Goal: Contribute content: Contribute content

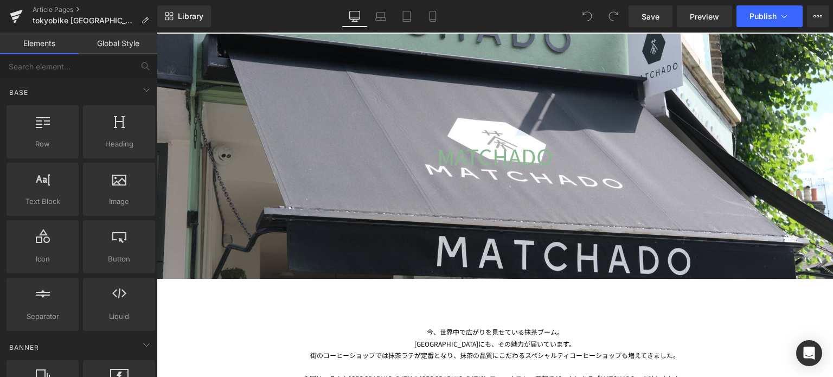
scroll to position [193, 0]
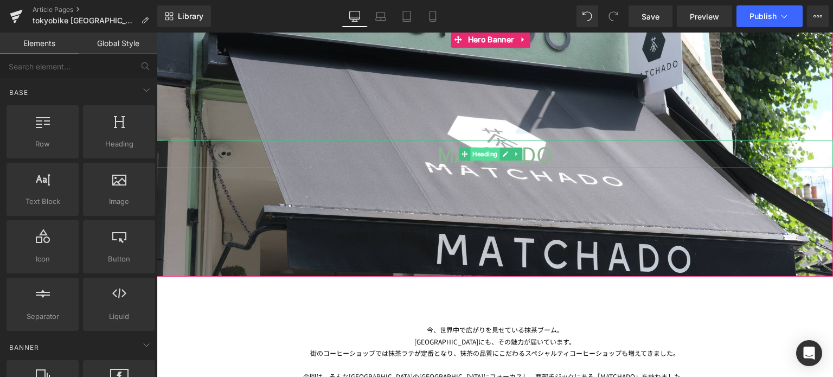
click at [491, 153] on span "Heading" at bounding box center [484, 154] width 29 height 13
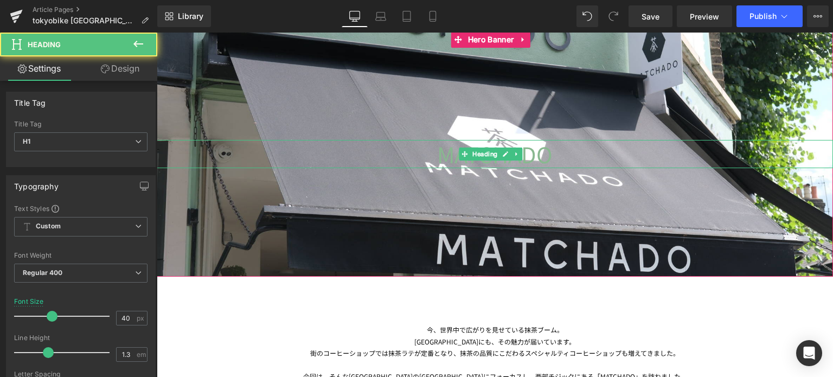
click at [429, 155] on h1 "MATCHADO" at bounding box center [495, 154] width 676 height 28
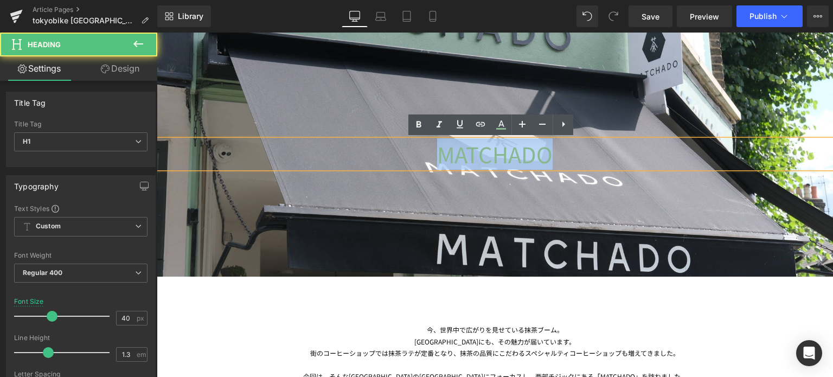
drag, startPoint x: 431, startPoint y: 156, endPoint x: 581, endPoint y: 180, distance: 151.6
click at [581, 180] on div "MATCHADO Heading Hero Banner" at bounding box center [495, 153] width 676 height 245
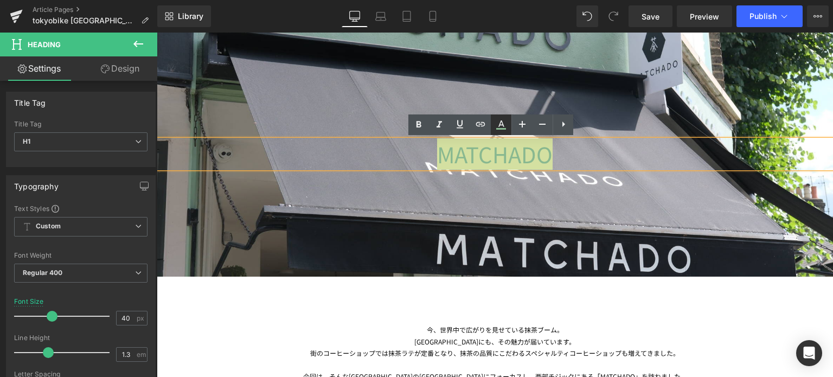
click at [505, 122] on icon at bounding box center [501, 124] width 13 height 13
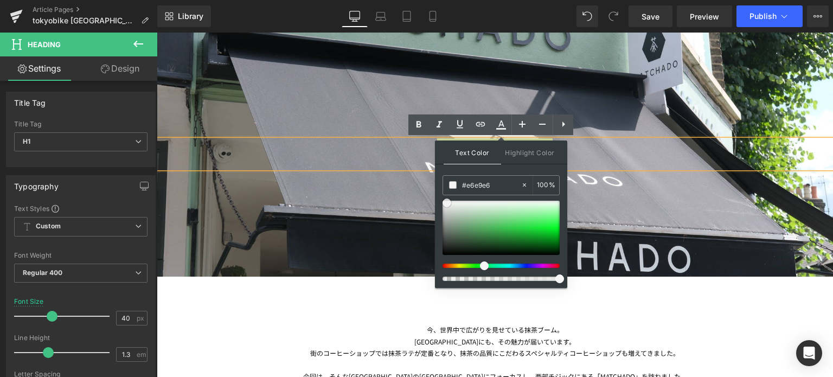
type input "#f6f7f6"
type input "#ffffff"
drag, startPoint x: 626, startPoint y: 249, endPoint x: 410, endPoint y: 178, distance: 227.9
click at [604, 151] on h1 "MATCHADO" at bounding box center [495, 154] width 676 height 28
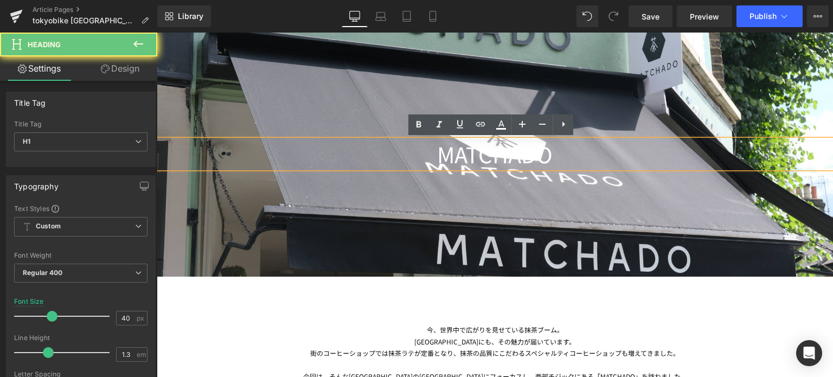
drag, startPoint x: 604, startPoint y: 151, endPoint x: 594, endPoint y: 83, distance: 68.4
click at [594, 83] on div "MATCHADO Heading Hero Banner" at bounding box center [495, 153] width 676 height 245
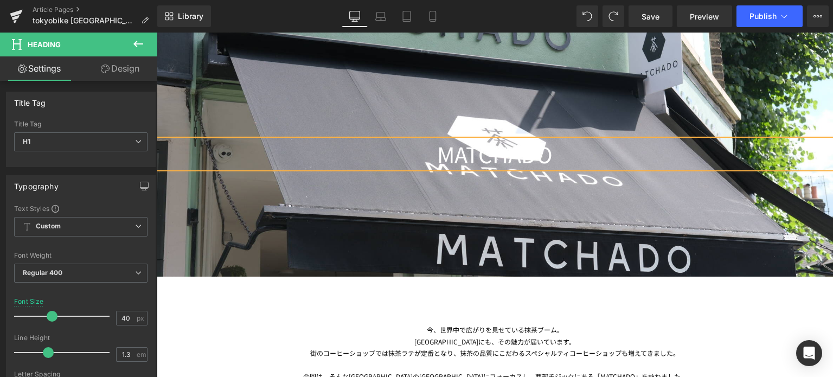
click at [547, 156] on h1 "MATCHADO" at bounding box center [495, 154] width 676 height 28
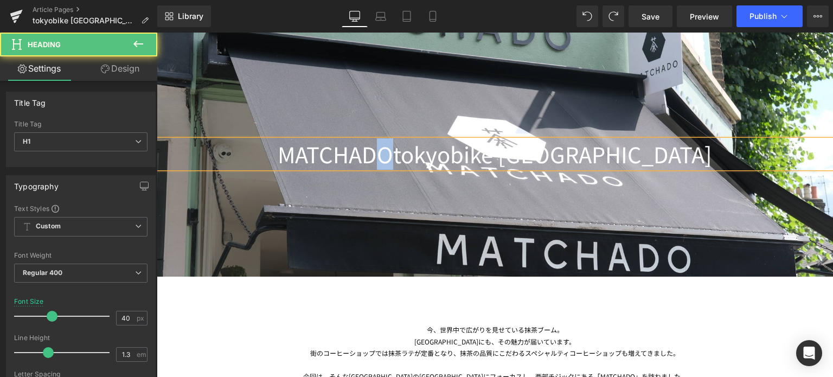
drag, startPoint x: 457, startPoint y: 150, endPoint x: 302, endPoint y: 165, distance: 155.9
click at [302, 165] on h1 "MATCHADOtokyobike [GEOGRAPHIC_DATA]" at bounding box center [495, 154] width 676 height 28
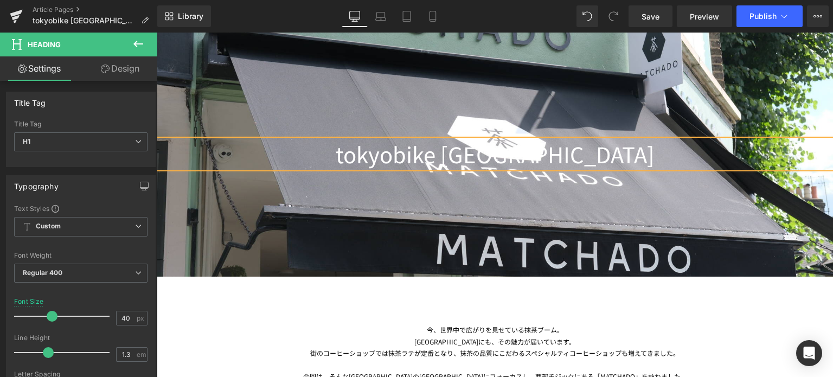
click at [421, 241] on div at bounding box center [495, 153] width 676 height 245
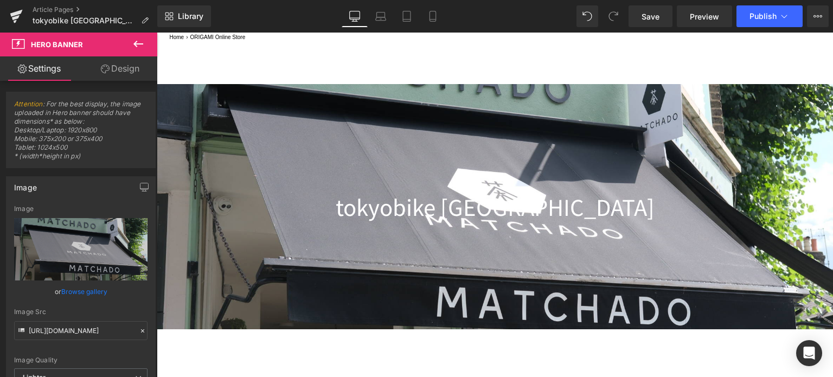
scroll to position [141, 0]
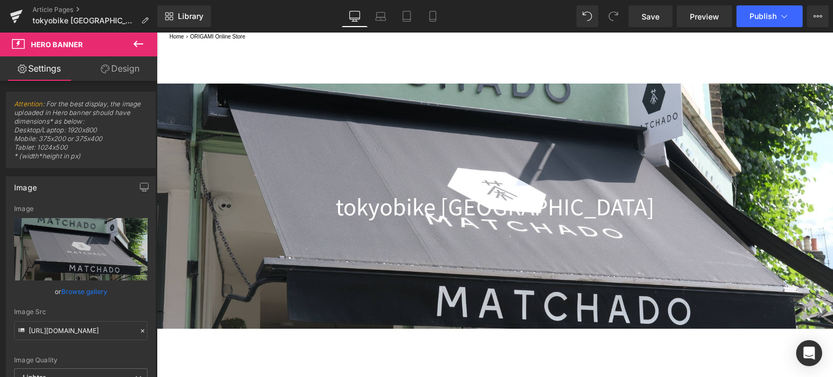
click at [385, 202] on h1 "tokyobike [GEOGRAPHIC_DATA]" at bounding box center [495, 206] width 676 height 28
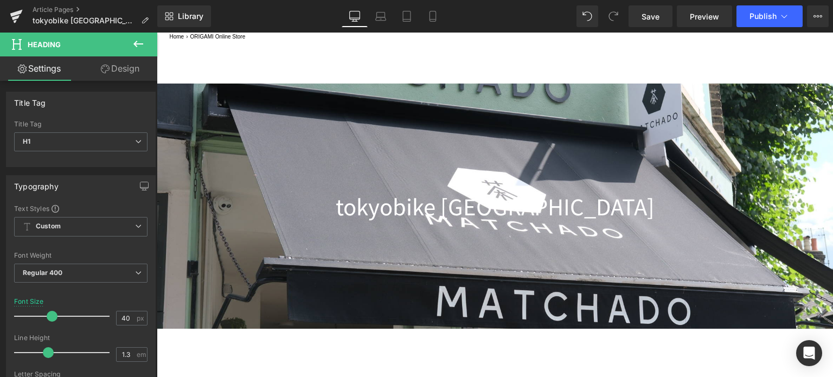
click at [253, 148] on div at bounding box center [495, 206] width 676 height 245
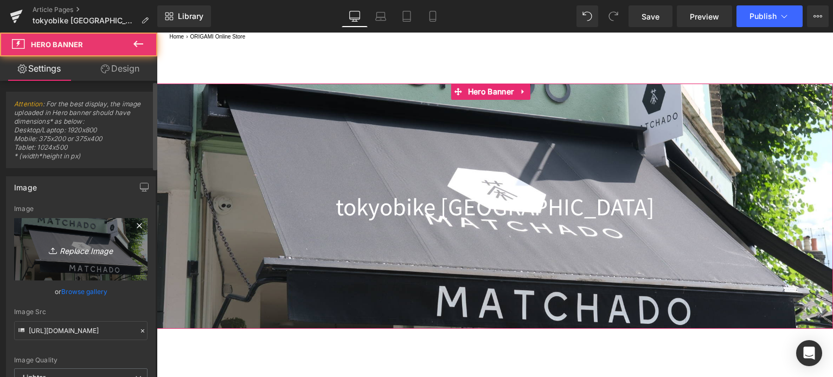
click at [89, 245] on icon "Replace Image" at bounding box center [80, 249] width 87 height 14
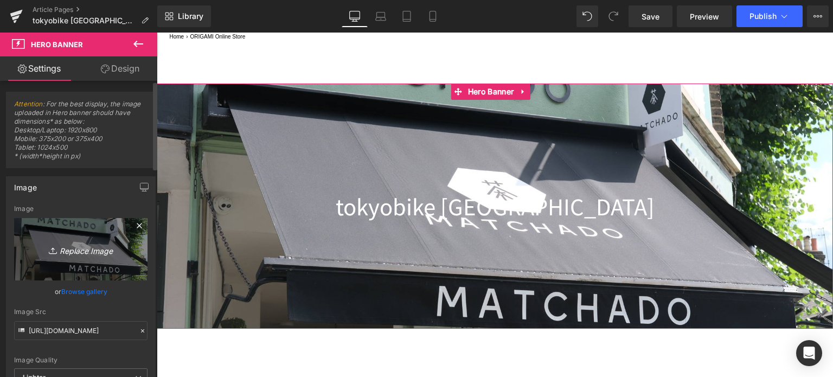
type input "C:\fakepath\20250706-DSCF7195.jpg"
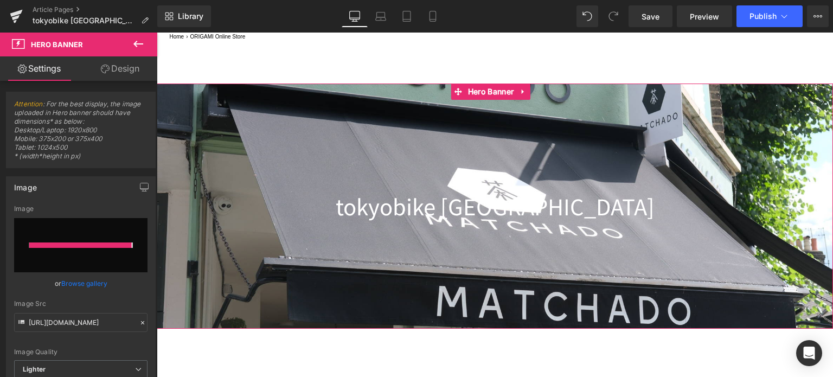
type input "[URL][DOMAIN_NAME]"
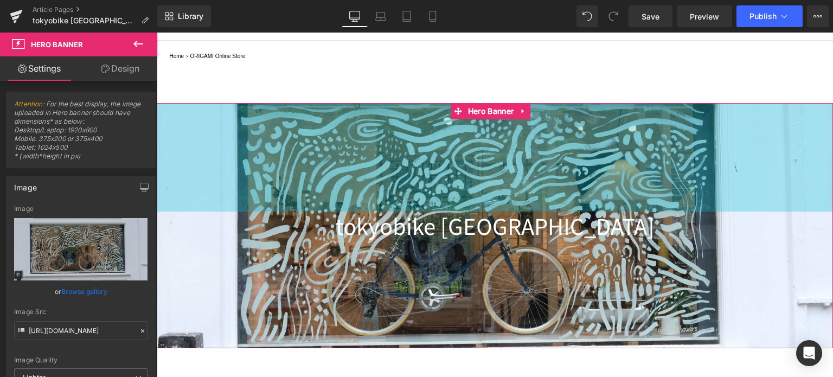
scroll to position [123, 0]
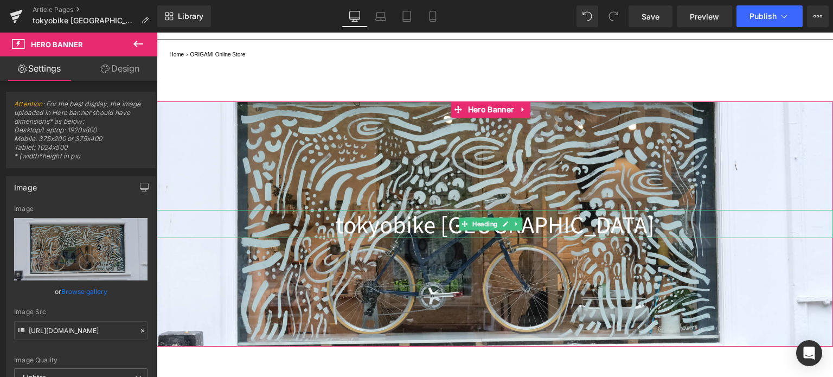
click at [400, 224] on h1 "tokyobike [GEOGRAPHIC_DATA]" at bounding box center [495, 224] width 676 height 28
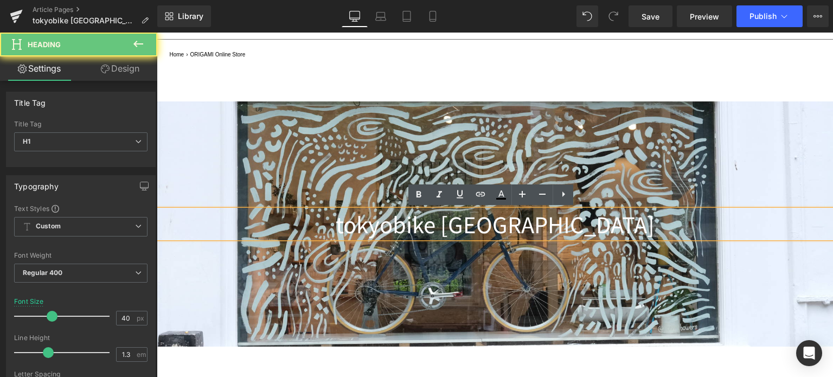
click at [400, 224] on h1 "tokyobike [GEOGRAPHIC_DATA]" at bounding box center [495, 224] width 676 height 28
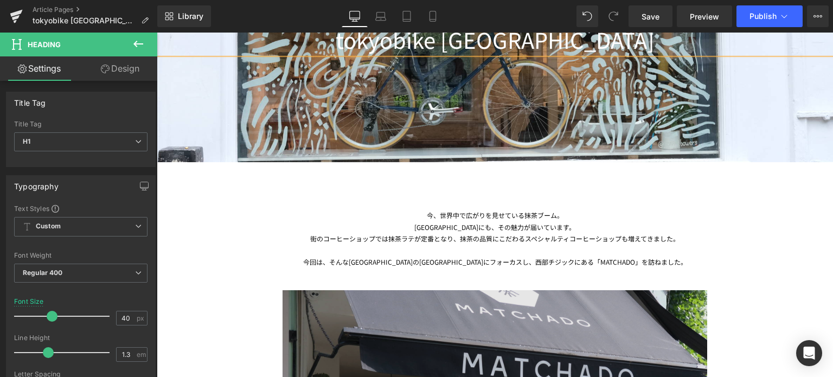
scroll to position [308, 0]
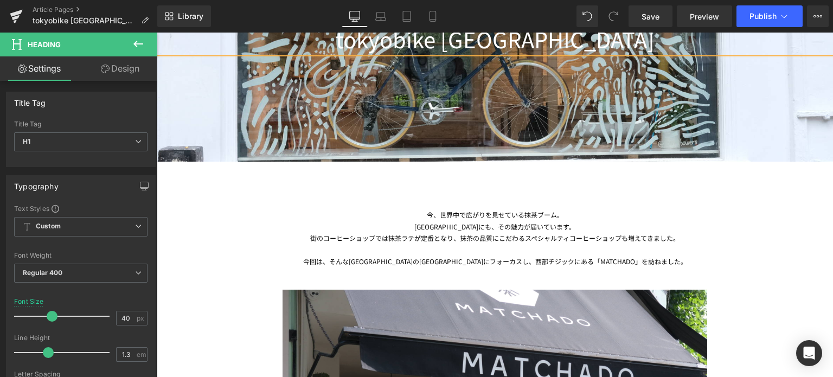
click at [484, 226] on div "[GEOGRAPHIC_DATA]にも、その魅力が届いています。" at bounding box center [495, 227] width 635 height 12
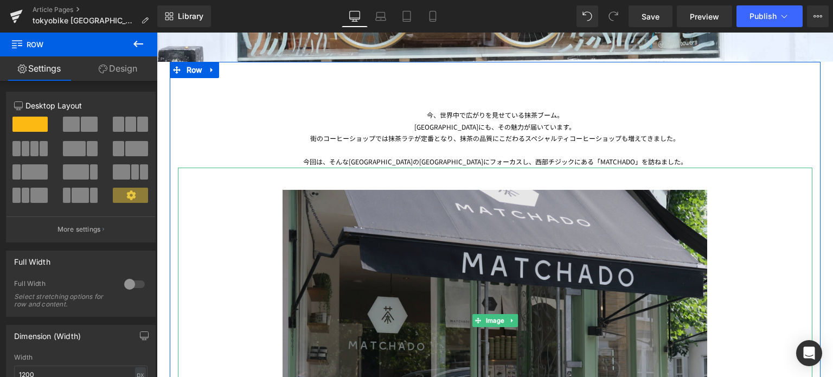
scroll to position [388, 0]
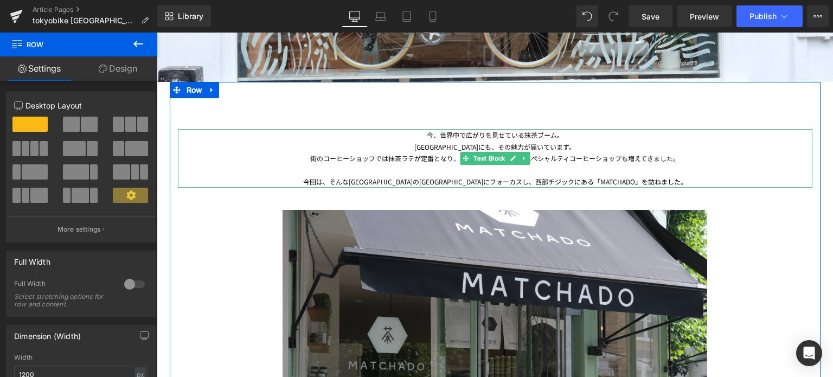
click at [662, 156] on div "街のコーヒーショップでは抹茶ラテが定番となり、抹茶の品質にこだわるスペシャルティコーヒーショップも増えてきました。" at bounding box center [495, 158] width 635 height 12
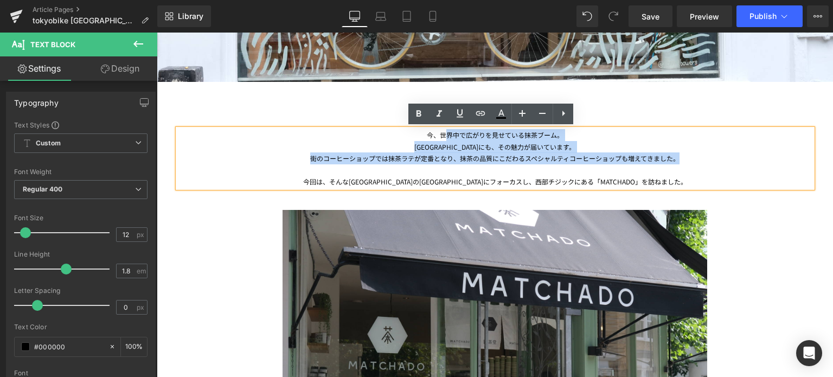
drag, startPoint x: 683, startPoint y: 158, endPoint x: 440, endPoint y: 132, distance: 243.9
click at [440, 132] on div "今、世界中で広がりを見せている抹茶ブーム。 [GEOGRAPHIC_DATA]にも、その魅力が届いています。 街のコーヒーショップでは抹茶ラテが定番となり、抹…" at bounding box center [495, 158] width 635 height 59
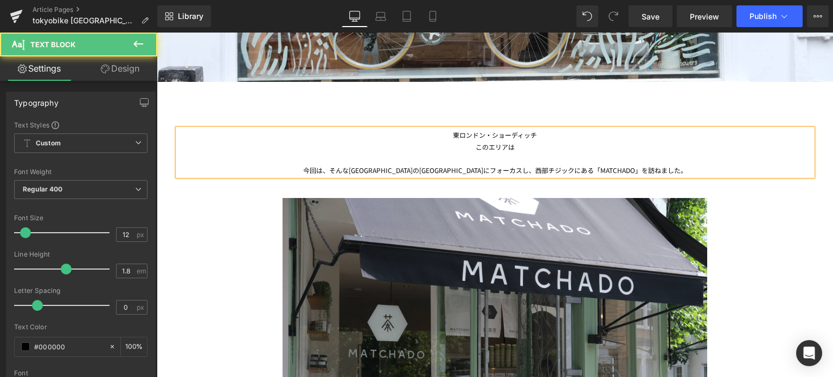
click at [471, 147] on div "このエリアは 今回は、そんな[GEOGRAPHIC_DATA]の[GEOGRAPHIC_DATA]にフォーカスし、西部チジックにある「MATCHADO」を訪ね…" at bounding box center [495, 158] width 635 height 35
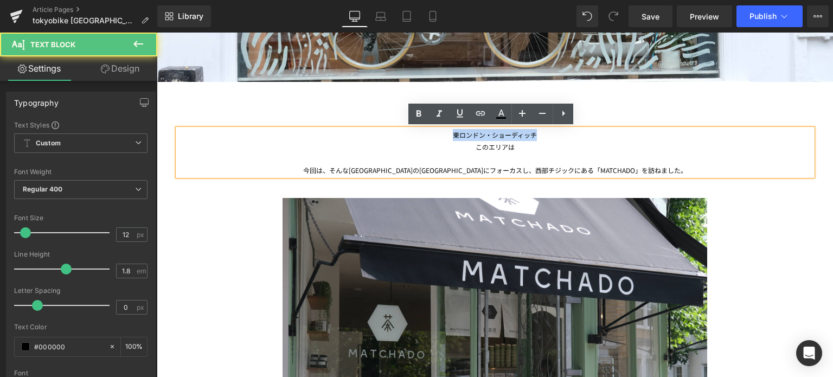
drag, startPoint x: 447, startPoint y: 134, endPoint x: 541, endPoint y: 125, distance: 94.2
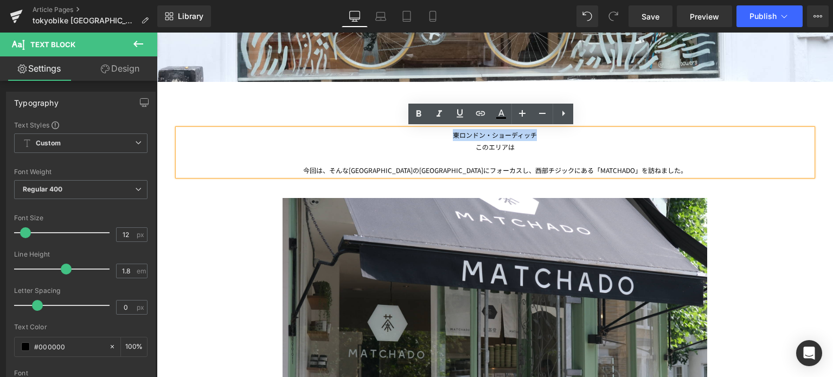
copy div "東ロンドン・ショーディッチ"
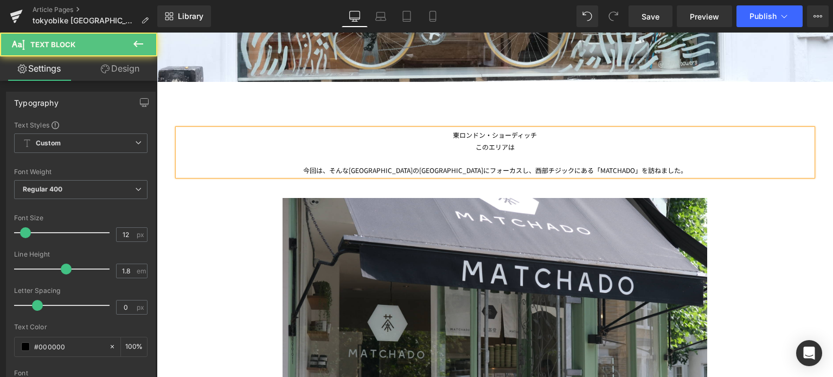
click at [528, 143] on div "このエリアは 今回は、そんな[GEOGRAPHIC_DATA]の[GEOGRAPHIC_DATA]にフォーカスし、西部チジックにある「MATCHADO」を訪ね…" at bounding box center [495, 158] width 635 height 35
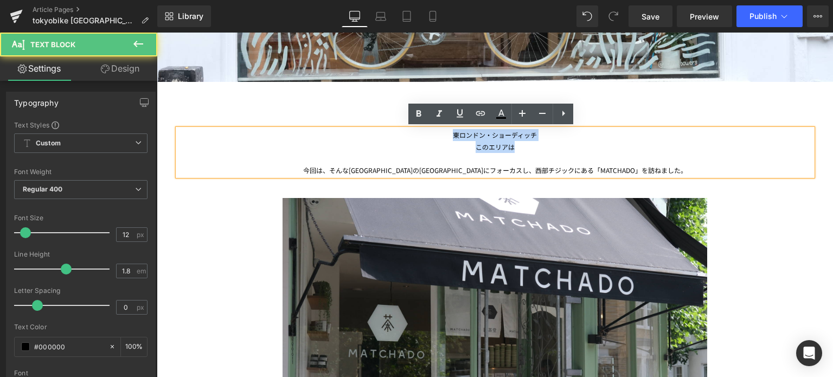
drag, startPoint x: 448, startPoint y: 134, endPoint x: 648, endPoint y: 149, distance: 200.7
click at [648, 149] on div "東ロンドン・ショーディッチ このエリアは 今回は、そんな[GEOGRAPHIC_DATA]の[GEOGRAPHIC_DATA]にフォーカスし、西部チジックにあ…" at bounding box center [495, 152] width 635 height 47
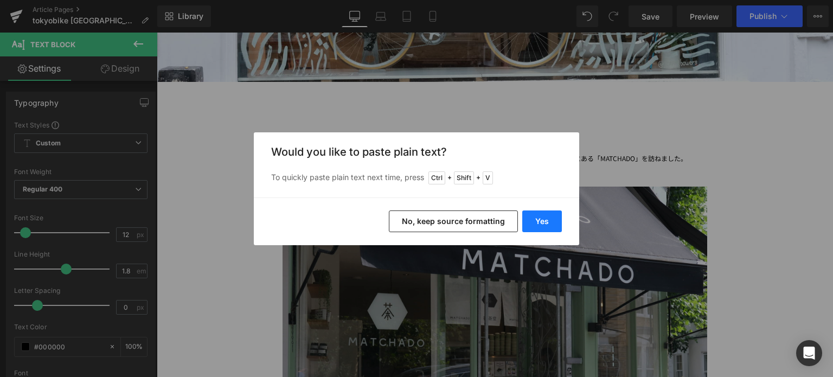
click at [548, 219] on button "Yes" at bounding box center [542, 221] width 40 height 22
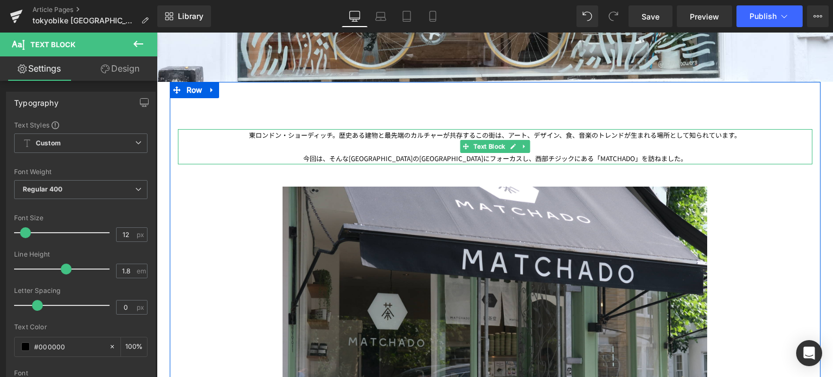
click at [336, 136] on div "東ロンドン・ショーディッチ。歴史ある建物と最先端のカルチャーが共存するこの街は、アート、デザイン、食、音楽のトレンドが生まれる場所として知られています。 今回…" at bounding box center [495, 146] width 635 height 35
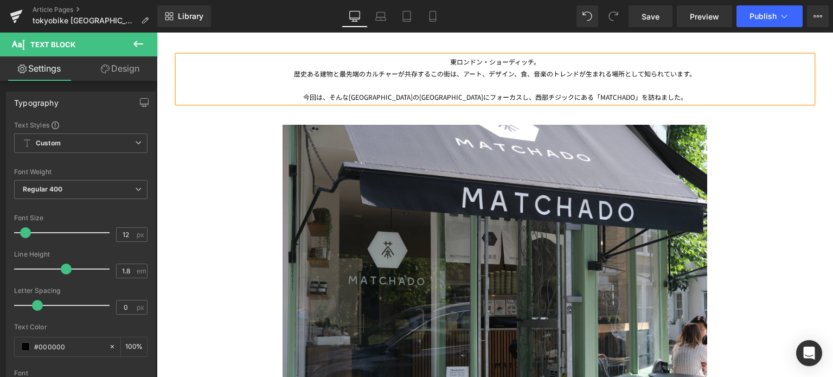
scroll to position [463, 0]
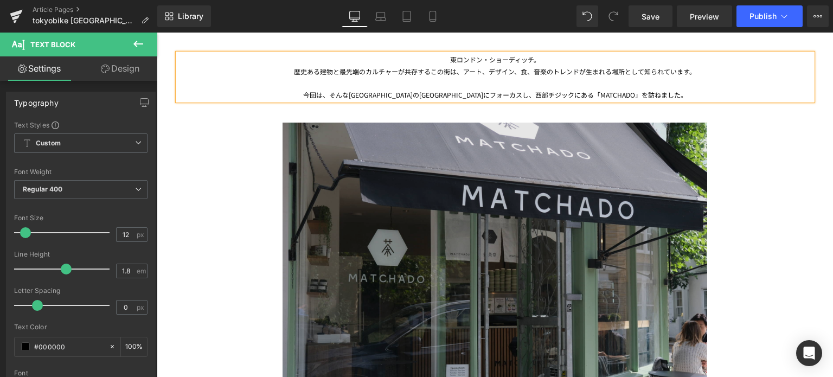
click at [496, 226] on img at bounding box center [495, 253] width 425 height 306
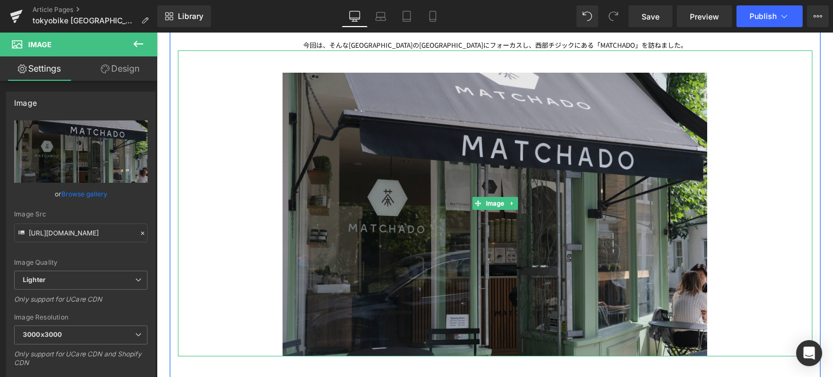
scroll to position [514, 0]
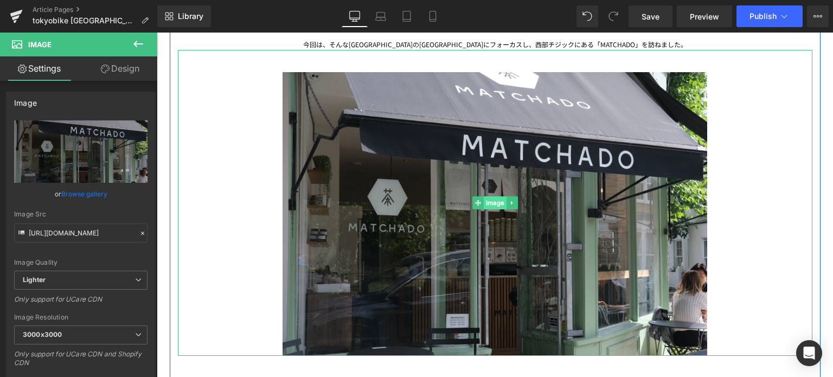
click at [488, 203] on span "Image" at bounding box center [495, 202] width 23 height 13
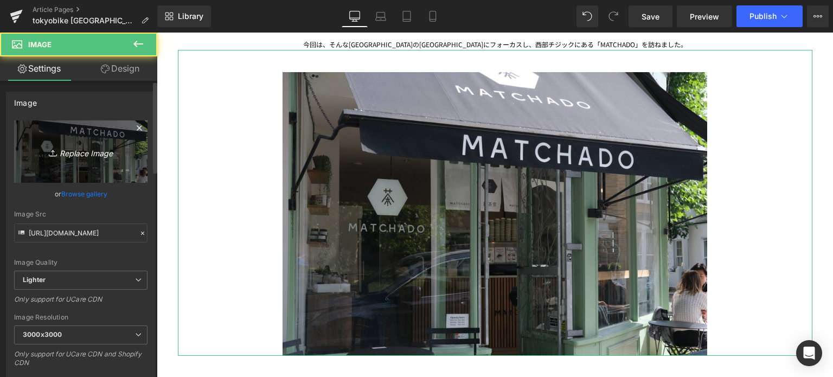
click at [100, 142] on link "Replace Image" at bounding box center [80, 151] width 133 height 62
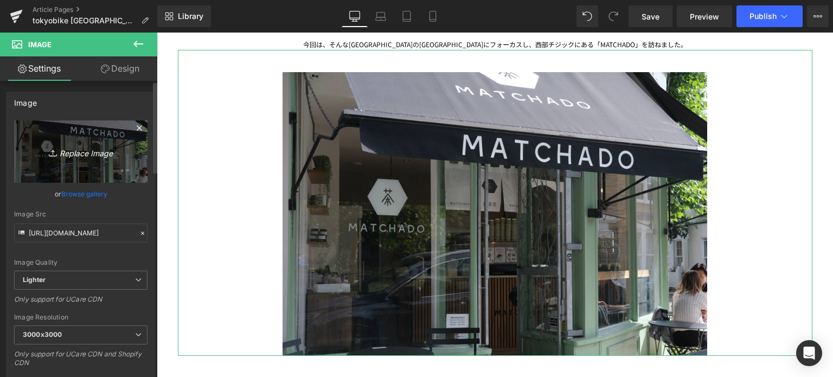
type input "C:\fakepath\20250706-DSCF7194.jpg"
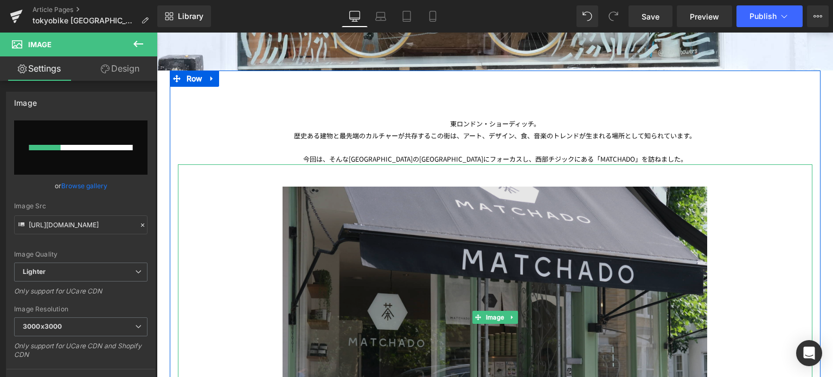
scroll to position [395, 0]
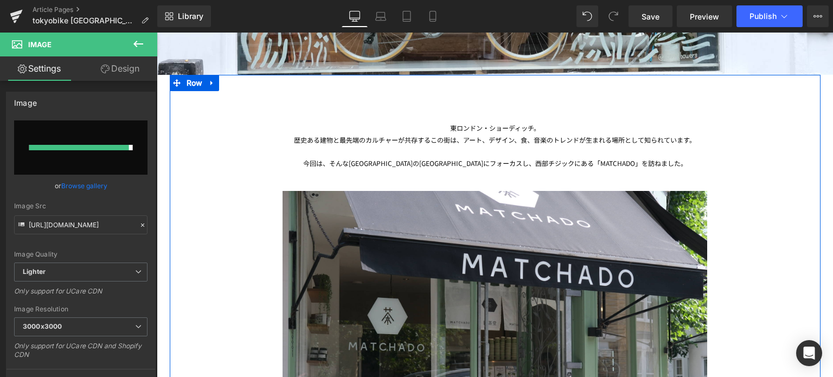
type input "[URL][DOMAIN_NAME]"
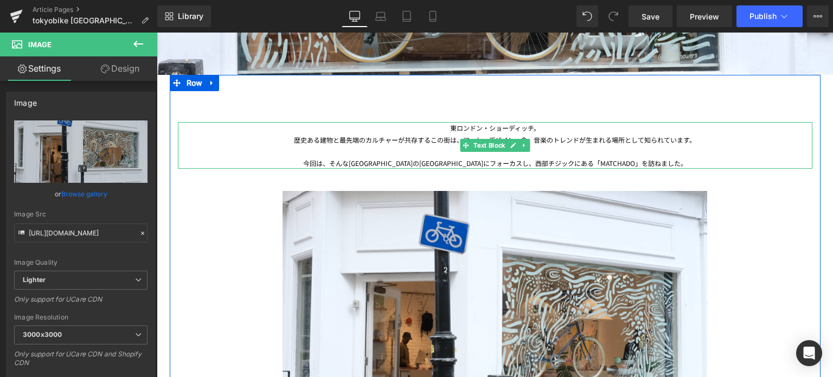
click at [422, 162] on div "今回は、そんな[GEOGRAPHIC_DATA]の[GEOGRAPHIC_DATA]にフォーカスし、西部チジックにある「MATCHADO」を訪ねました。" at bounding box center [495, 163] width 635 height 12
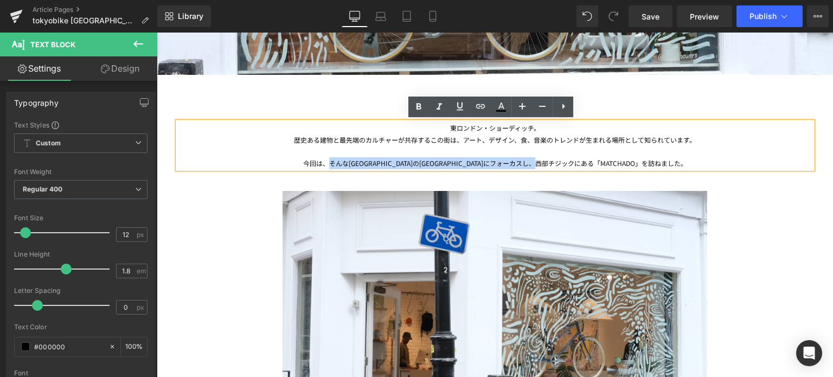
drag, startPoint x: 655, startPoint y: 167, endPoint x: 365, endPoint y: 159, distance: 290.2
click at [365, 159] on div "今回は、そんな[GEOGRAPHIC_DATA]の[GEOGRAPHIC_DATA]にフォーカスし、西部チジックにある「MATCHADO」を訪ねました。" at bounding box center [495, 163] width 635 height 12
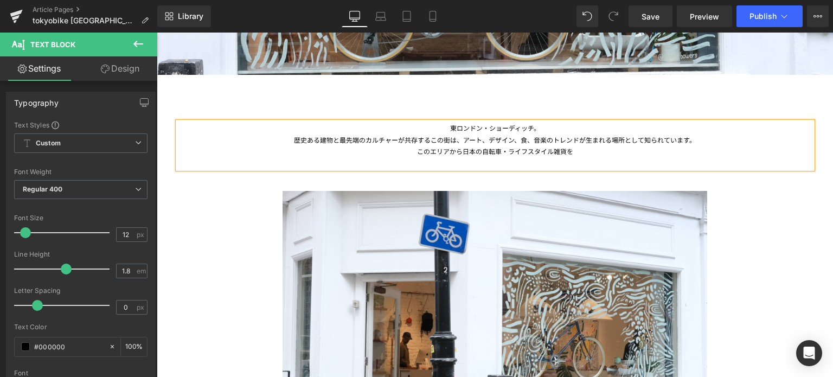
click at [458, 150] on div "このエリアから日本の自転車・ライフスタイル雑貨を" at bounding box center [495, 151] width 635 height 12
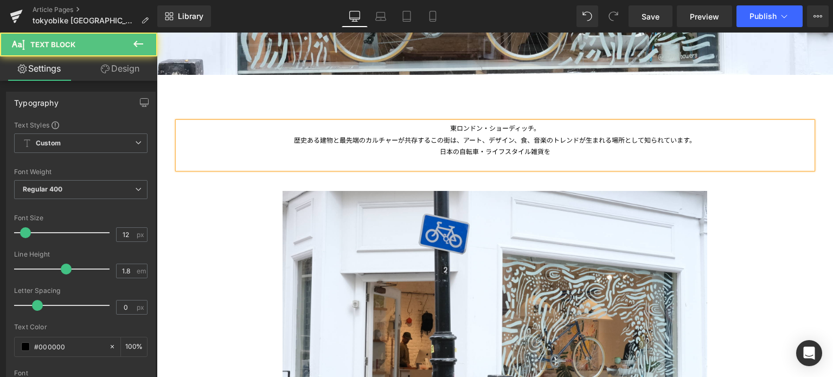
click at [458, 150] on div "日本の自転車・ライフスタイル雑貨を" at bounding box center [495, 151] width 635 height 12
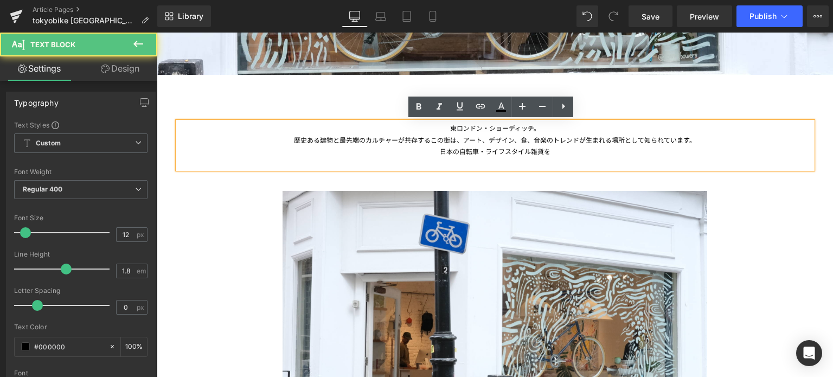
click at [557, 157] on div at bounding box center [495, 163] width 635 height 12
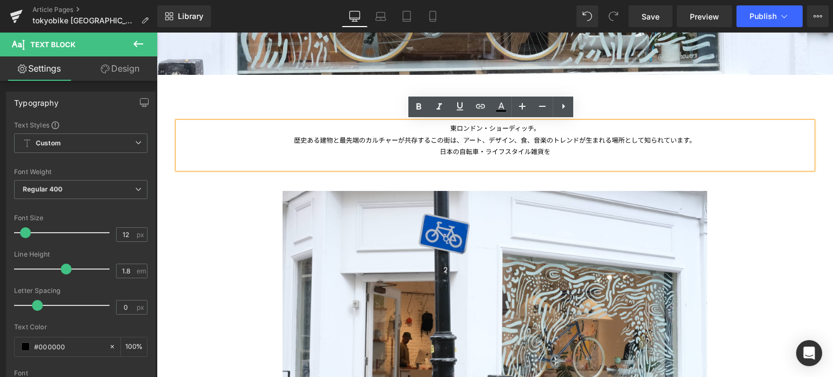
click at [548, 151] on div "日本の自転車・ライフスタイル雑貨を" at bounding box center [495, 151] width 635 height 12
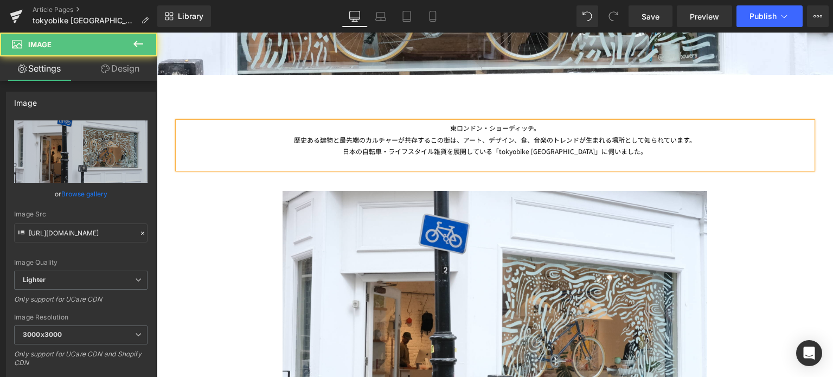
click at [157, 33] on div at bounding box center [157, 33] width 0 height 0
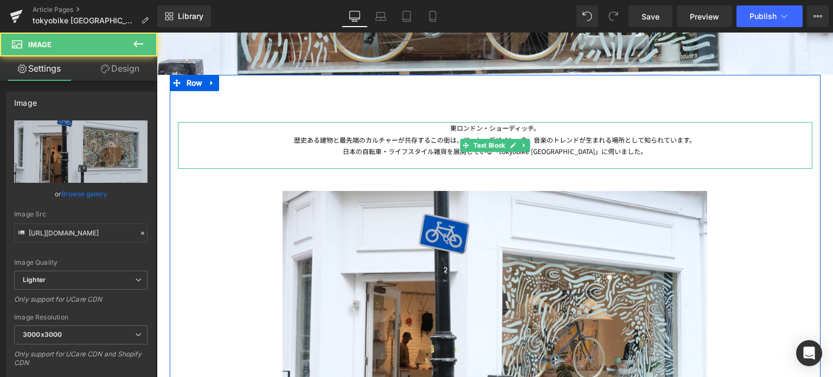
click at [538, 159] on div at bounding box center [495, 163] width 635 height 12
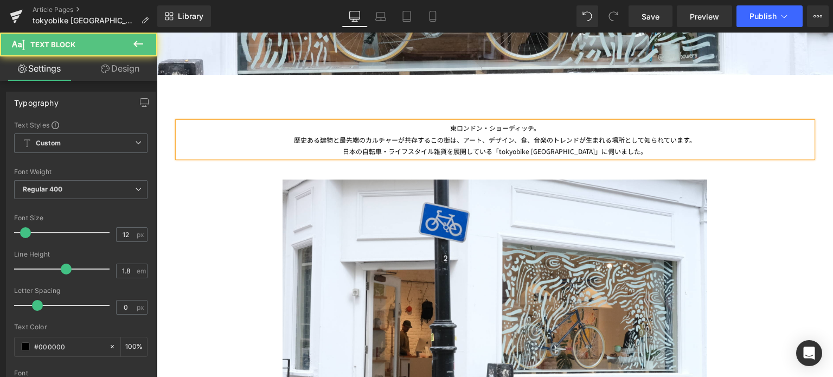
click at [356, 150] on div "日本の自転車・ライフスタイル雑貨を展開している「tokyobike [GEOGRAPHIC_DATA]」に伺いました。" at bounding box center [495, 151] width 635 height 12
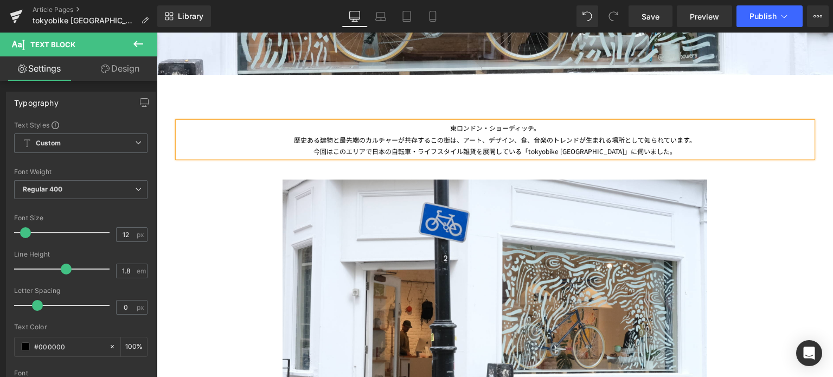
click at [536, 155] on div "今回はこのエリアで日本の自転車・ライフスタイル雑貨を展開している「tokyobike [GEOGRAPHIC_DATA]」に伺いました。" at bounding box center [495, 151] width 635 height 12
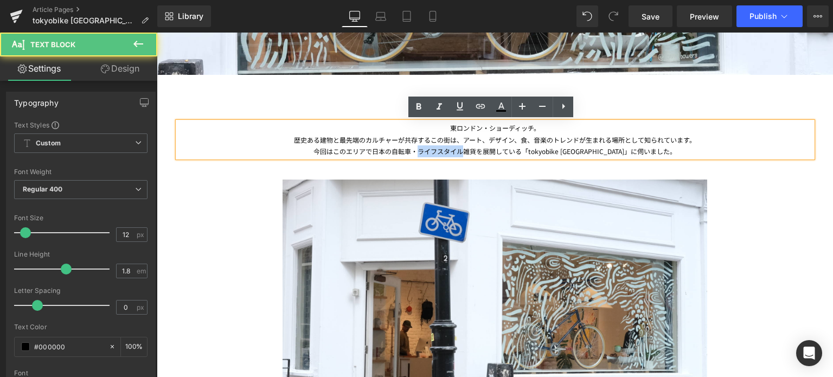
drag, startPoint x: 478, startPoint y: 151, endPoint x: 431, endPoint y: 149, distance: 47.2
click at [431, 149] on div "今回はこのエリアで日本の自転車・ライフスタイル雑貨を展開している「tokyobike [GEOGRAPHIC_DATA]」に伺いました。" at bounding box center [495, 151] width 635 height 12
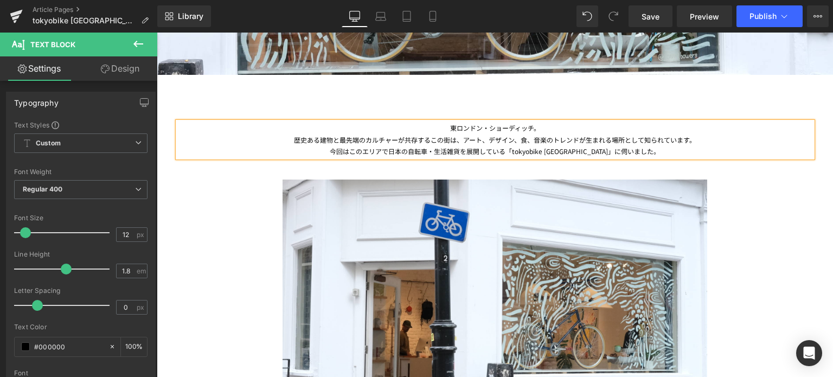
click at [521, 153] on div "今回はこのエリアで日本の自転車・生活雑貨を展開している「tokyobike [GEOGRAPHIC_DATA]」に伺いました。" at bounding box center [495, 151] width 635 height 12
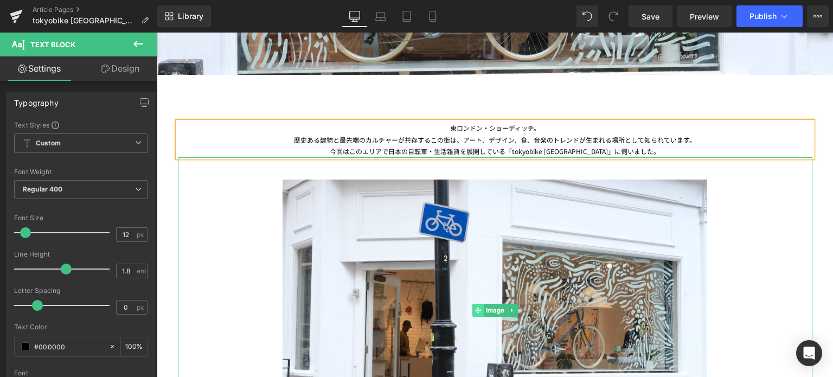
click at [475, 307] on icon at bounding box center [478, 310] width 6 height 7
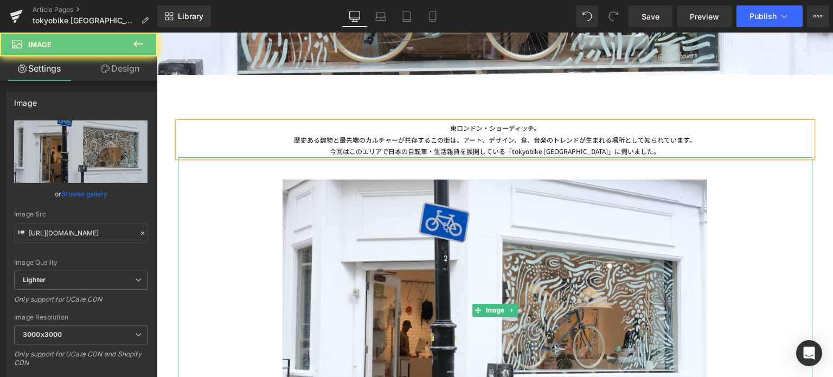
click at [251, 285] on div at bounding box center [495, 310] width 635 height 306
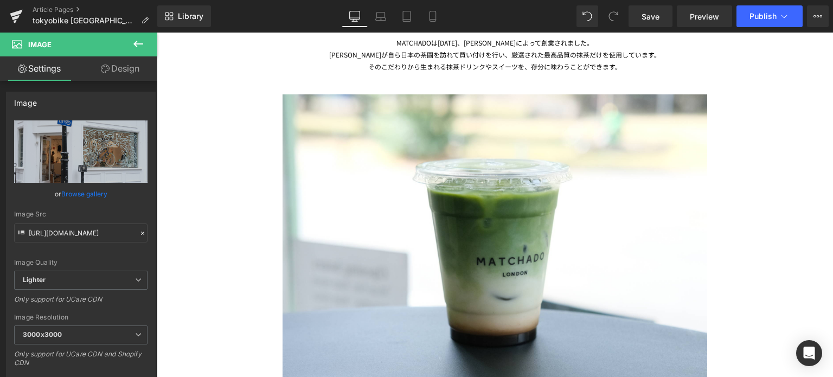
scroll to position [845, 0]
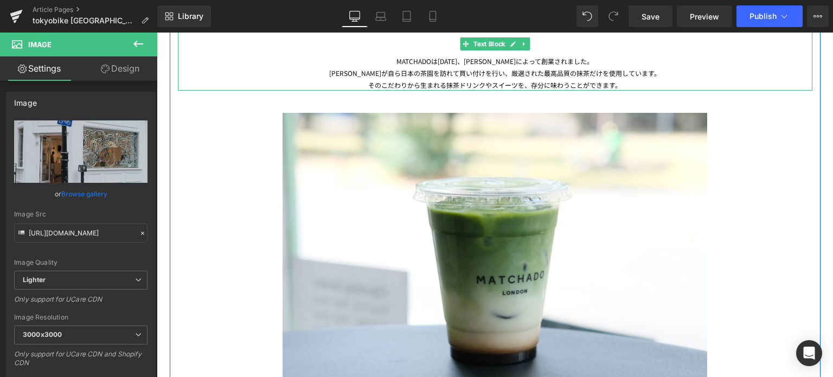
click at [432, 85] on div "そのこだわりから生まれる抹茶ドリンクやスイーツを、存分に味わうことができます。" at bounding box center [495, 85] width 635 height 12
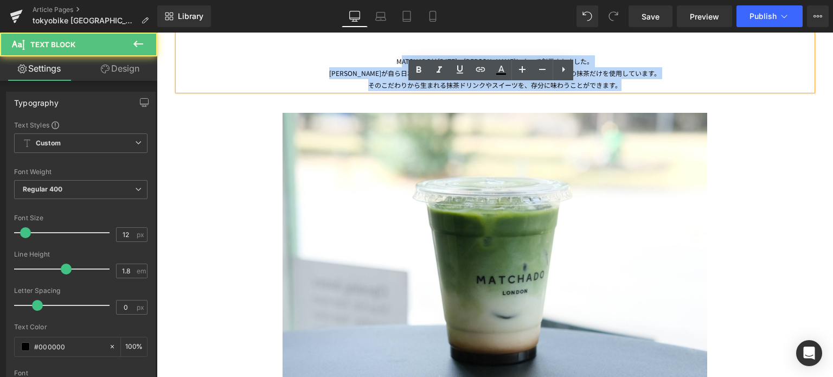
drag, startPoint x: 623, startPoint y: 86, endPoint x: 403, endPoint y: 55, distance: 221.7
click at [403, 55] on div "MATCHADOは[DATE]、[PERSON_NAME]によって創業されました。 [PERSON_NAME]が自ら日本の茶園を訪れて買い付けを行い、厳選され…" at bounding box center [495, 51] width 635 height 78
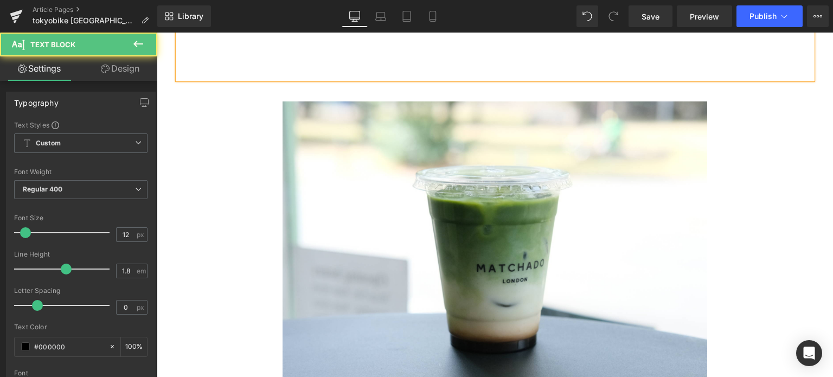
click at [403, 55] on div at bounding box center [495, 45] width 635 height 66
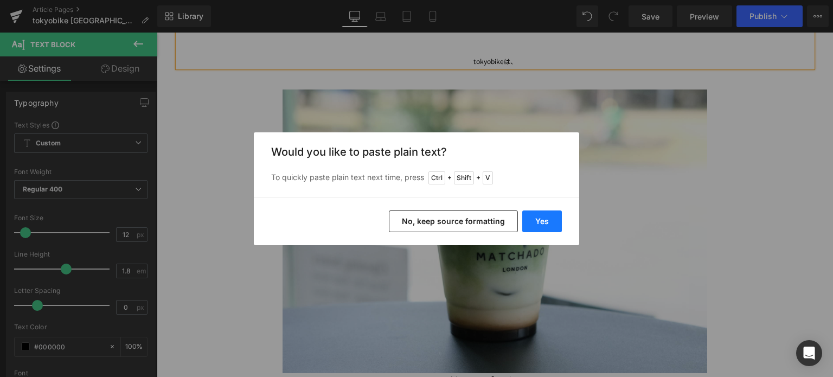
click at [540, 225] on button "Yes" at bounding box center [542, 221] width 40 height 22
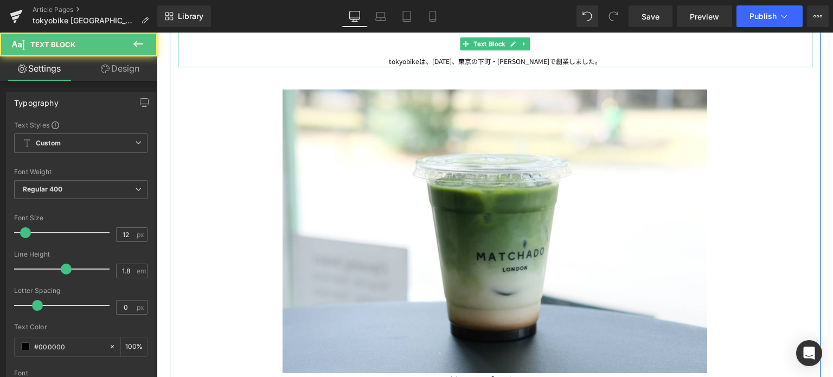
click at [476, 61] on div "tokyobikeは、[DATE]、東京の下町・[PERSON_NAME]で創業しました。" at bounding box center [495, 39] width 635 height 55
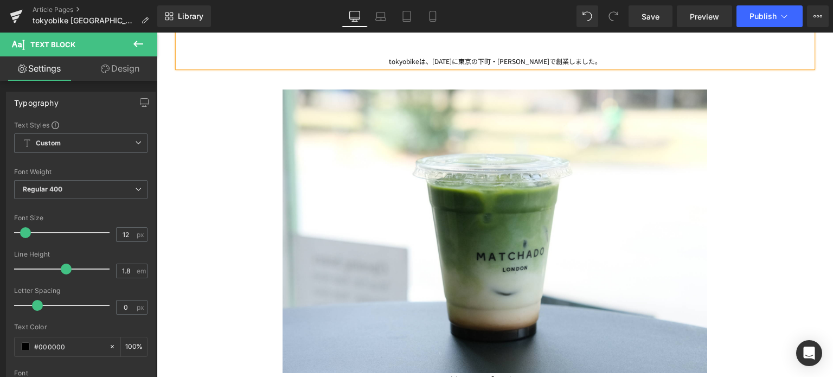
click at [586, 60] on div "tokyobikeは、[DATE]に東京の下町・[PERSON_NAME]で創業しました。" at bounding box center [495, 39] width 635 height 55
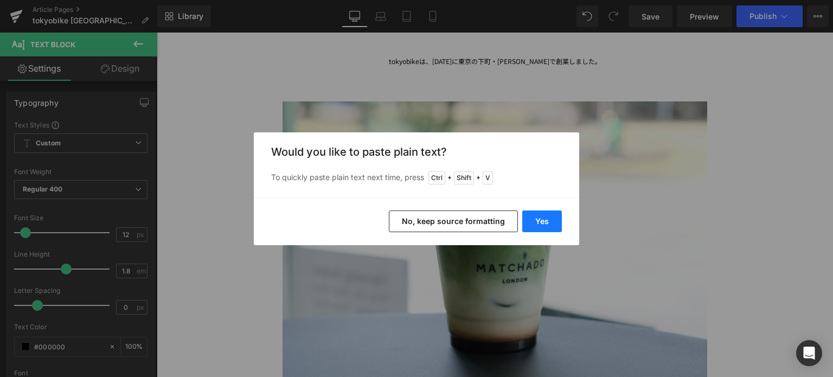
click at [542, 216] on button "Yes" at bounding box center [542, 221] width 40 height 22
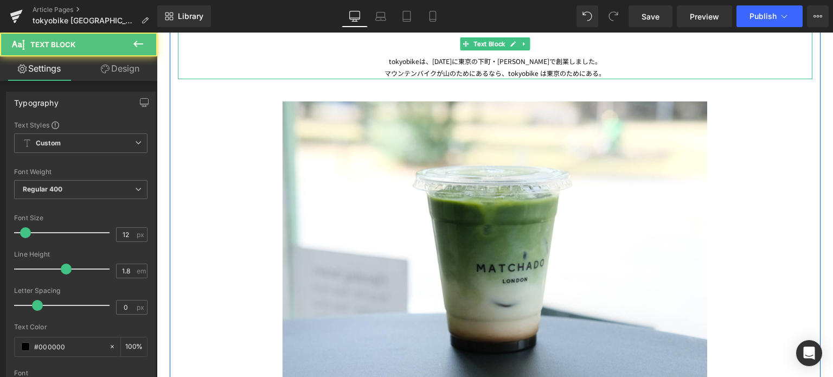
click at [600, 70] on div "マウンテンバイクが山のためにあるなら、tokyobike は東京のためにある。" at bounding box center [495, 73] width 635 height 12
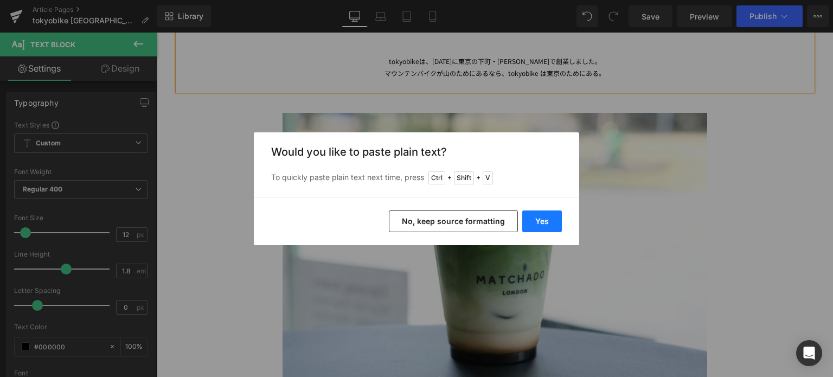
click at [546, 226] on button "Yes" at bounding box center [542, 221] width 40 height 22
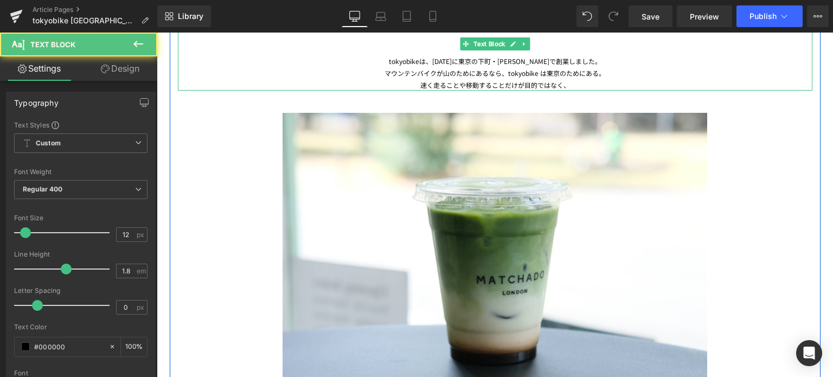
click at [555, 84] on div "速く走ることや移動することだけが目的ではなく、" at bounding box center [495, 85] width 635 height 12
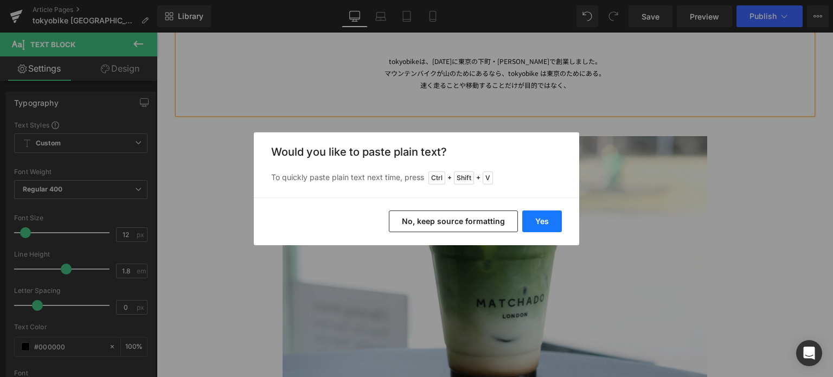
click at [548, 223] on button "Yes" at bounding box center [542, 221] width 40 height 22
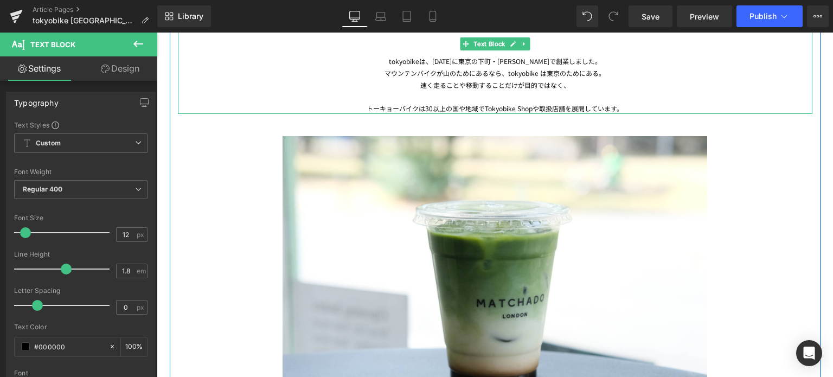
click at [555, 89] on div "速く走ることや移動することだけが目的ではなく、" at bounding box center [495, 85] width 635 height 12
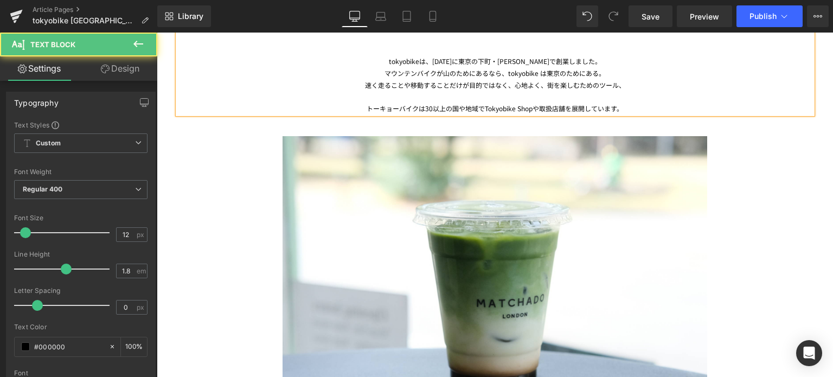
click at [593, 74] on div "マウンテンバイクが山のためにあるなら、tokyobike は東京のためにある。" at bounding box center [495, 73] width 635 height 12
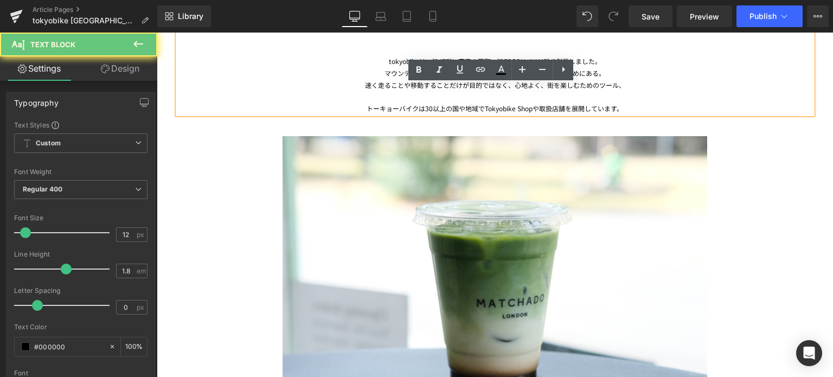
click at [603, 74] on div "マウンテンバイクが山のためにあるなら、tokyobike は東京のためにある。" at bounding box center [495, 73] width 635 height 12
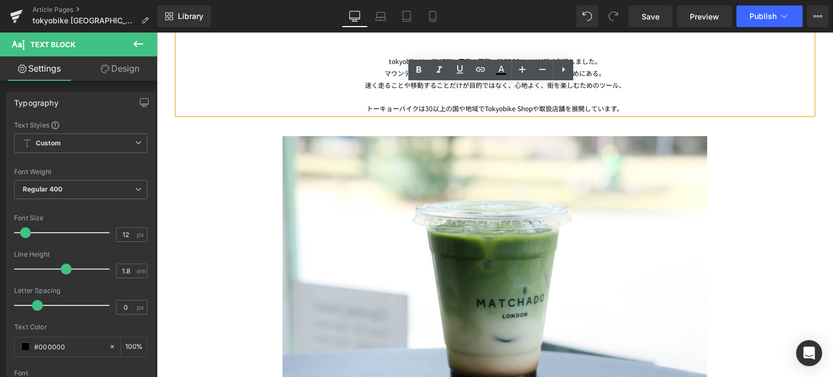
click at [658, 91] on div at bounding box center [495, 97] width 635 height 12
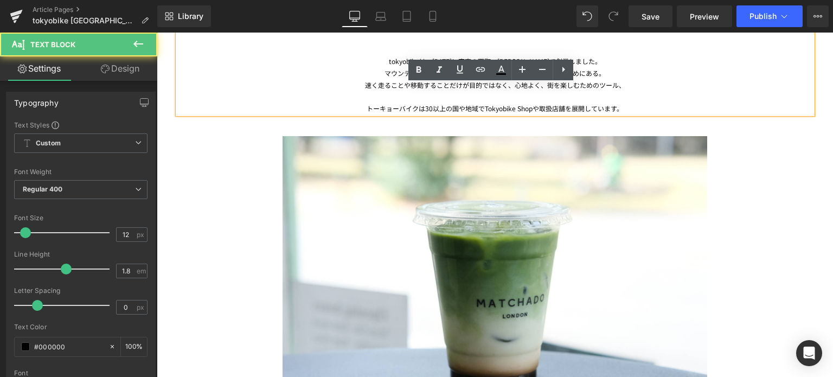
click at [361, 84] on div "速く走ることや移動することだけが目的ではなく、心地よく、街を楽しむためのツール、" at bounding box center [495, 85] width 635 height 12
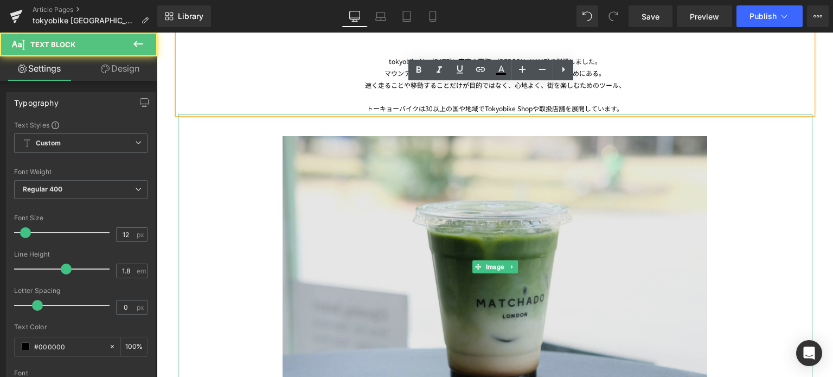
scroll to position [744, 0]
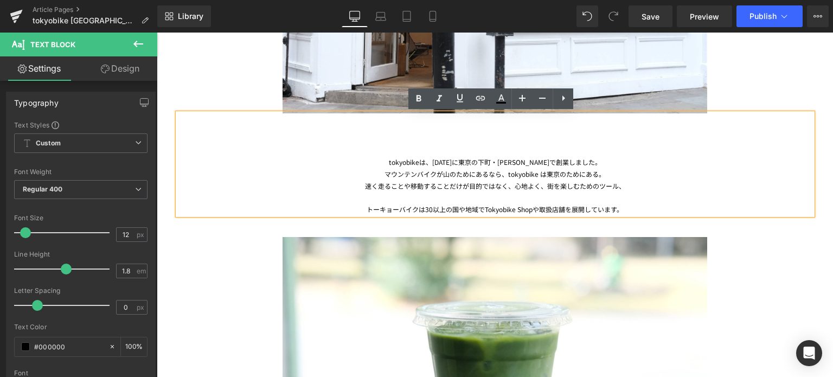
click at [594, 172] on div "マウンテンバイクが山のためにあるなら、tokyobike は東京のためにある。" at bounding box center [495, 174] width 635 height 12
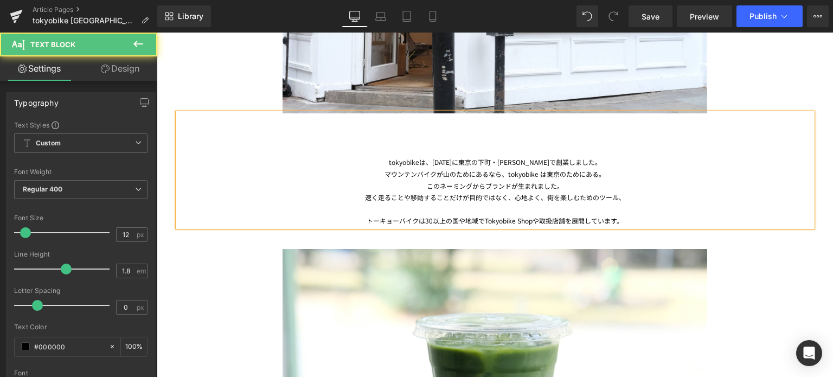
click at [620, 203] on div at bounding box center [495, 209] width 635 height 12
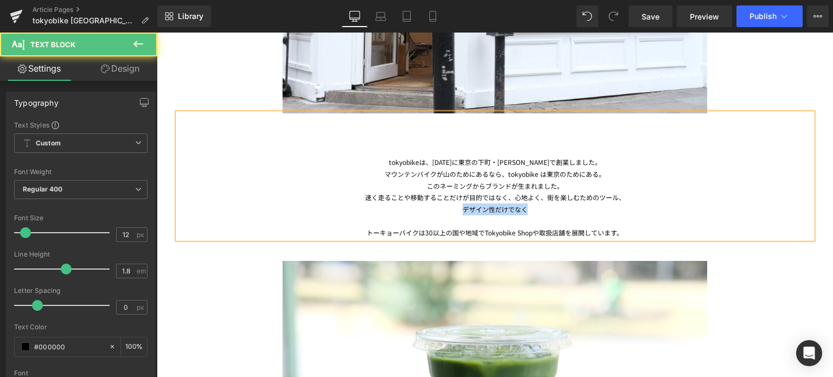
click at [456, 210] on div "デザイン性だけでなく" at bounding box center [495, 209] width 635 height 12
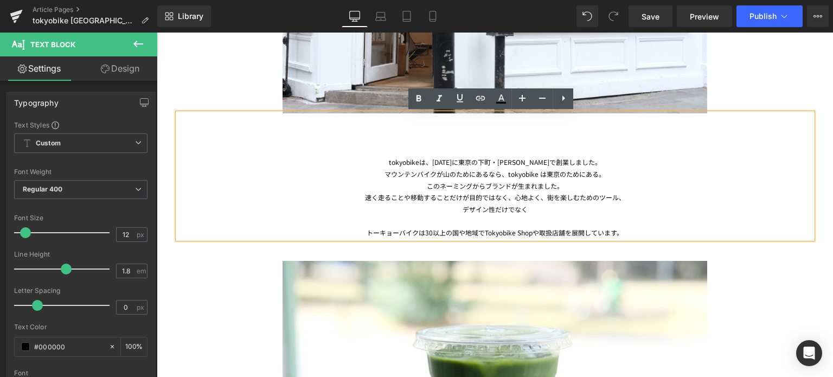
click at [542, 217] on div at bounding box center [495, 221] width 635 height 12
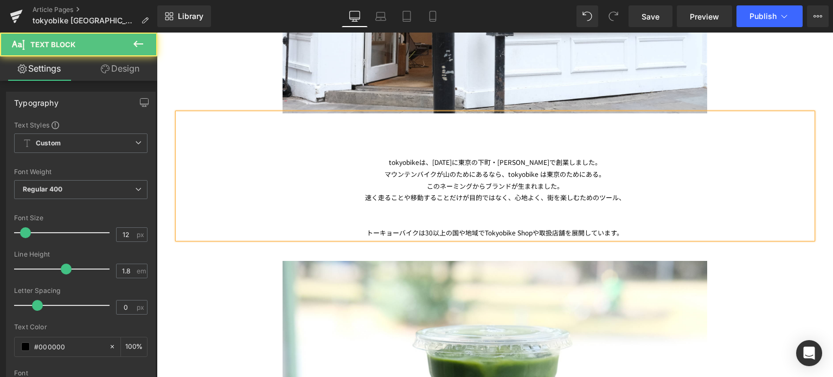
click at [369, 221] on div at bounding box center [495, 221] width 635 height 12
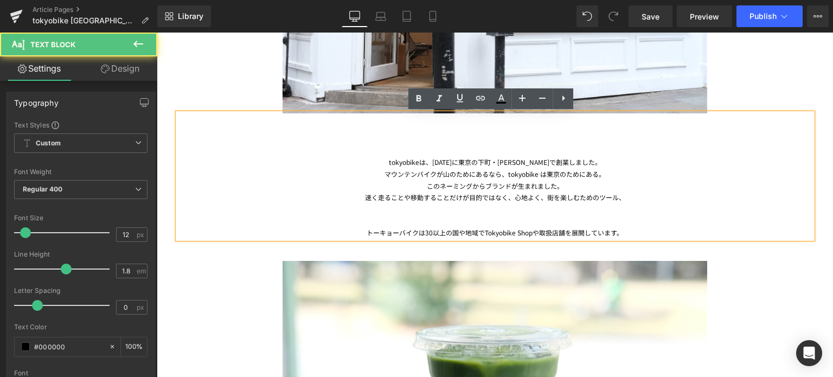
click at [413, 234] on div "トーキョーバイクは30以上の国や地域でTokyobike Shopや取扱店舗を展開しています。" at bounding box center [495, 233] width 635 height 12
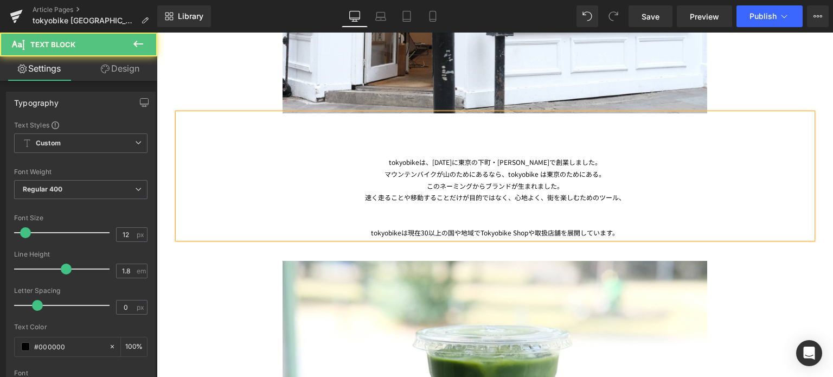
click at [367, 233] on div "tokyobikeは現在30以上の国や地域でTokyobike Shopや取扱店舗を展開しています。" at bounding box center [495, 233] width 635 height 12
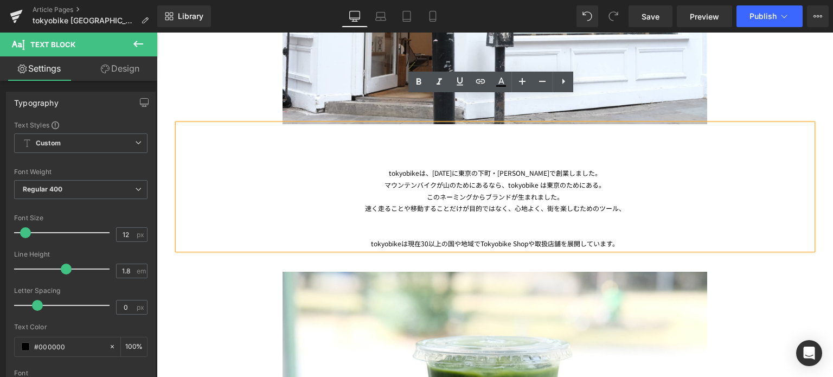
scroll to position [816, 0]
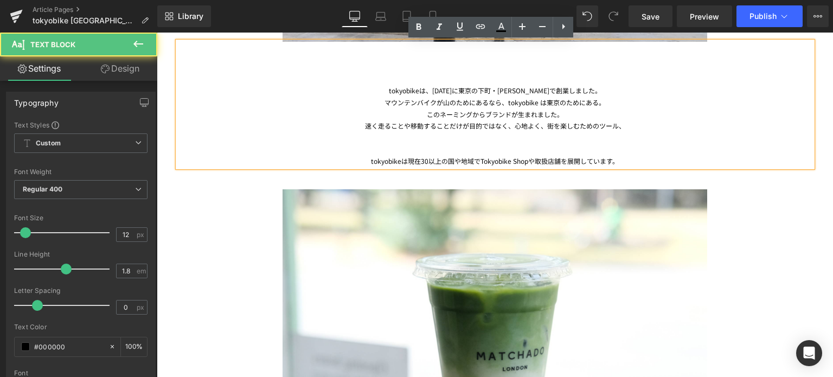
click at [622, 127] on div "速く走ることや移動することだけが目的ではなく、心地よく、街を楽しむためのツール、" at bounding box center [495, 126] width 635 height 12
click at [511, 136] on div at bounding box center [495, 138] width 635 height 12
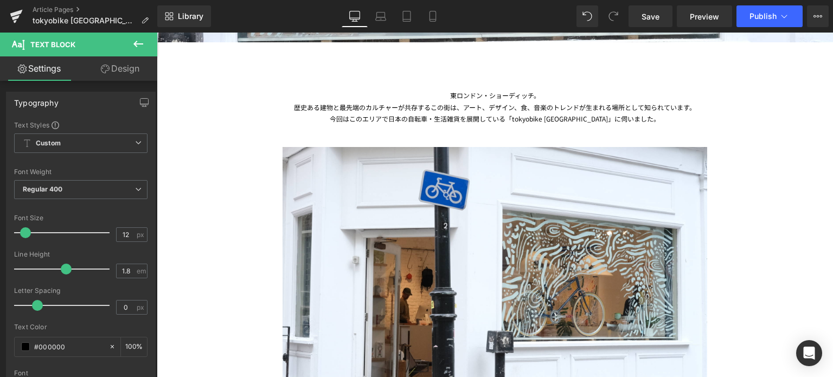
scroll to position [421, 0]
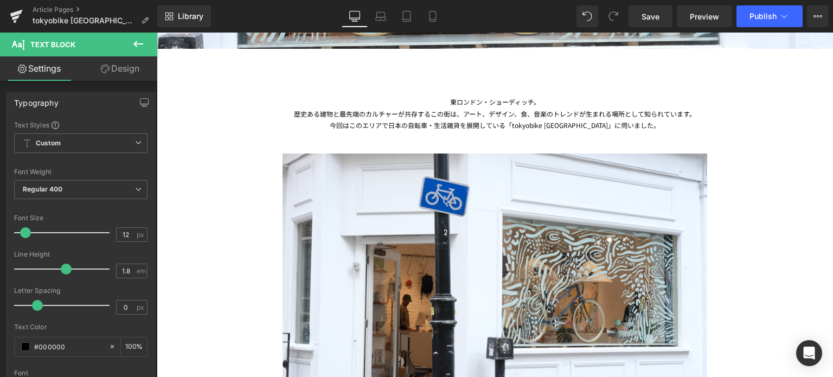
click at [421, 126] on div "今回はこのエリアで日本の自転車・生活雑貨を展開している「tokyobike [GEOGRAPHIC_DATA]」に伺いました。" at bounding box center [495, 125] width 635 height 12
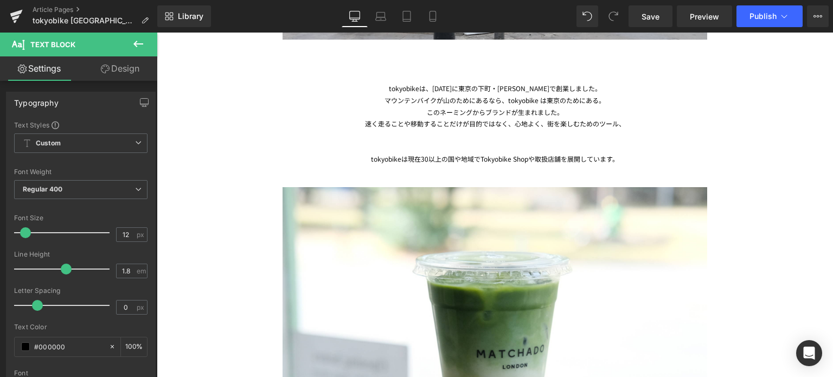
scroll to position [817, 0]
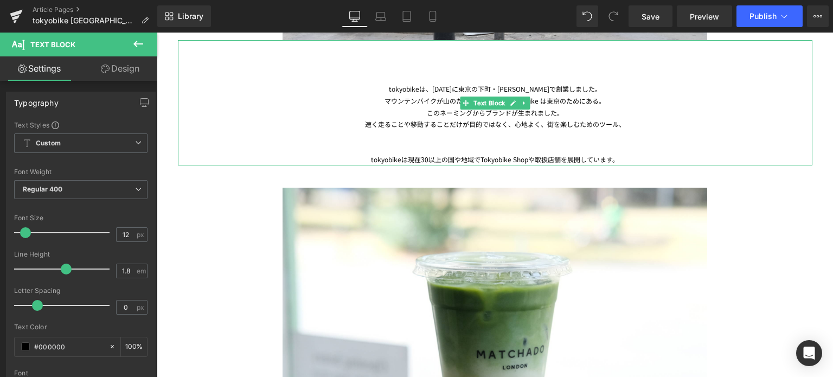
click at [476, 144] on div at bounding box center [495, 148] width 635 height 12
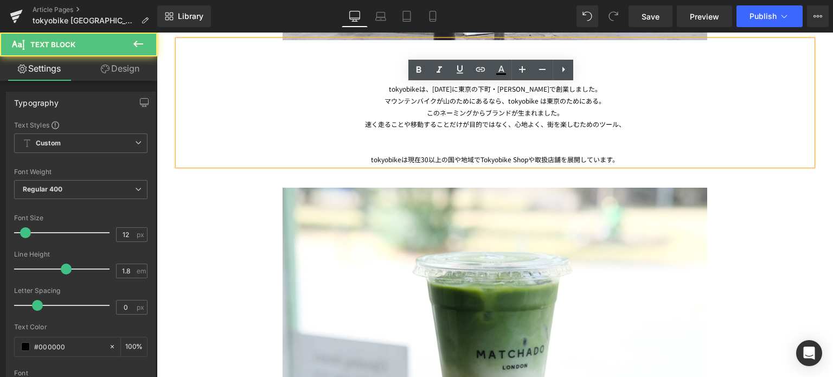
click at [489, 133] on div at bounding box center [495, 136] width 635 height 12
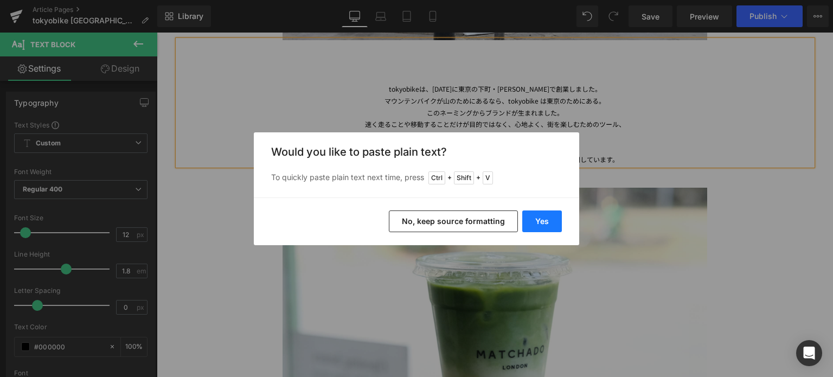
click at [538, 219] on button "Yes" at bounding box center [542, 221] width 40 height 22
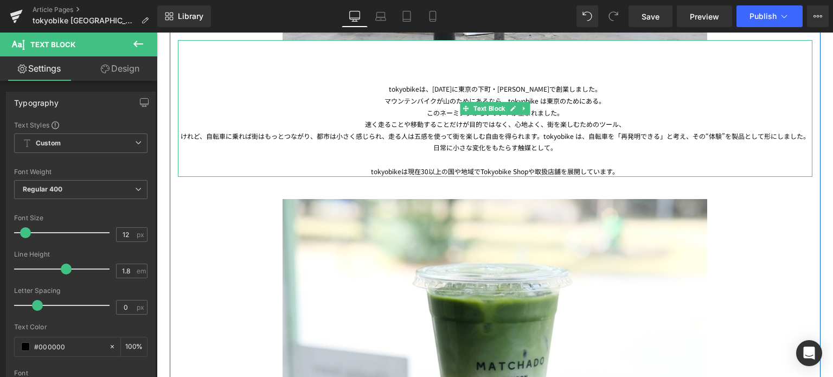
click at [200, 136] on div "けれど、自転車に乗れば街はもっとつながり、都市は小さく感じられ、走る人は五感を使って街を楽しむ自由を得られます。tokyobike は、自転車を「再発明できる…" at bounding box center [495, 141] width 635 height 23
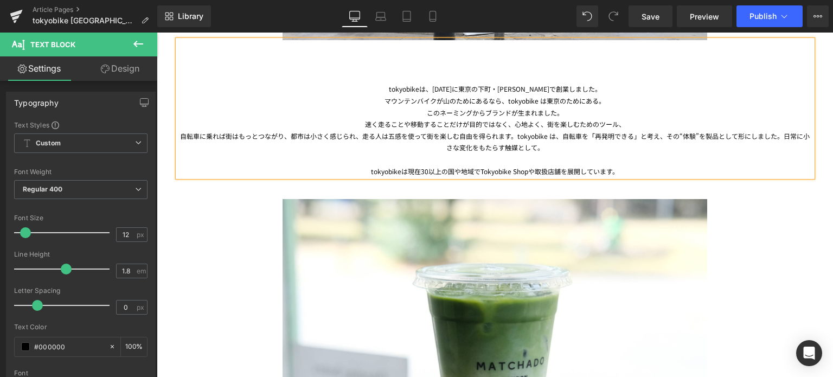
click at [515, 137] on div "自転車に乗れば街はもっとつながり、都市は小さく感じられ、走る人は五感を使って街を楽しむ自由を得られます。tokyobike は、自転車を「再発明できる」と考え…" at bounding box center [495, 141] width 635 height 23
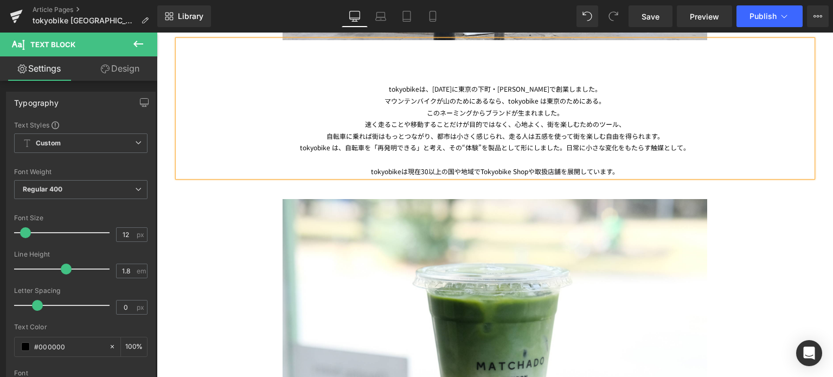
click at [618, 123] on div "速く走ることや移動することだけが目的ではなく、心地よく、街を楽しむためのツール、" at bounding box center [495, 124] width 635 height 12
drag, startPoint x: 610, startPoint y: 126, endPoint x: 393, endPoint y: 127, distance: 216.9
click at [393, 127] on div "速く走ることや移動することだけが目的ではなく、心地よく、街を楽しむ。" at bounding box center [495, 124] width 635 height 12
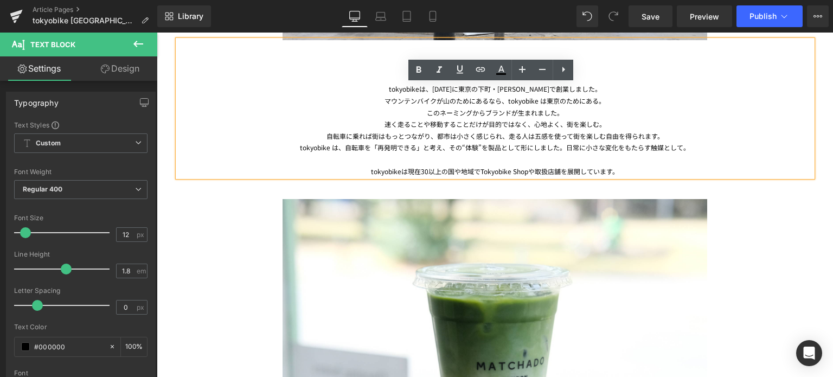
click at [380, 119] on div "速く走ることや移動することだけが目的ではなく、心地よく、街を楽しむ。" at bounding box center [495, 124] width 635 height 12
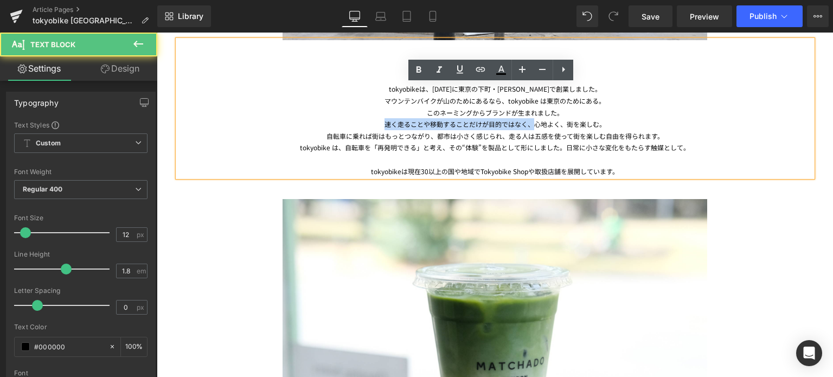
click at [532, 125] on div "速く走ることや移動することだけが目的ではなく、心地よく、街を楽しむ。" at bounding box center [495, 124] width 635 height 12
click at [557, 121] on div "速く走ることや移動することだけが目的ではなく、心地よく、街を楽しむ。" at bounding box center [495, 124] width 635 height 12
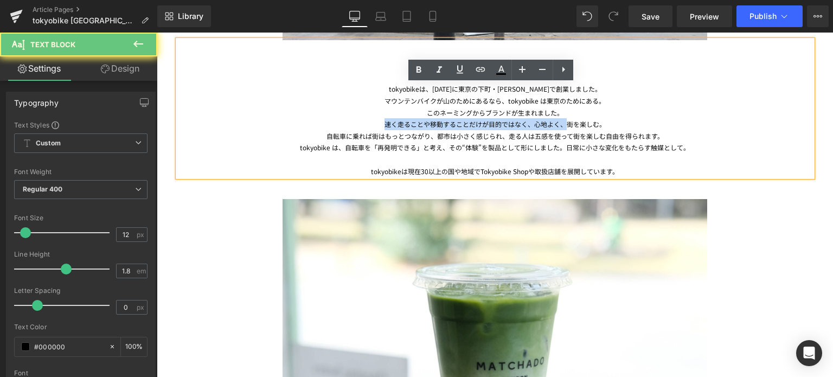
click at [560, 122] on div "速く走ることや移動することだけが目的ではなく、心地よく、街を楽しむ。" at bounding box center [495, 124] width 635 height 12
copy div "速く走ることや移動することだけが目的ではなく、心地よく、"
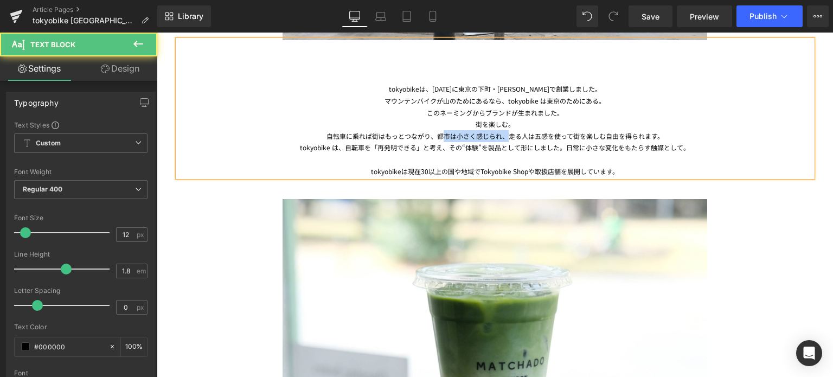
drag, startPoint x: 507, startPoint y: 136, endPoint x: 440, endPoint y: 137, distance: 66.7
click at [440, 137] on div "自転車に乗れば街はもっとつながり、都市は小さく感じられ、走る人は五感を使って街を楽しむ自由を得られます。" at bounding box center [495, 136] width 635 height 12
click at [437, 135] on div "自転車に乗れば街はもっとつながり、都市は小さく感じられ、走る人は五感を使って街を楽しむ自由を得られます。" at bounding box center [495, 136] width 635 height 12
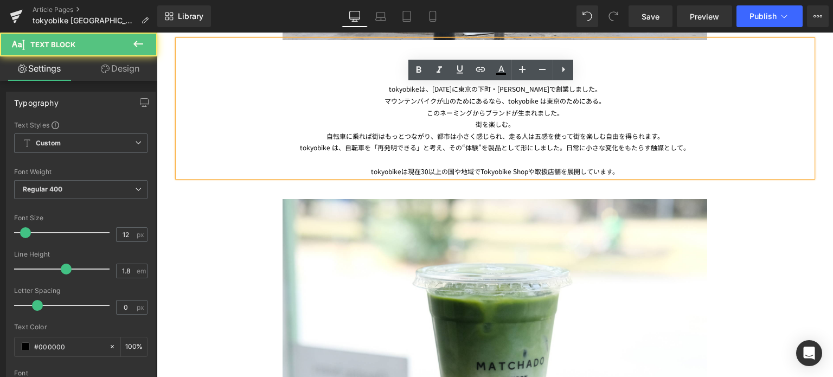
click at [432, 136] on div "自転車に乗れば街はもっとつながり、都市は小さく感じられ、走る人は五感を使って街を楽しむ自由を得られます。" at bounding box center [495, 136] width 635 height 12
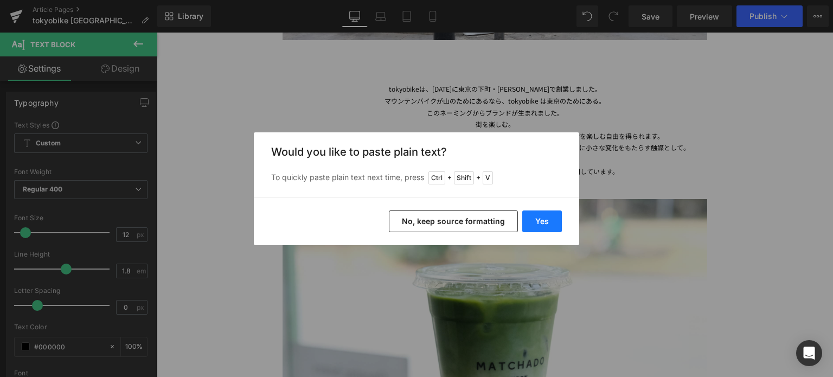
click at [543, 228] on button "Yes" at bounding box center [542, 221] width 40 height 22
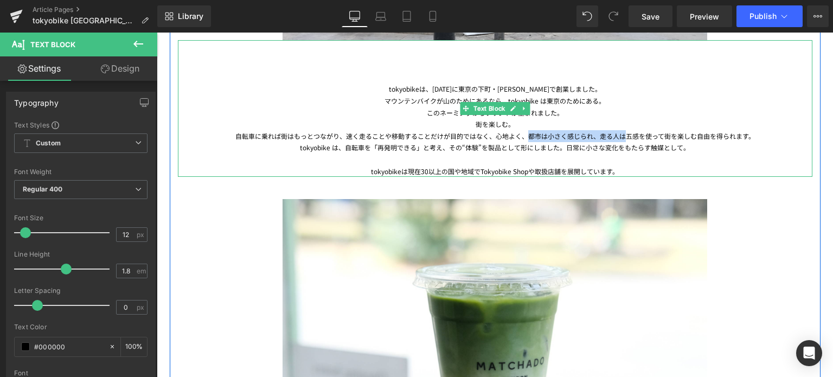
drag, startPoint x: 623, startPoint y: 135, endPoint x: 521, endPoint y: 136, distance: 102.0
click at [521, 136] on div "自転車に乗れば街はもっとつながり、速く走ることや移動することだけが目的ではなく、心地よく、都市は小さく感じられ、走る人は五感を使って街を楽しむ自由を得られます。" at bounding box center [495, 136] width 635 height 12
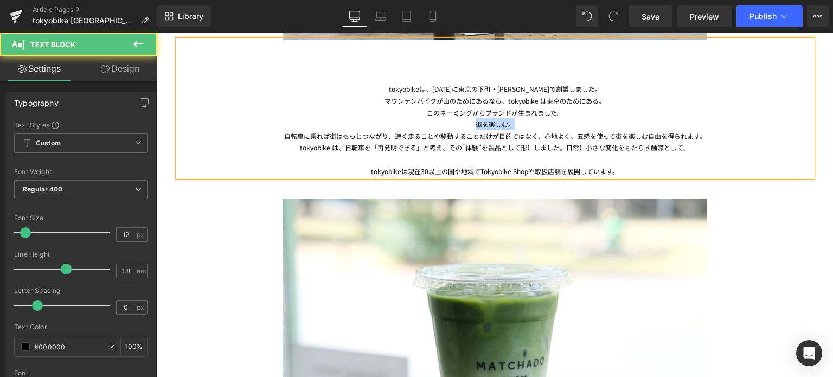
drag, startPoint x: 472, startPoint y: 124, endPoint x: 525, endPoint y: 123, distance: 52.6
click at [525, 123] on div "街を楽しむ。" at bounding box center [495, 124] width 635 height 12
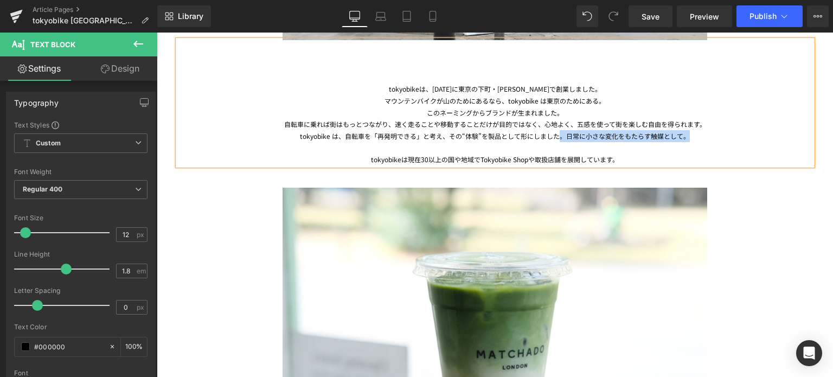
drag, startPoint x: 556, startPoint y: 136, endPoint x: 690, endPoint y: 133, distance: 134.5
click at [690, 133] on div "tokyobike は、自転車を「再発明できる」と考え、その“体験”を製品として形にしました。日常に小さな変化をもたらす触媒として。" at bounding box center [495, 136] width 635 height 12
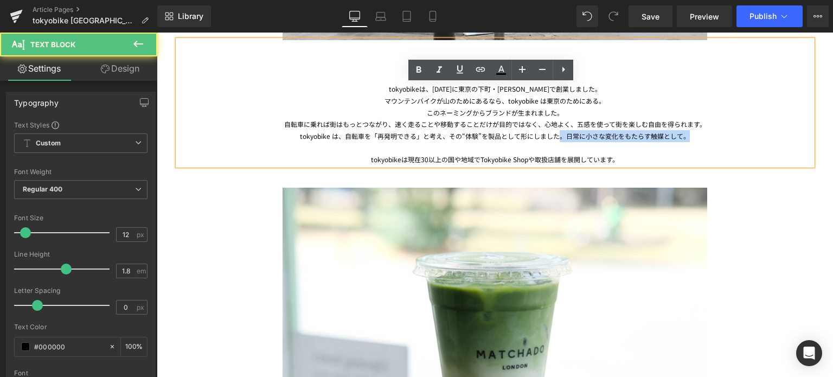
click at [687, 140] on div "tokyobike は、自転車を「再発明できる」と考え、その“体験”を製品として形にしました。日常に小さな変化をもたらす触媒として。" at bounding box center [495, 136] width 635 height 12
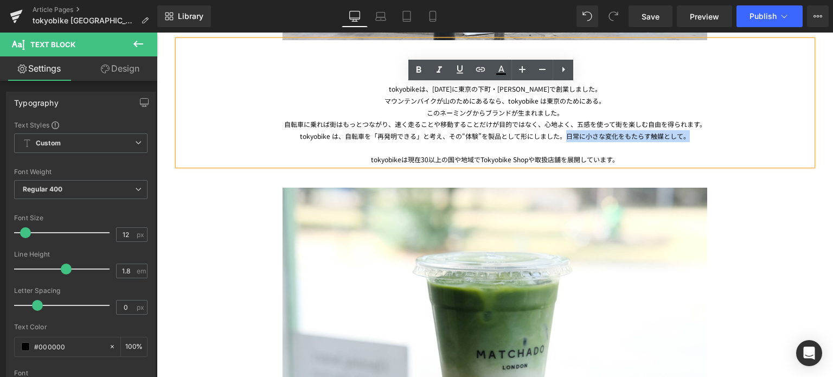
drag, startPoint x: 696, startPoint y: 137, endPoint x: 558, endPoint y: 132, distance: 139.0
click at [558, 132] on div "tokyobike は、自転車を「再発明できる」と考え、その“体験”を製品として形にしました。日常に小さな変化をもたらす触媒として。" at bounding box center [495, 136] width 635 height 12
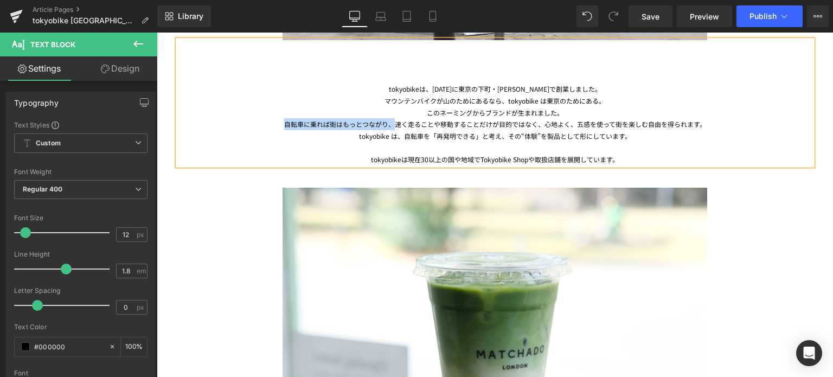
drag, startPoint x: 280, startPoint y: 123, endPoint x: 392, endPoint y: 123, distance: 111.7
click at [392, 123] on div "自転車に乗れば街はもっとつながり、速く走ることや移動することだけが目的ではなく、心地よく、五感を使って街を楽しむ自由を得られます。" at bounding box center [495, 124] width 635 height 12
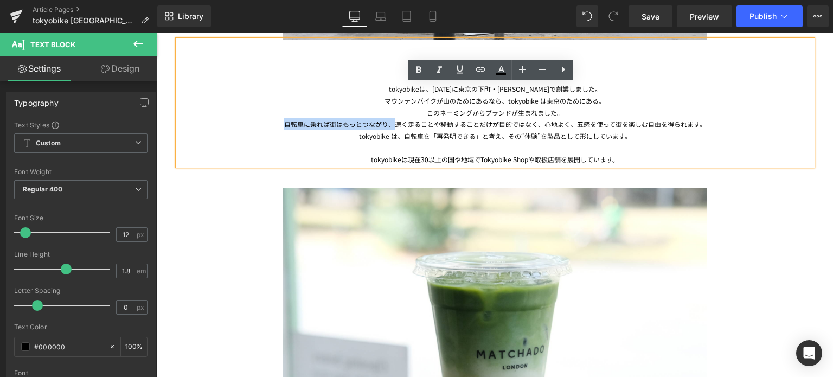
click at [350, 124] on div "自転車に乗れば街はもっとつながり、速く走ることや移動することだけが目的ではなく、心地よく、五感を使って街を楽しむ自由を得られます。" at bounding box center [495, 124] width 635 height 12
drag, startPoint x: 388, startPoint y: 124, endPoint x: 299, endPoint y: 123, distance: 89.0
click at [299, 123] on div "自転車に乗れば街はもっとつながり、速く走ることや移動することだけが目的ではなく、心地よく、五感を使って街を楽しむ自由を得られます。" at bounding box center [495, 124] width 635 height 12
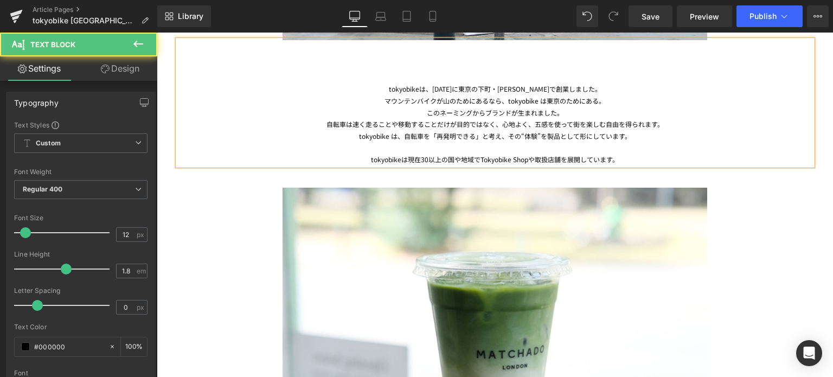
click at [498, 124] on div "自転車は速く走ることや移動することだけが目的ではなく、心地よく、五感を使って街を楽しむ自由を得られます。" at bounding box center [495, 124] width 635 height 12
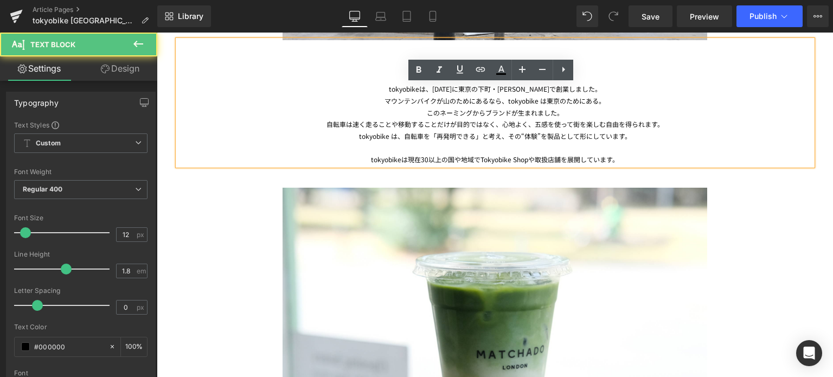
click at [618, 150] on div at bounding box center [495, 148] width 635 height 12
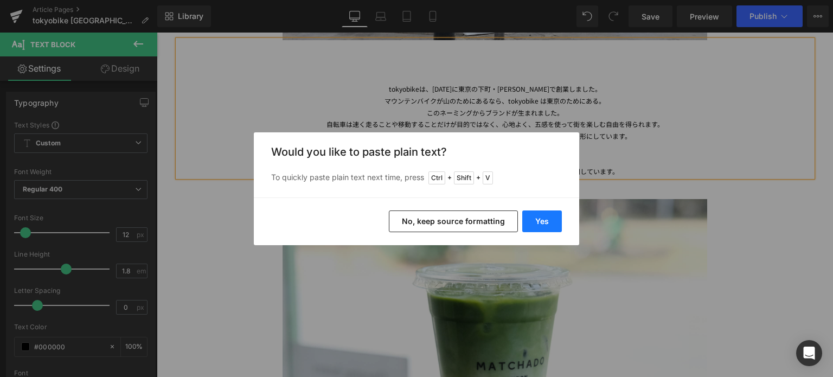
click at [539, 219] on button "Yes" at bounding box center [542, 221] width 40 height 22
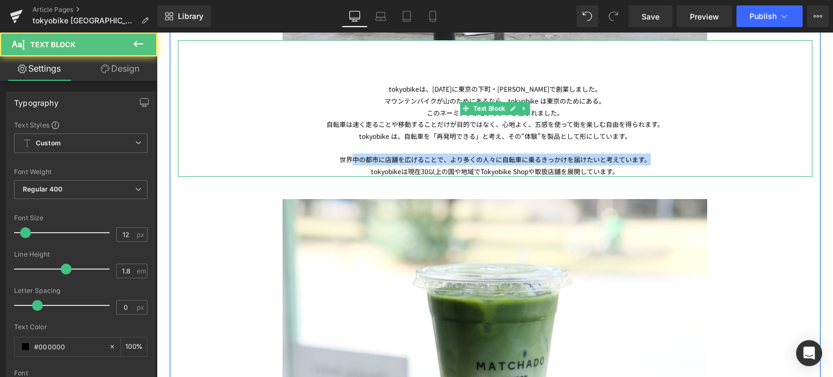
drag, startPoint x: 651, startPoint y: 164, endPoint x: 349, endPoint y: 162, distance: 302.1
click at [349, 162] on div "世界中の都市に店舗を広げることで、より多くの人々に自転車に乗るきっかけを届けたいと考えています。" at bounding box center [495, 159] width 635 height 12
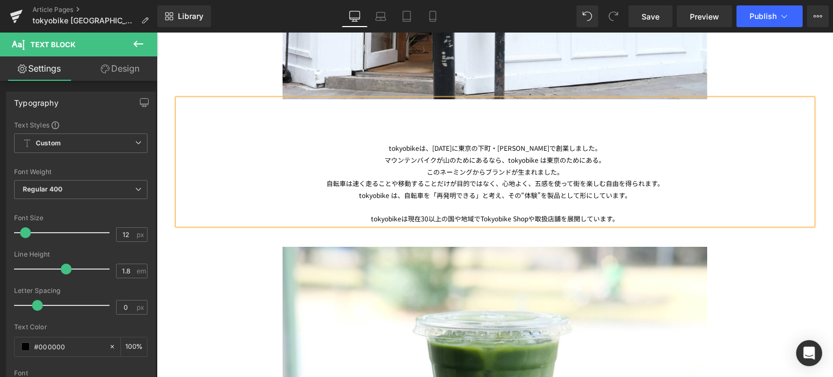
scroll to position [764, 0]
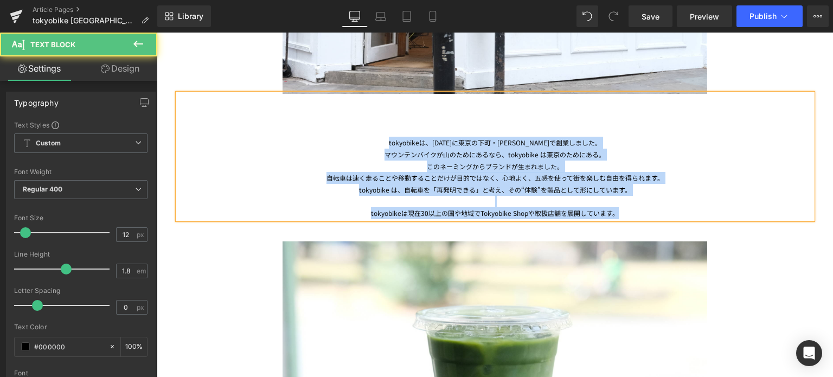
drag, startPoint x: 401, startPoint y: 138, endPoint x: 665, endPoint y: 213, distance: 274.0
click at [665, 213] on div "tokyobikeは、[DATE]に東京の下町・[PERSON_NAME]で創業しました。 マウンテンバイクが山のためにあるなら、tokyobike は東京の…" at bounding box center [495, 156] width 635 height 125
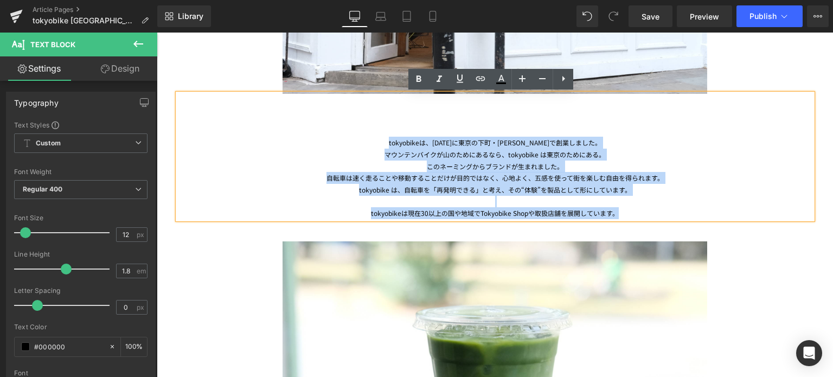
copy div "tokyobikeは、[DATE]に東京の下町・[PERSON_NAME]で創業しました。 マウンテンバイクが山のためにあるなら、tokyobike は東京の…"
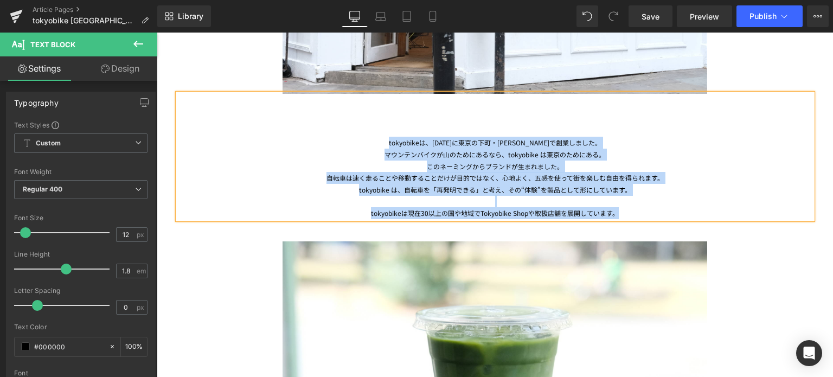
click at [463, 149] on div "マウンテンバイクが山のためにあるなら、tokyobike は東京のためにある。" at bounding box center [495, 155] width 635 height 12
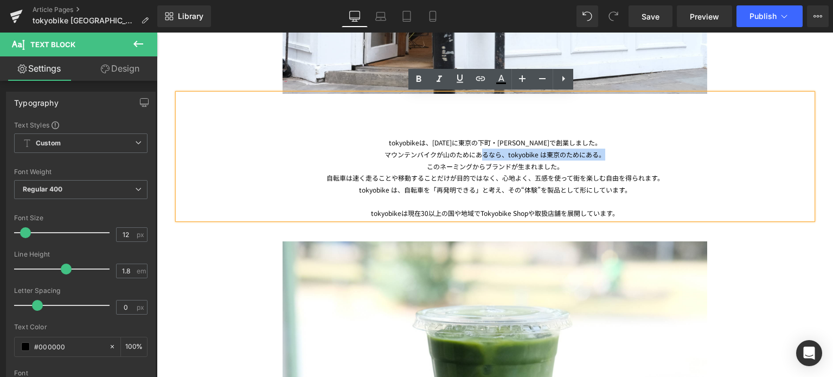
drag, startPoint x: 641, startPoint y: 158, endPoint x: 478, endPoint y: 148, distance: 163.0
click at [478, 149] on div "マウンテンバイクが山のためにあるなら、tokyobike は東京のためにある。" at bounding box center [495, 155] width 635 height 12
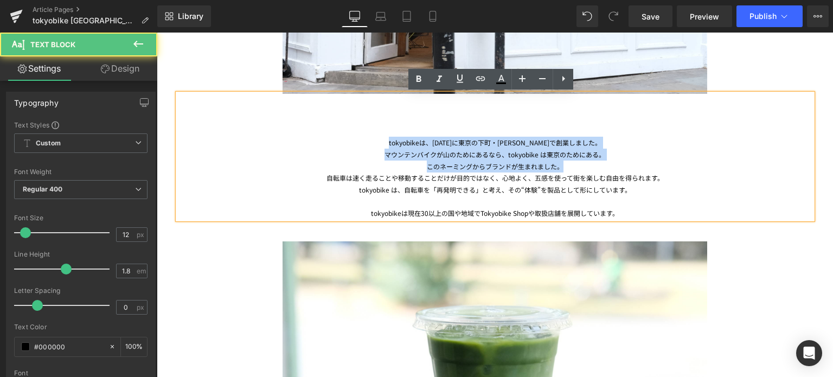
drag, startPoint x: 563, startPoint y: 169, endPoint x: 398, endPoint y: 143, distance: 167.5
click at [398, 143] on div "tokyobikeは、[DATE]に東京の下町・[PERSON_NAME]で創業しました。 マウンテンバイクが山のためにあるなら、tokyobike は東京の…" at bounding box center [495, 156] width 635 height 125
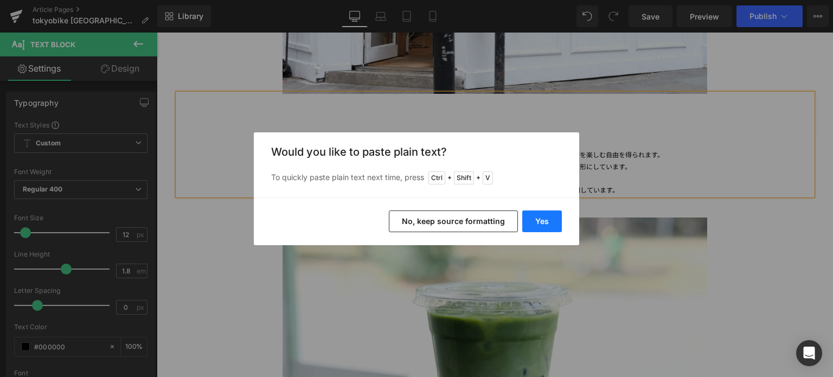
click at [540, 219] on button "Yes" at bounding box center [542, 221] width 40 height 22
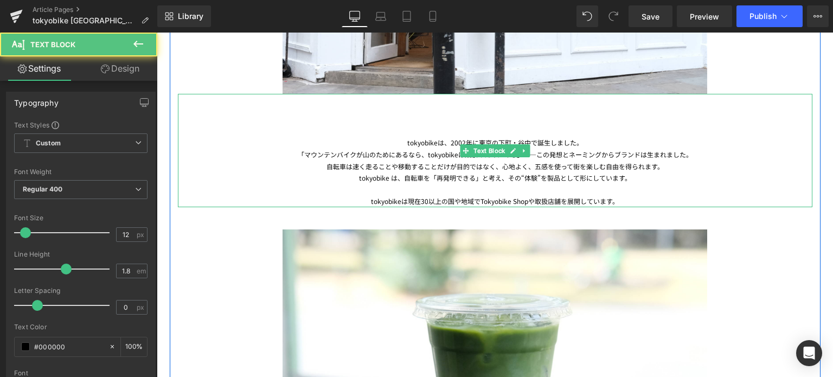
click at [567, 153] on div "「マウンテンバイクが山のためにあるなら、tokyobikeは東京のためにある」――この発想とネーミングからブランドは生まれました。 自転車は速く走ることや移動…" at bounding box center [495, 178] width 635 height 59
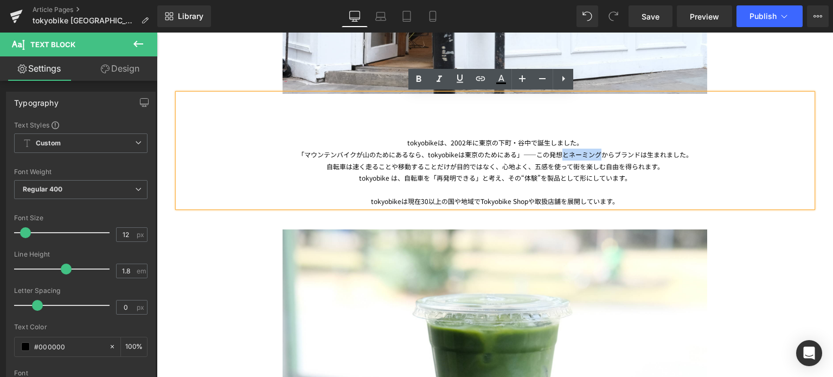
drag, startPoint x: 556, startPoint y: 153, endPoint x: 594, endPoint y: 153, distance: 38.5
click at [594, 153] on div "「マウンテンバイクが山のためにあるなら、tokyobikeは東京のためにある」――この発想とネーミングからブランドは生まれました。 自転車は速く走ることや移動…" at bounding box center [495, 178] width 635 height 59
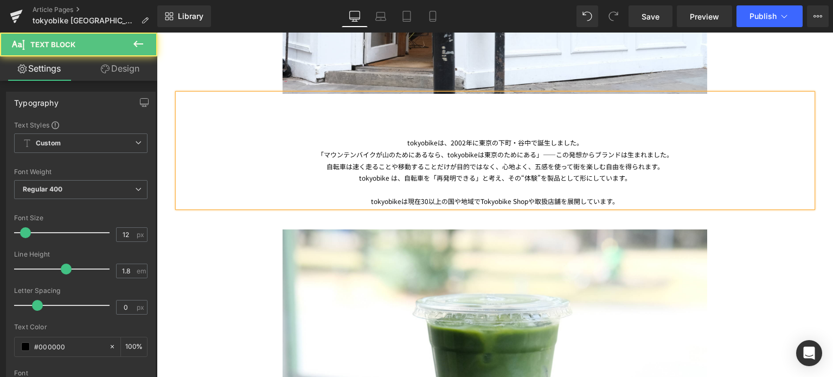
click at [637, 184] on div at bounding box center [495, 190] width 635 height 12
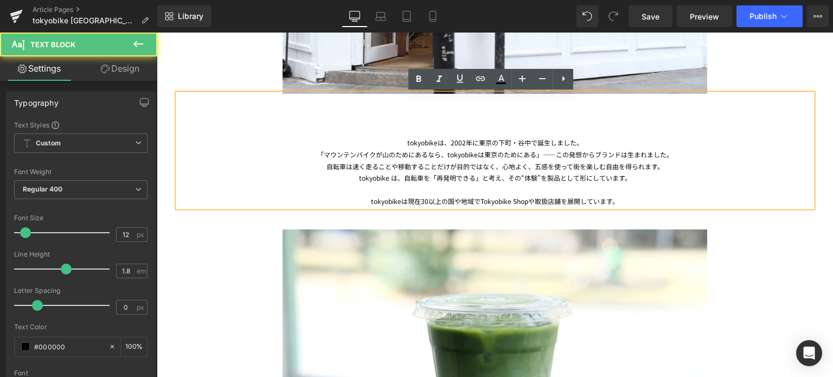
click at [381, 167] on div "自転車は速く走ることや移動することだけが目的ではなく、心地よく、五感を使って街を楽しむ自由を得られます。" at bounding box center [495, 167] width 635 height 12
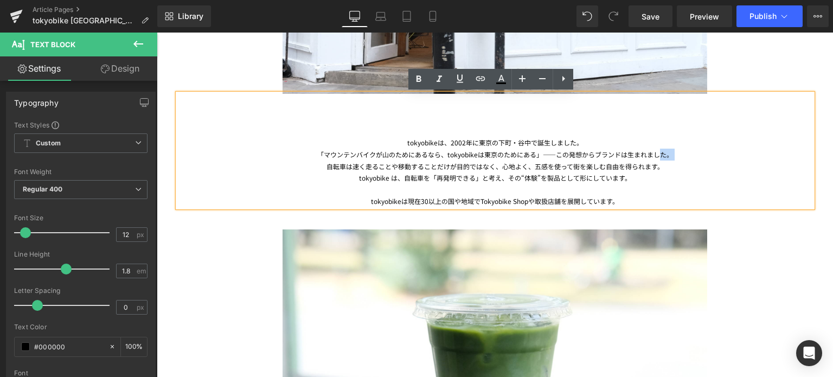
drag, startPoint x: 322, startPoint y: 168, endPoint x: 651, endPoint y: 159, distance: 329.3
click at [651, 159] on div "「マウンテンバイクが山のためにあるなら、tokyobikeは東京のためにある」――この発想からブランドは生まれました。 自転車は速く走ることや移動することだけ…" at bounding box center [495, 178] width 635 height 59
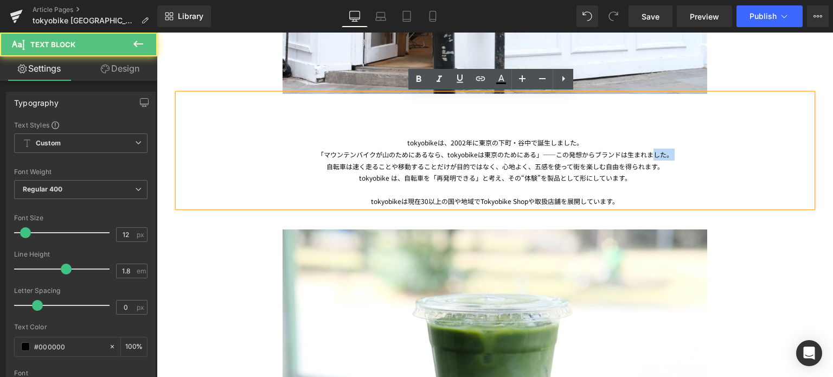
click at [683, 156] on div "「マウンテンバイクが山のためにあるなら、tokyobikeは東京のためにある」――この発想からブランドは生まれました。 自転車は速く走ることや移動することだけ…" at bounding box center [495, 178] width 635 height 59
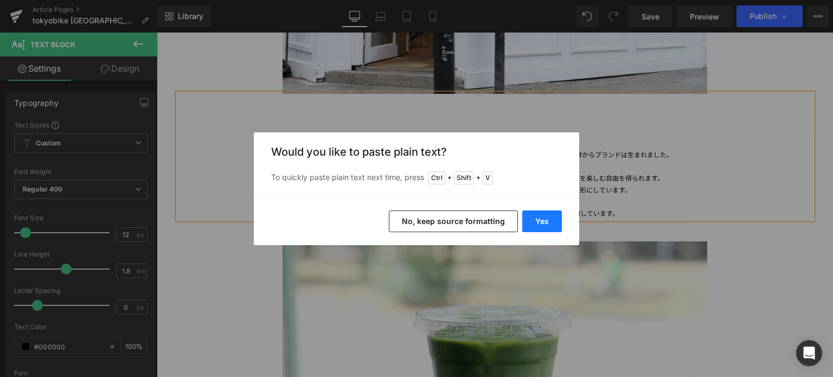
click at [547, 222] on button "Yes" at bounding box center [542, 221] width 40 height 22
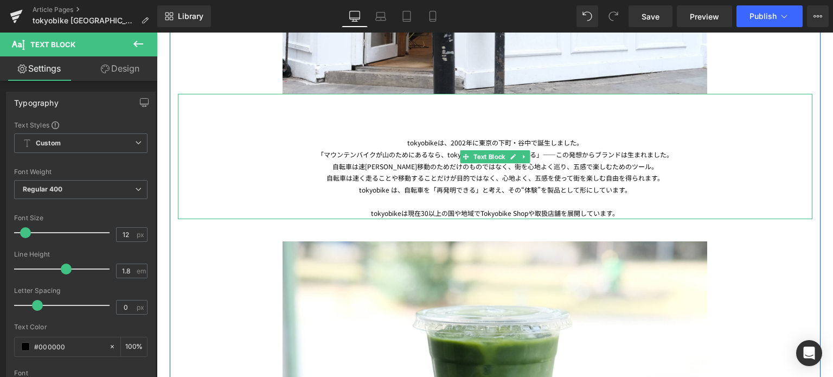
click at [650, 180] on div "自転車は速く走ることや移動することだけが目的ではなく、心地よく、五感を使って街を楽しむ自由を得られます。" at bounding box center [495, 178] width 635 height 12
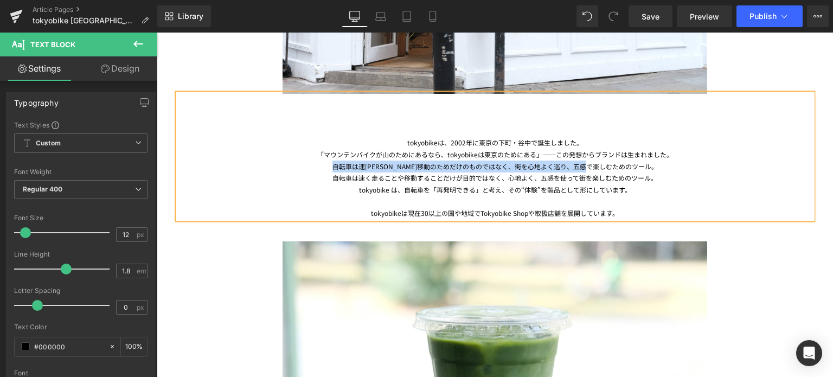
drag, startPoint x: 643, startPoint y: 165, endPoint x: 341, endPoint y: 163, distance: 302.1
click at [341, 163] on div "自転車は速[PERSON_NAME]移動のためだけのものではなく、街を心地よく巡り、五感で楽しむためのツール。 自転車は速く走ることや移動することだけが目的で…" at bounding box center [495, 190] width 635 height 59
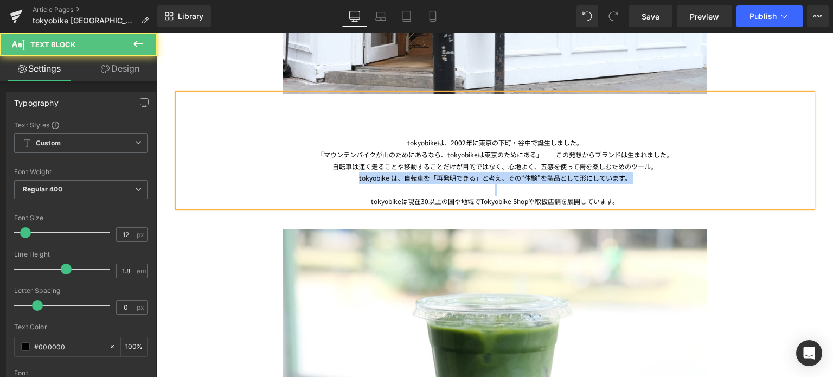
drag, startPoint x: 352, startPoint y: 178, endPoint x: 651, endPoint y: 182, distance: 298.9
click at [651, 182] on div "tokyobike は、自転車を「再発明できる」と考え、その“体験”を製品として形にしています。" at bounding box center [495, 178] width 635 height 12
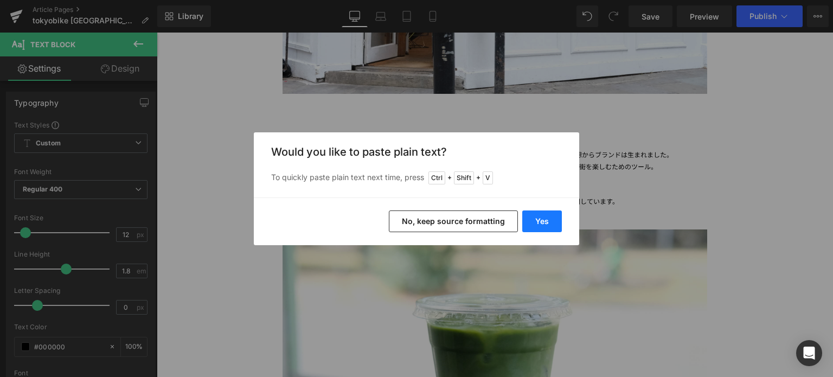
click at [537, 225] on button "Yes" at bounding box center [542, 221] width 40 height 22
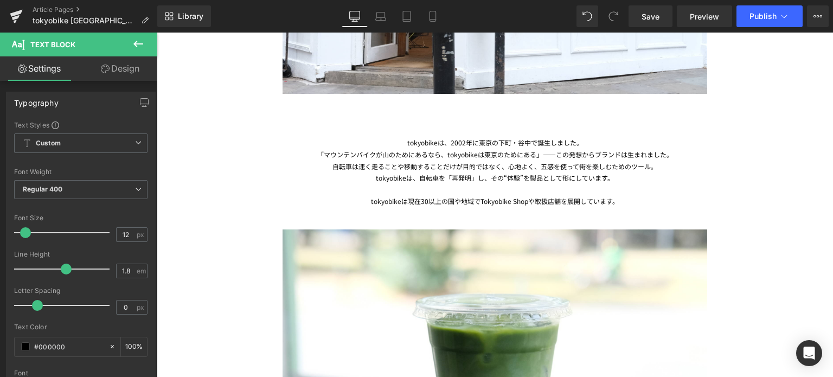
click at [351, 202] on div "tokyobikeは現在30以上の国や地域でTokyobike Shopや取扱店舗を展開しています。" at bounding box center [495, 201] width 635 height 12
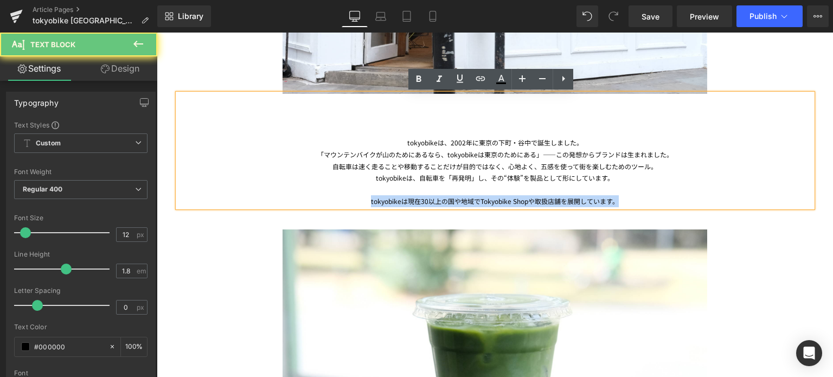
drag, startPoint x: 471, startPoint y: 204, endPoint x: 668, endPoint y: 208, distance: 196.9
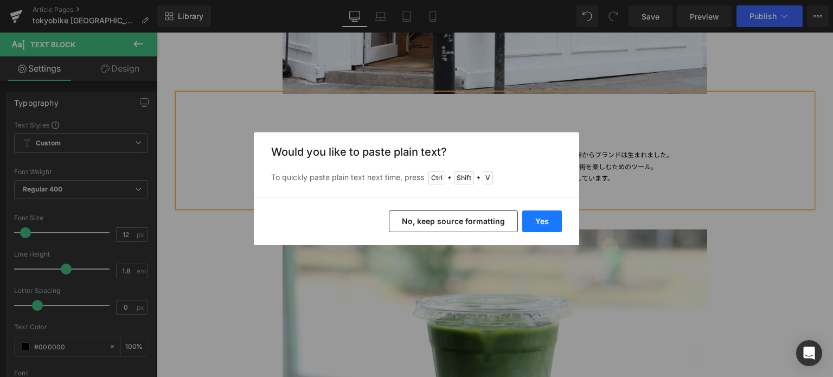
click at [542, 220] on button "Yes" at bounding box center [542, 221] width 40 height 22
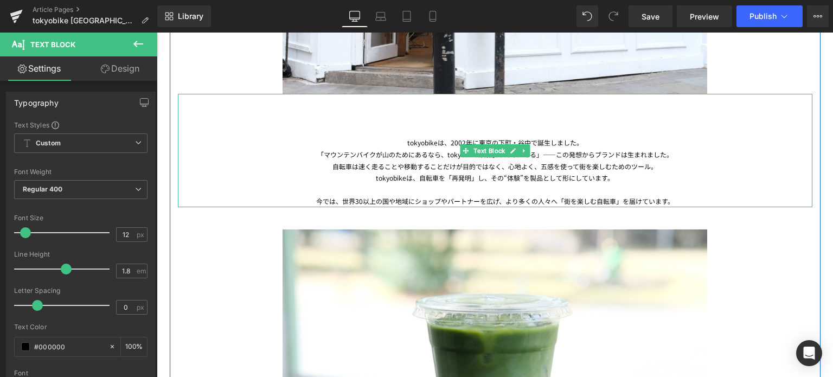
click at [502, 190] on div at bounding box center [495, 190] width 635 height 12
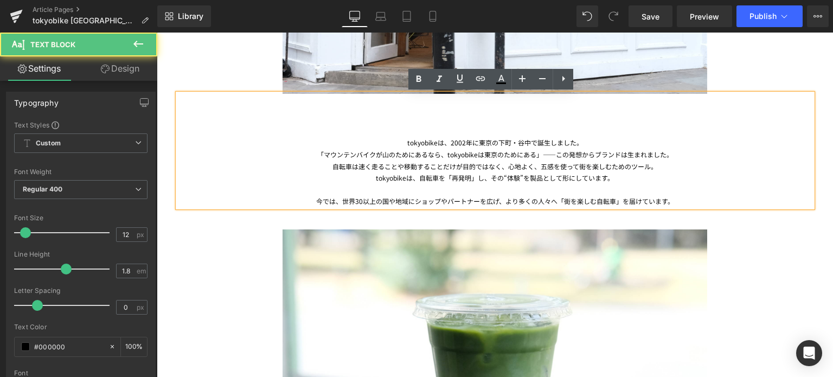
click at [675, 199] on div "今では、世界30以上の国や地域にショップやパートナーを広げ、より多くの人々へ「街を楽しむ自転車」を届けています。" at bounding box center [495, 201] width 635 height 12
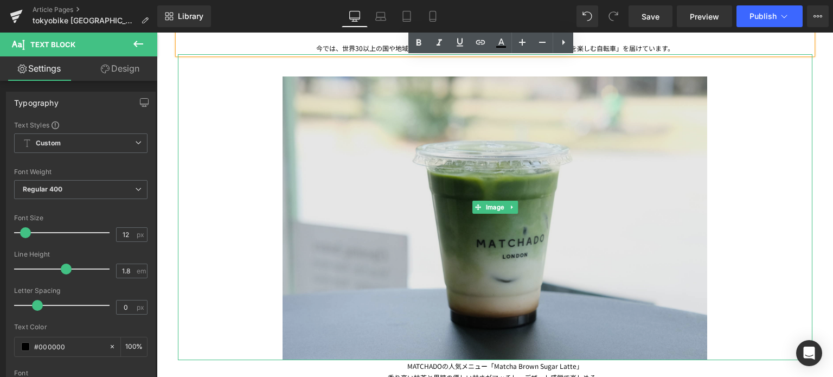
scroll to position [930, 0]
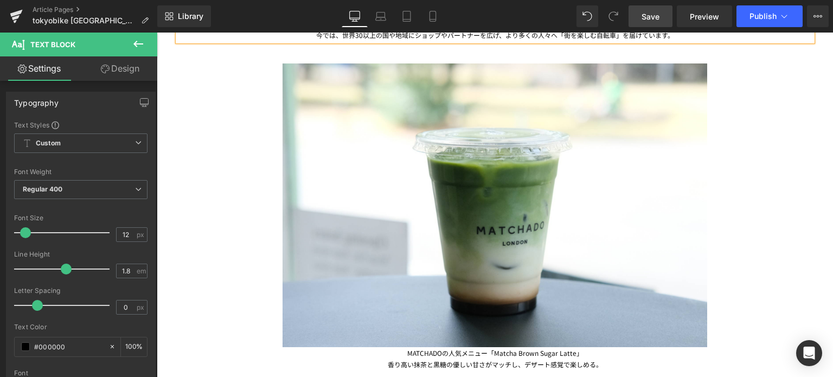
click at [639, 20] on link "Save" at bounding box center [651, 16] width 44 height 22
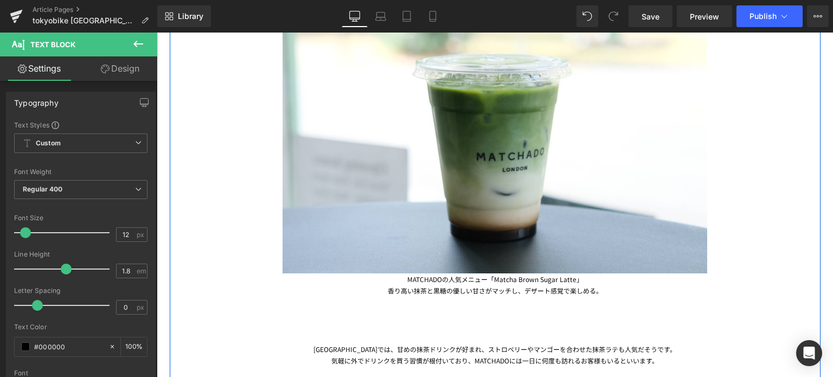
scroll to position [1013, 0]
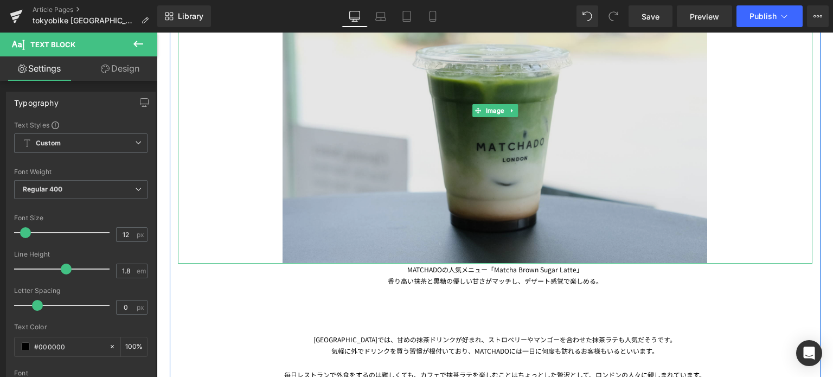
click at [348, 184] on img at bounding box center [495, 111] width 425 height 306
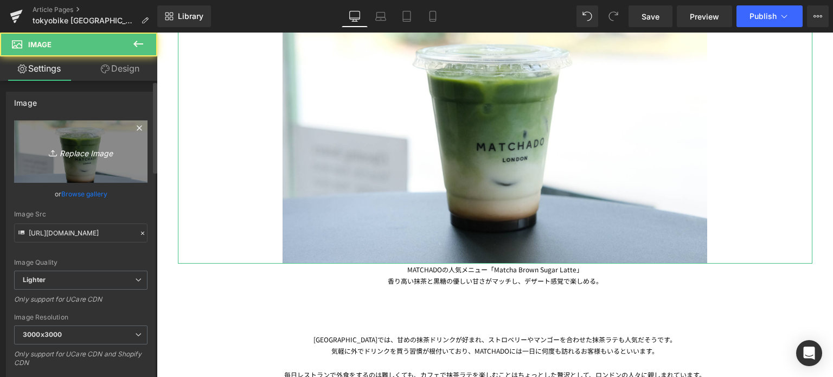
click at [103, 154] on icon "Replace Image" at bounding box center [80, 152] width 87 height 14
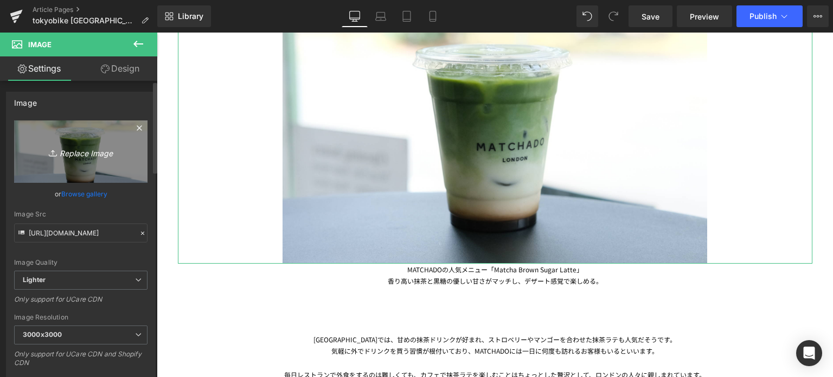
type input "C:\fakepath\20250706-DSCF7162.jpg"
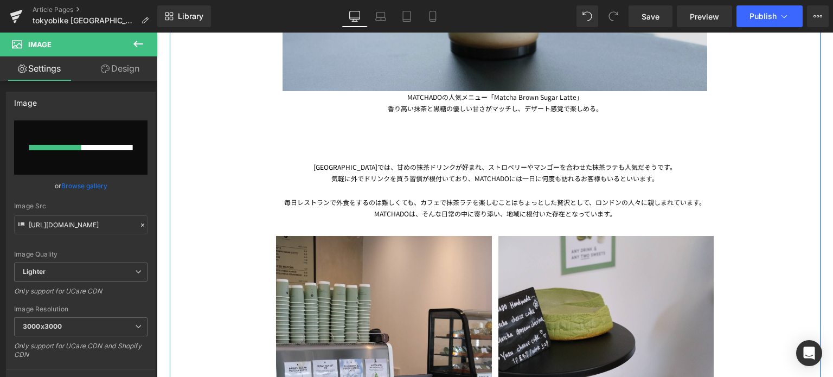
scroll to position [1180, 0]
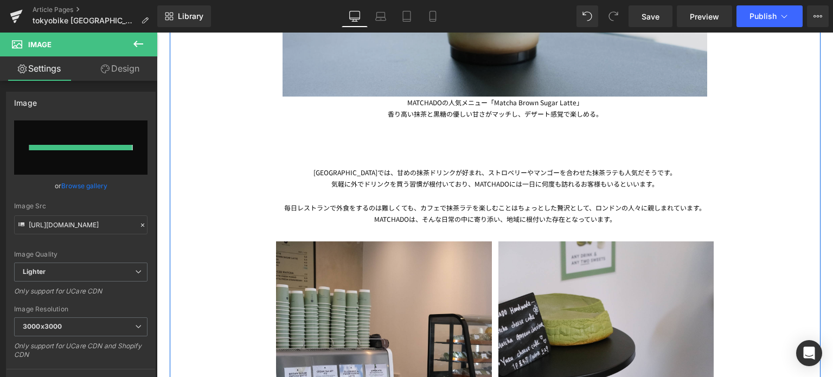
type input "[URL][DOMAIN_NAME]"
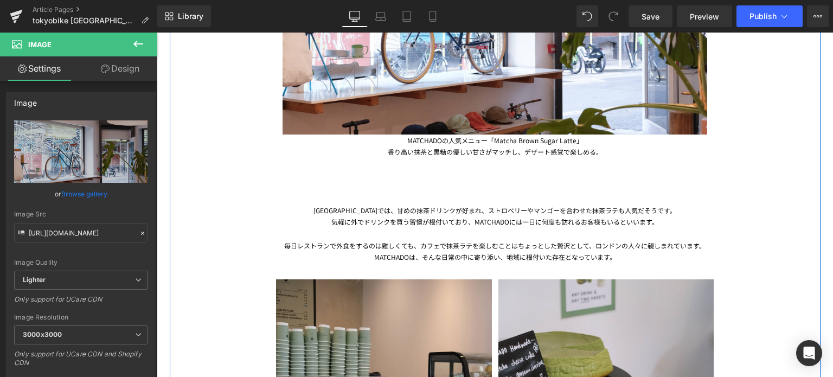
scroll to position [1143, 0]
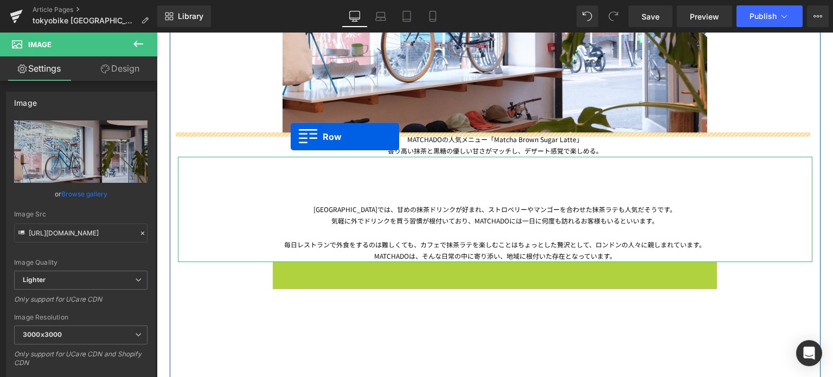
drag, startPoint x: 275, startPoint y: 271, endPoint x: 291, endPoint y: 137, distance: 134.9
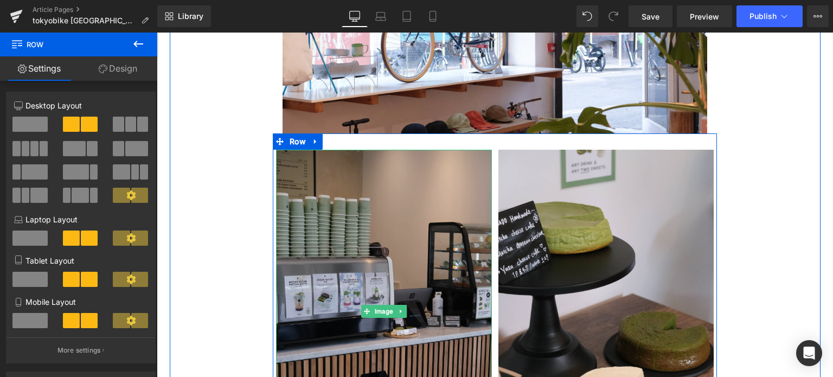
click at [374, 255] on img at bounding box center [384, 311] width 216 height 323
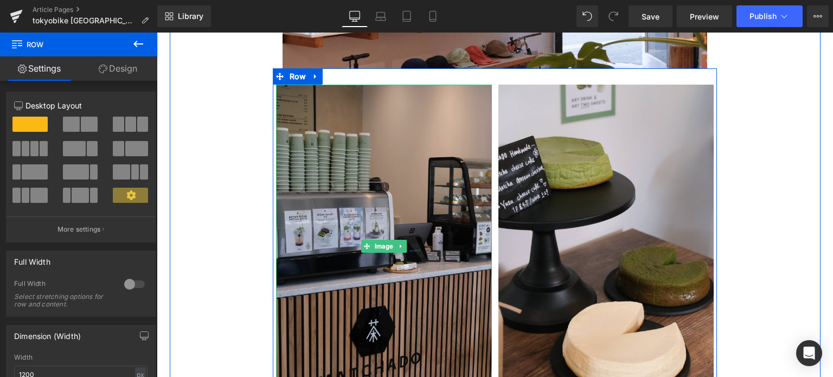
scroll to position [1208, 0]
click at [348, 223] on img at bounding box center [384, 246] width 216 height 323
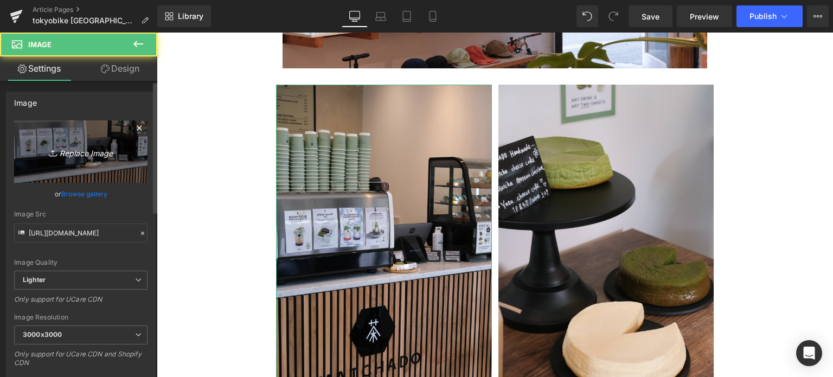
click at [90, 149] on icon "Replace Image" at bounding box center [80, 152] width 87 height 14
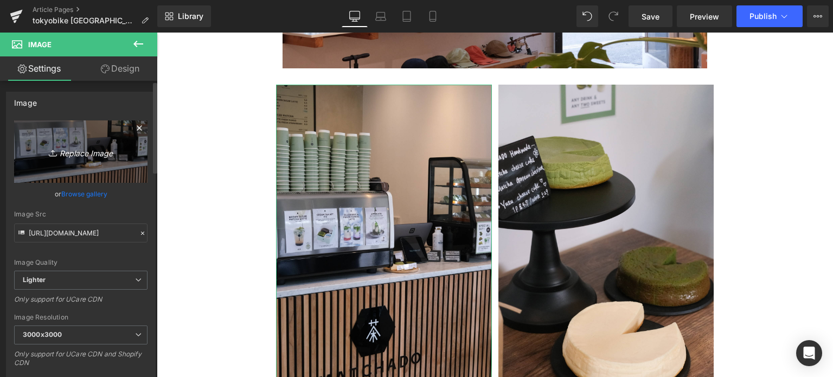
type input "C:\fakepath\20250706-DSCF7189.jpg"
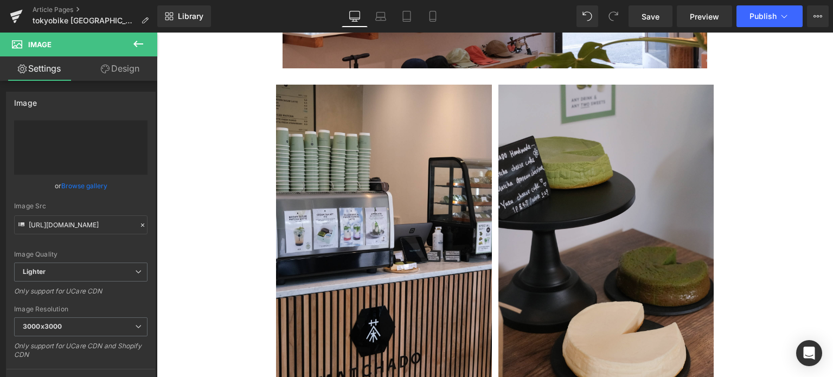
type input "[URL][DOMAIN_NAME]"
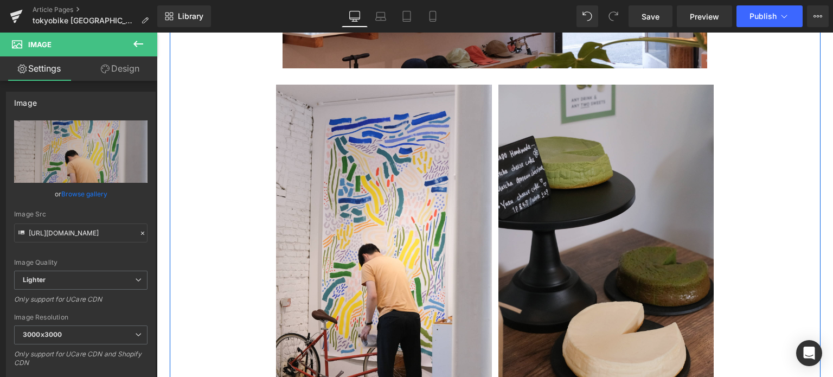
click at [539, 245] on img at bounding box center [606, 246] width 216 height 323
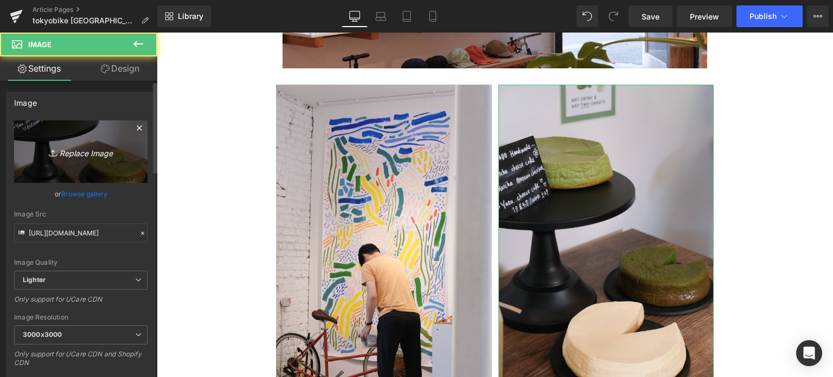
click at [100, 166] on link "Replace Image" at bounding box center [80, 151] width 133 height 62
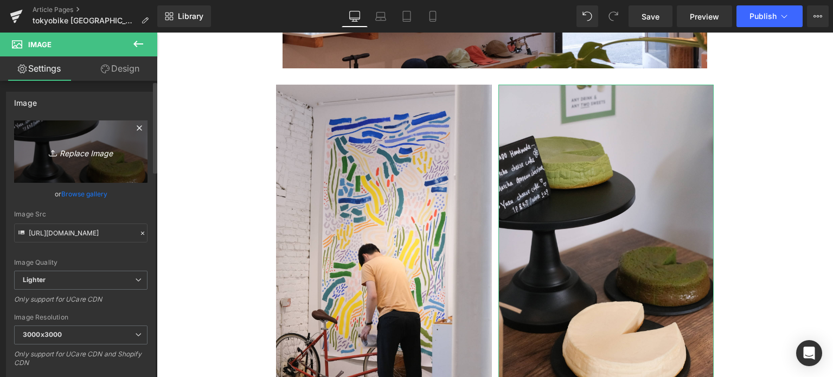
type input "C:\fakepath\20250706-DSCF7154.jpg"
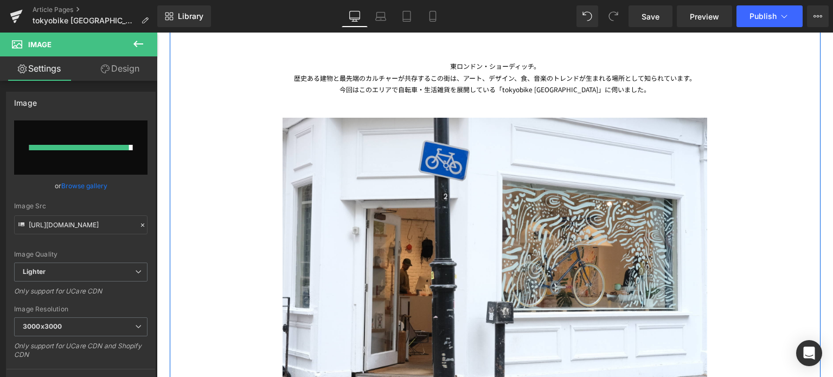
type input "[URL][DOMAIN_NAME]"
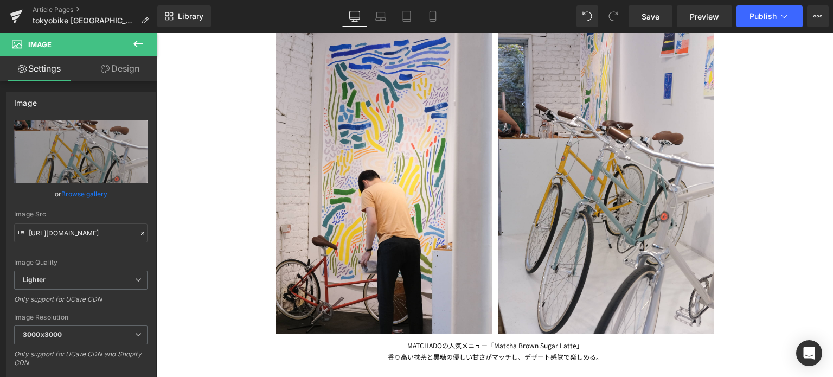
scroll to position [1282, 0]
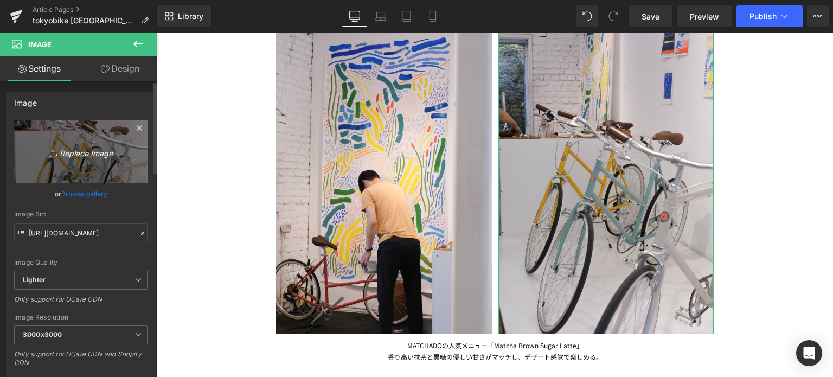
click at [109, 156] on icon "Replace Image" at bounding box center [80, 152] width 87 height 14
type input "C:\fakepath\20250706-DSCF7154-2.jpg"
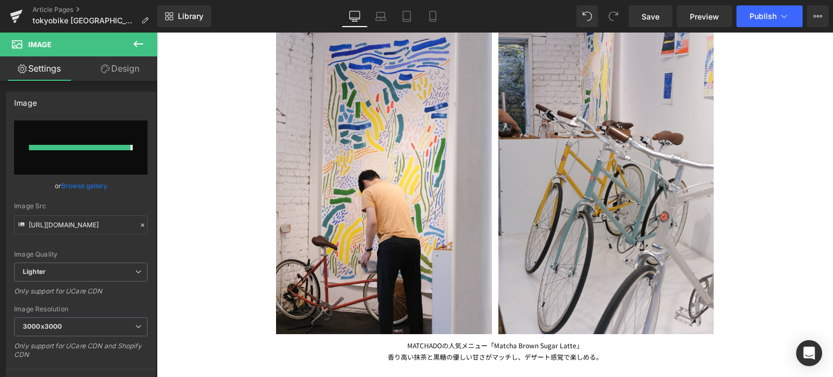
type input "[URL][DOMAIN_NAME]"
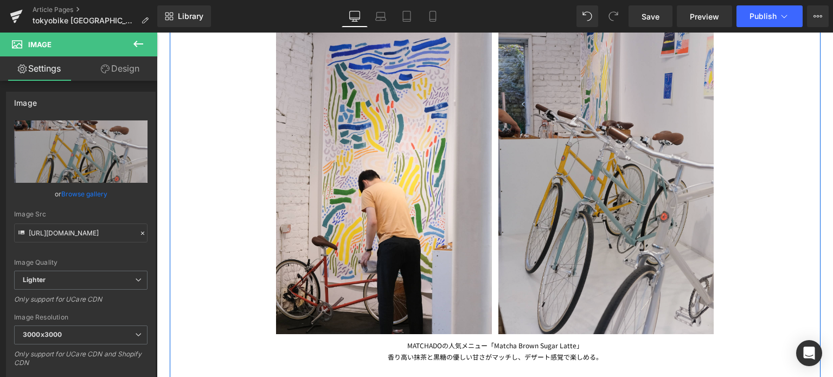
click at [619, 246] on img at bounding box center [606, 172] width 216 height 323
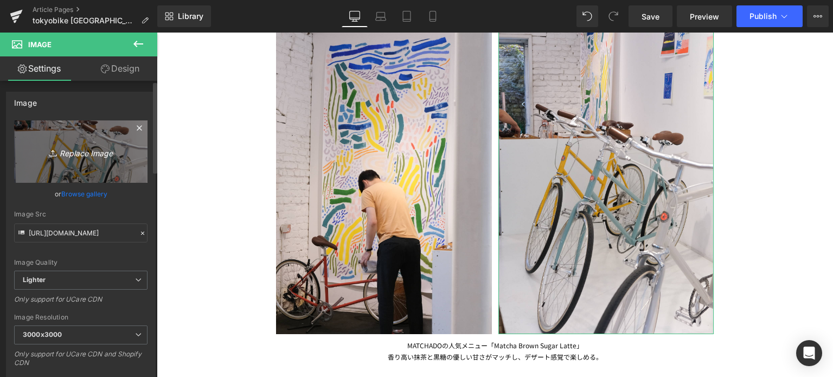
click at [123, 148] on link "Replace Image" at bounding box center [80, 151] width 133 height 62
type input "C:\fakepath\20250706-DSCF7154-2.jpg"
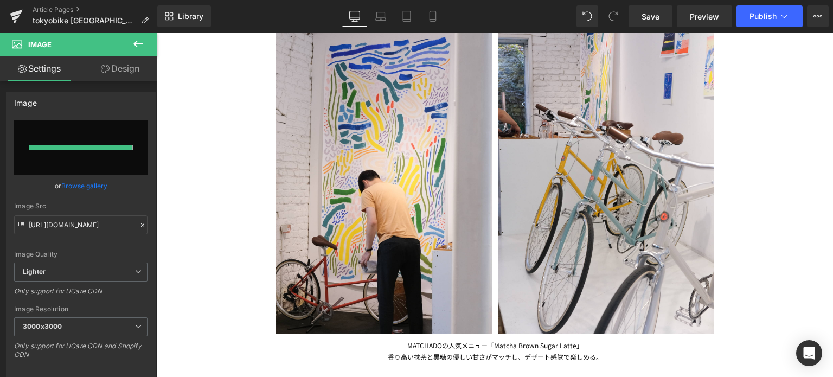
type input "[URL][DOMAIN_NAME]"
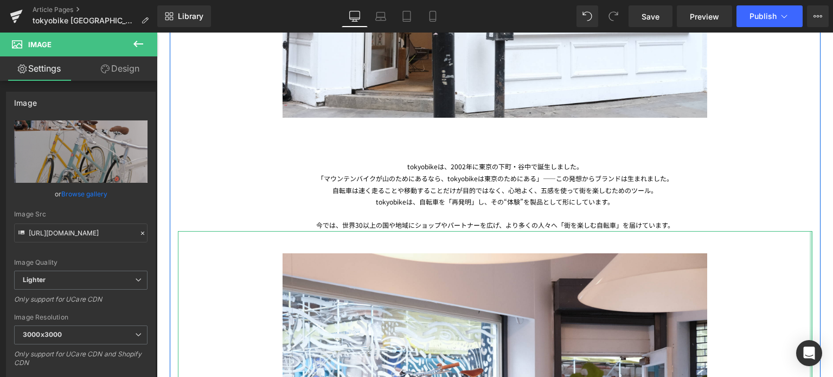
scroll to position [735, 0]
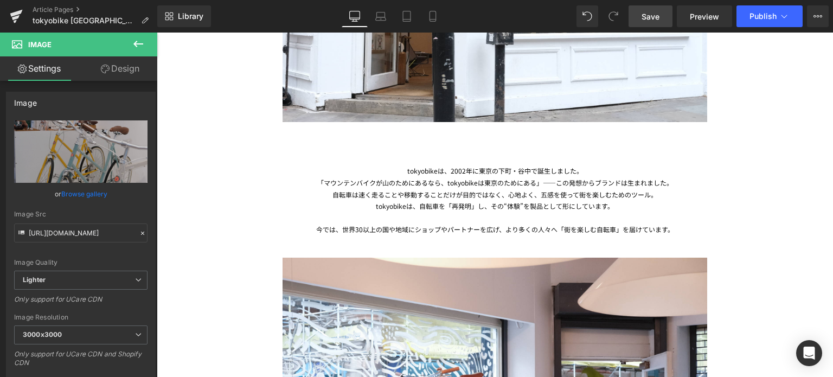
click at [649, 11] on span "Save" at bounding box center [651, 16] width 18 height 11
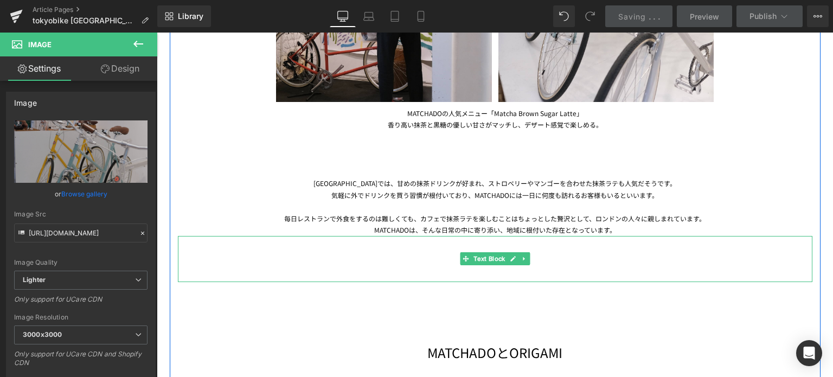
scroll to position [1450, 0]
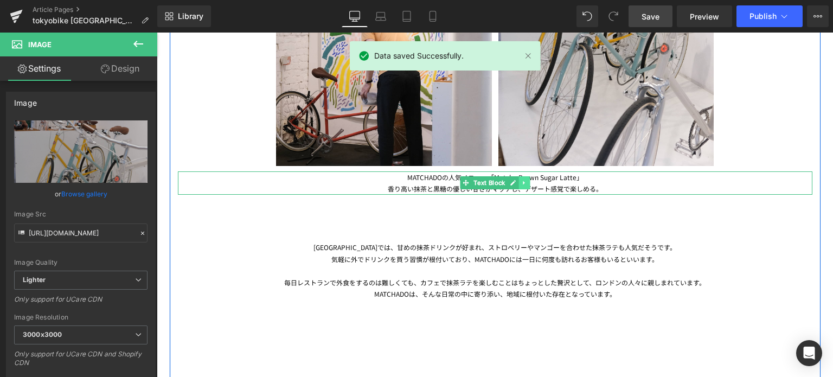
click at [521, 183] on icon at bounding box center [524, 183] width 6 height 7
click at [527, 183] on icon at bounding box center [530, 183] width 6 height 6
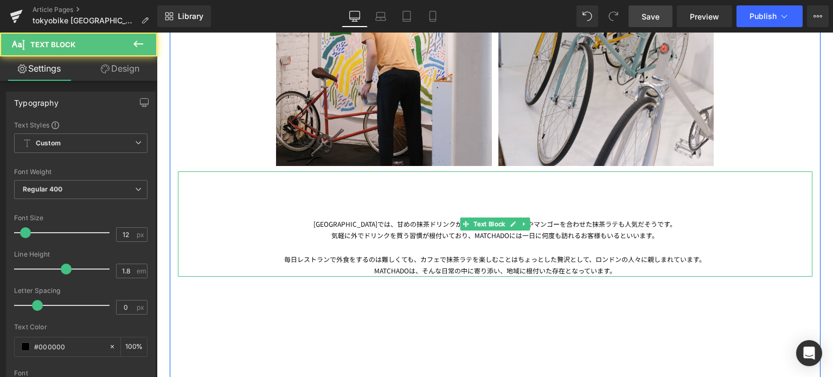
click at [614, 270] on div "MATCHADOは、そんな日常の中に寄り添い、地域に根付いた存在となっています。" at bounding box center [495, 271] width 635 height 12
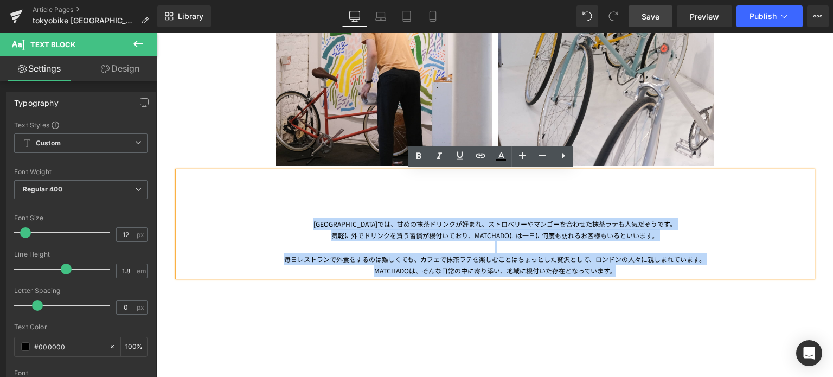
drag, startPoint x: 328, startPoint y: 221, endPoint x: 633, endPoint y: 270, distance: 309.1
click at [633, 270] on div "[GEOGRAPHIC_DATA]では、甘めの抹茶ドリンクが好まれ、ストロベリーやマンゴーを合わせた抹茶ラテも人気だそうです。 気軽に外でドリンクを買う習慣が…" at bounding box center [495, 223] width 635 height 105
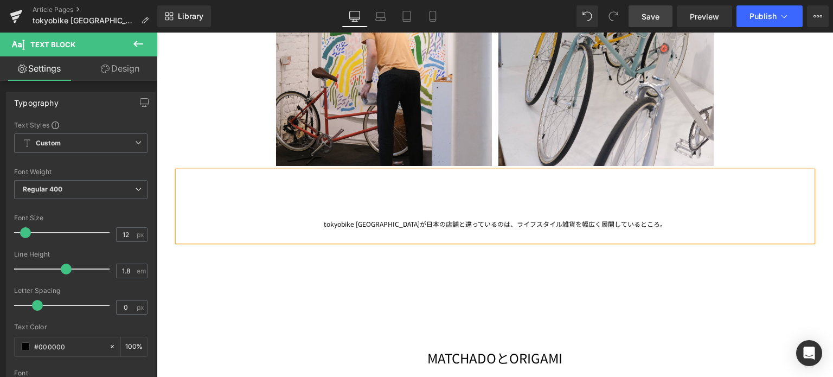
click at [402, 222] on div "tokyobike [GEOGRAPHIC_DATA]が日本の店舗と違っているのは、ライフスタイル雑貨を幅広く展開しているところ。" at bounding box center [495, 206] width 635 height 70
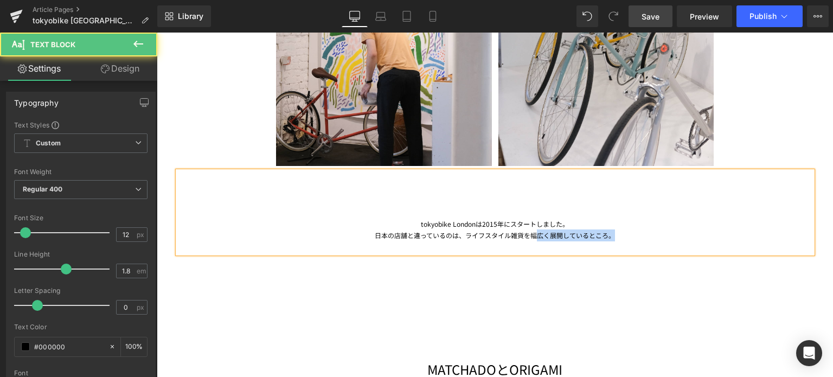
drag, startPoint x: 615, startPoint y: 238, endPoint x: 530, endPoint y: 233, distance: 85.3
click at [530, 233] on div "日本の店舗と違っているのは、ライフスタイル雑貨を幅広く展開しているところ。" at bounding box center [495, 240] width 635 height 23
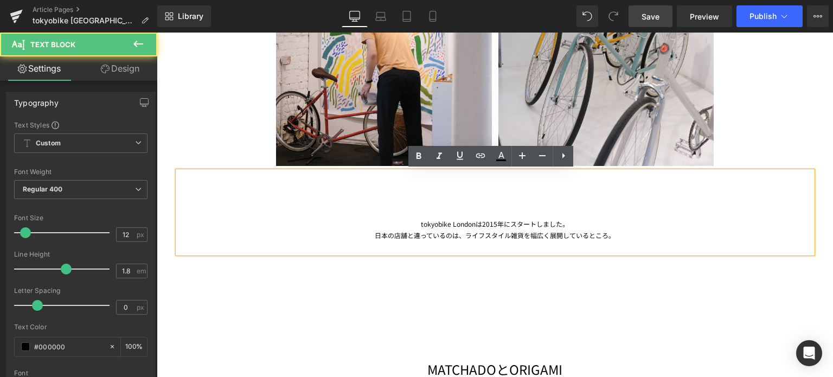
click at [463, 236] on div "日本の店舗と違っているのは、ライフスタイル雑貨を幅広く展開しているところ。" at bounding box center [495, 240] width 635 height 23
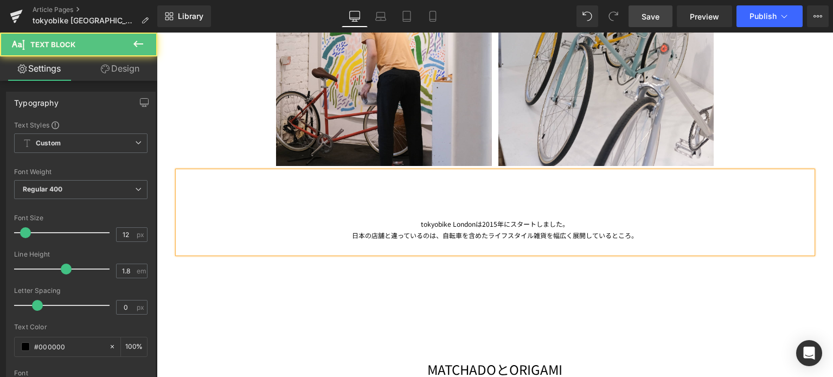
click at [632, 240] on div "日本の店舗と違っているのは、自転車を含めたライフスタイル雑貨を幅広く展開しているところ。" at bounding box center [495, 240] width 635 height 23
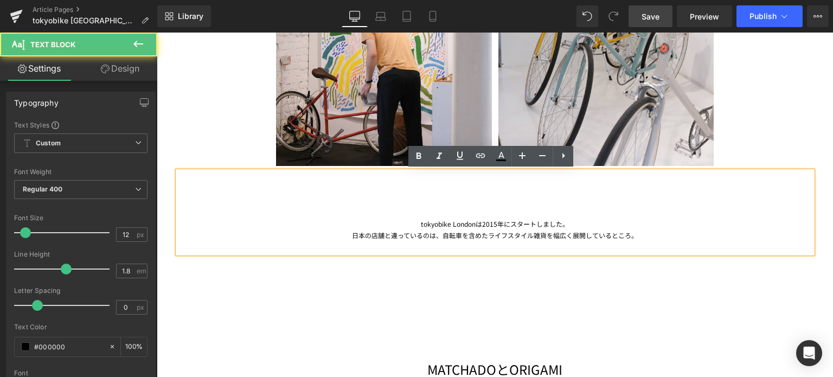
click at [483, 237] on div "日本の店舗と違っているのは、自転車を含めたライフスタイル雑貨を幅広く展開しているところ。" at bounding box center [495, 240] width 635 height 23
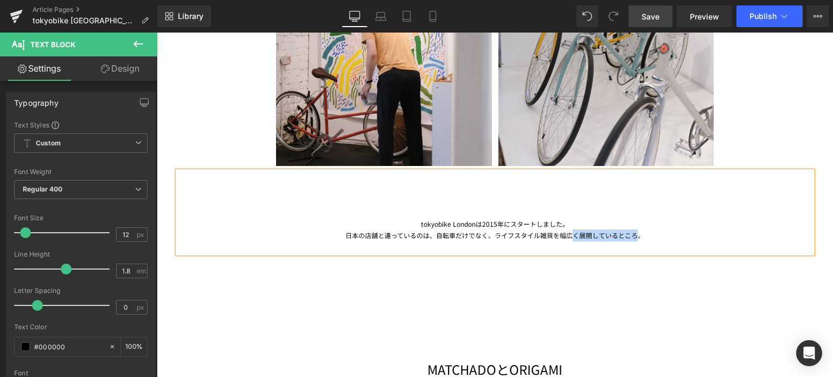
drag, startPoint x: 636, startPoint y: 236, endPoint x: 568, endPoint y: 240, distance: 67.4
click at [568, 240] on div "日本の店舗と違っているのは、自転車だけでなく、ライフスタイル雑貨を幅広く展開しているところ。" at bounding box center [495, 240] width 635 height 23
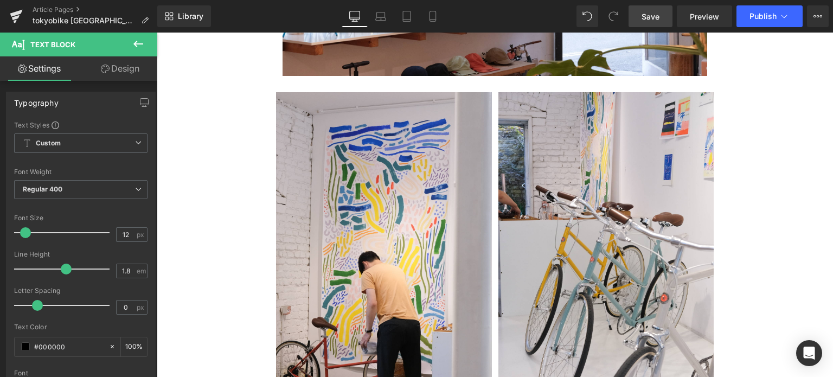
scroll to position [1202, 0]
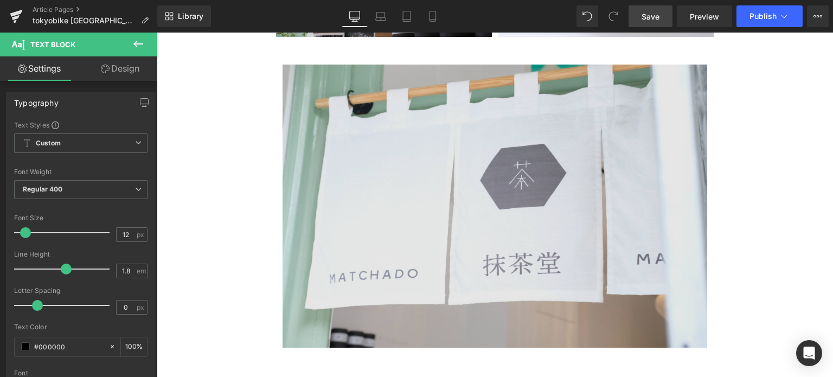
click at [485, 180] on img at bounding box center [495, 216] width 425 height 348
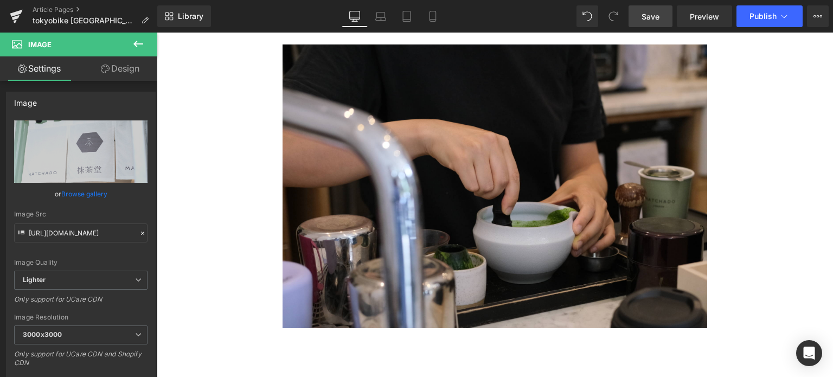
scroll to position [1852, 0]
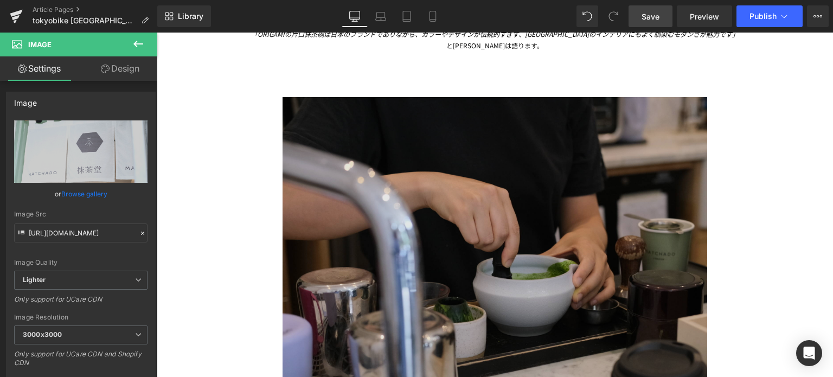
click at [453, 209] on img at bounding box center [495, 245] width 425 height 341
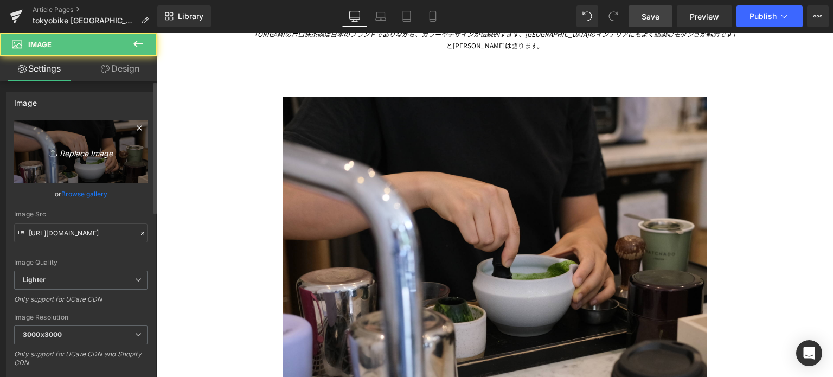
click at [96, 147] on icon "Replace Image" at bounding box center [80, 152] width 87 height 14
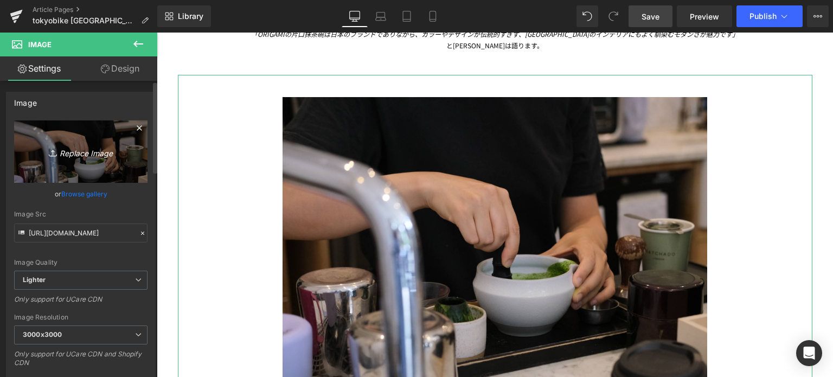
type input "C:\fakepath\20250706-DSCF7180.jpg"
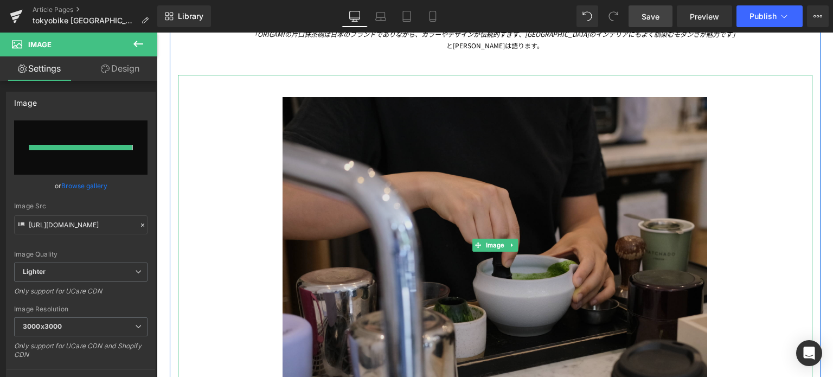
type input "[URL][DOMAIN_NAME]"
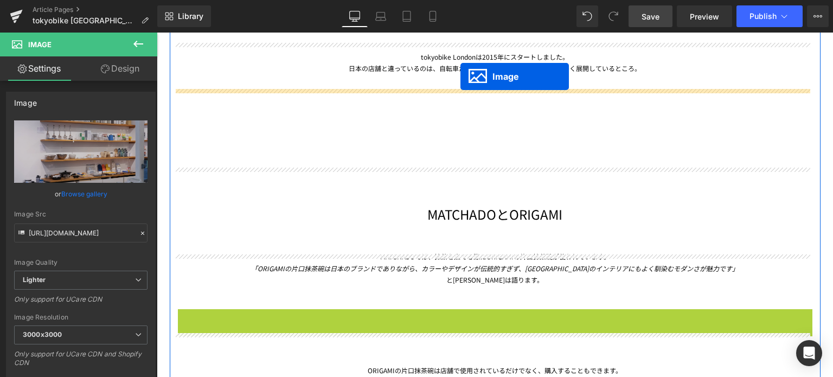
scroll to position [1574, 0]
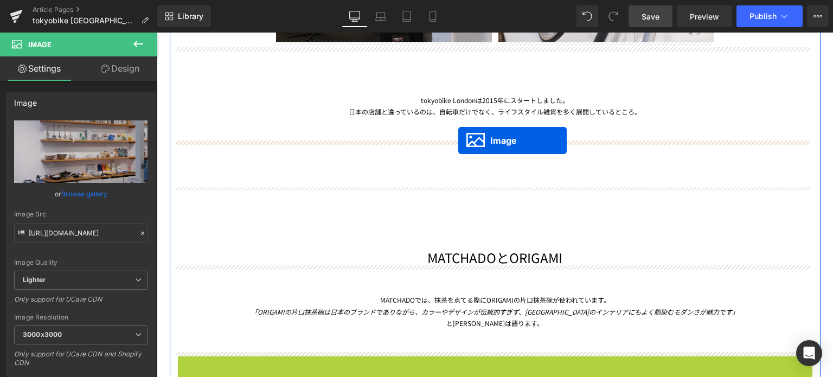
drag, startPoint x: 470, startPoint y: 296, endPoint x: 458, endPoint y: 140, distance: 155.5
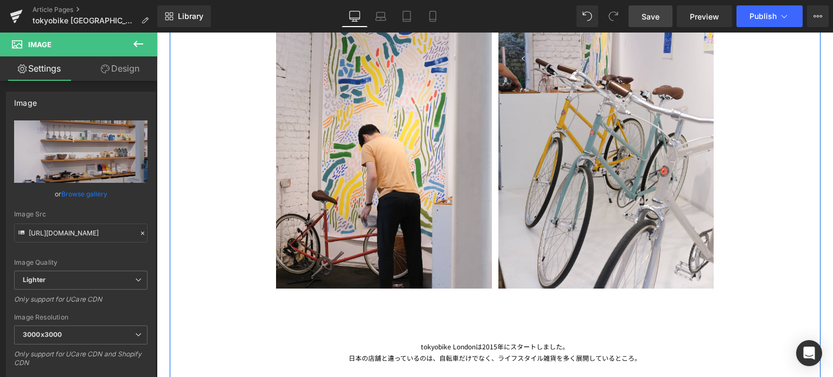
scroll to position [1308, 0]
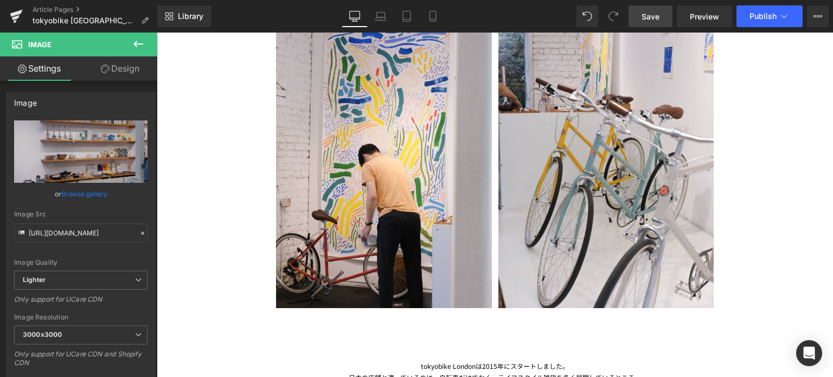
click at [656, 22] on link "Save" at bounding box center [651, 16] width 44 height 22
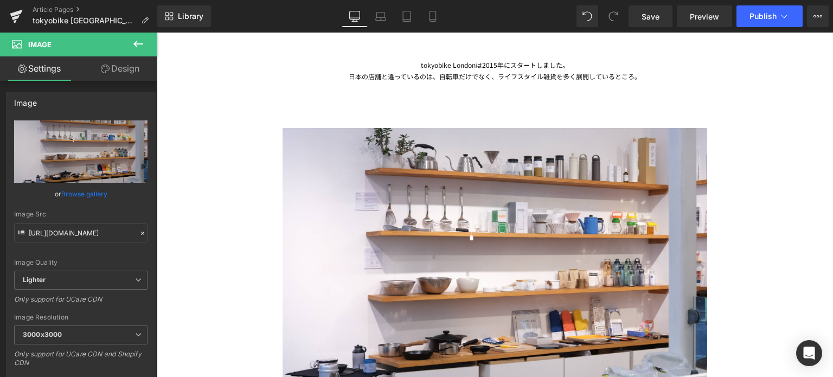
scroll to position [1603, 0]
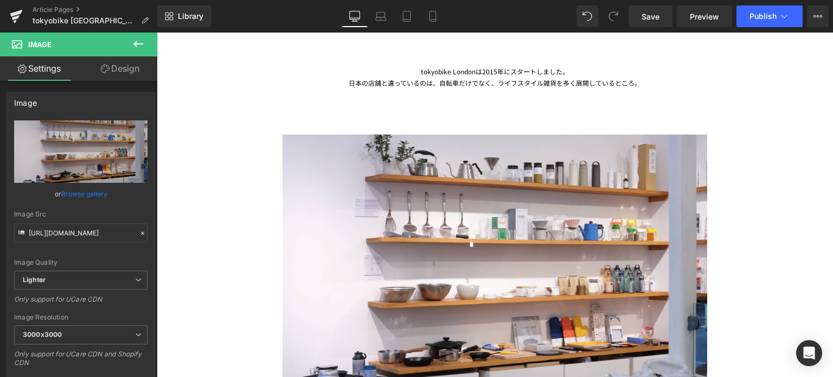
click at [610, 86] on div "日本の店舗と違っているのは、自転車だけでなく、ライフスタイル雑貨を多く展開しているところ。" at bounding box center [495, 83] width 635 height 12
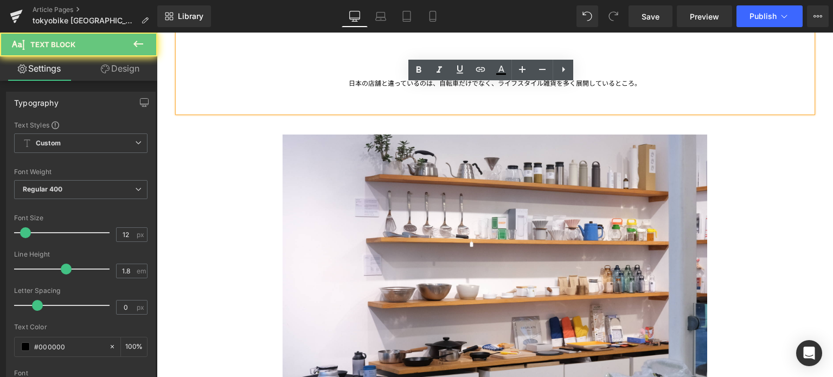
click at [573, 99] on div at bounding box center [495, 100] width 635 height 23
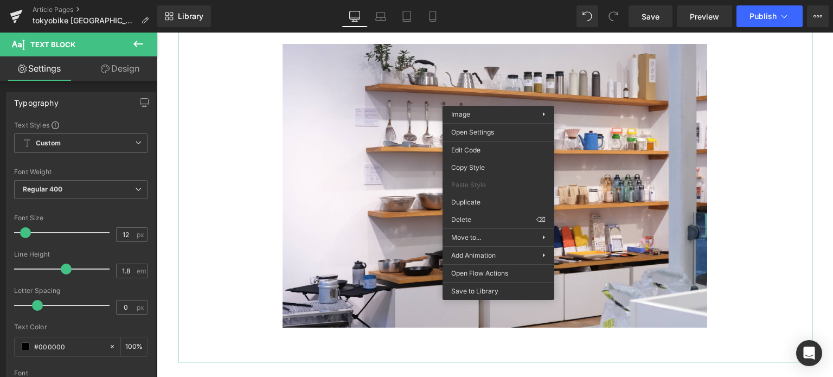
scroll to position [1689, 0]
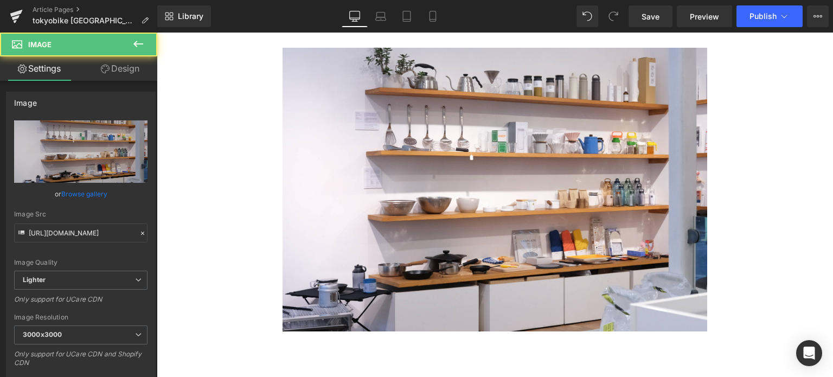
click at [252, 190] on div at bounding box center [495, 195] width 635 height 341
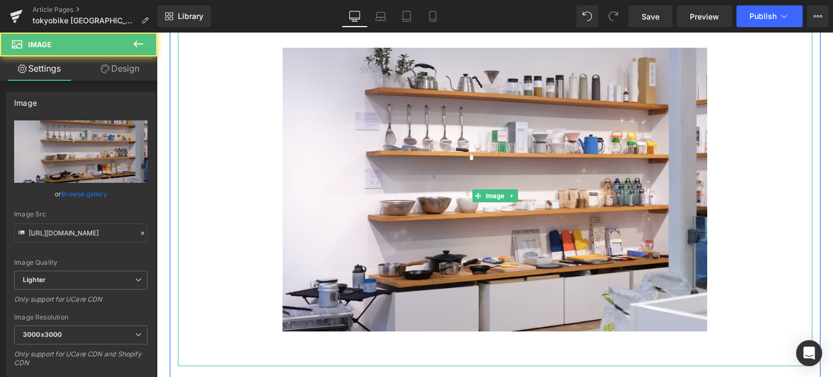
click at [775, 130] on div at bounding box center [495, 195] width 635 height 341
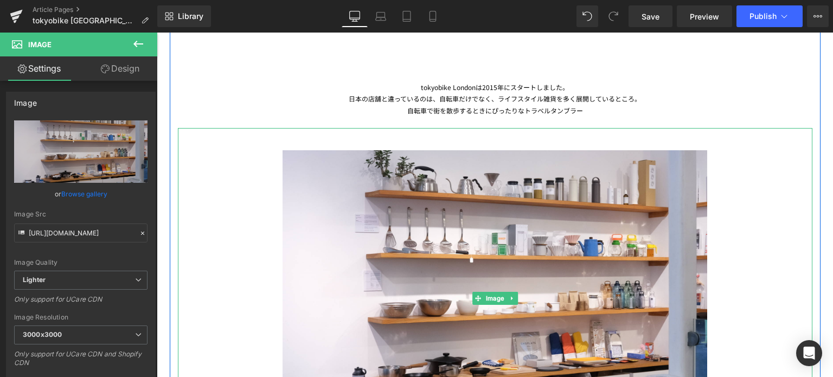
scroll to position [1584, 0]
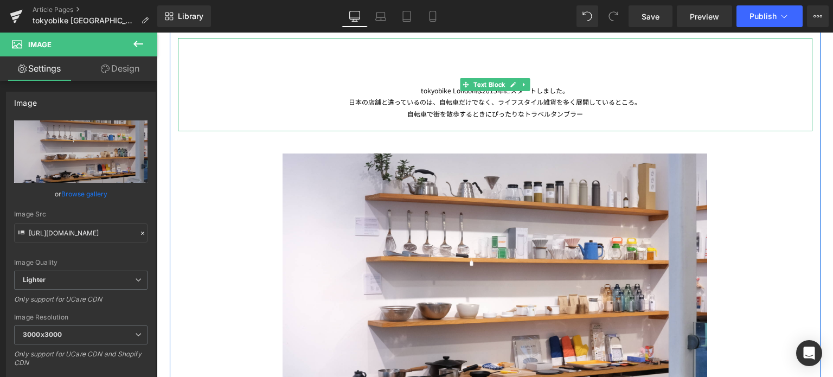
click at [572, 114] on div "自転車で街を散歩するときにぴったりなトラベルタンブラー" at bounding box center [495, 119] width 635 height 23
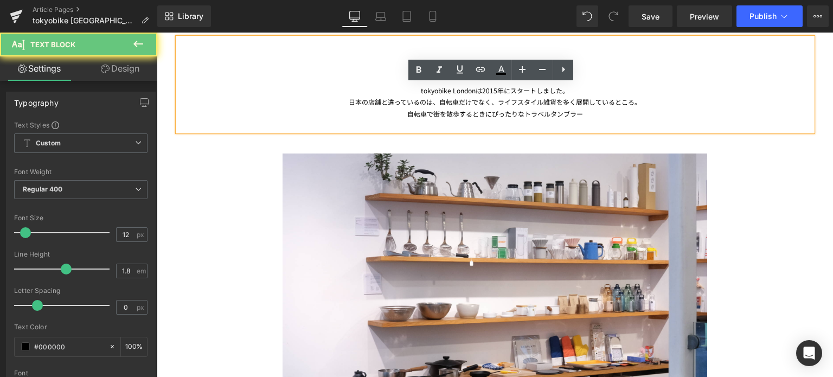
click at [587, 113] on div "自転車で街を散歩するときにぴったりなトラベルタンブラー" at bounding box center [495, 119] width 635 height 23
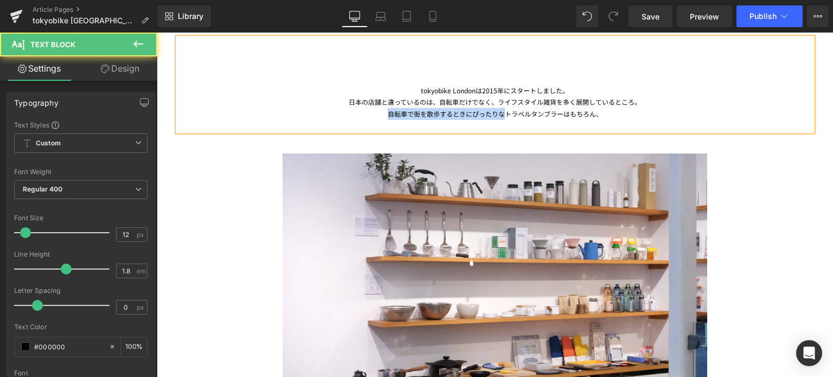
drag, startPoint x: 501, startPoint y: 113, endPoint x: 382, endPoint y: 108, distance: 118.9
click at [382, 108] on div "自転車で街を散歩するときにぴったりなトラベルタンブラーはもちろん、" at bounding box center [495, 119] width 635 height 23
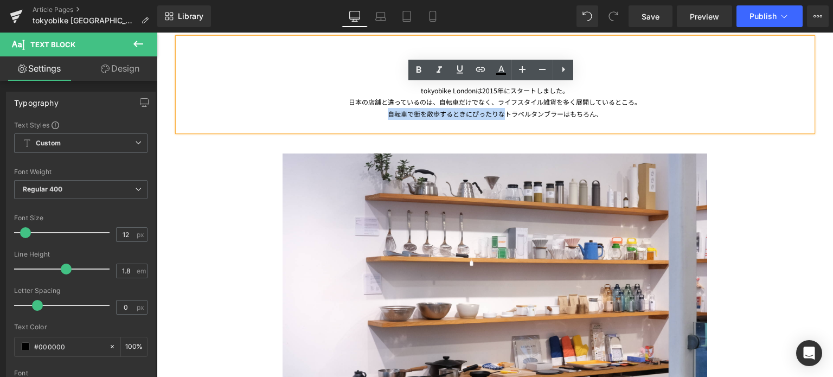
copy div "自転車で街を散歩するときにぴったりな"
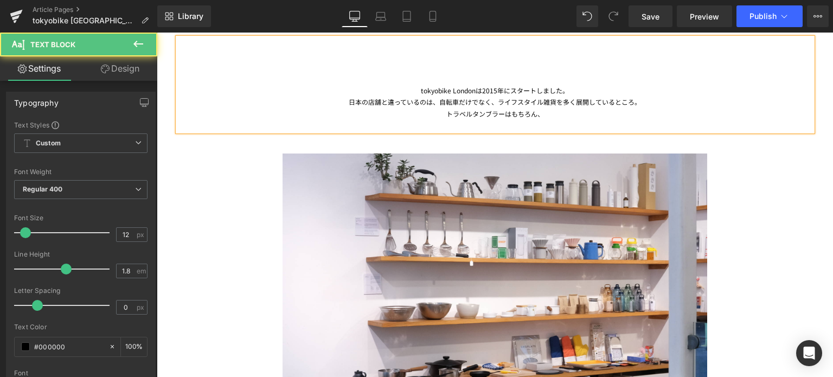
click at [536, 116] on div "トラベルタンブラーはもちろん、" at bounding box center [495, 119] width 635 height 23
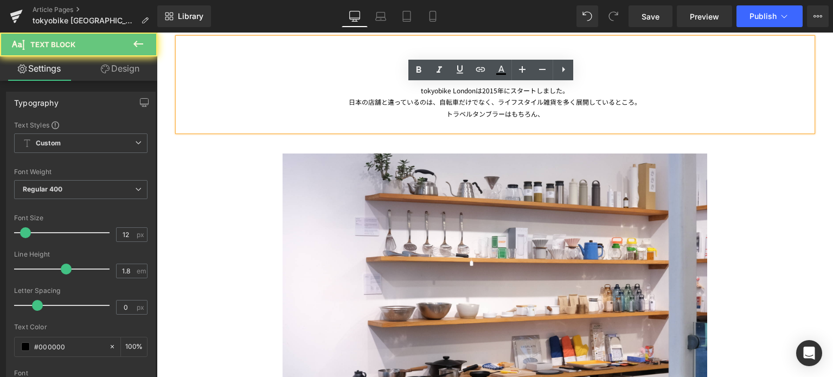
click at [505, 113] on div "トラベルタンブラーはもちろん、" at bounding box center [495, 119] width 635 height 23
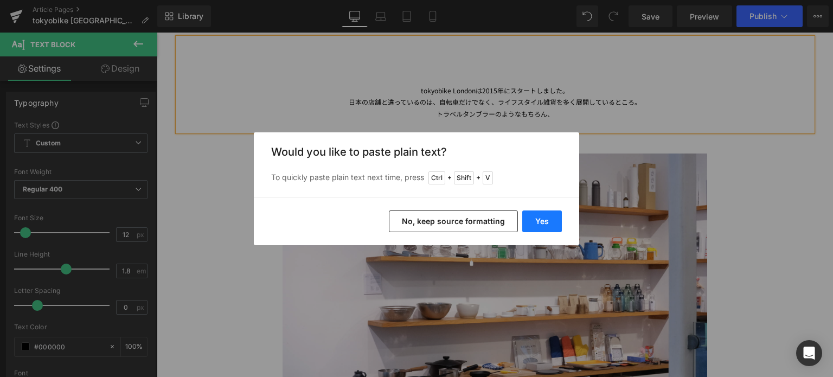
click at [552, 225] on button "Yes" at bounding box center [542, 221] width 40 height 22
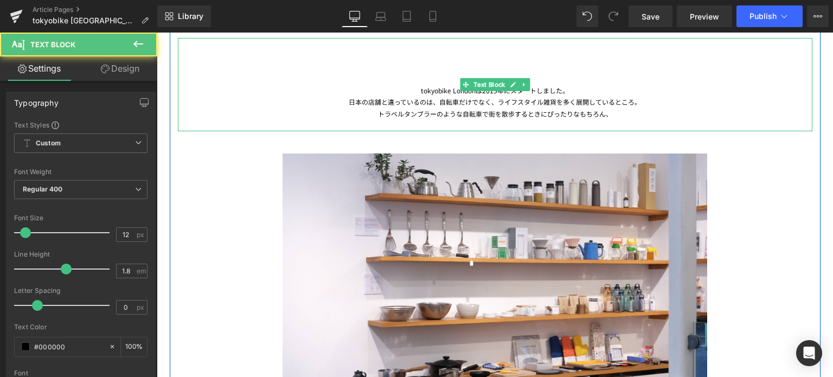
click at [545, 112] on div "トラベルタンブラーのような自転車で街を散歩するときにぴったりなもちろん、" at bounding box center [495, 119] width 635 height 23
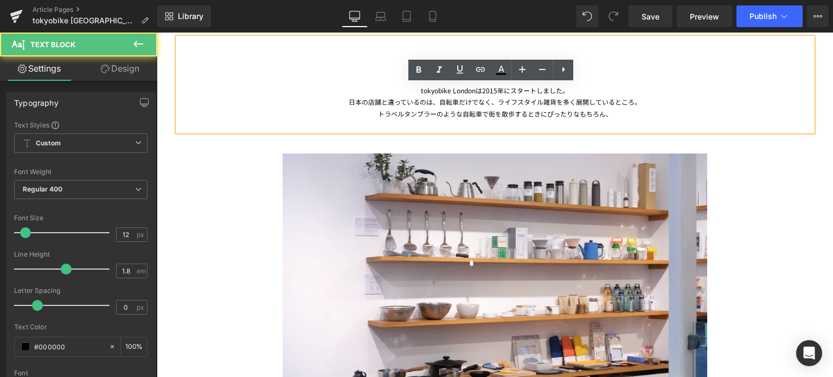
click at [573, 113] on div "トラベルタンブラーのような自転車で街を散歩するときにぴったりなもちろん、" at bounding box center [495, 119] width 635 height 23
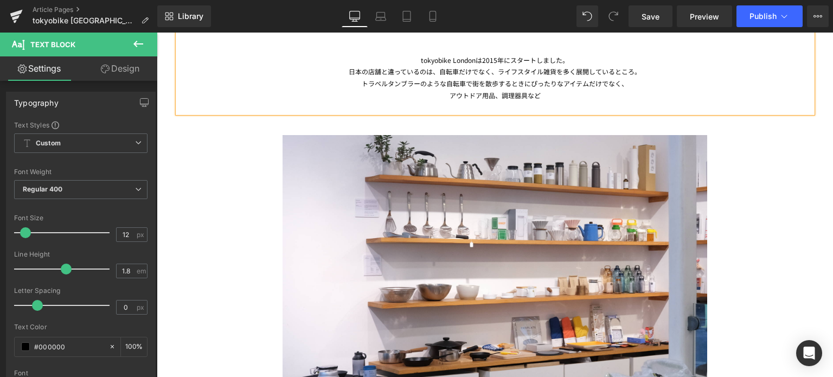
scroll to position [1612, 0]
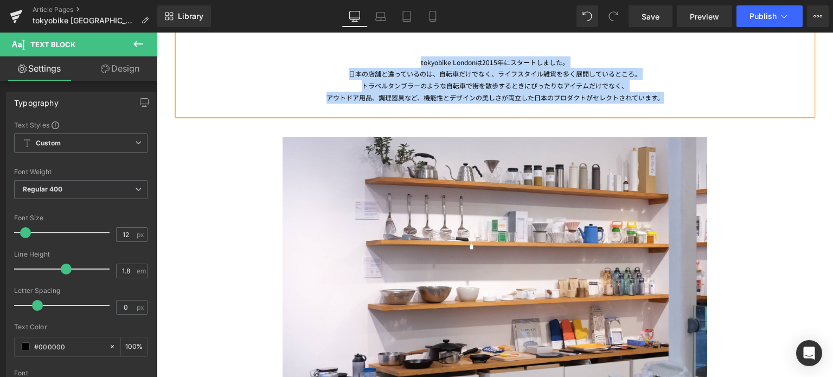
click at [413, 62] on div "tokyobike Londonは[DATE]にスタートしました。 日本の店舗と違っているのは、自転車だけでなく、ライフスタイル雑貨を多く展開しているところ。…" at bounding box center [495, 62] width 635 height 105
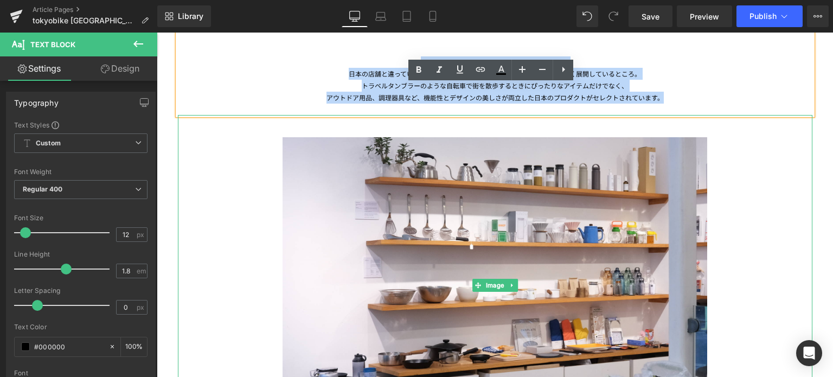
copy div "tokyobike Londonは[DATE]にスタートしました。 日本の店舗と違っているのは、自転車だけでなく、ライフスタイル雑貨を多く展開しているところ。…"
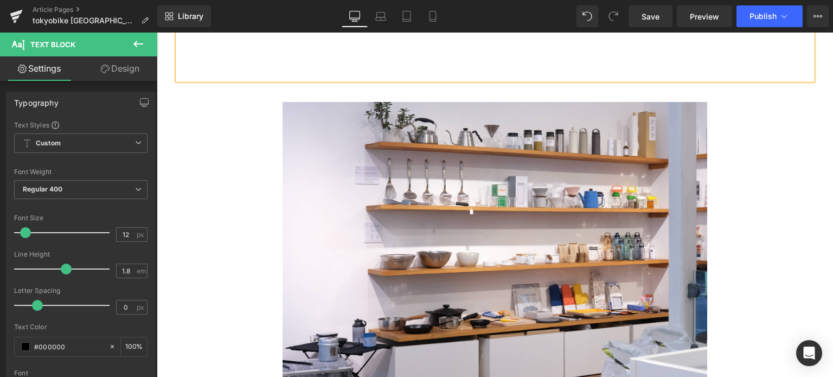
scroll to position [1577, 0]
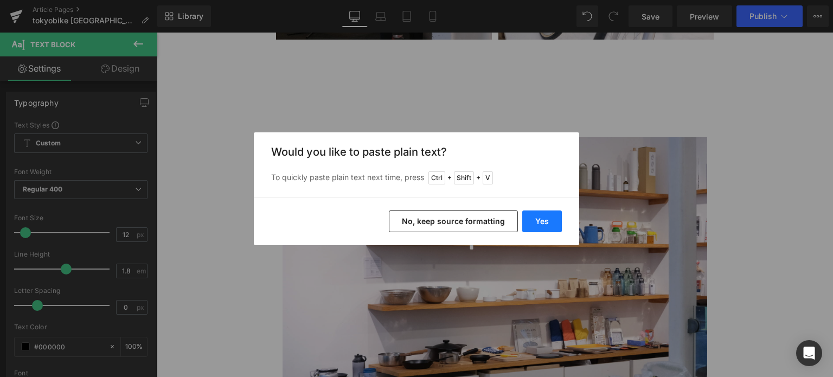
click at [549, 225] on button "Yes" at bounding box center [542, 221] width 40 height 22
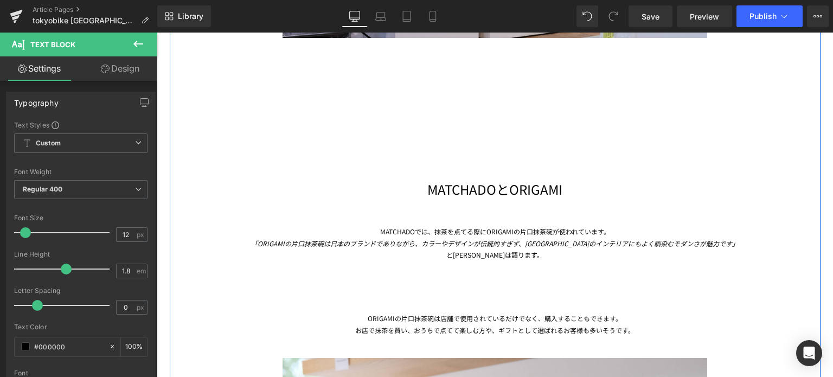
scroll to position [1995, 0]
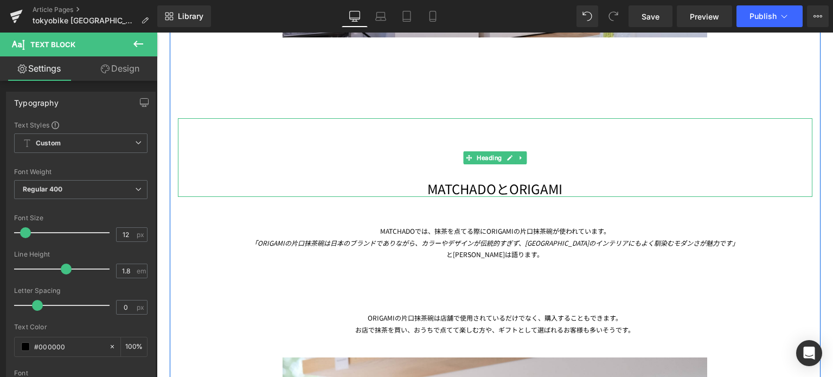
click at [489, 188] on h1 "MATCHADOとORIGAMI" at bounding box center [495, 188] width 635 height 17
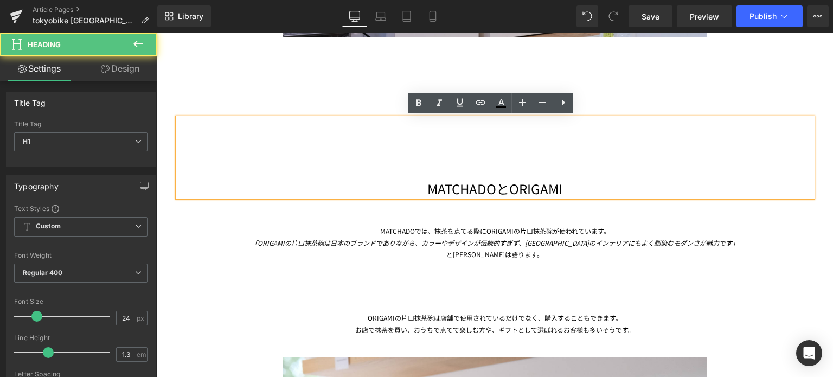
click at [492, 188] on h1 "MATCHADOとORIGAMI" at bounding box center [495, 188] width 635 height 17
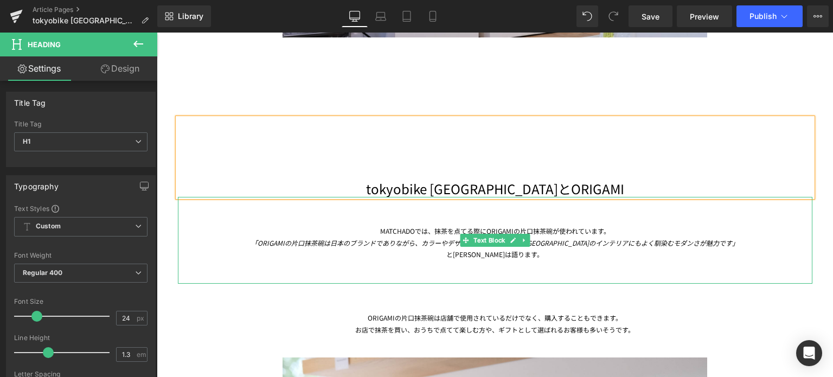
click at [451, 253] on div "と[PERSON_NAME]は語ります。" at bounding box center [495, 265] width 635 height 35
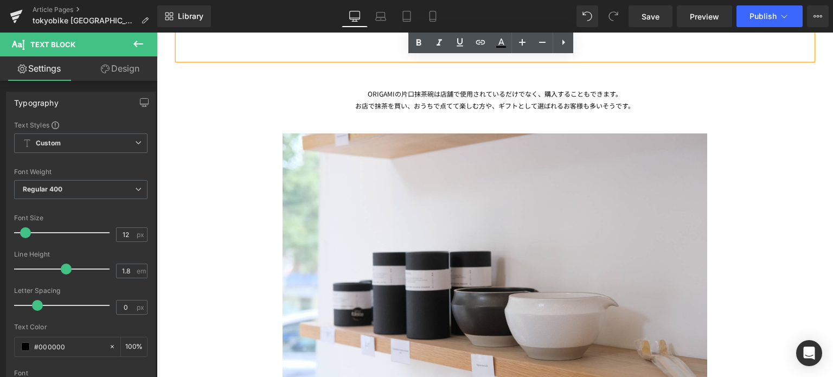
scroll to position [2360, 0]
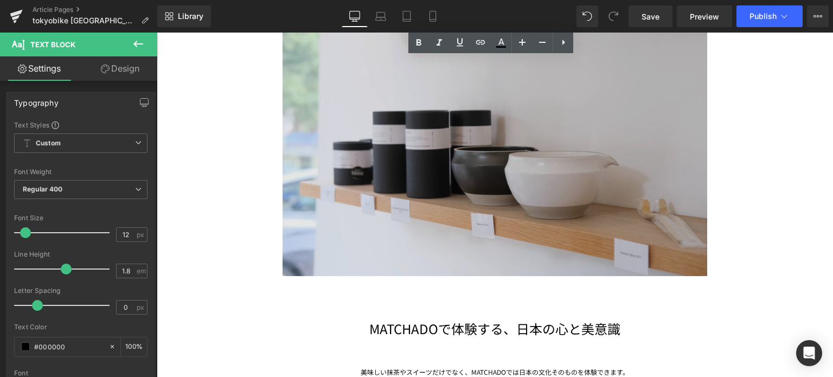
click at [436, 212] on img at bounding box center [495, 123] width 425 height 306
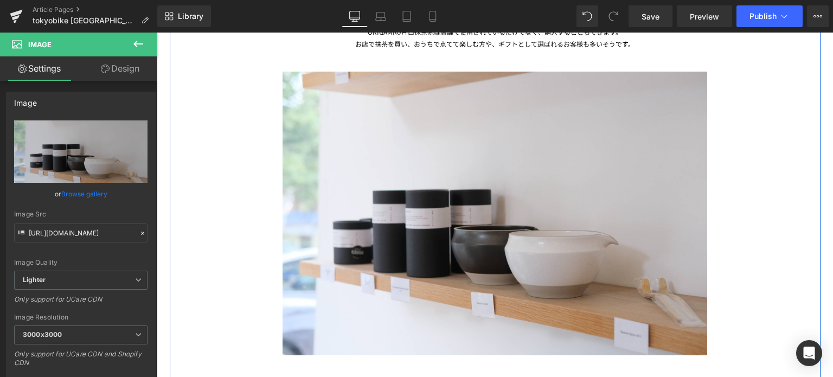
scroll to position [2400, 0]
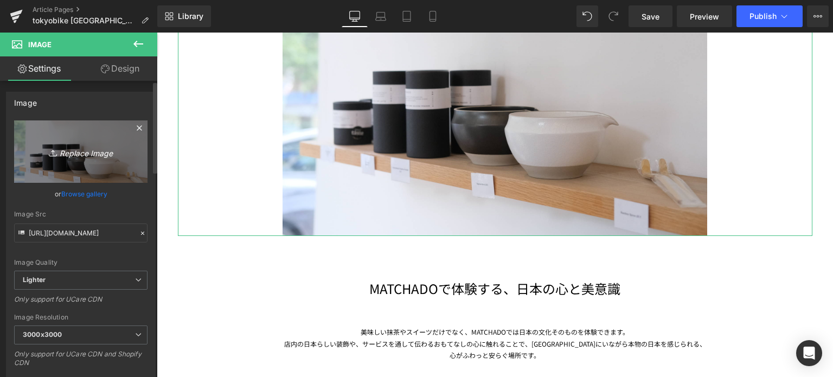
click at [74, 158] on icon "Replace Image" at bounding box center [80, 152] width 87 height 14
type input "C:\fakepath\20250706-DSCF7150.jpg"
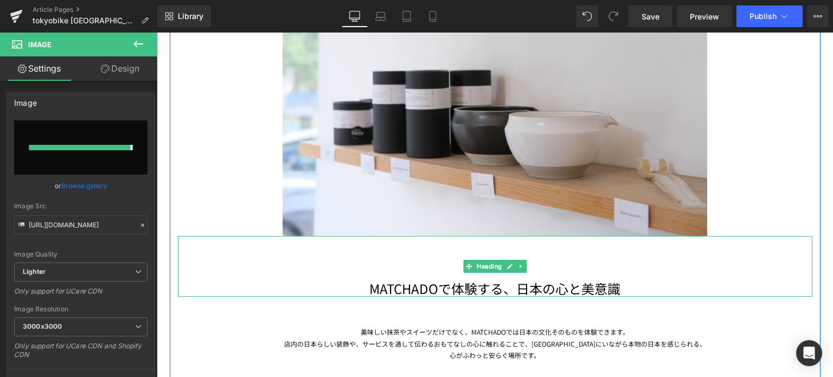
type input "[URL][DOMAIN_NAME]"
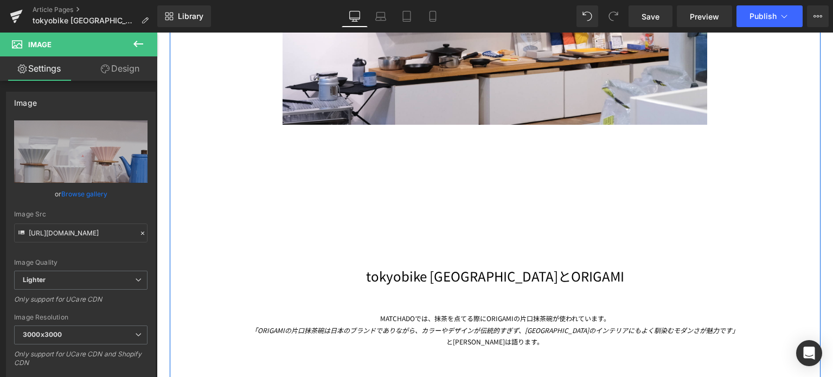
scroll to position [1917, 0]
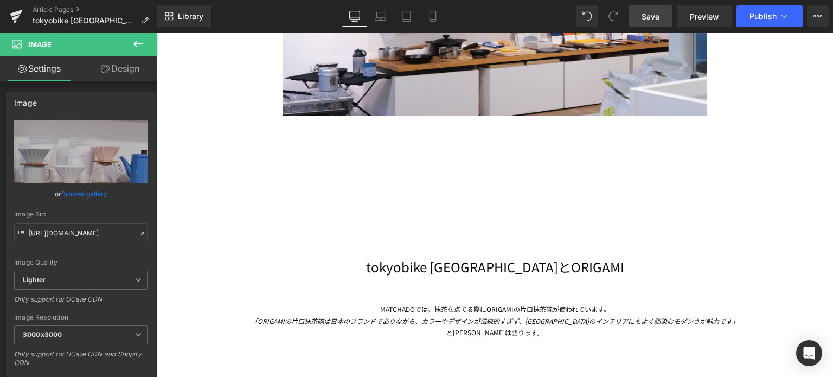
click at [664, 16] on link "Save" at bounding box center [651, 16] width 44 height 22
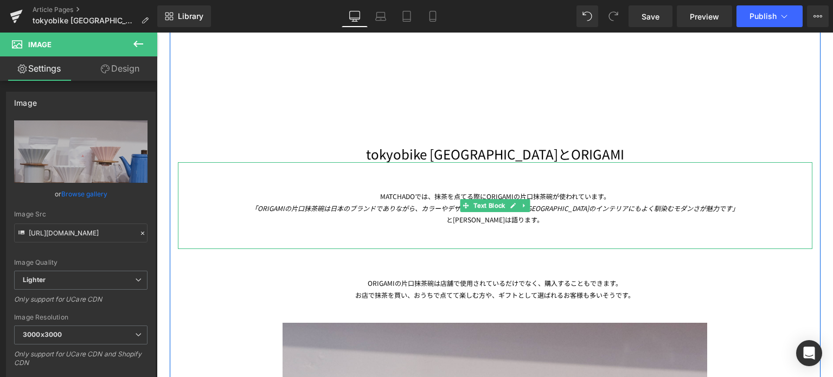
scroll to position [2030, 0]
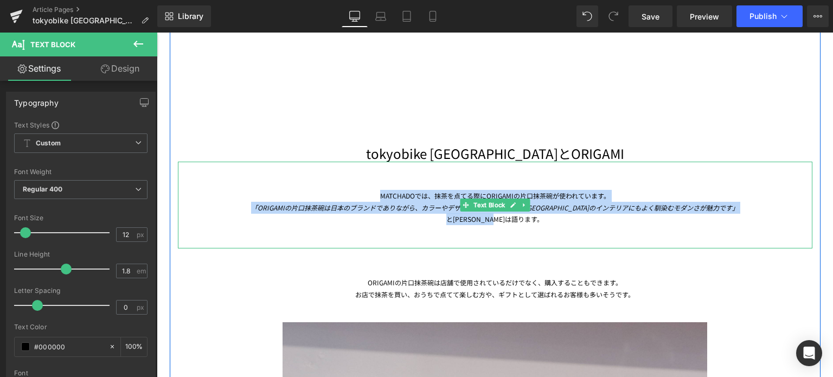
drag, startPoint x: 537, startPoint y: 219, endPoint x: 360, endPoint y: 197, distance: 179.3
click at [360, 197] on div "MATCHADOでは、抹茶を点てる際にORIGAMIの片口抹茶碗が使われています。 「ORIGAMIの片口抹茶碗は日本のブランドでありながら、カラーやデザイン…" at bounding box center [495, 205] width 635 height 87
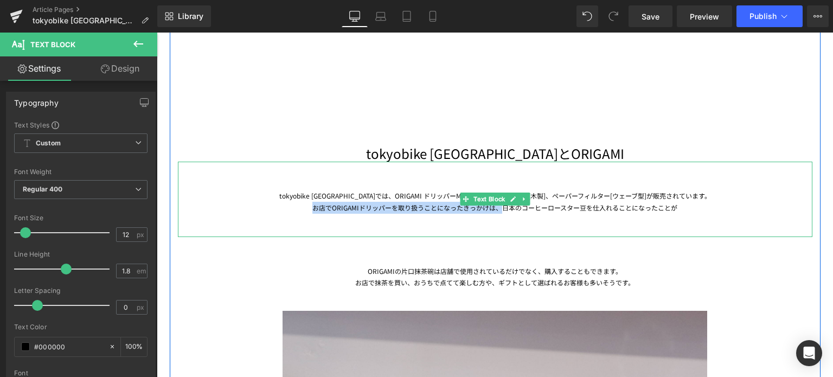
drag, startPoint x: 308, startPoint y: 206, endPoint x: 498, endPoint y: 209, distance: 190.4
click at [498, 209] on div "お店でORIGAMIドリッパーを取り扱うことになったきっかけは、日本のコーヒーロースター豆を仕入れることになったことが" at bounding box center [495, 208] width 635 height 12
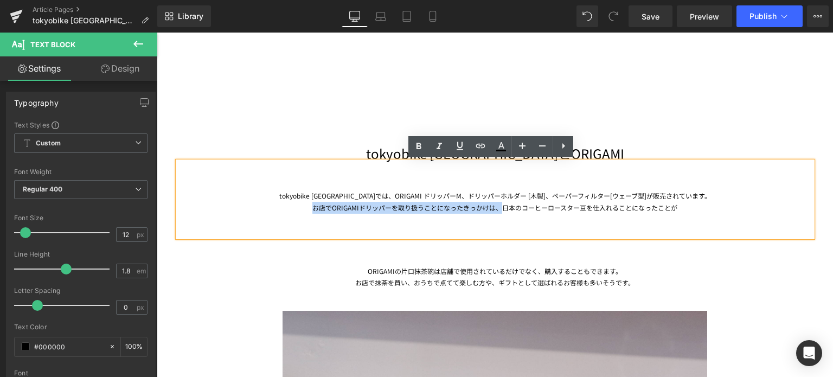
copy div "お店でORIGAMIドリッパーを取り扱うことになったきっかけは、"
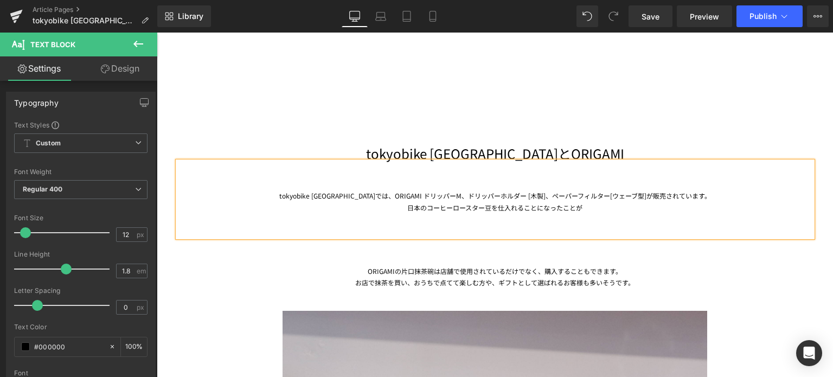
click at [599, 208] on div "日本のコーヒーロースター豆を仕入れることになったことが" at bounding box center [495, 208] width 635 height 12
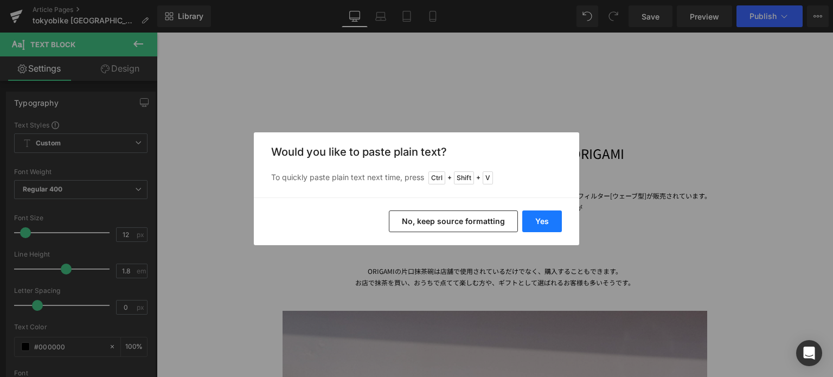
drag, startPoint x: 542, startPoint y: 217, endPoint x: 361, endPoint y: 184, distance: 183.5
click at [542, 217] on button "Yes" at bounding box center [542, 221] width 40 height 22
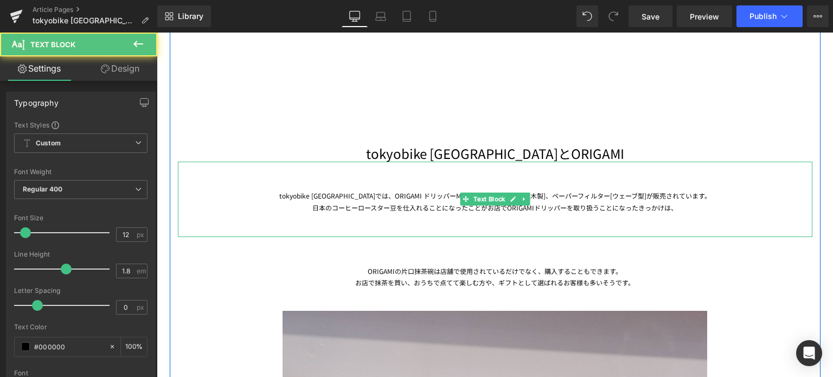
click at [308, 208] on div "日本のコーヒーロースター豆を仕入れることになったことがお店でORIGAMIドリッパーを取り扱うことになったきっかけは、" at bounding box center [495, 208] width 635 height 12
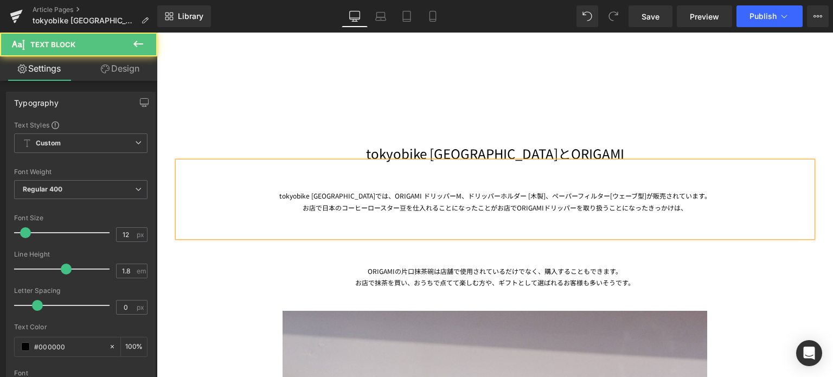
click at [497, 209] on div "お店で日本のコーヒーロースター豆を仕入れることになったことがお店でORIGAMIドリッパーを取り扱うことになったきっかけは、" at bounding box center [495, 208] width 635 height 12
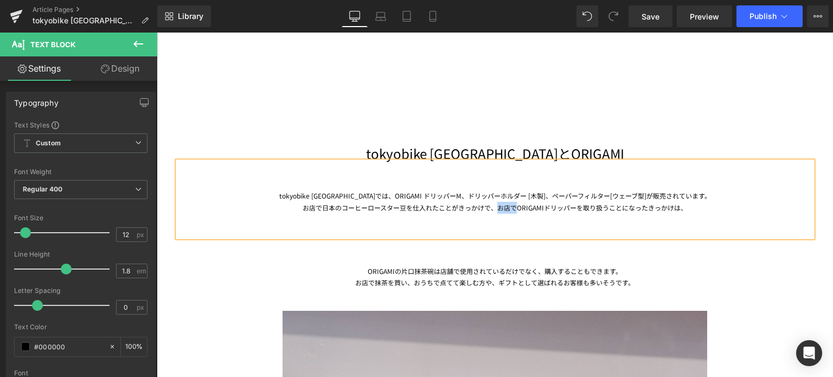
click at [514, 208] on div "お店で日本のコーヒーロースター豆を仕入れたことがきっかけで、お店でORIGAMIドリッパーを取り扱うことになったきっかけは、" at bounding box center [495, 208] width 635 height 12
click at [669, 210] on div "お店で日本のコーヒーロースター豆を仕入れたことがきっかけで、ORIGAMIドリッパーを取り扱うことになったきっかけは、" at bounding box center [495, 208] width 635 height 12
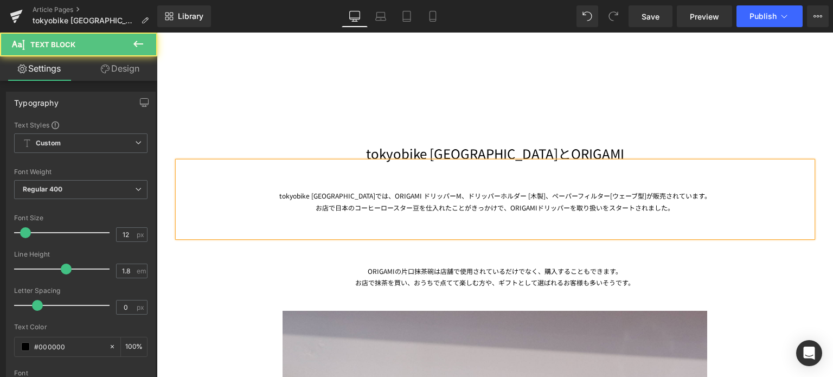
click at [571, 207] on div "お店で日本のコーヒーロースター豆を仕入れたことがきっかけで、ORIGAMIドリッパーを取り扱いをスタートされました。" at bounding box center [495, 208] width 635 height 12
click at [673, 212] on div "お店で日本のコーヒーロースター豆を仕入れたことがきっかけで、ORIGAMIドリッパーの取り扱いをスタートされました。" at bounding box center [495, 208] width 635 height 12
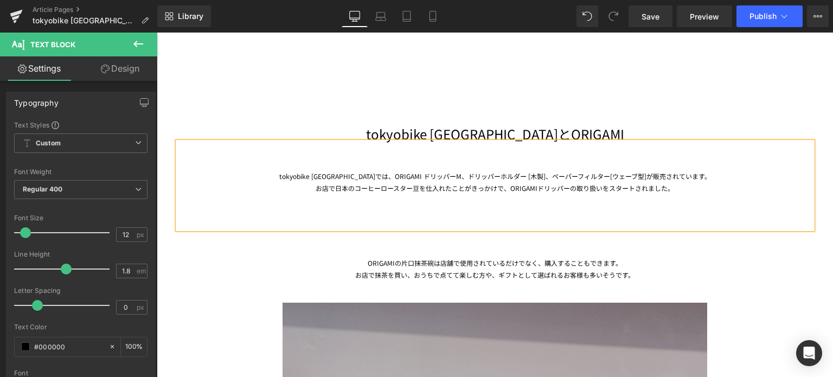
scroll to position [2054, 0]
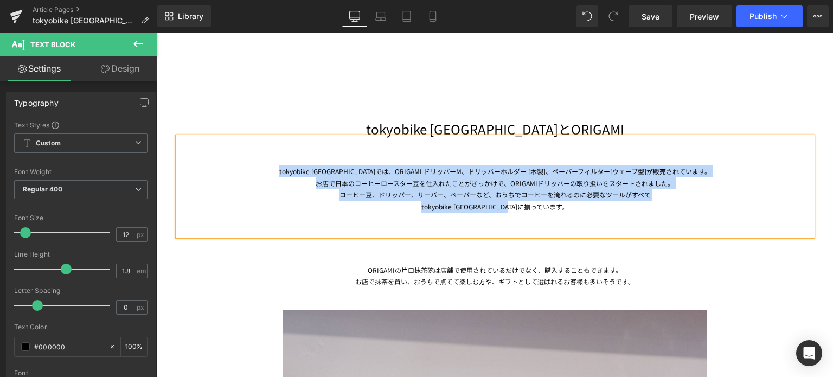
click at [296, 171] on div "tokyobike [GEOGRAPHIC_DATA]では、ORIGAMI ドリッパーM、ドリッパーホルダー [木製]、ペーパーフィルター[ウェーブ型]が販売…" at bounding box center [495, 171] width 635 height 12
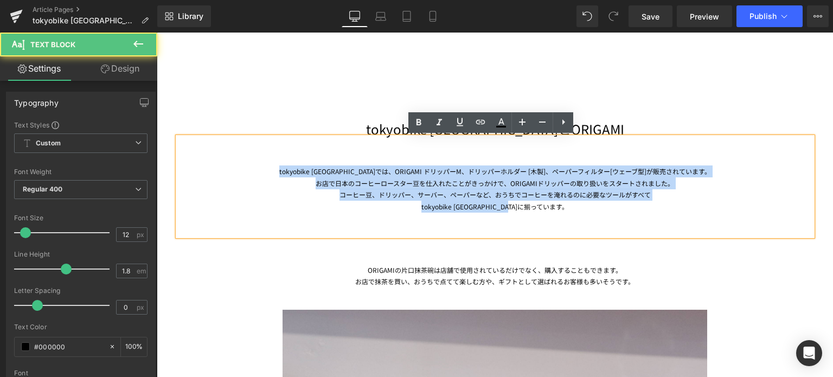
copy div "tokyobike [GEOGRAPHIC_DATA]では、ORIGAMI ドリッパーM、ドリッパーホルダー [木製]、ペーパーフィルター[ウェーブ型]が販売…"
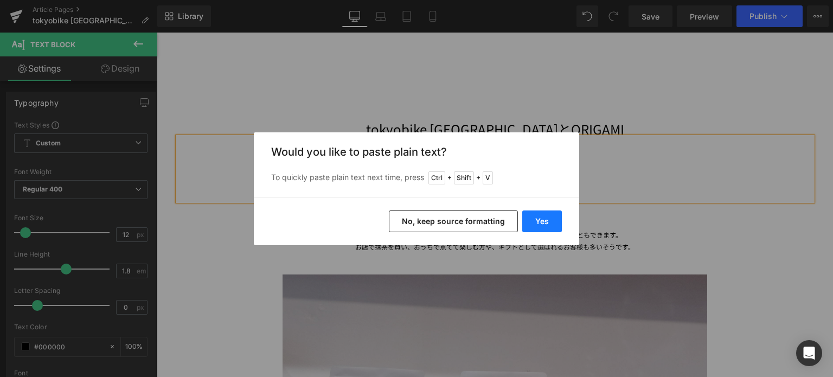
click at [542, 222] on button "Yes" at bounding box center [542, 221] width 40 height 22
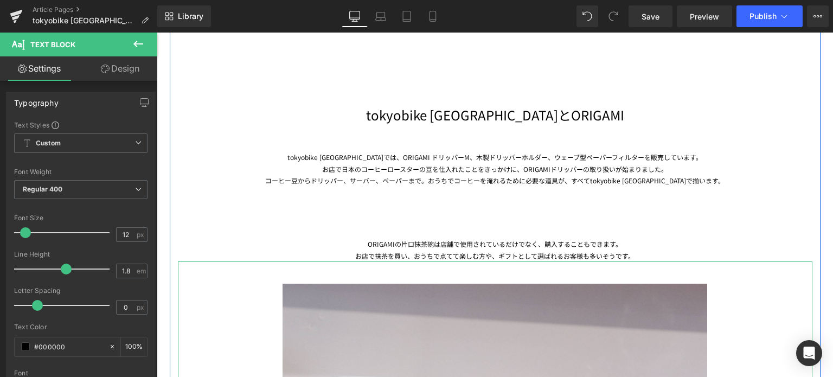
scroll to position [2070, 0]
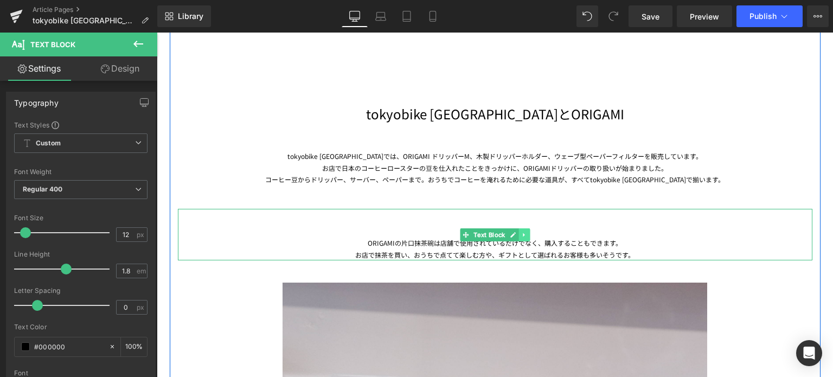
click at [521, 236] on icon at bounding box center [524, 235] width 6 height 7
click at [527, 235] on icon at bounding box center [530, 235] width 6 height 6
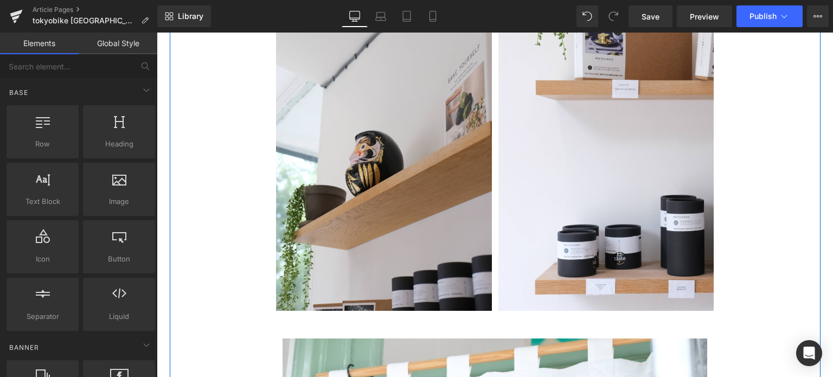
scroll to position [2765, 0]
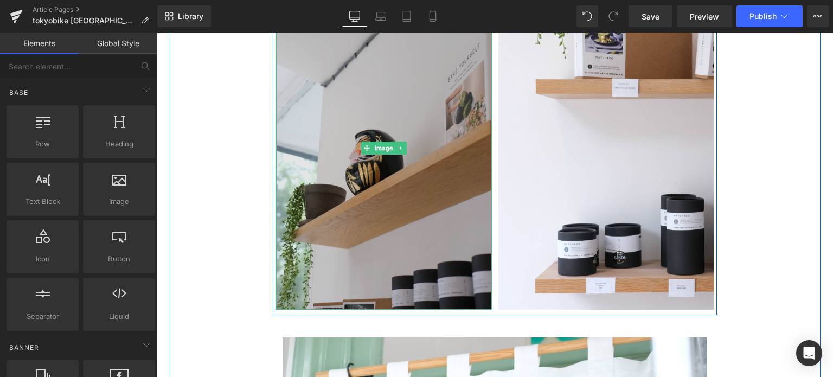
click at [387, 153] on span "Image" at bounding box center [384, 148] width 23 height 13
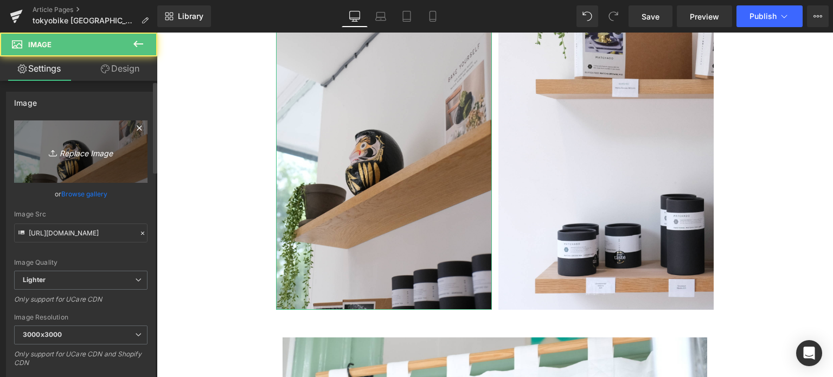
click at [78, 158] on link "Replace Image" at bounding box center [80, 151] width 133 height 62
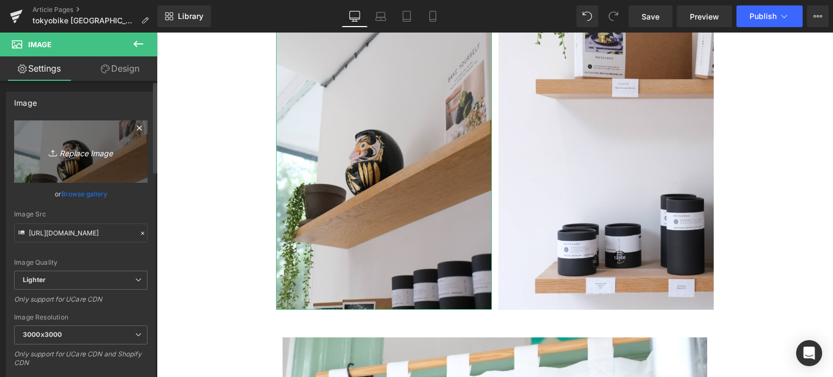
type input "C:\fakepath\20250706-DSCF7156.jpg"
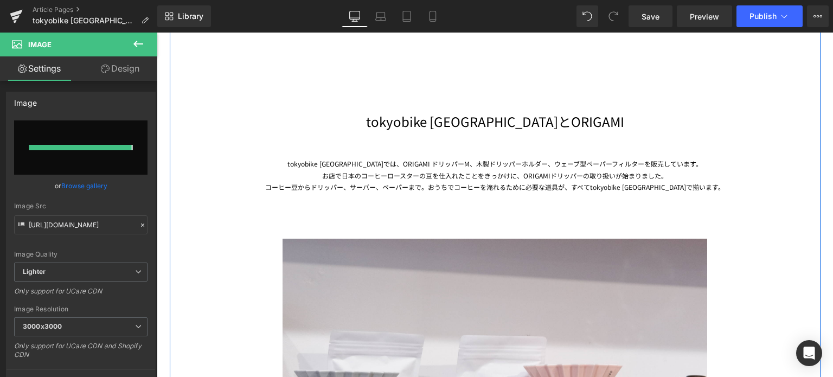
type input "[URL][DOMAIN_NAME]"
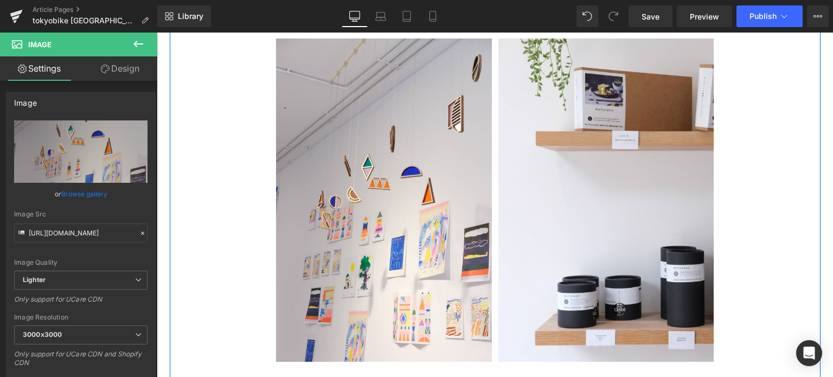
scroll to position [2716, 0]
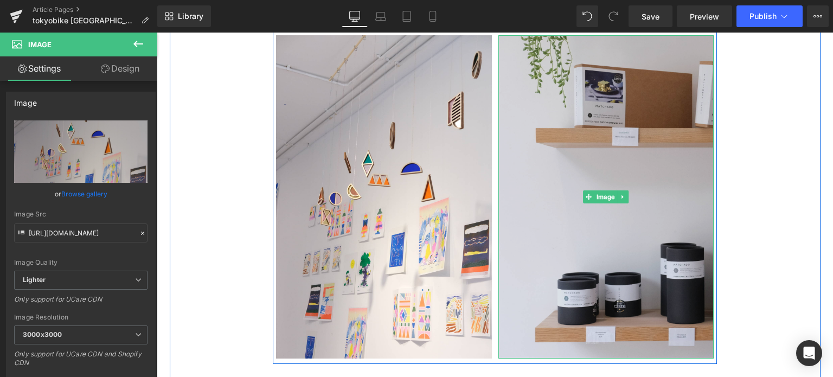
click at [646, 271] on img at bounding box center [606, 196] width 216 height 323
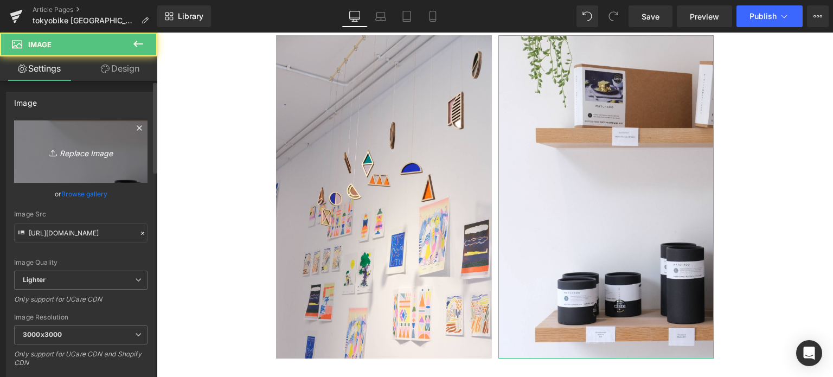
click at [76, 149] on icon "Replace Image" at bounding box center [80, 152] width 87 height 14
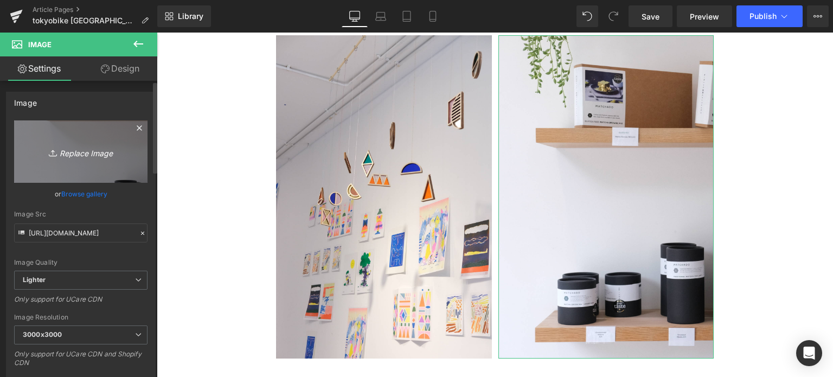
type input "C:\fakepath\20250706-DSCF7191.jpg"
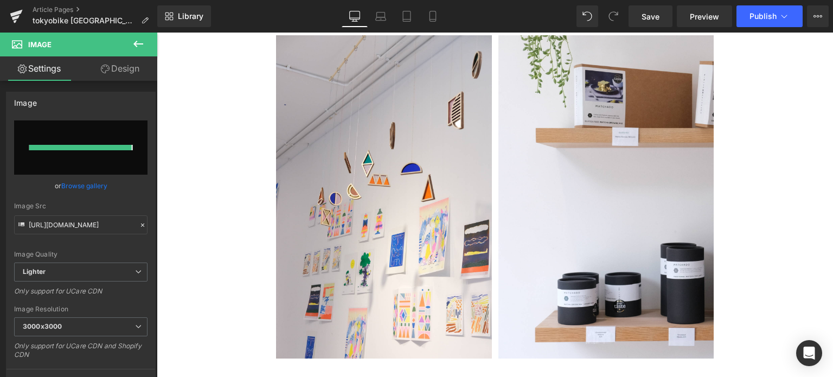
type input "[URL][DOMAIN_NAME]"
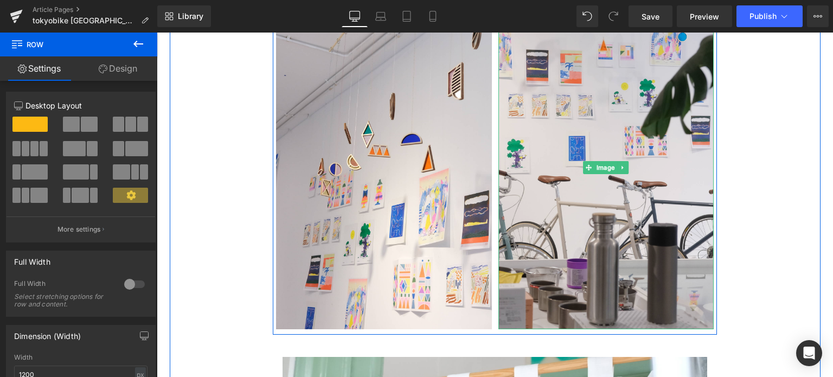
scroll to position [2744, 0]
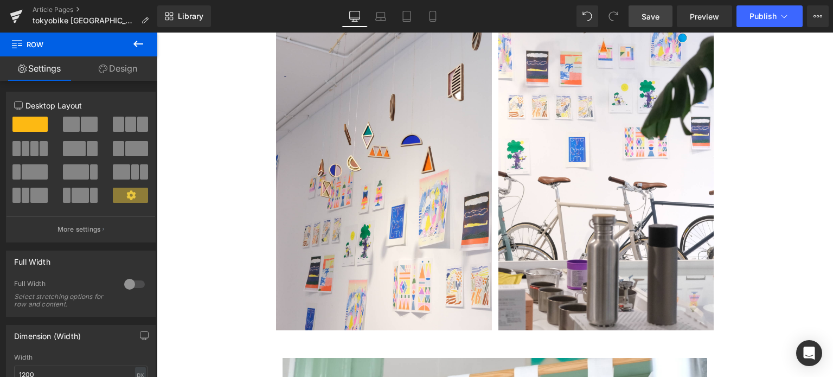
click at [654, 11] on span "Save" at bounding box center [651, 16] width 18 height 11
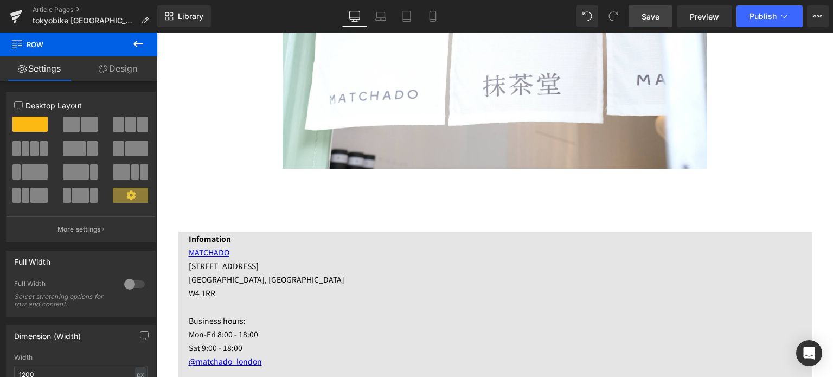
scroll to position [3110, 0]
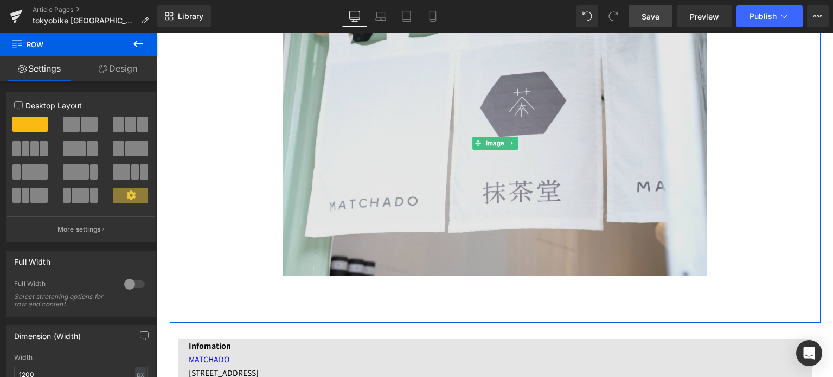
click at [403, 138] on img at bounding box center [495, 144] width 425 height 348
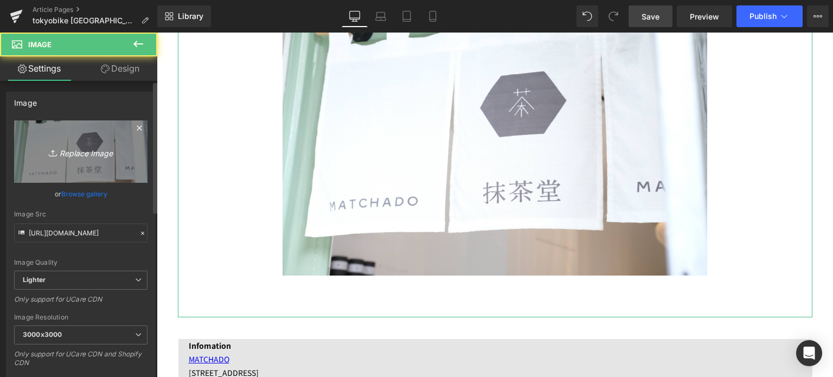
click at [89, 151] on icon "Replace Image" at bounding box center [80, 152] width 87 height 14
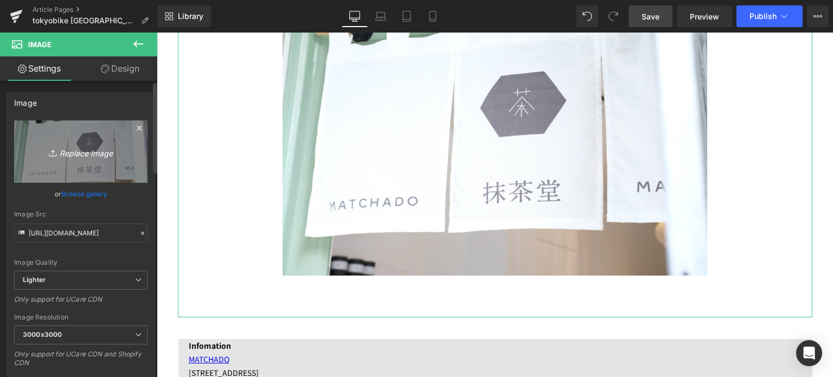
type input "C:\fakepath\20250706-DSCF7195.jpg"
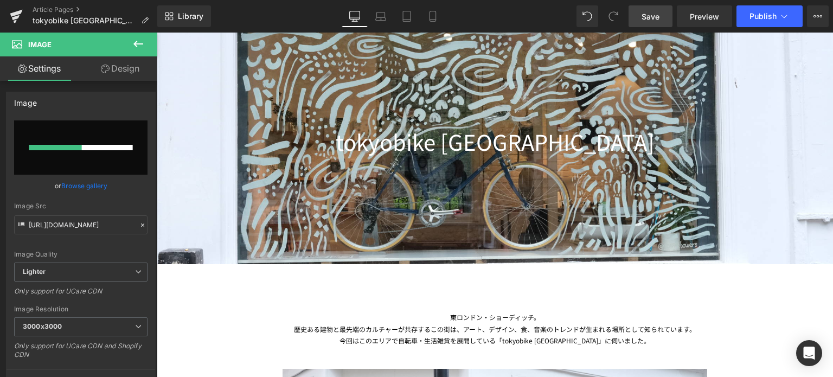
scroll to position [123, 0]
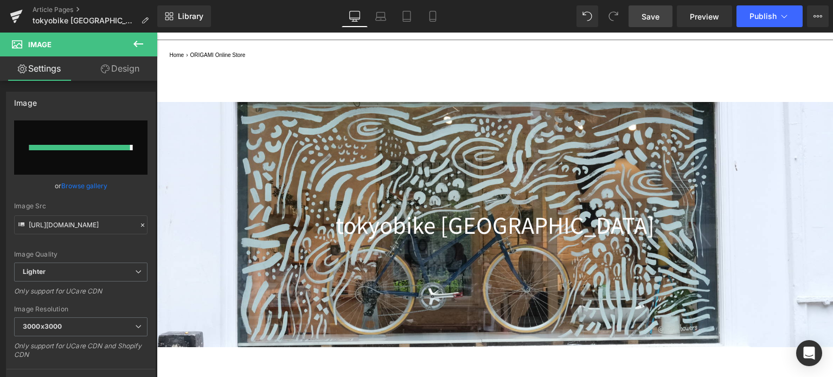
type input "[URL][DOMAIN_NAME]"
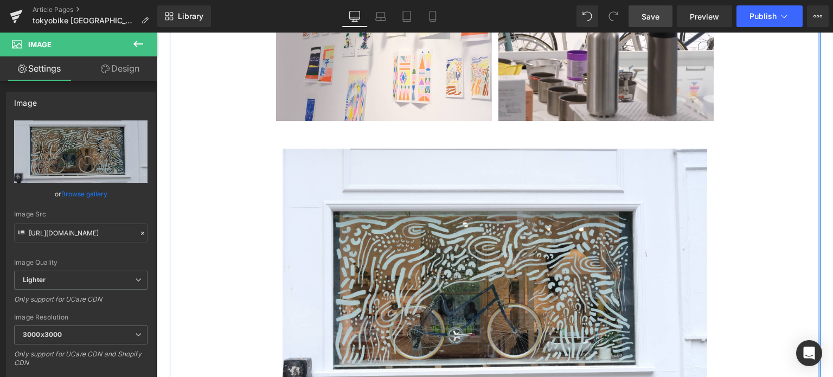
scroll to position [2988, 0]
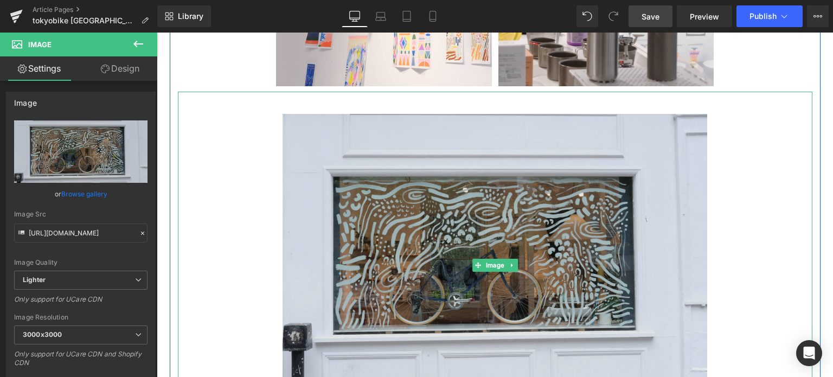
click at [446, 272] on img at bounding box center [495, 266] width 425 height 348
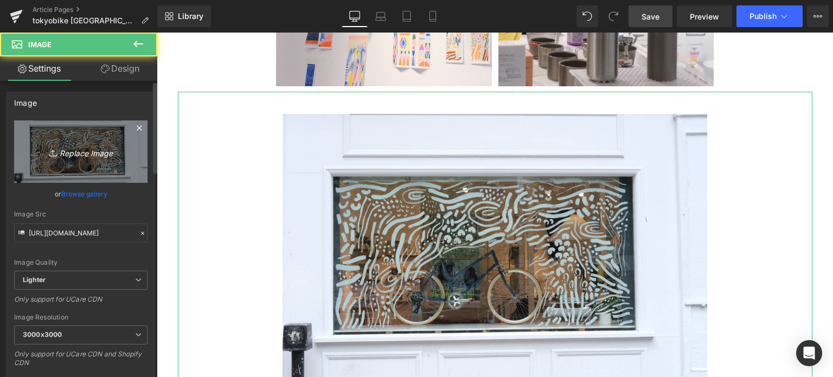
click at [75, 156] on icon "Replace Image" at bounding box center [80, 152] width 87 height 14
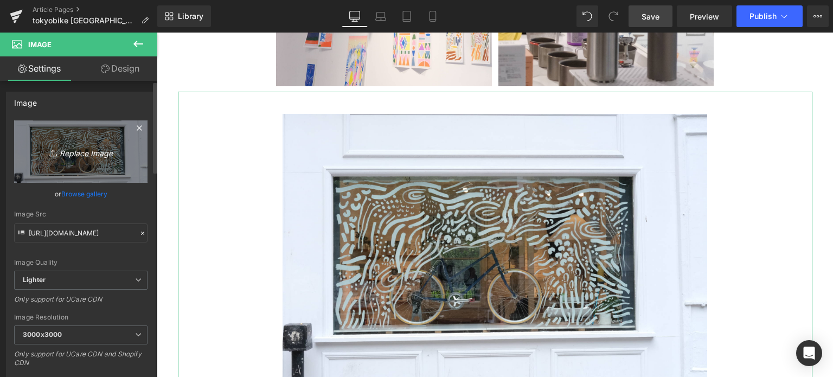
type input "C:\fakepath\20250706-DSCF7195-2.jpg"
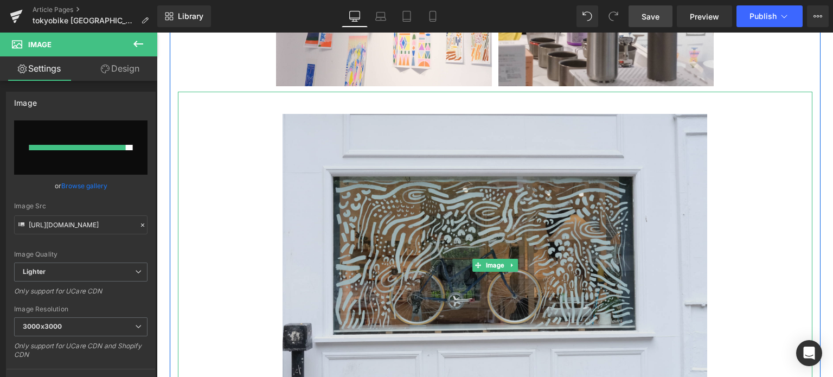
type input "[URL][DOMAIN_NAME]"
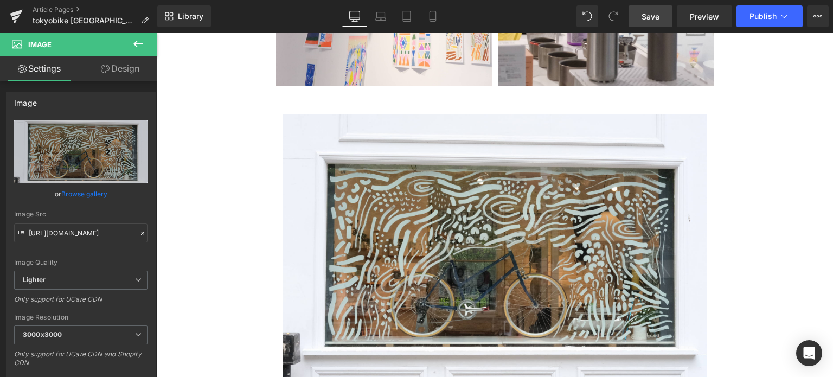
click at [656, 11] on span "Save" at bounding box center [651, 16] width 18 height 11
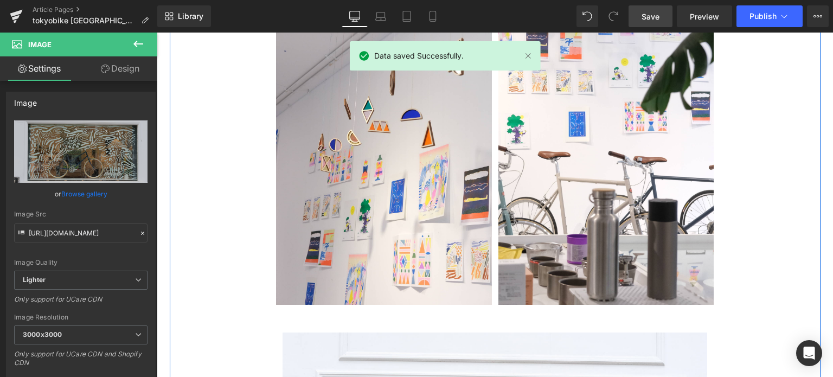
scroll to position [3032, 0]
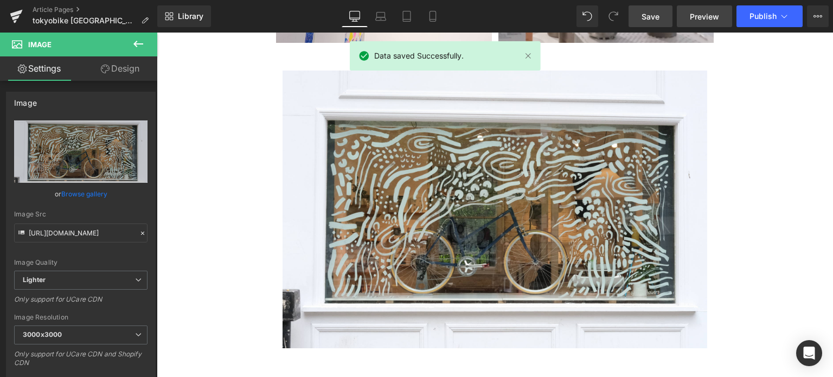
click at [712, 17] on span "Preview" at bounding box center [704, 16] width 29 height 11
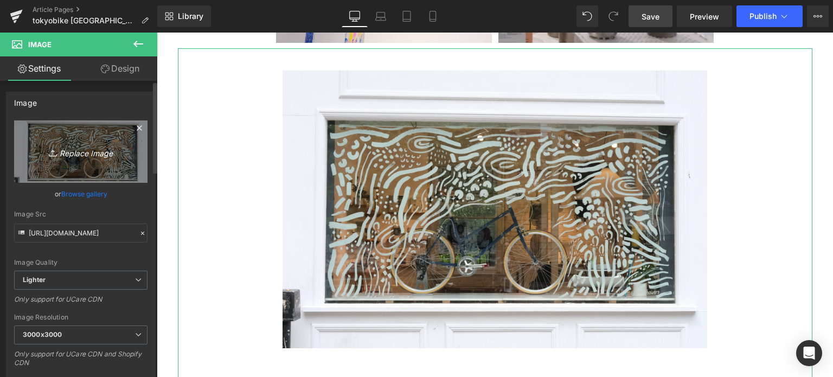
click at [112, 168] on link "Replace Image" at bounding box center [80, 151] width 133 height 62
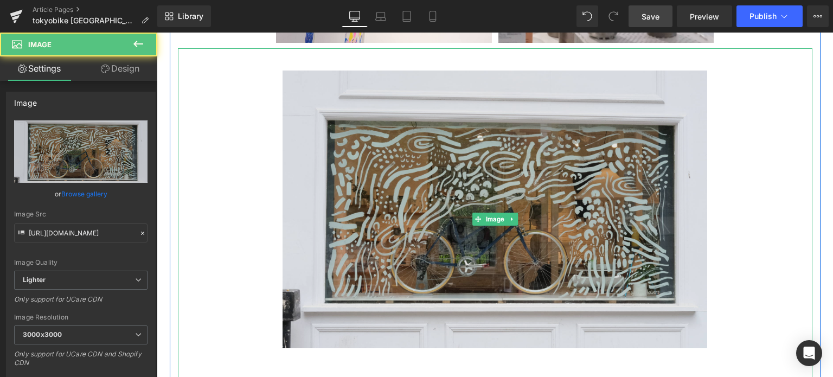
click at [406, 194] on img at bounding box center [495, 219] width 425 height 342
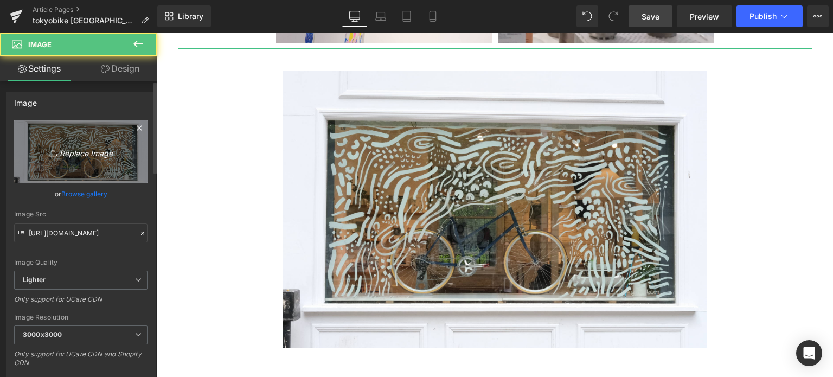
click at [62, 156] on icon "Replace Image" at bounding box center [80, 152] width 87 height 14
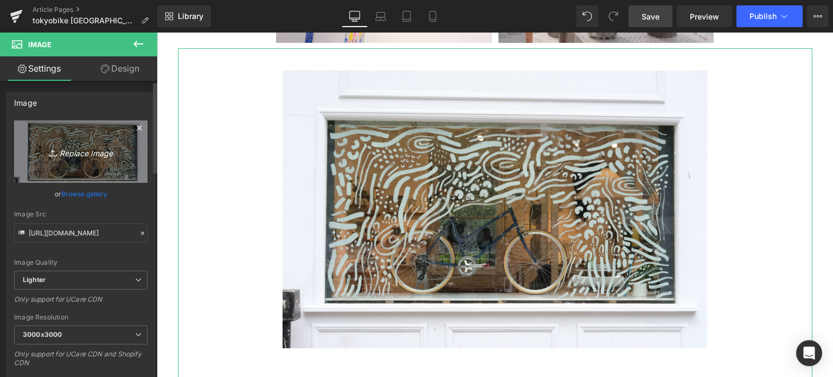
type input "C:\fakepath\20250706-DSCF7202.jpg"
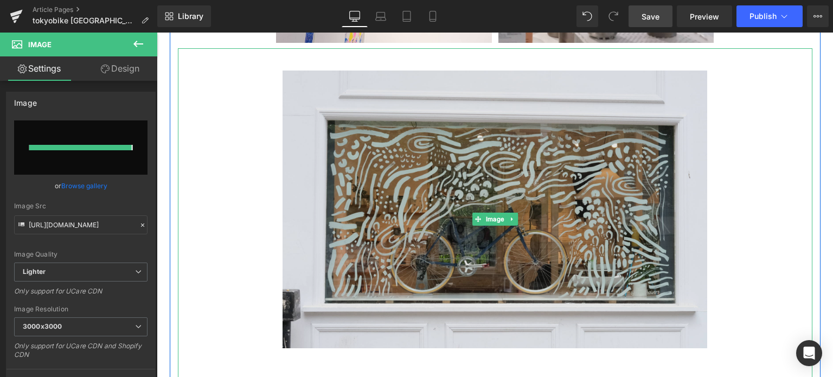
type input "[URL][DOMAIN_NAME]"
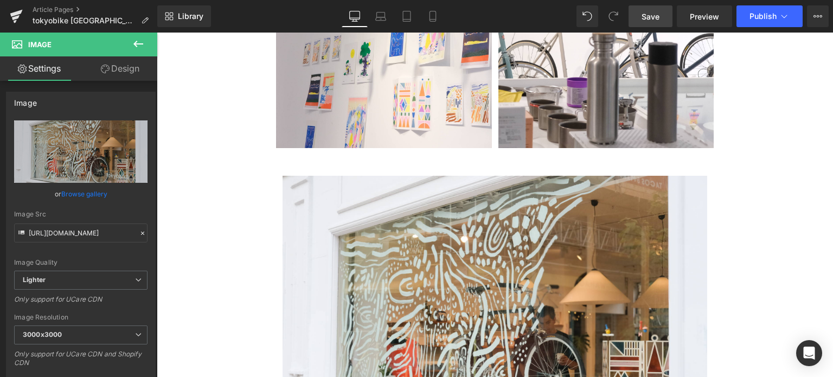
scroll to position [2924, 0]
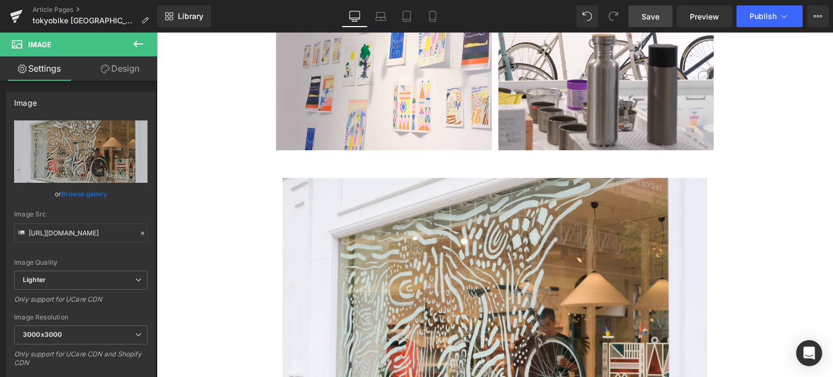
click at [644, 24] on link "Save" at bounding box center [651, 16] width 44 height 22
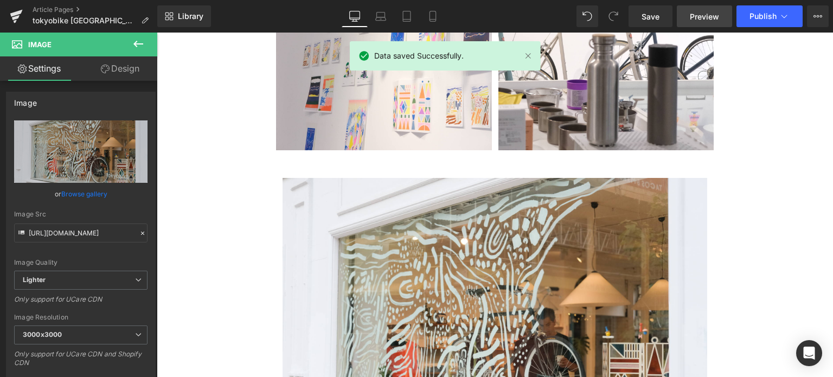
click at [705, 20] on span "Preview" at bounding box center [704, 16] width 29 height 11
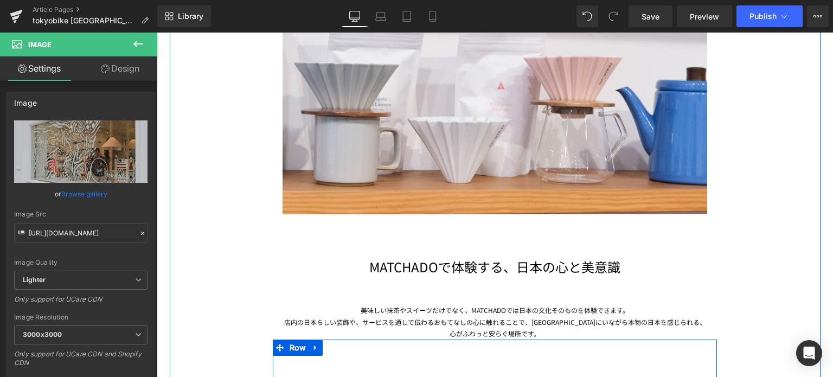
scroll to position [2416, 0]
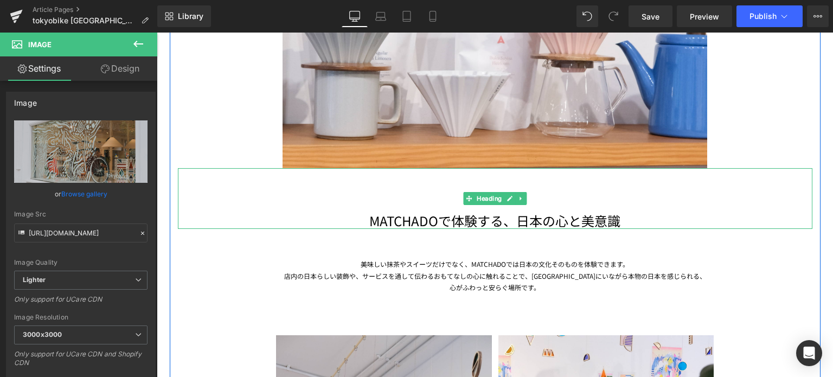
click at [416, 221] on h1 "MATCHADOで体験する、日本の心と美意識" at bounding box center [495, 220] width 635 height 17
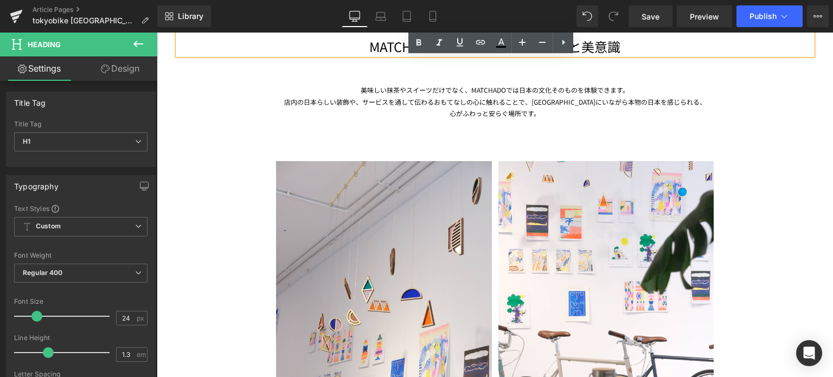
scroll to position [2482, 0]
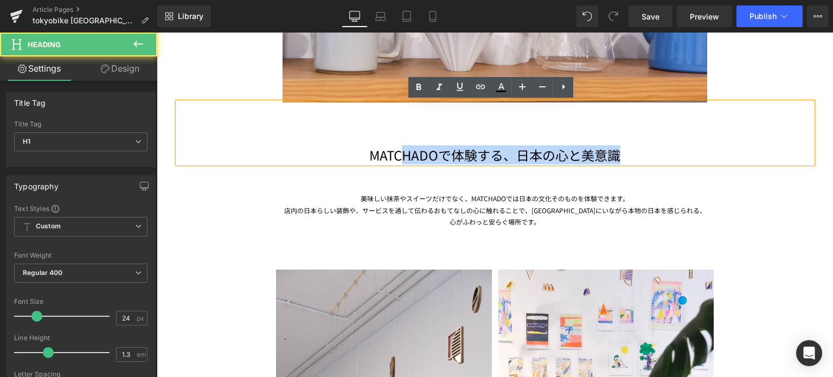
drag, startPoint x: 626, startPoint y: 150, endPoint x: 386, endPoint y: 151, distance: 240.3
click at [386, 151] on h1 "MATCHADOで体験する、日本の心と美意識" at bounding box center [495, 154] width 635 height 17
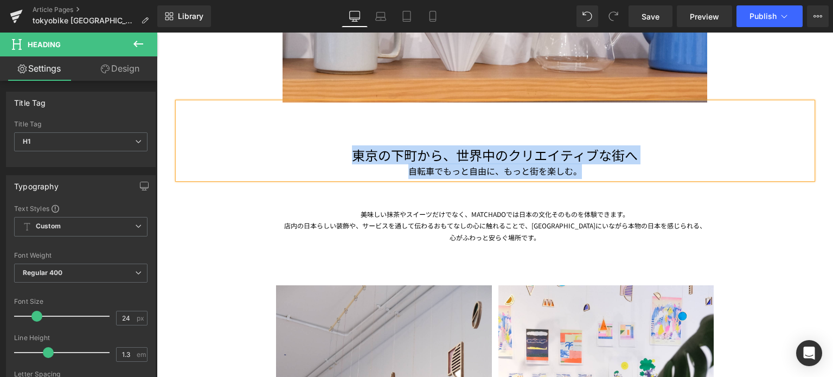
click at [345, 152] on h1 "東京の下町から、世界中のクリエイティブな街へ" at bounding box center [495, 154] width 635 height 17
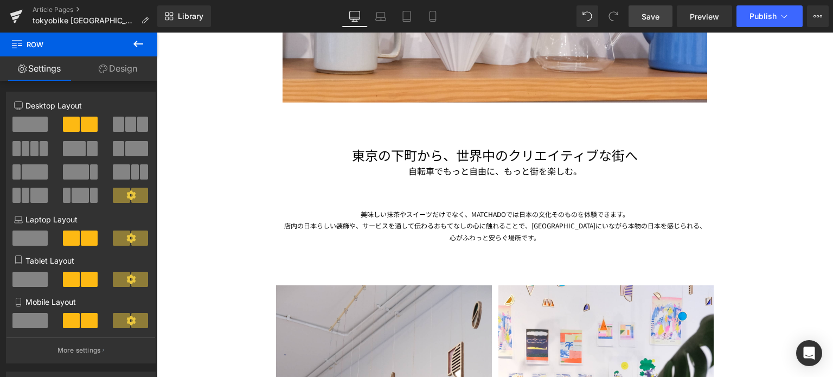
click at [653, 17] on span "Save" at bounding box center [651, 16] width 18 height 11
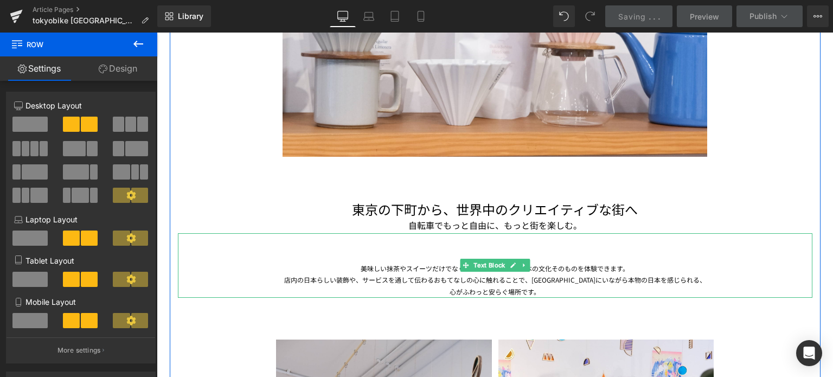
scroll to position [2427, 0]
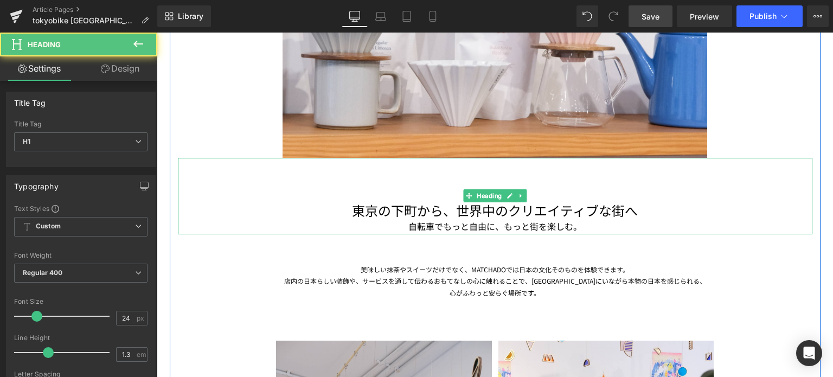
drag, startPoint x: 338, startPoint y: 208, endPoint x: 645, endPoint y: 215, distance: 307.1
click at [645, 215] on h1 "東京の下町から、世界中のクリエイティブな街へ" at bounding box center [495, 210] width 635 height 17
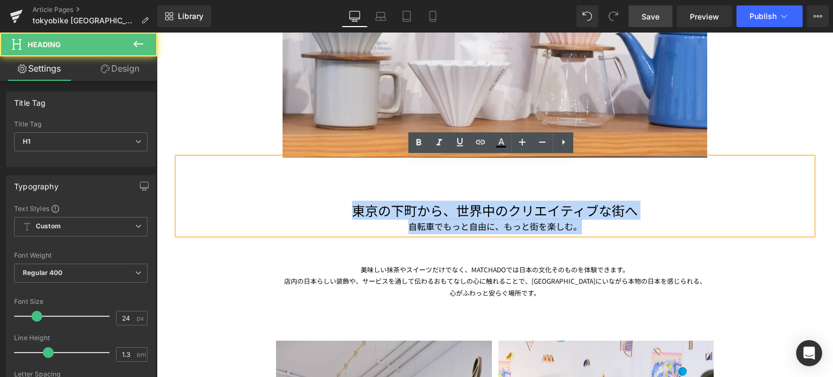
click at [580, 225] on div "自転車でもっと自由に、もっと街を楽しむ。" at bounding box center [495, 227] width 635 height 16
copy div "東京の下町から、世界中のクリエイティブな街へ 自転車でもっと自由に、もっと街を楽しむ。"
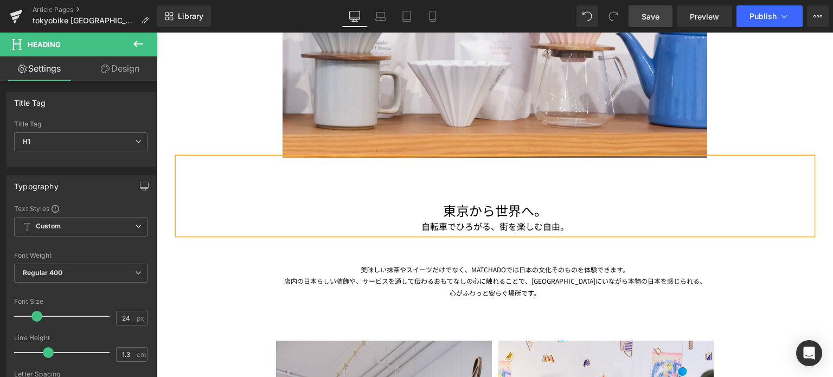
click at [488, 208] on h1 "東京から世界へ。" at bounding box center [495, 210] width 635 height 17
click at [415, 228] on div "自転車でひろがる、街を楽しむ自由。" at bounding box center [495, 227] width 635 height 16
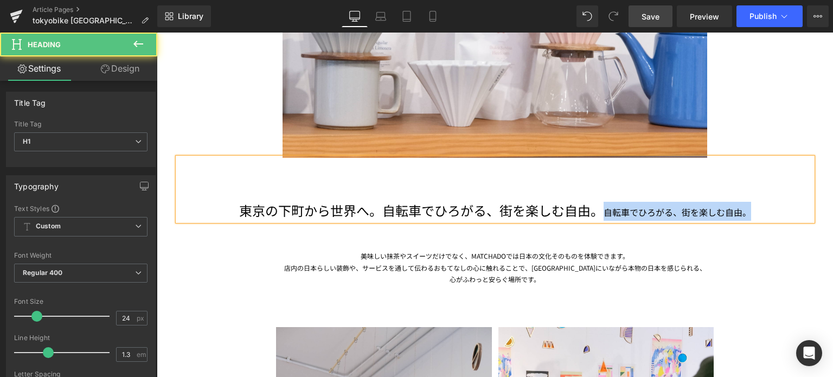
click at [755, 216] on h1 "東京の下町から世界へ。自転車でひろがる、街を楽しむ自由。 自転車でひろがる、街を楽しむ自由。" at bounding box center [495, 211] width 635 height 19
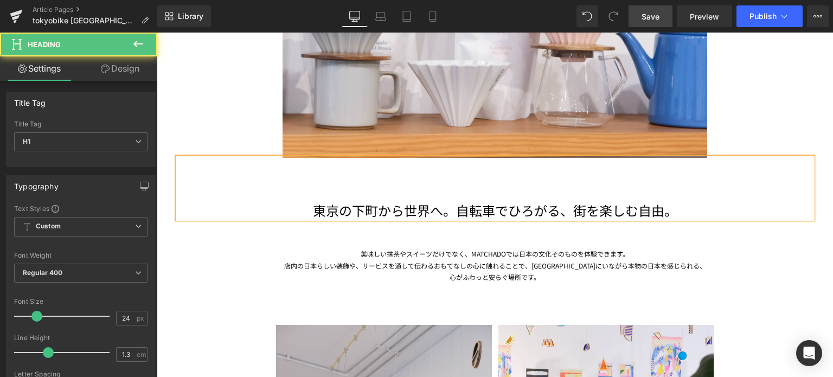
click at [455, 205] on h1 "東京の下町から世界へ。自転車でひろがる、街を楽しむ自由。" at bounding box center [495, 210] width 635 height 17
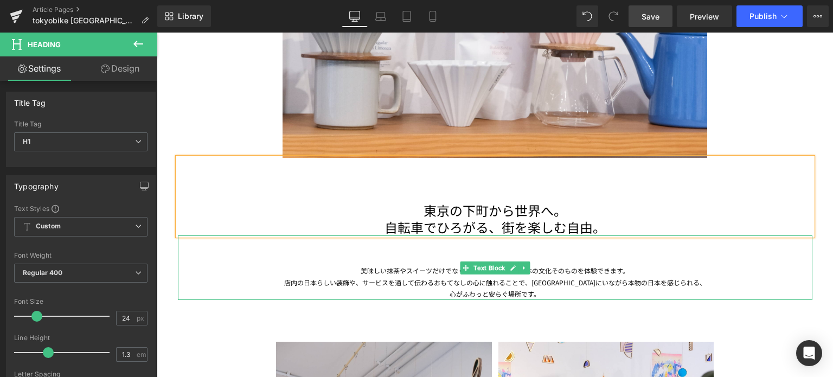
click at [653, 277] on div "店内の日本らしい装飾や、サービスを通して伝わるおもてなしの心に触れることで、[GEOGRAPHIC_DATA]にいながら本物の日本を感じられる、 心がふわっと…" at bounding box center [495, 288] width 635 height 23
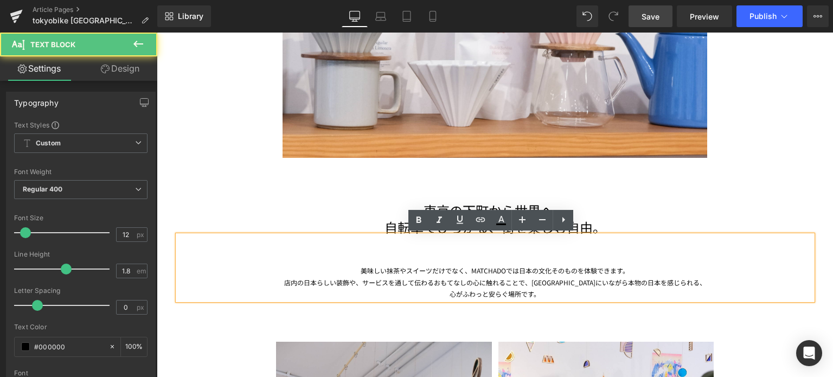
scroll to position [2506, 0]
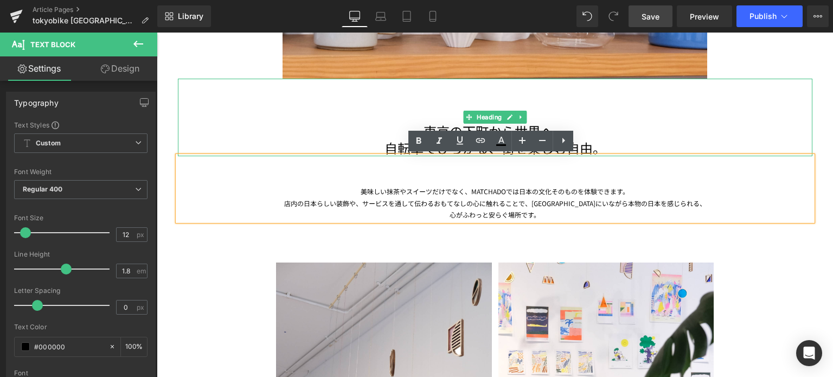
click at [213, 130] on h1 "東京の下町から世界へ。" at bounding box center [495, 131] width 635 height 17
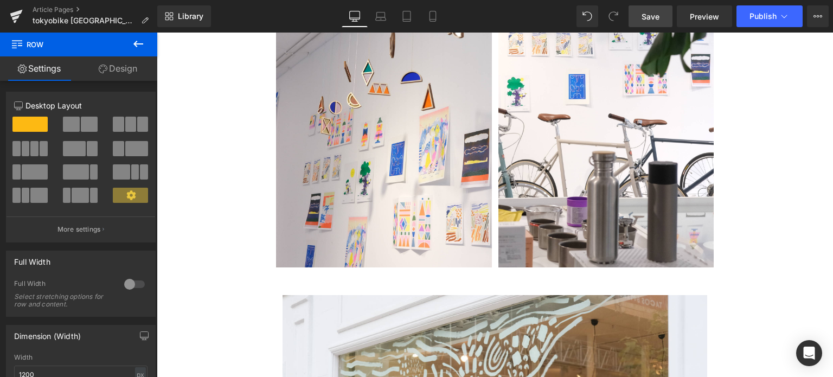
scroll to position [2818, 0]
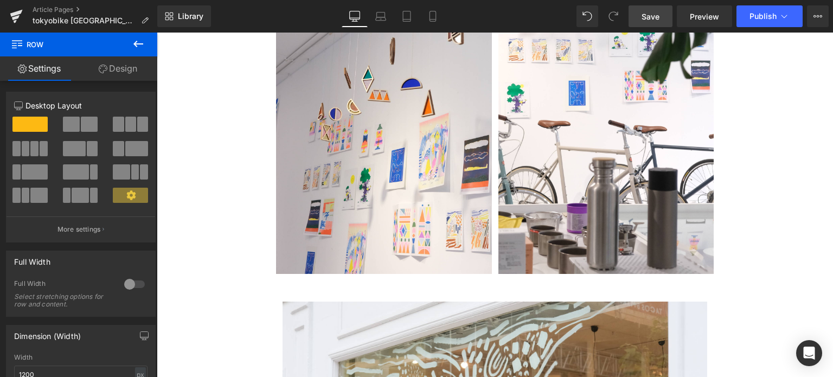
click at [660, 16] on span "Save" at bounding box center [651, 16] width 18 height 11
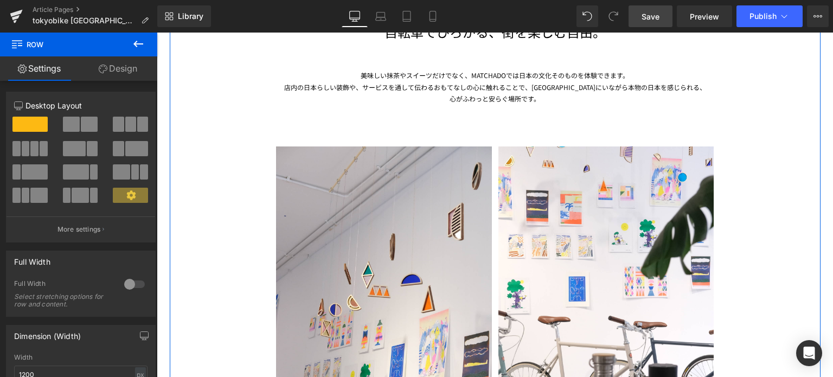
scroll to position [2517, 0]
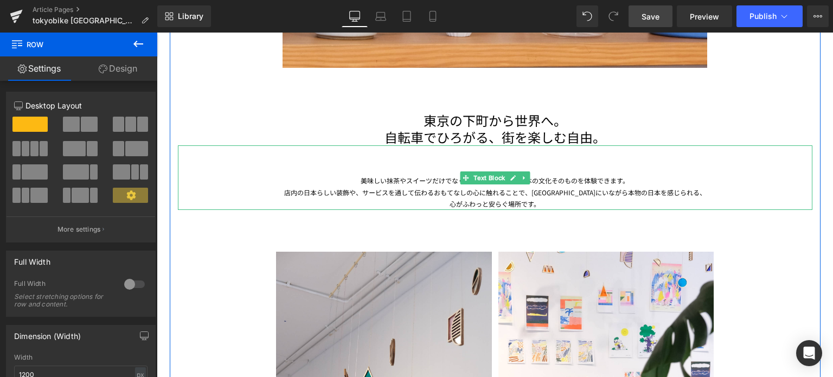
click at [393, 190] on div "店内の日本らしい装飾や、サービスを通して伝わるおもてなしの心に触れることで、[GEOGRAPHIC_DATA]にいながら本物の日本を感じられる、 心がふわっと…" at bounding box center [495, 198] width 635 height 23
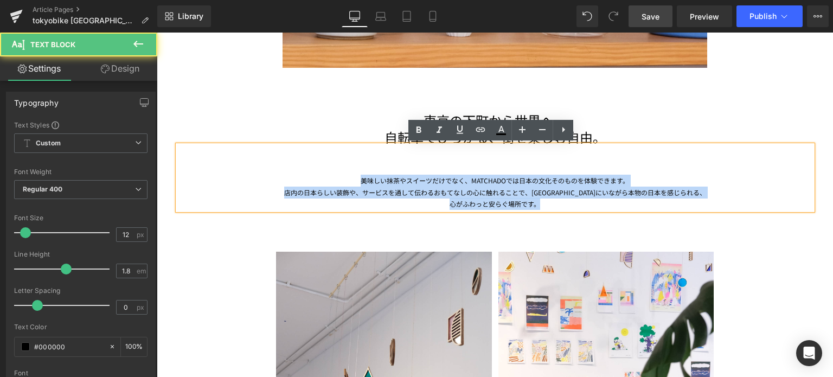
drag, startPoint x: 549, startPoint y: 206, endPoint x: 345, endPoint y: 172, distance: 207.2
click at [345, 172] on div "美味しい抹茶やスイーツだけでなく、MATCHADOでは日本の文化そのものを体験できます。 店内の日本らしい装飾や、サービスを通して伝わるおもてなしの心に触れる…" at bounding box center [495, 177] width 635 height 65
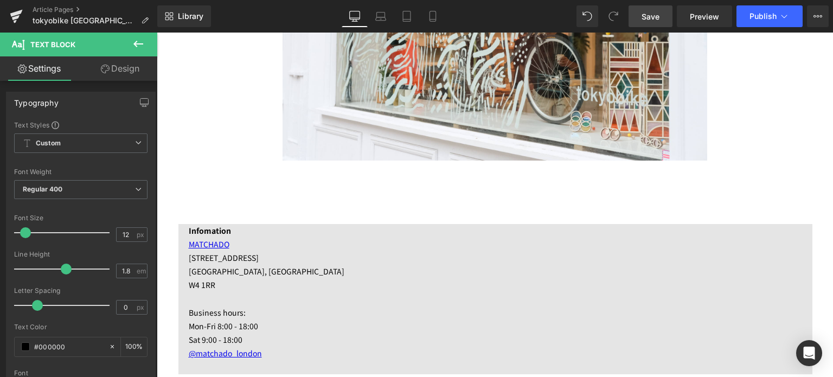
drag, startPoint x: 649, startPoint y: 16, endPoint x: 408, endPoint y: 136, distance: 269.2
click at [649, 16] on span "Save" at bounding box center [651, 16] width 18 height 11
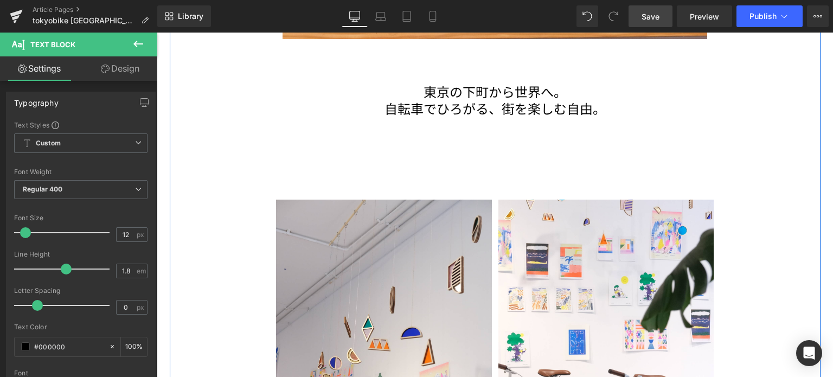
scroll to position [2546, 0]
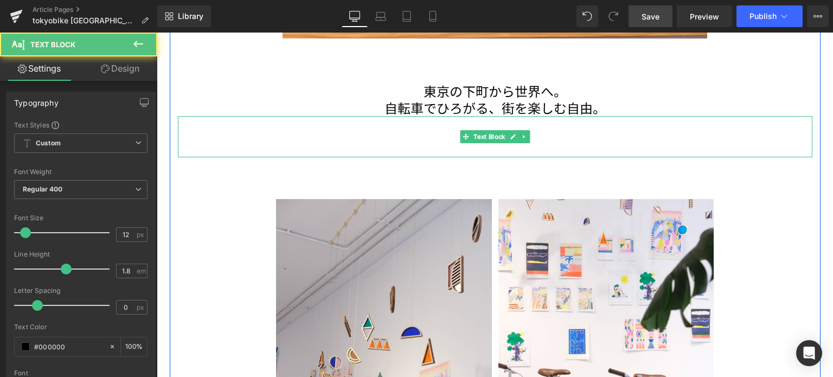
click at [463, 150] on div at bounding box center [495, 136] width 635 height 41
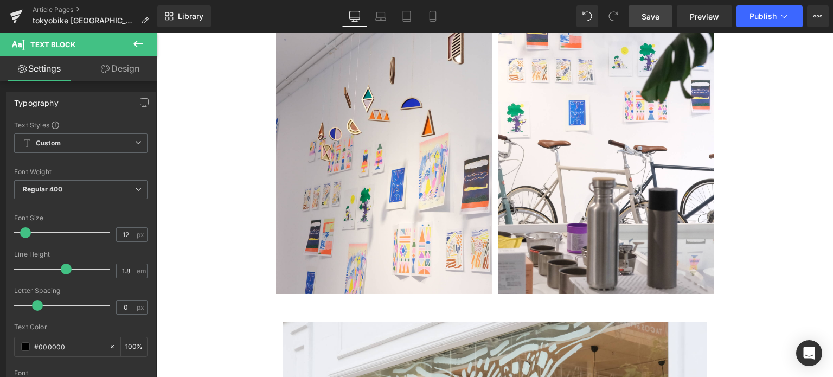
scroll to position [2479, 0]
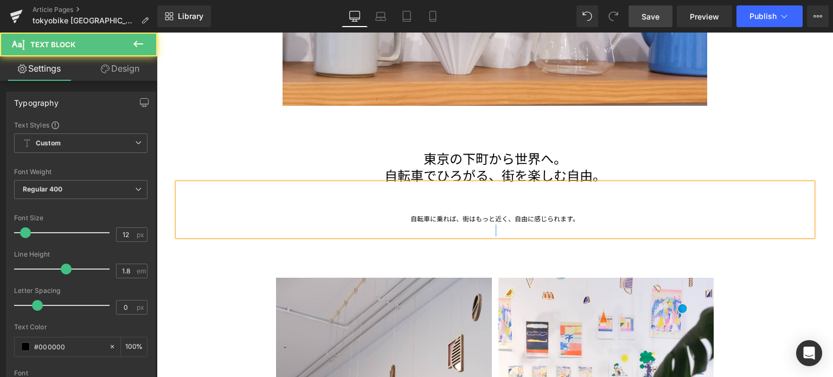
drag, startPoint x: 609, startPoint y: 220, endPoint x: 384, endPoint y: 224, distance: 225.1
click at [384, 224] on div "自転車に乗れば、街はもっと近く、自由に感じられます。" at bounding box center [495, 209] width 635 height 53
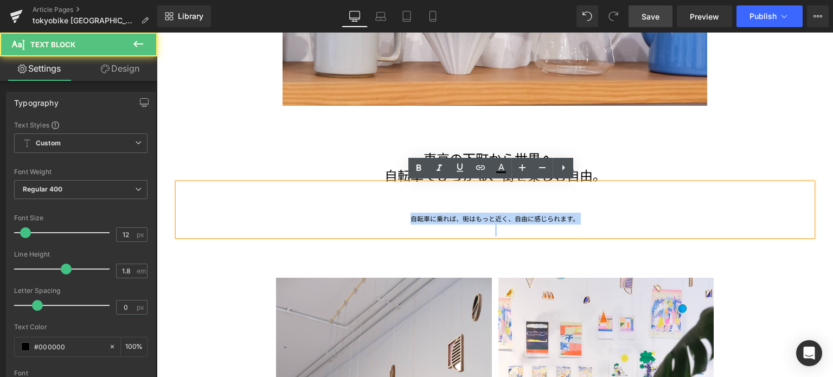
drag, startPoint x: 396, startPoint y: 223, endPoint x: 619, endPoint y: 227, distance: 222.4
click at [619, 227] on div "自転車に乗れば、街はもっと近く、自由に感じられます。" at bounding box center [495, 209] width 635 height 53
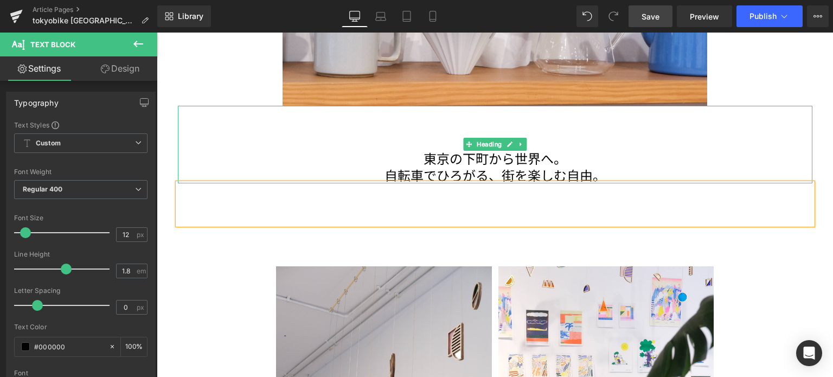
click at [505, 171] on h1 "自転車でひろがる、街を楽しむ自由。" at bounding box center [495, 175] width 635 height 17
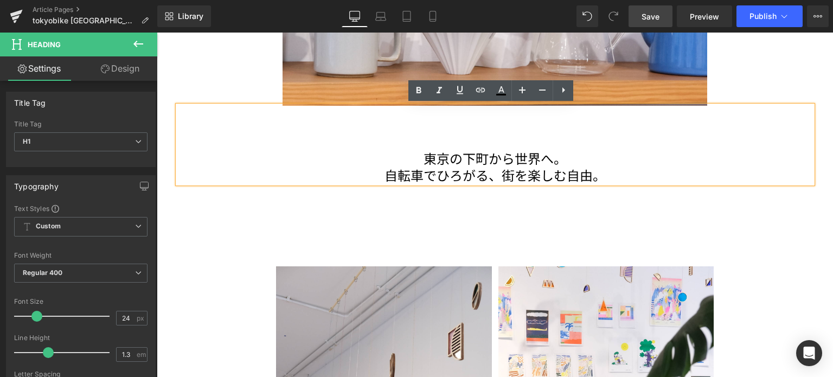
click at [157, 33] on div "77px" at bounding box center [157, 33] width 0 height 0
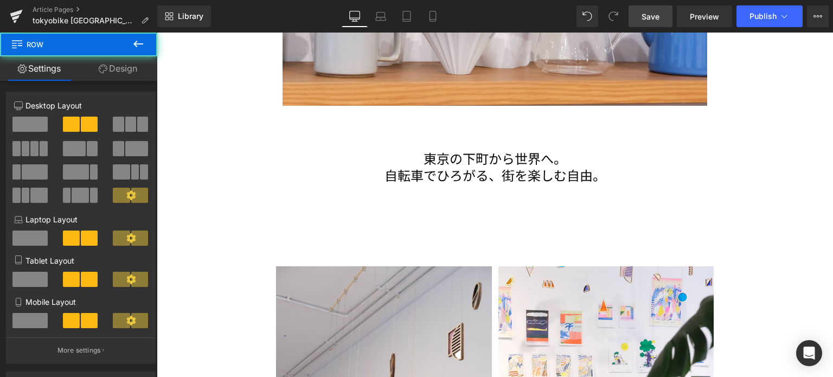
click at [469, 214] on div at bounding box center [495, 219] width 635 height 12
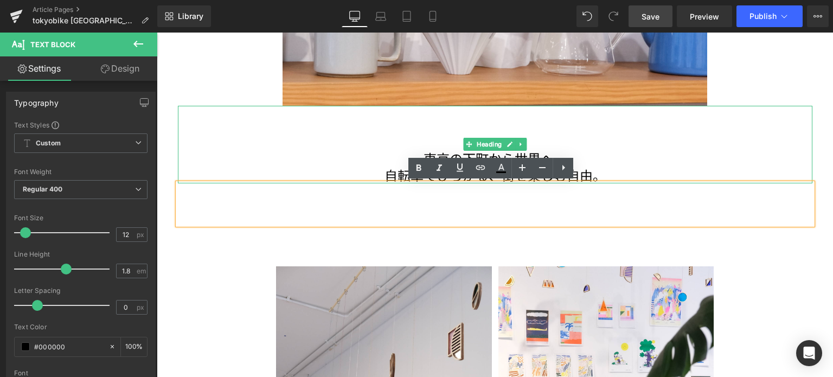
drag, startPoint x: 432, startPoint y: 139, endPoint x: 422, endPoint y: 145, distance: 11.4
click at [432, 139] on div "東京の下町から世界へ。 自転車でひろがる、街を楽しむ自由。" at bounding box center [495, 145] width 635 height 78
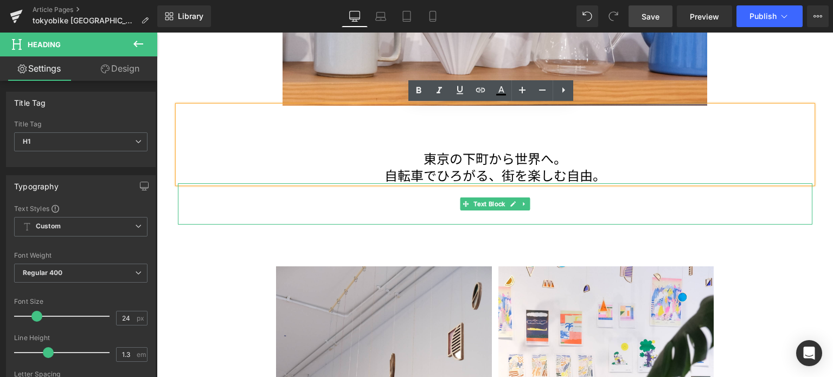
click at [542, 213] on div at bounding box center [495, 219] width 635 height 12
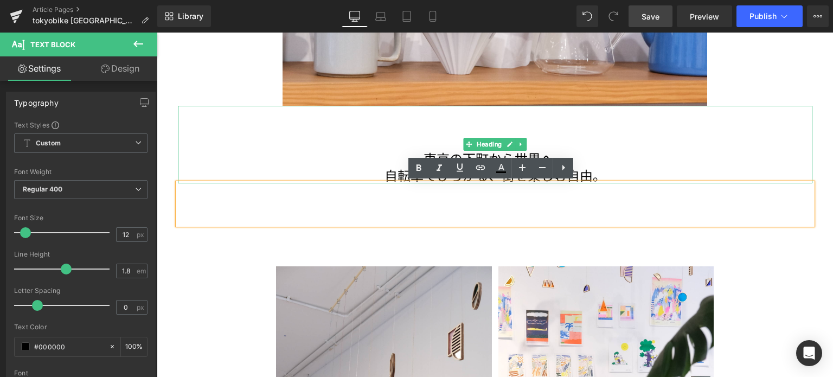
click at [359, 153] on h1 "東京の下町から世界へ。" at bounding box center [495, 158] width 635 height 17
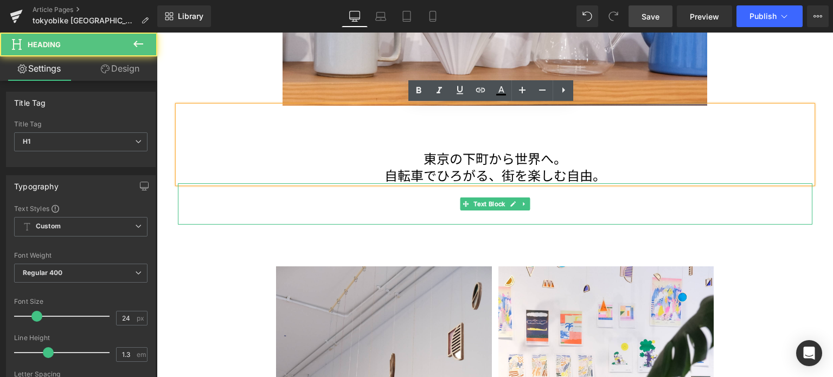
click at [501, 222] on div at bounding box center [495, 223] width 635 height 3
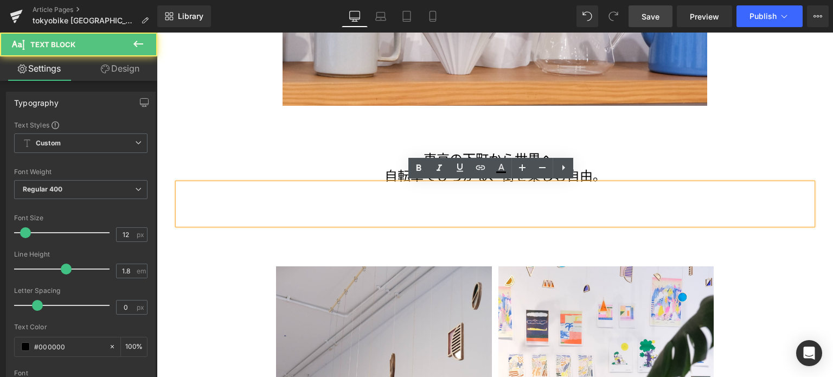
click at [486, 214] on div at bounding box center [495, 219] width 635 height 12
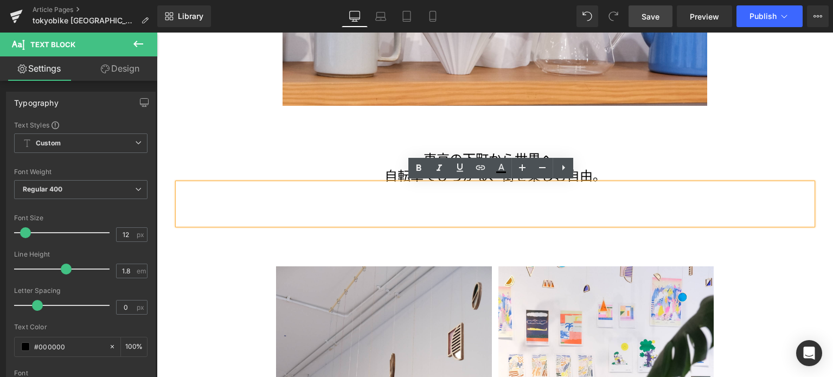
click at [503, 202] on div at bounding box center [495, 203] width 635 height 41
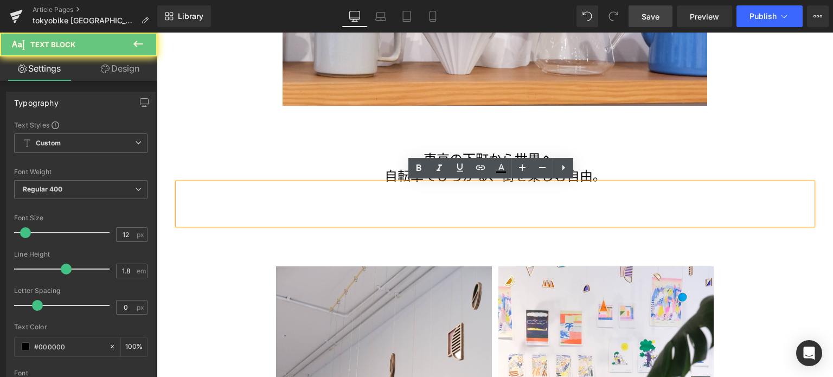
click at [490, 214] on div at bounding box center [495, 219] width 635 height 12
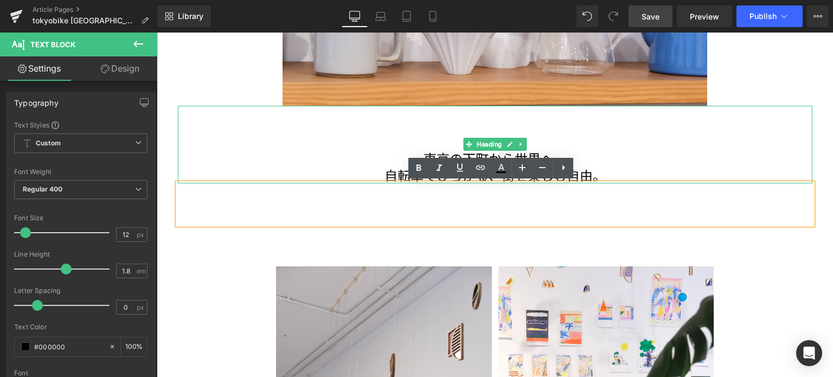
click at [566, 130] on div "東京の下町から世界へ。 自転車でひろがる、街を楽しむ自由。" at bounding box center [495, 145] width 635 height 78
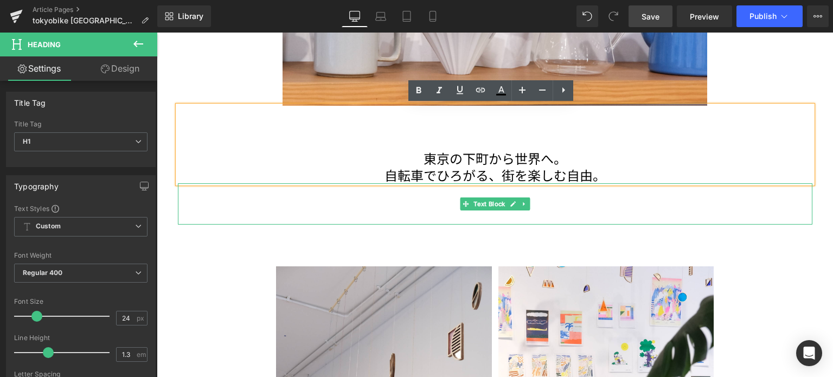
click at [556, 201] on div at bounding box center [495, 203] width 635 height 41
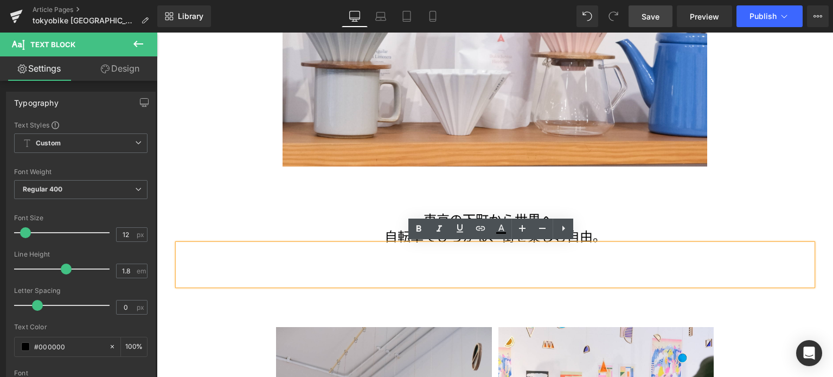
scroll to position [2431, 0]
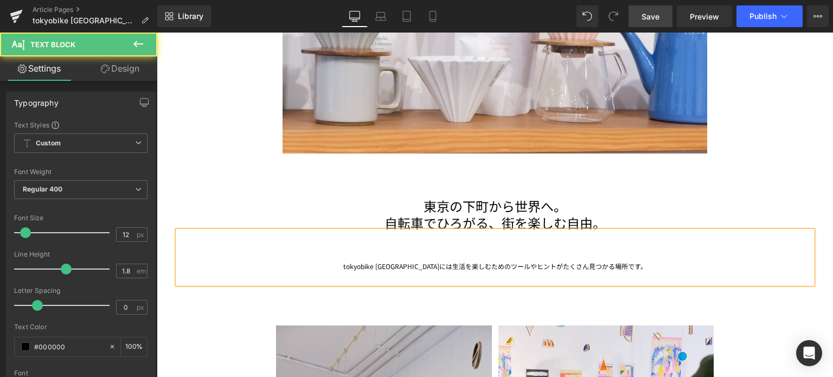
click at [421, 268] on div "tokyobike [GEOGRAPHIC_DATA]には生活を楽しむためのツールやヒントがたくさん見つかる場所です。" at bounding box center [495, 266] width 635 height 12
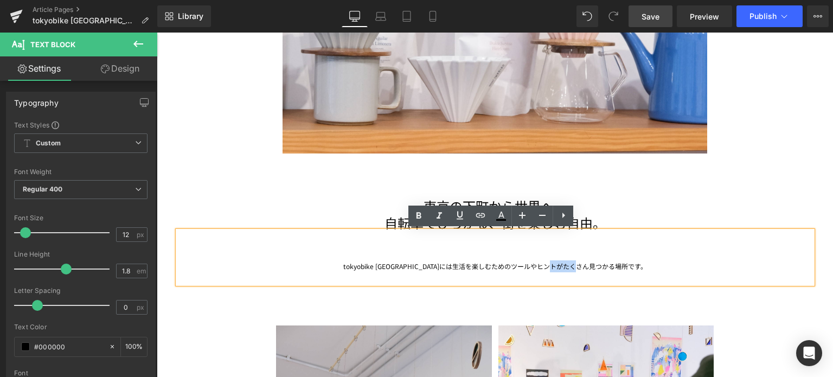
drag, startPoint x: 645, startPoint y: 271, endPoint x: 598, endPoint y: 271, distance: 47.2
click at [598, 271] on div "tokyobike [GEOGRAPHIC_DATA]には生活を楽しむためのツールやヒントがたくさん見つかる場所です。" at bounding box center [495, 266] width 635 height 12
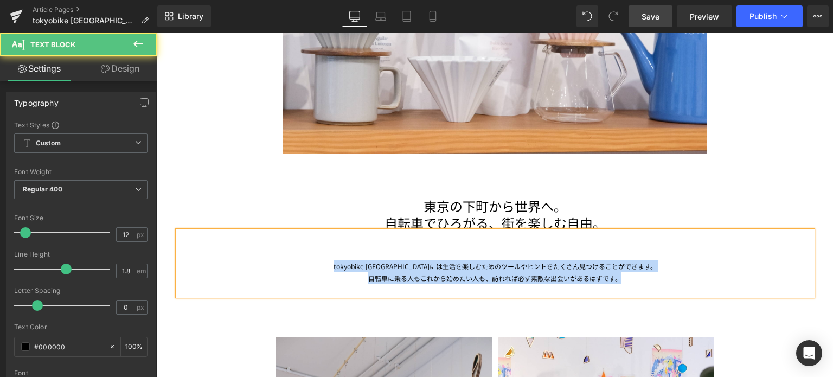
click at [345, 264] on div "tokyobike [GEOGRAPHIC_DATA]には生活を楽しむためのツールやヒントをたくさん見つけることができます。" at bounding box center [495, 266] width 635 height 12
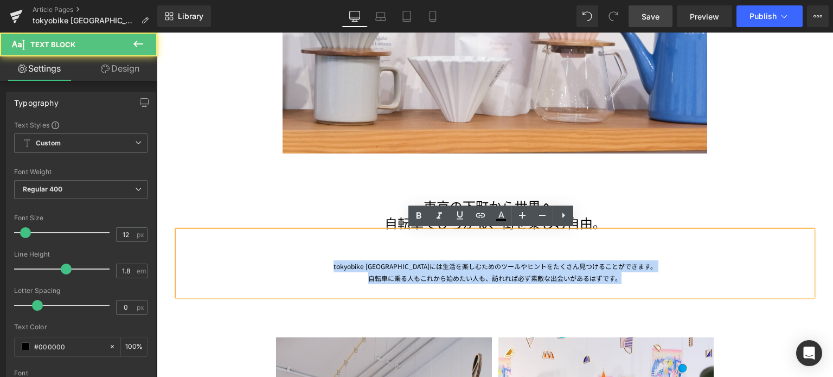
copy div "tokyobike [GEOGRAPHIC_DATA]には生活を楽しむためのツールやヒントをたくさん見つけることができます。 自転車に乗る人もこれから始めたい…"
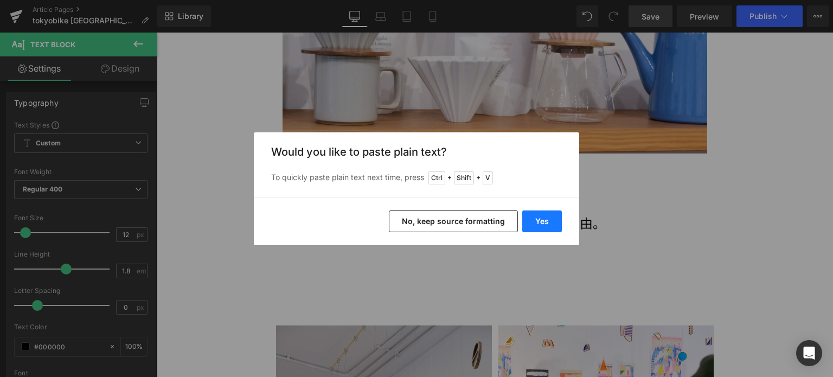
click at [547, 226] on button "Yes" at bounding box center [542, 221] width 40 height 22
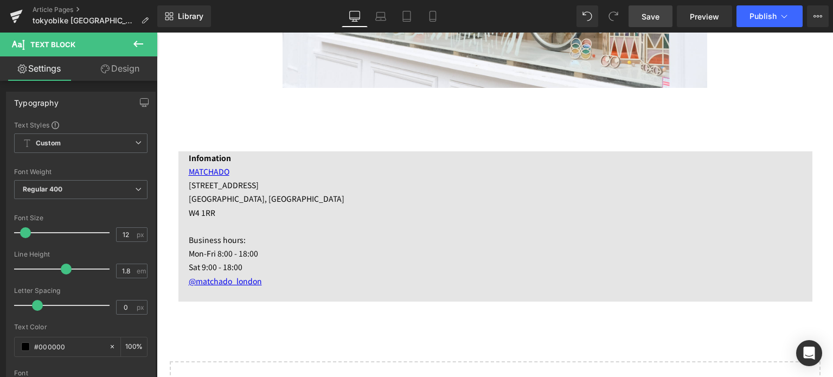
scroll to position [3368, 0]
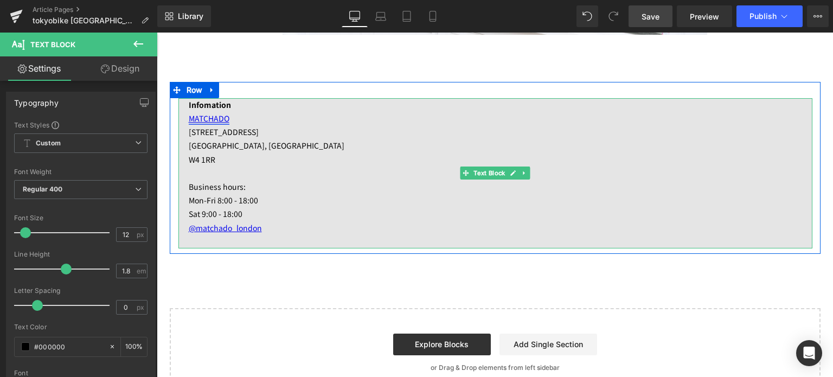
click at [221, 116] on link "MATCHADO" at bounding box center [209, 118] width 41 height 11
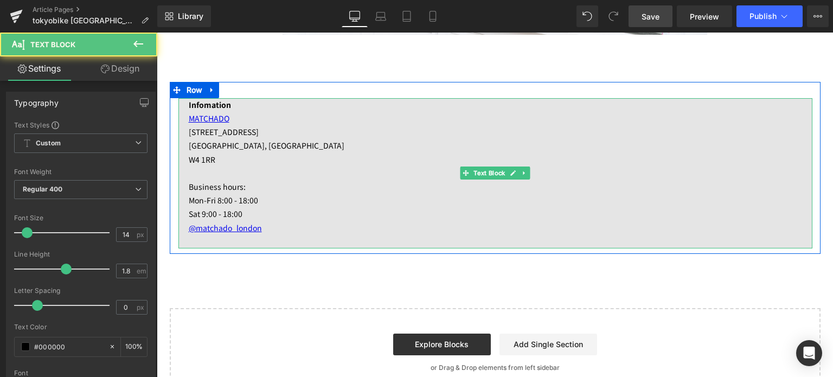
click at [228, 118] on p "MATCHADO" at bounding box center [501, 119] width 624 height 14
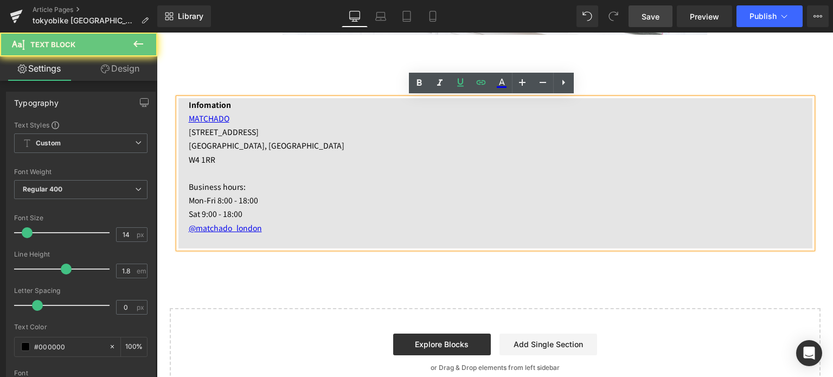
click at [234, 120] on p "MATCHADO" at bounding box center [501, 119] width 624 height 14
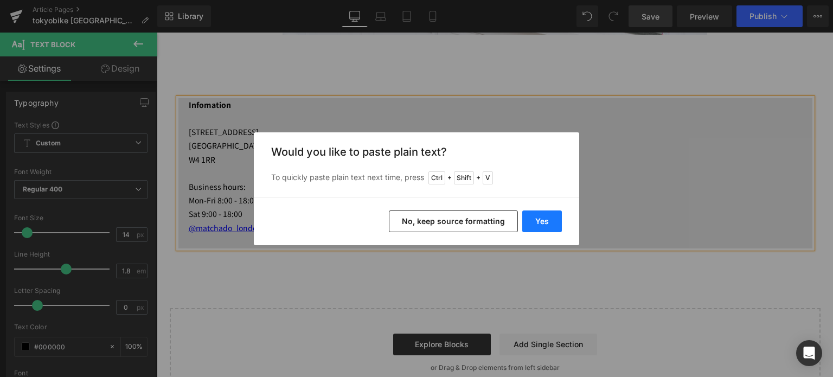
click at [542, 221] on button "Yes" at bounding box center [542, 221] width 40 height 22
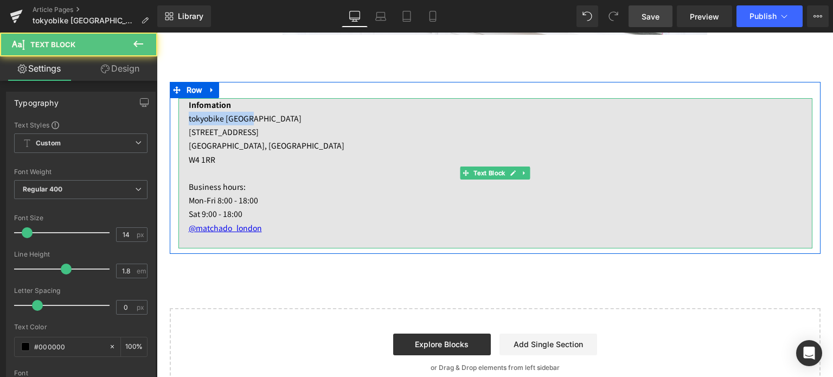
drag, startPoint x: 184, startPoint y: 119, endPoint x: 264, endPoint y: 121, distance: 79.2
click at [264, 121] on p "tokyobike [GEOGRAPHIC_DATA]" at bounding box center [501, 119] width 624 height 14
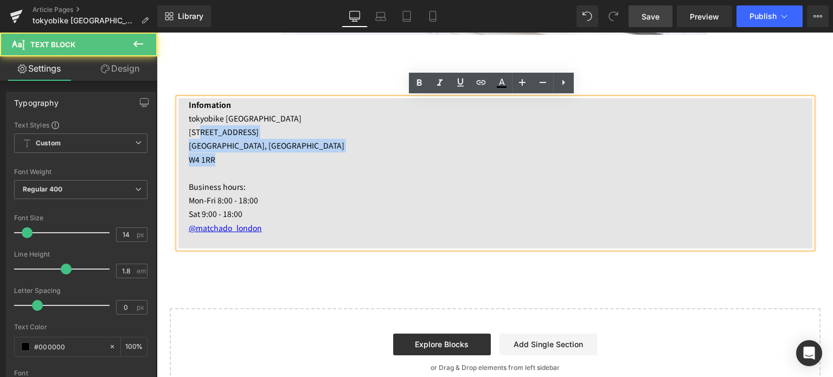
drag, startPoint x: 226, startPoint y: 157, endPoint x: 193, endPoint y: 131, distance: 42.0
click at [193, 131] on div "Infomation tokyobike [GEOGRAPHIC_DATA] [STREET_ADDRESS] 1RR Business hours: Mon…" at bounding box center [495, 173] width 634 height 150
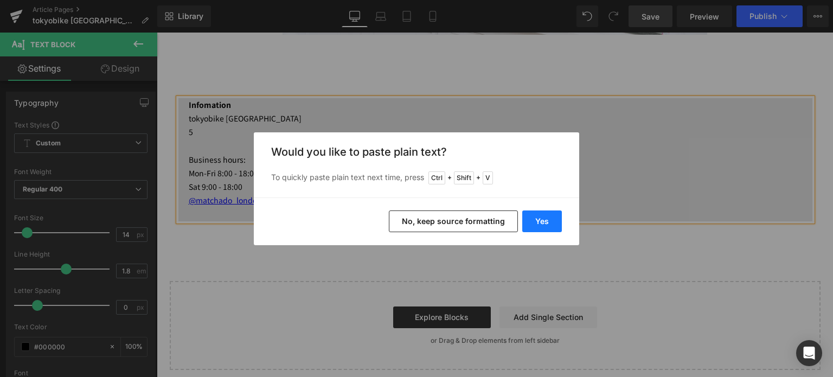
click at [557, 221] on button "Yes" at bounding box center [542, 221] width 40 height 22
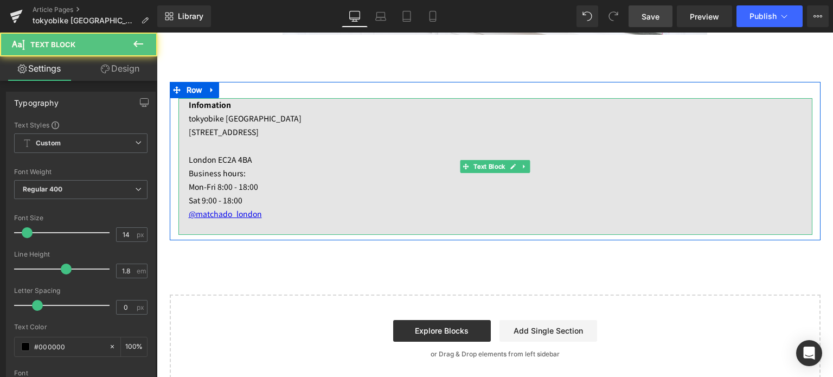
click at [189, 130] on p "[STREET_ADDRESS]" at bounding box center [501, 132] width 624 height 14
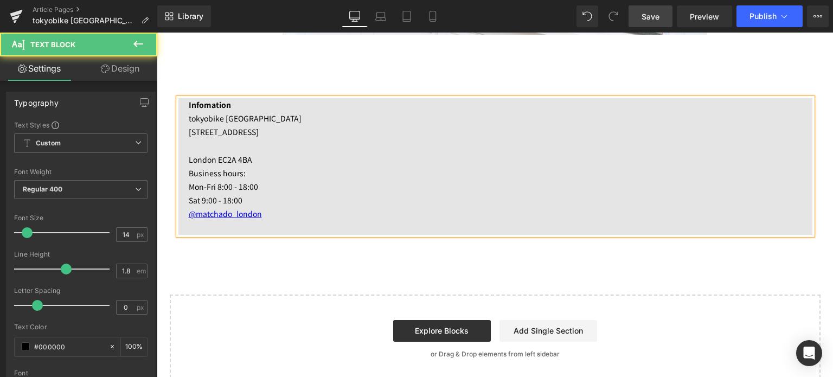
click at [194, 151] on p at bounding box center [501, 146] width 624 height 14
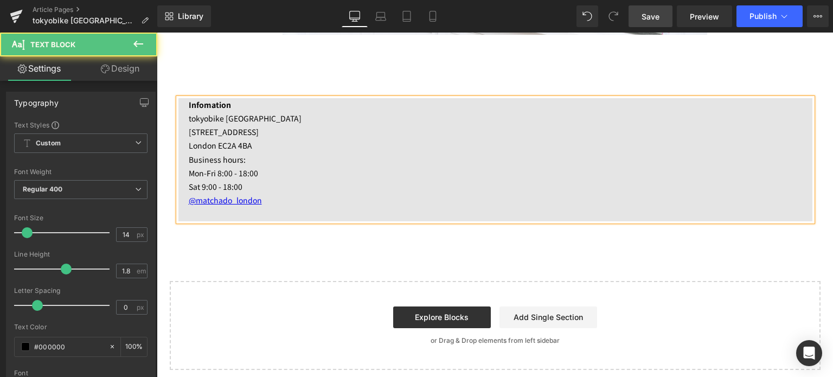
click at [254, 143] on p "London EC2A 4BA" at bounding box center [501, 146] width 624 height 14
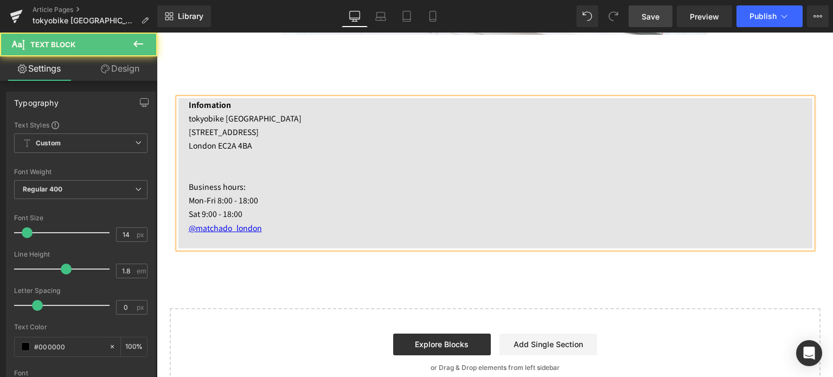
click at [213, 145] on p "London EC2A 4BA" at bounding box center [501, 146] width 624 height 14
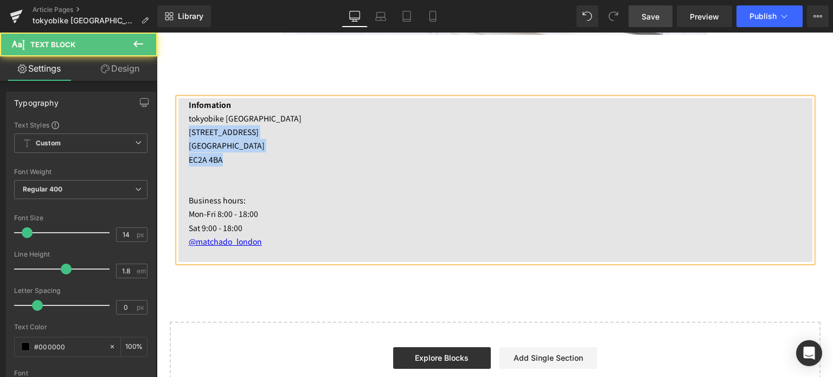
drag, startPoint x: 232, startPoint y: 164, endPoint x: 178, endPoint y: 132, distance: 62.5
click at [178, 132] on div "Infomation tokyobike [GEOGRAPHIC_DATA] [STREET_ADDRESS] EC2A 4BA Business hours…" at bounding box center [495, 180] width 634 height 164
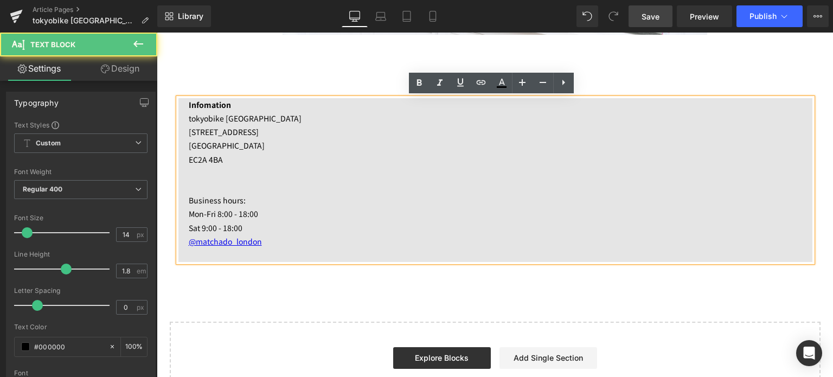
click at [279, 184] on p at bounding box center [501, 187] width 624 height 14
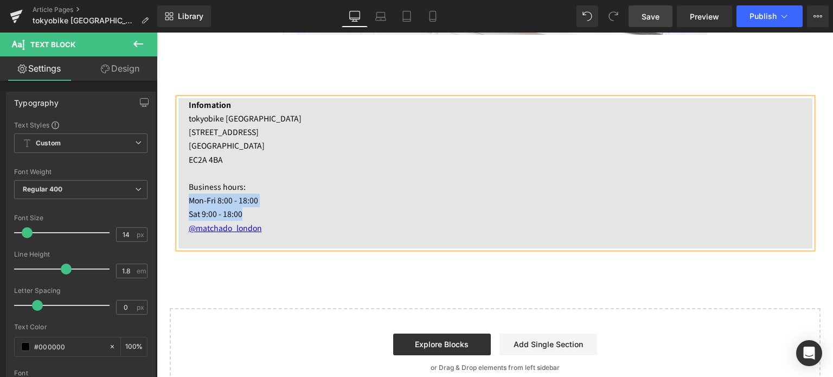
drag, startPoint x: 242, startPoint y: 216, endPoint x: 185, endPoint y: 197, distance: 60.0
click at [185, 197] on div "Infomation tokyobike [GEOGRAPHIC_DATA] [STREET_ADDRESS] EC2A 4BA Business hours…" at bounding box center [495, 173] width 634 height 150
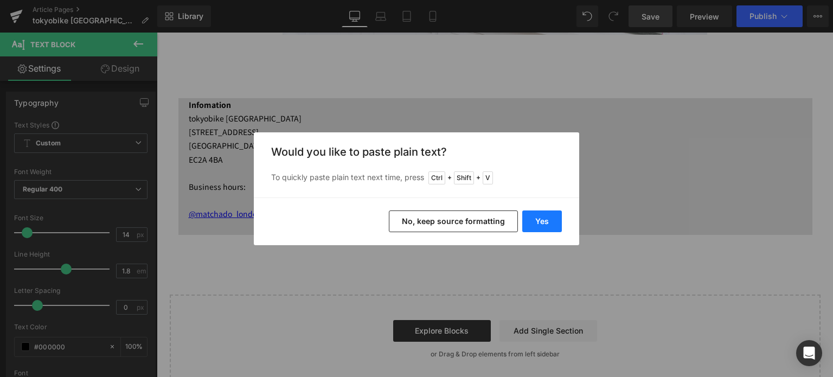
click at [539, 221] on button "Yes" at bounding box center [542, 221] width 40 height 22
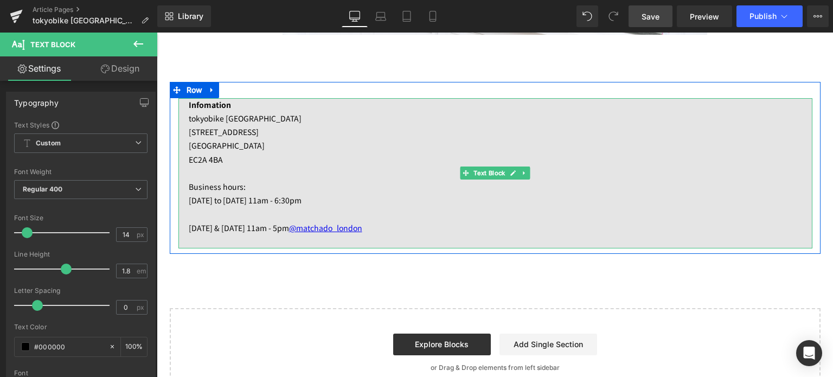
click at [260, 214] on p at bounding box center [501, 214] width 624 height 14
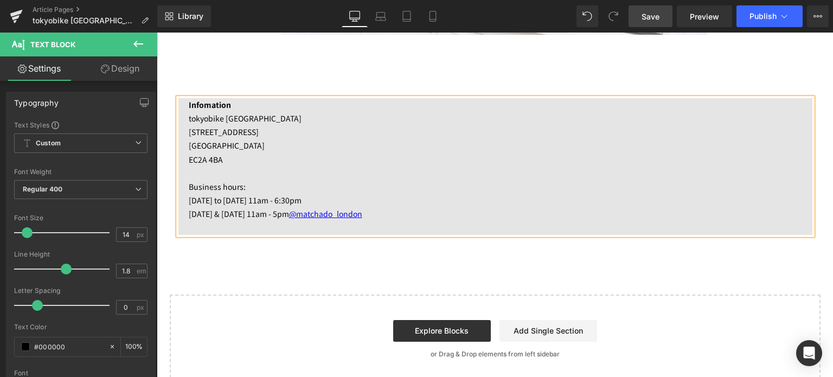
click at [294, 213] on p "[DATE] & [DATE] 11am - 5pm @matchado_[GEOGRAPHIC_DATA]" at bounding box center [501, 214] width 624 height 14
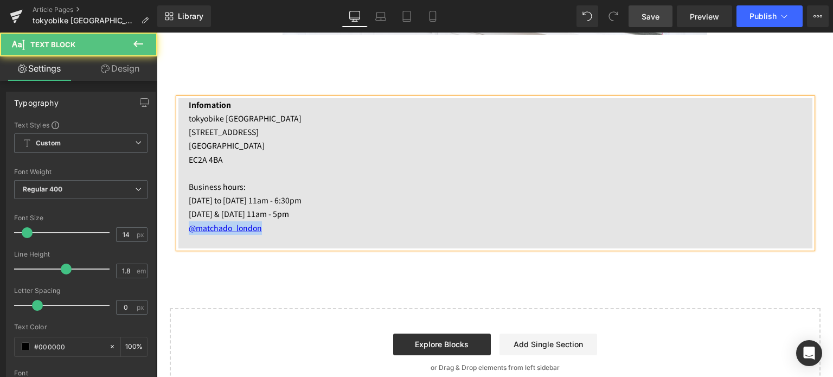
drag, startPoint x: 267, startPoint y: 230, endPoint x: 173, endPoint y: 220, distance: 94.9
click at [178, 220] on div "Infomation tokyobike [GEOGRAPHIC_DATA] [STREET_ADDRESS]2A 4BA Business hours: […" at bounding box center [495, 173] width 634 height 150
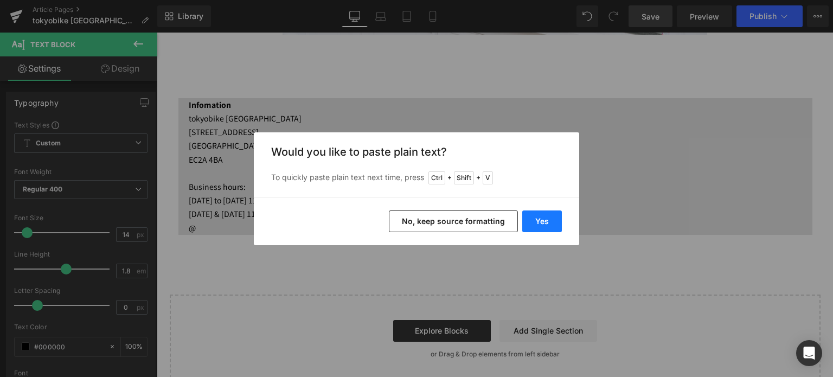
click at [534, 223] on button "Yes" at bounding box center [542, 221] width 40 height 22
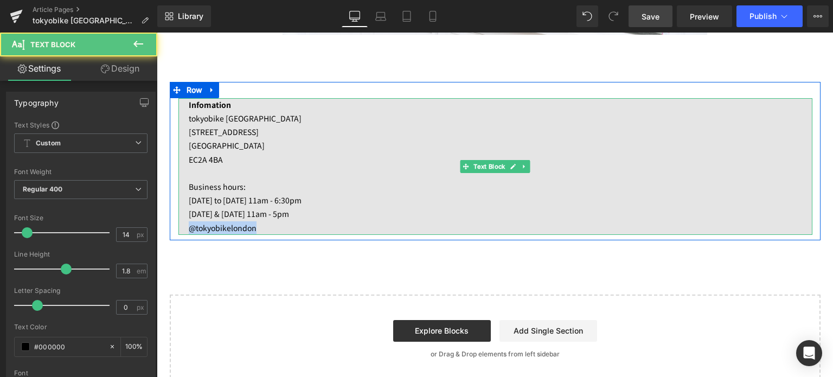
drag, startPoint x: 258, startPoint y: 227, endPoint x: 182, endPoint y: 227, distance: 75.9
click at [182, 227] on div "Infomation tokyobike [GEOGRAPHIC_DATA] [STREET_ADDRESS] EC2A 4BA Business hours…" at bounding box center [495, 166] width 634 height 137
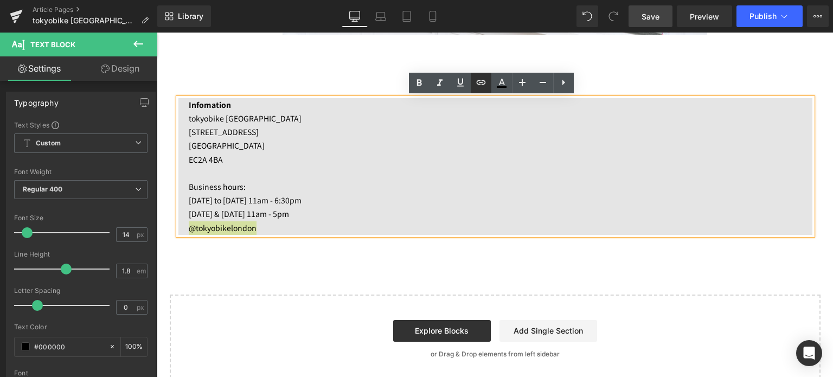
click at [486, 79] on icon at bounding box center [481, 82] width 13 height 13
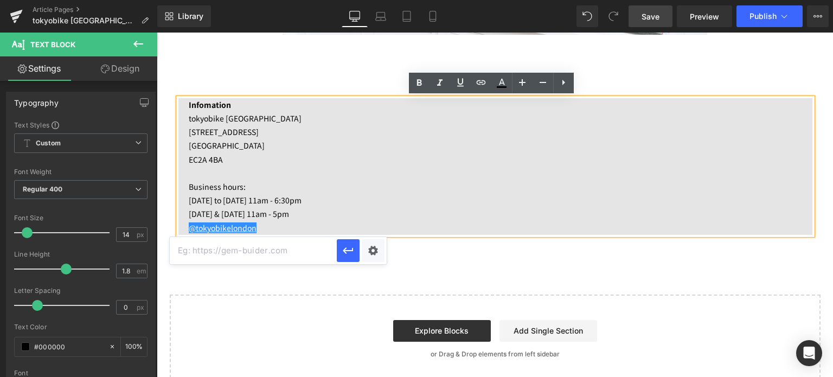
click at [295, 248] on input "text" at bounding box center [253, 250] width 167 height 27
paste input "[URL][DOMAIN_NAME]"
type input "[URL][DOMAIN_NAME]"
click at [348, 247] on icon "button" at bounding box center [348, 250] width 13 height 13
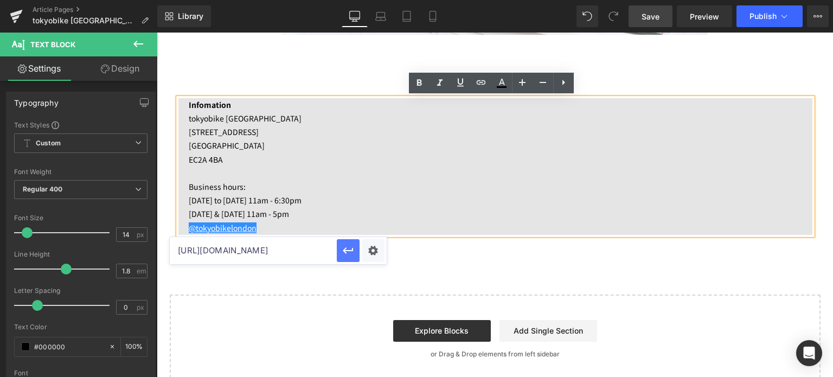
scroll to position [0, 0]
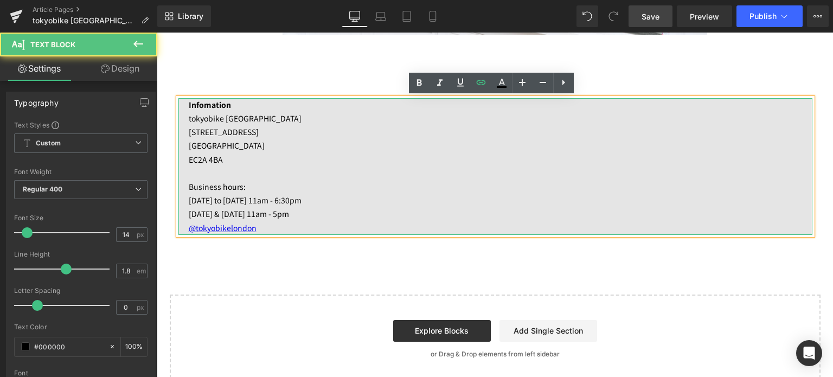
click at [295, 225] on p "@tokyobikelondon" at bounding box center [501, 228] width 624 height 14
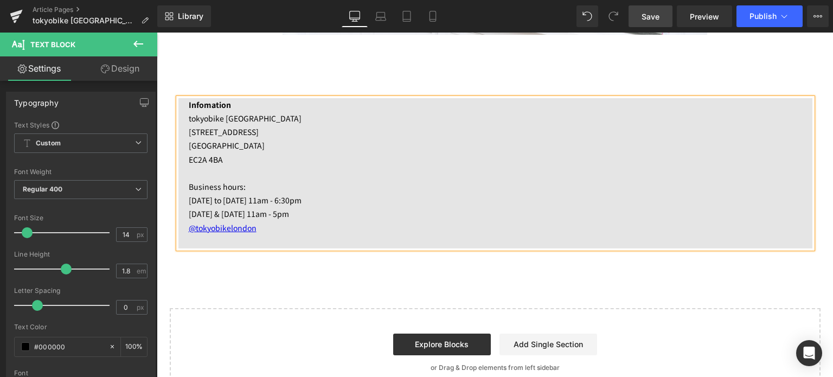
click at [260, 151] on p "[GEOGRAPHIC_DATA]" at bounding box center [501, 146] width 624 height 14
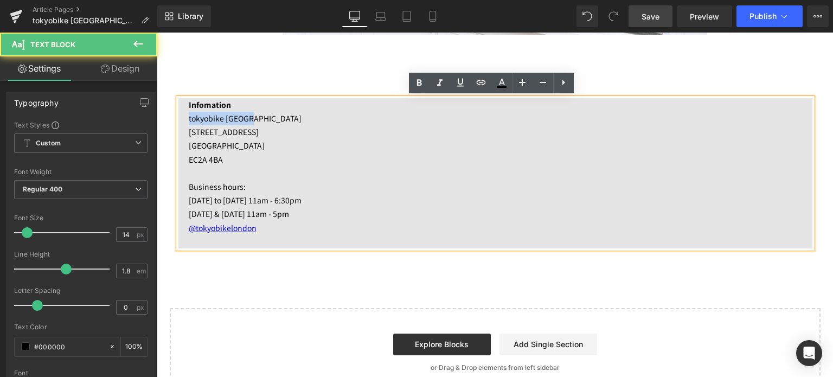
drag, startPoint x: 225, startPoint y: 114, endPoint x: 174, endPoint y: 114, distance: 51.0
click at [178, 114] on div "Infomation tokyobike [GEOGRAPHIC_DATA] [STREET_ADDRESS] EC2A 4BA Business hours…" at bounding box center [495, 173] width 634 height 150
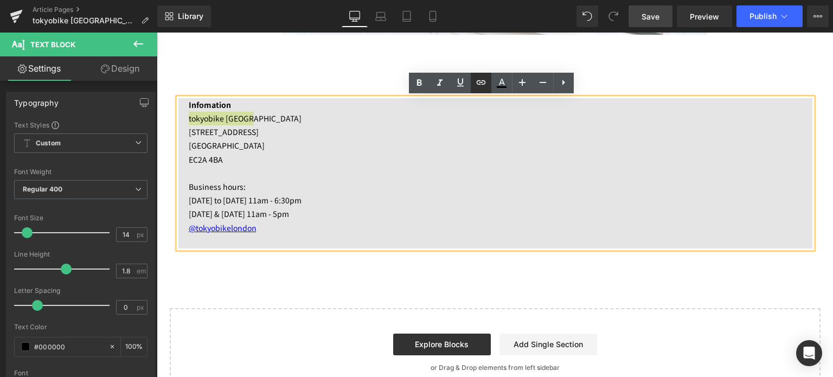
click at [476, 80] on icon at bounding box center [481, 82] width 13 height 13
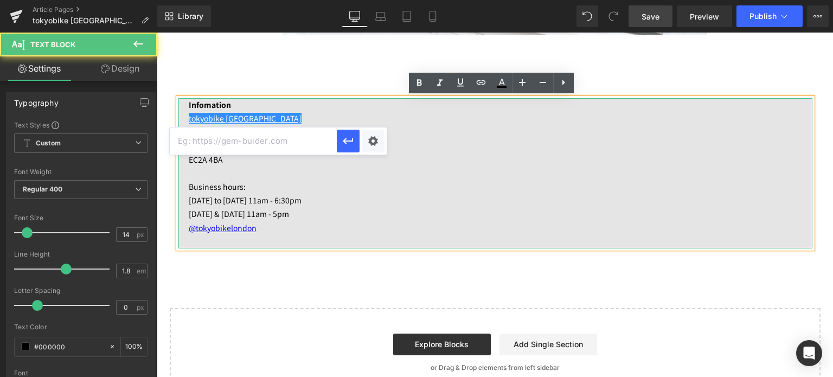
click at [297, 127] on p "[STREET_ADDRESS]" at bounding box center [501, 132] width 624 height 14
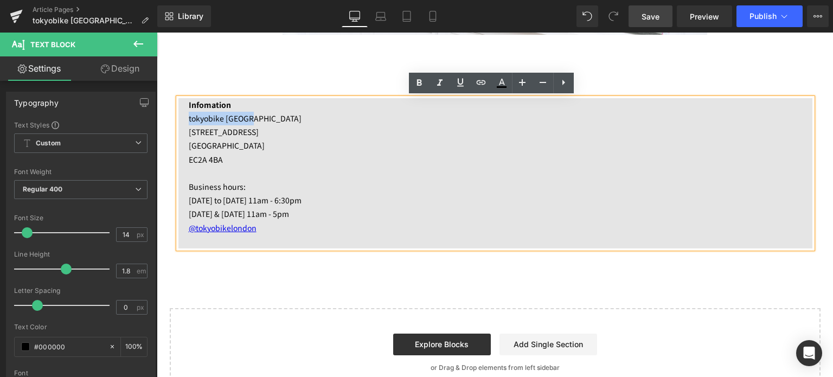
drag, startPoint x: 260, startPoint y: 117, endPoint x: 174, endPoint y: 114, distance: 86.3
click at [178, 114] on div "Infomation tokyobike [GEOGRAPHIC_DATA] [STREET_ADDRESS] EC2A 4BA Business hours…" at bounding box center [495, 173] width 634 height 150
click at [479, 85] on icon at bounding box center [481, 82] width 13 height 13
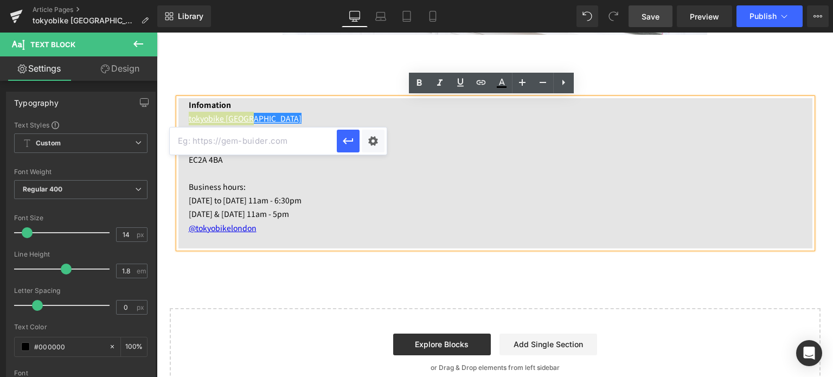
click at [273, 135] on input "text" at bounding box center [253, 140] width 167 height 27
paste input "[URL][DOMAIN_NAME]"
type input "[URL][DOMAIN_NAME]"
click at [347, 143] on icon "button" at bounding box center [348, 141] width 13 height 13
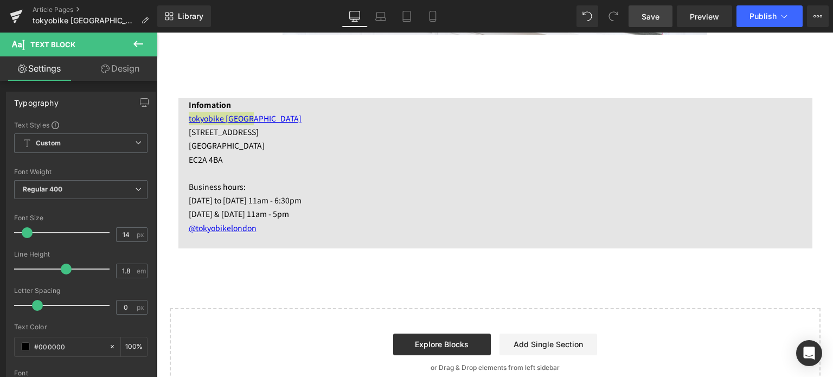
click at [656, 18] on span "Save" at bounding box center [651, 16] width 18 height 11
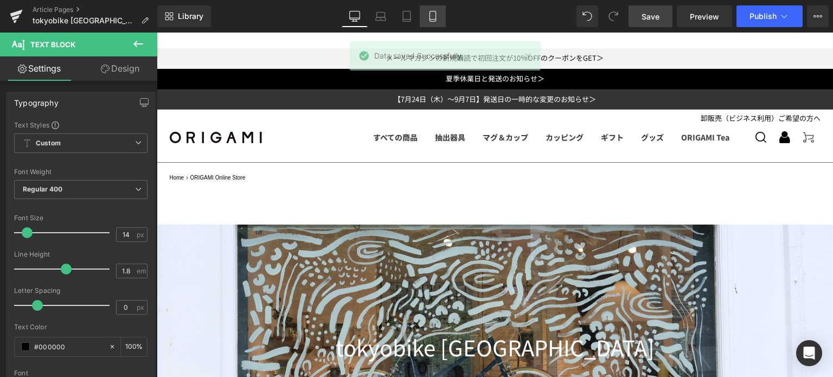
click at [437, 15] on icon at bounding box center [432, 16] width 11 height 11
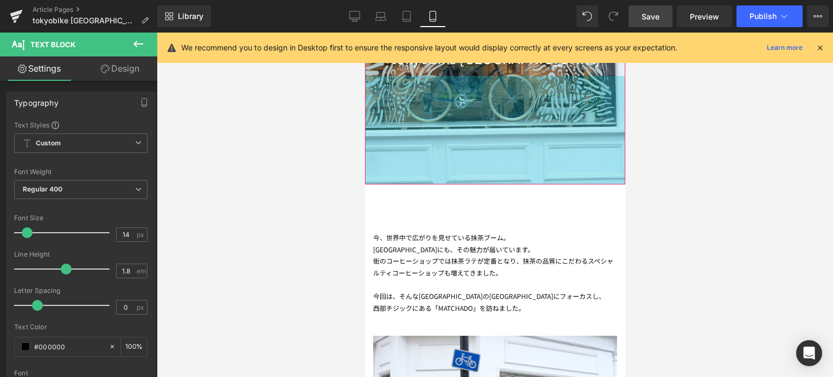
scroll to position [227, 0]
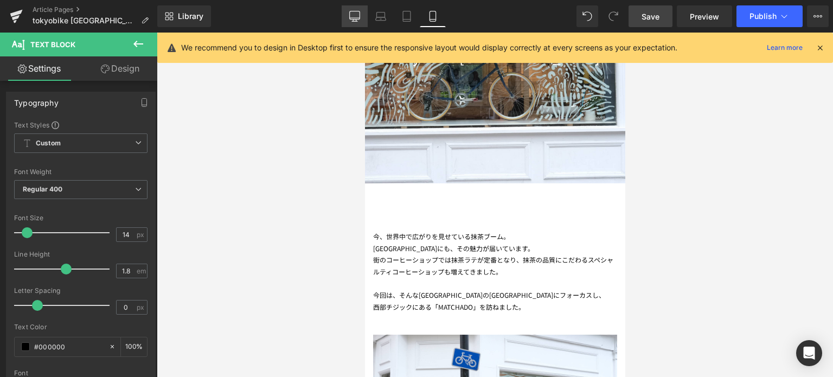
click at [357, 21] on icon at bounding box center [354, 16] width 11 height 11
type input "100"
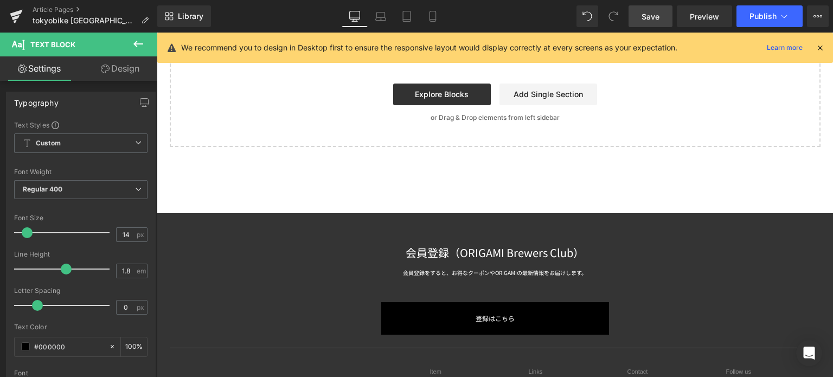
scroll to position [3608, 0]
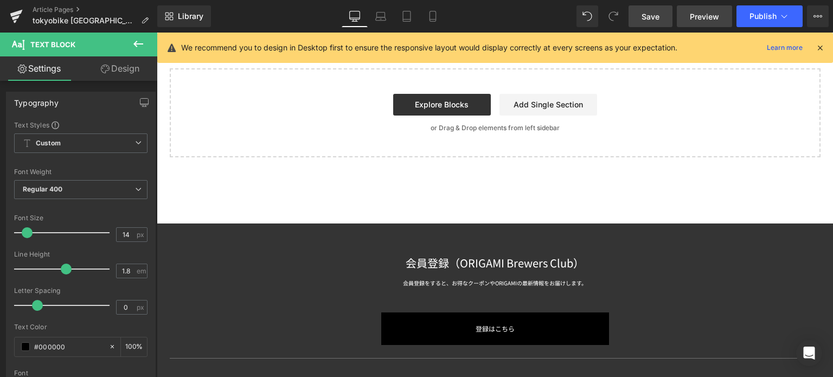
click at [705, 20] on span "Preview" at bounding box center [704, 16] width 29 height 11
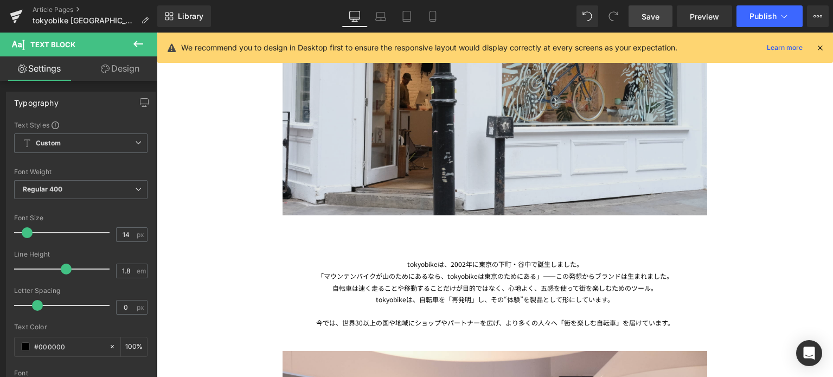
scroll to position [635, 0]
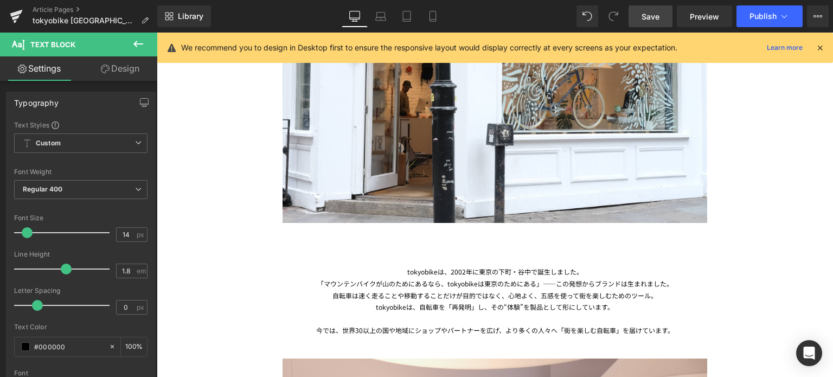
click at [341, 280] on div "「マウンテンバイクが山のためにあるなら、tokyobikeは東京のためにある」――この発想からブランドは生まれました。" at bounding box center [495, 284] width 635 height 12
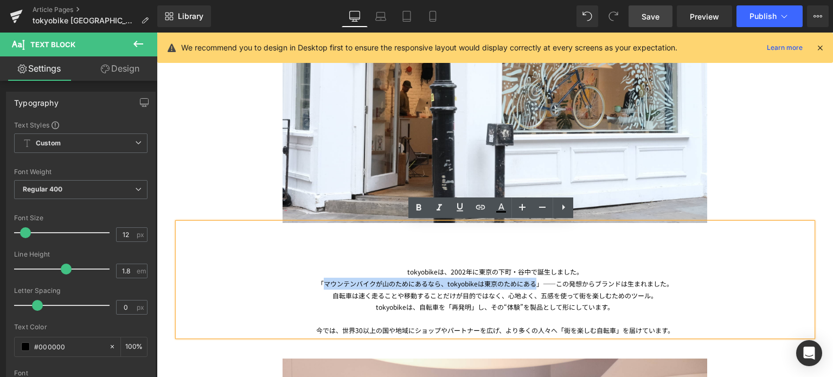
drag, startPoint x: 532, startPoint y: 284, endPoint x: 319, endPoint y: 281, distance: 212.6
click at [319, 281] on div "「マウンテンバイクが山のためにあるなら、tokyobikeは東京のためにある」――この発想からブランドは生まれました。" at bounding box center [495, 284] width 635 height 12
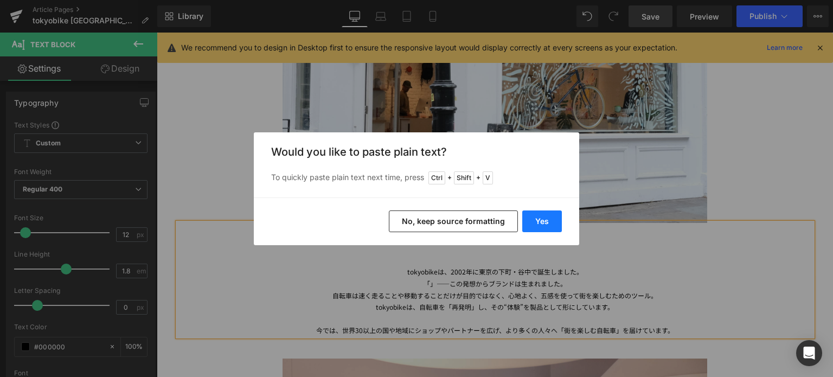
click at [527, 215] on button "Yes" at bounding box center [542, 221] width 40 height 22
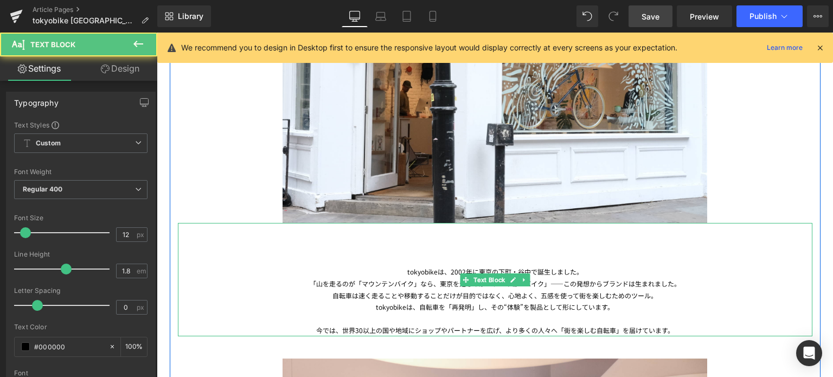
click at [431, 310] on div "tokyobikeは、自転車を「再発明」し、その“体験”を製品として形にしています。" at bounding box center [495, 307] width 635 height 12
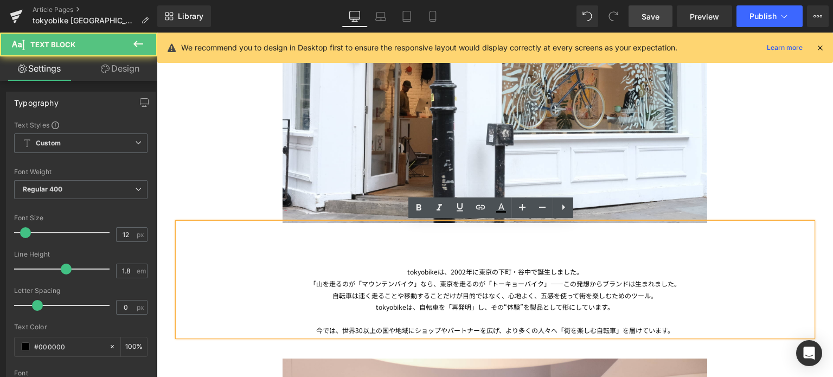
click at [546, 283] on div "「山を走るのが「マウンテンバイク」なら、東京を走るのが「トーキョーバイク」――この発想からブランドは生まれました。" at bounding box center [495, 284] width 635 height 12
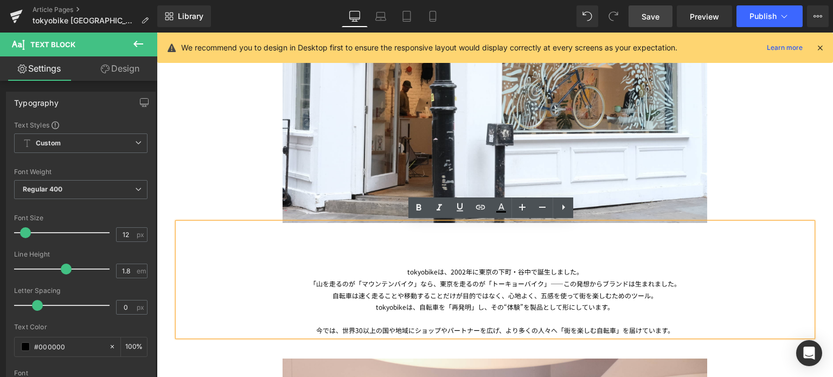
click at [311, 283] on div "「山を走るのが「マウンテンバイク」なら、東京を走るのが「トーキョーバイク」――この発想からブランドは生まれました。" at bounding box center [495, 284] width 635 height 12
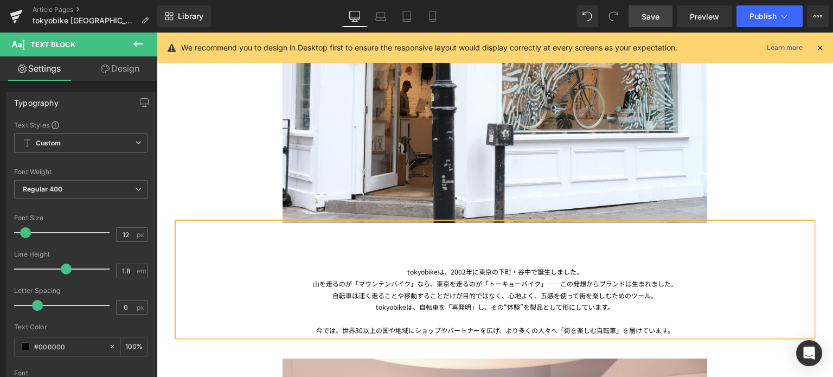
click at [541, 286] on div "山を走るのが「マウンテンバイク」なら、東京を走るのが「トーキョーバイク」――この発想からブランドは生まれました。" at bounding box center [495, 284] width 635 height 12
click at [652, 17] on span "Save" at bounding box center [651, 16] width 18 height 11
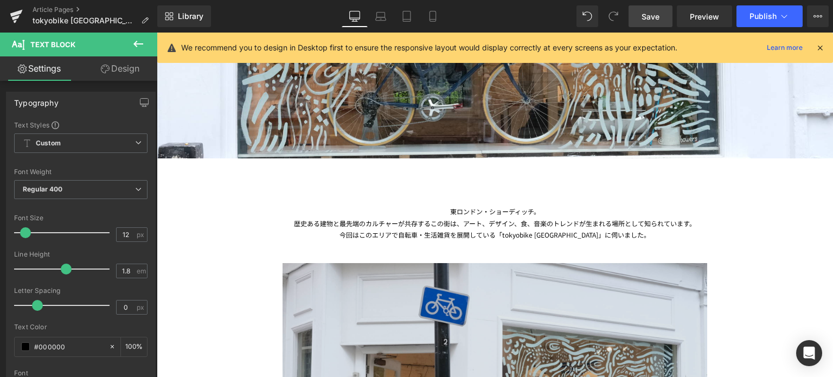
scroll to position [312, 0]
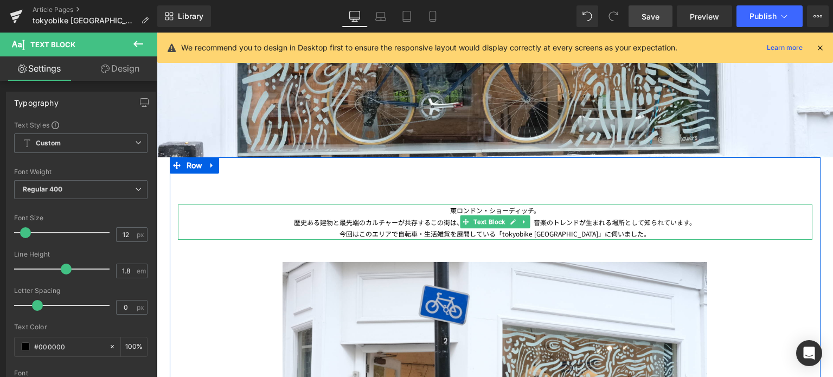
click at [600, 233] on div "今回はこのエリアで自転車・生活雑貨を展開している「tokyobike [GEOGRAPHIC_DATA]」に伺いました。" at bounding box center [495, 234] width 635 height 12
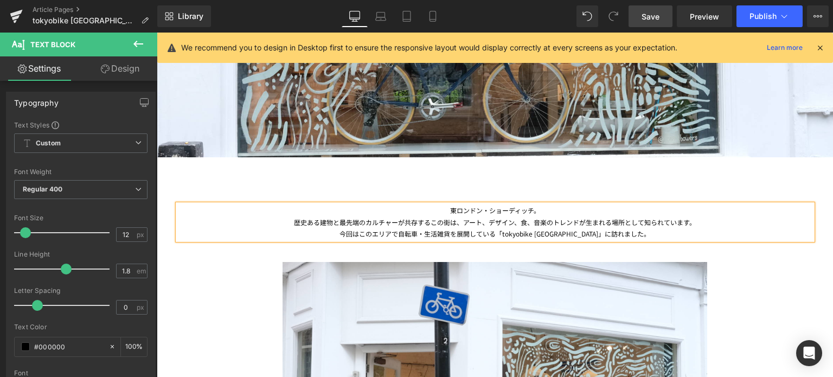
click at [656, 20] on span "Save" at bounding box center [651, 16] width 18 height 11
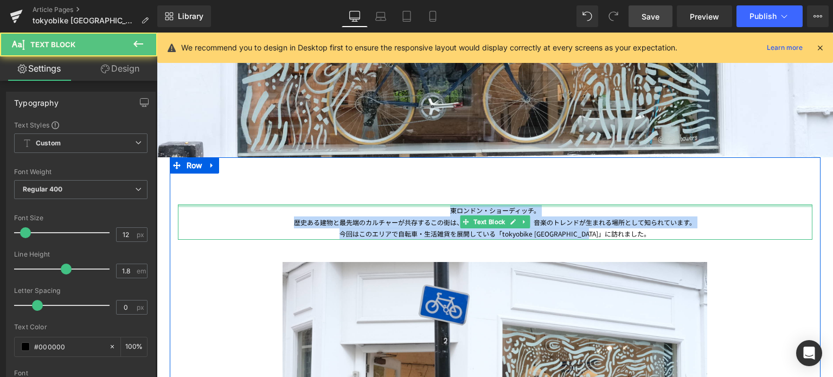
drag, startPoint x: 643, startPoint y: 232, endPoint x: 430, endPoint y: 204, distance: 215.5
click at [430, 204] on div "東ロンドン・ショーディッチ。 歴史ある建物と最先端のカルチャーが共存するこの街は、アート、デザイン、食、音楽のトレンドが生まれる場所として知られています。 今…" at bounding box center [495, 221] width 635 height 35
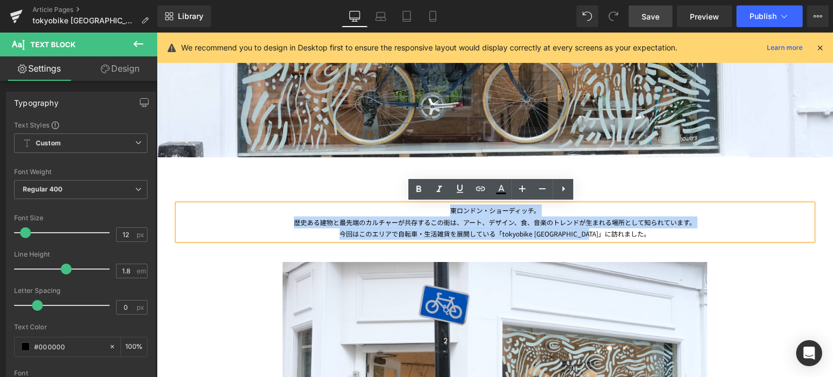
copy div "東ロンドン・ショーディッチ。 歴史ある建物と最先端のカルチャーが共存するこの街は、アート、デザイン、食、音楽のトレンドが生まれる場所として知られています。 今…"
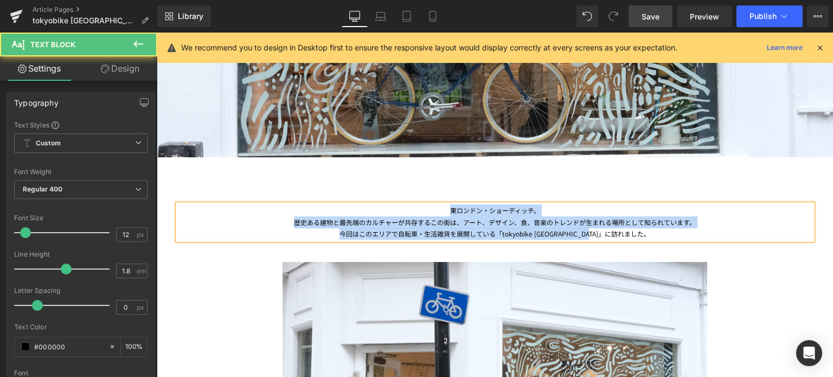
click at [549, 229] on div "今回はこのエリアで自転車・生活雑貨を展開している「tokyobike [GEOGRAPHIC_DATA]」に訪れました。" at bounding box center [495, 234] width 635 height 12
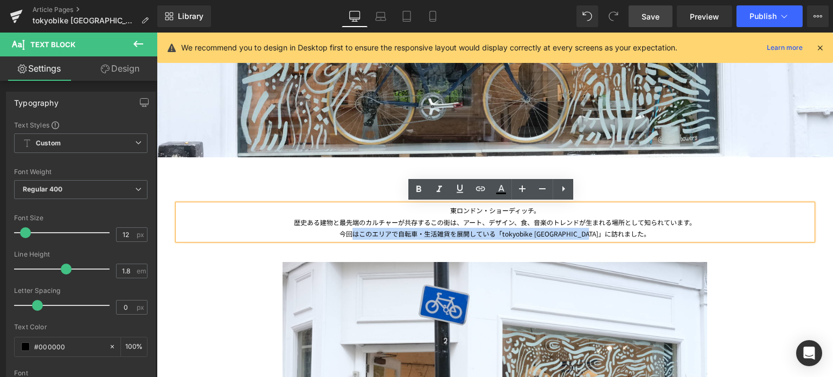
drag, startPoint x: 639, startPoint y: 231, endPoint x: 372, endPoint y: 235, distance: 267.4
click at [372, 235] on div "今回はこのエリアで自転車・生活雑貨を展開している「tokyobike [GEOGRAPHIC_DATA]」に訪れました。" at bounding box center [495, 234] width 635 height 12
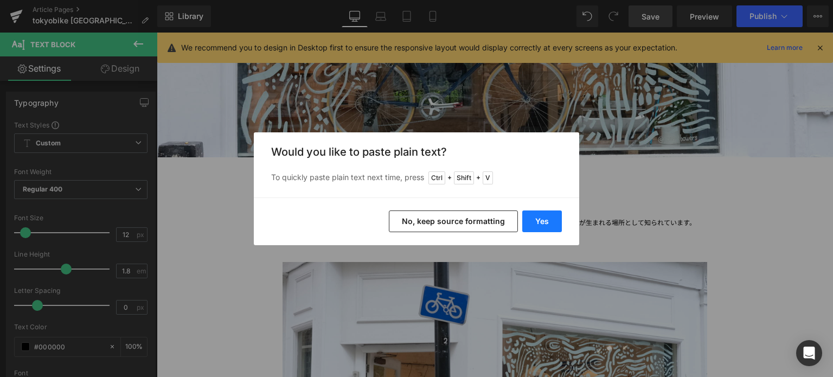
click at [532, 218] on button "Yes" at bounding box center [542, 221] width 40 height 22
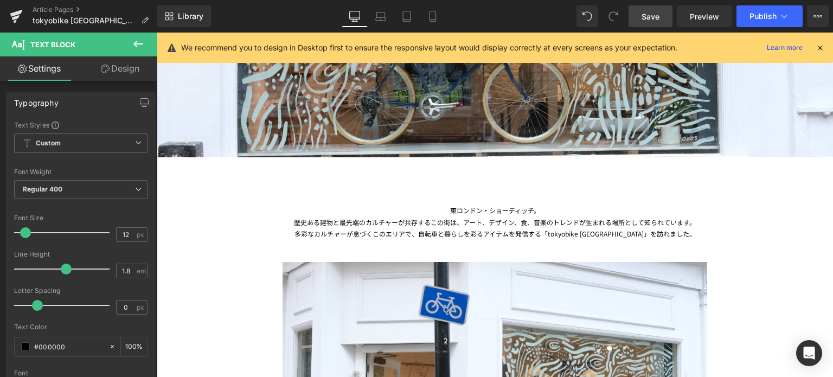
click at [651, 25] on link "Save" at bounding box center [651, 16] width 44 height 22
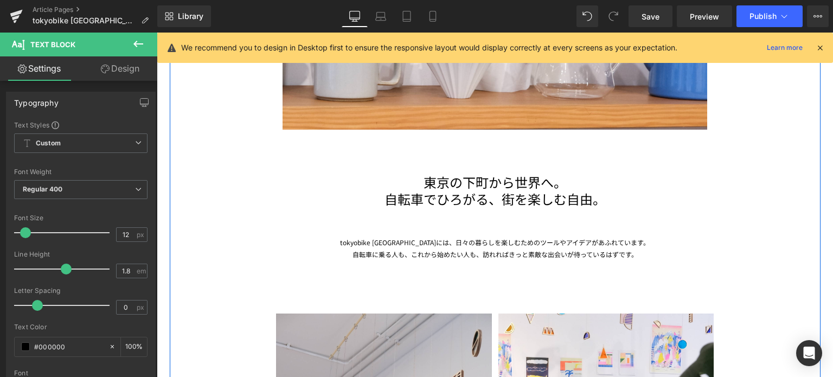
scroll to position [2456, 0]
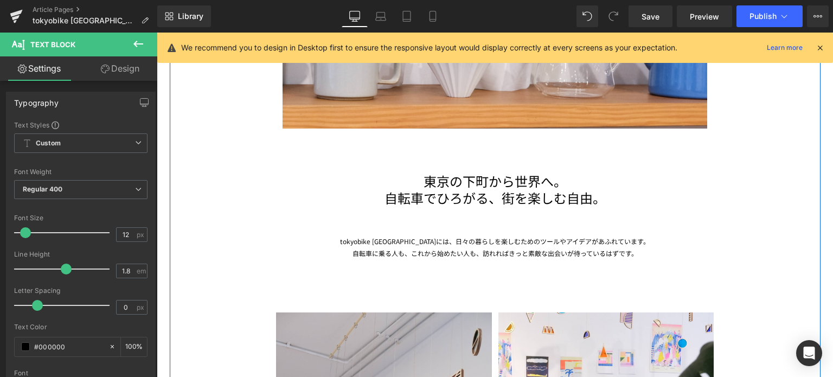
click at [441, 184] on h1 "東京の下町から世界へ。" at bounding box center [495, 180] width 635 height 17
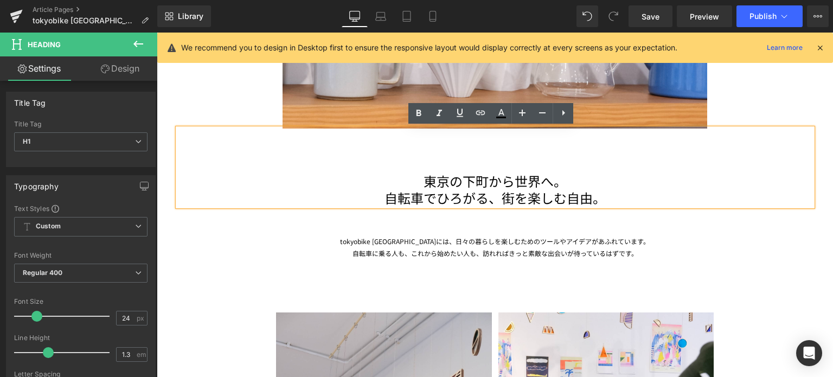
click at [565, 185] on h1 "東京の下町から世界へ。" at bounding box center [495, 180] width 635 height 17
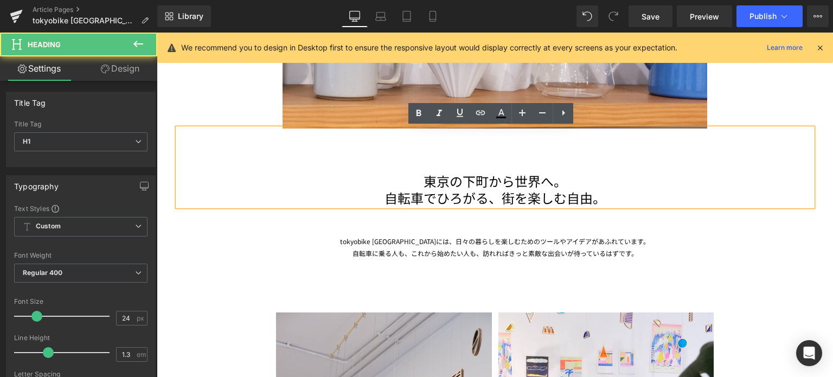
click at [529, 189] on h1 "自転車でひろがる、街を楽しむ自由。" at bounding box center [495, 197] width 635 height 17
click at [542, 184] on h1 "東京の下町から世界へ。" at bounding box center [495, 180] width 635 height 17
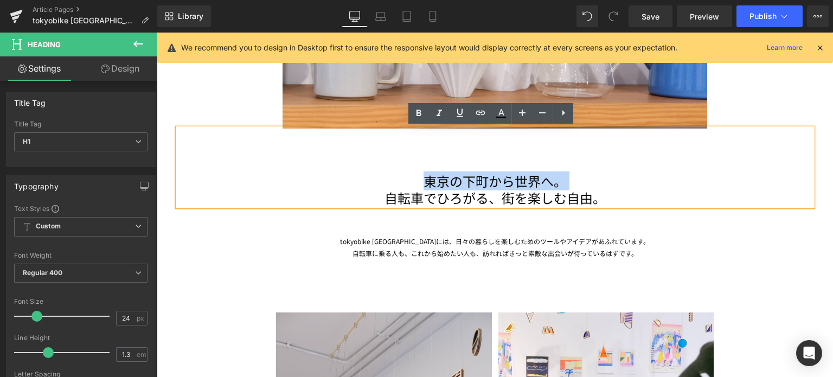
drag, startPoint x: 374, startPoint y: 199, endPoint x: 419, endPoint y: 186, distance: 46.3
click at [419, 186] on div "東京の下町から世界へ。 自転車でひろがる、街を楽しむ自由。" at bounding box center [495, 168] width 635 height 78
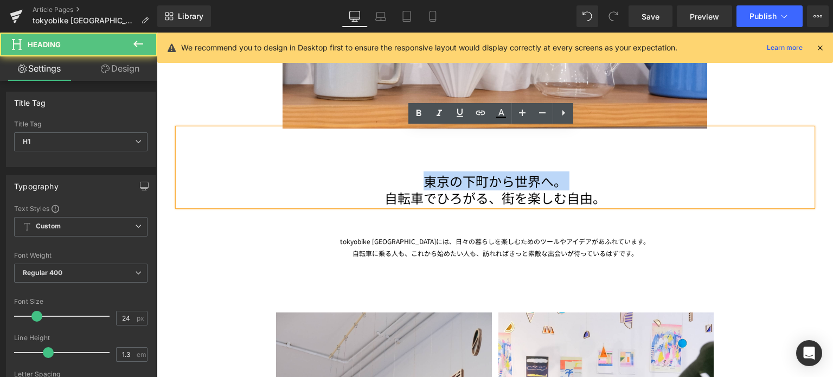
click at [379, 202] on h1 "自転車でひろがる、街を楽しむ自由。" at bounding box center [495, 197] width 635 height 17
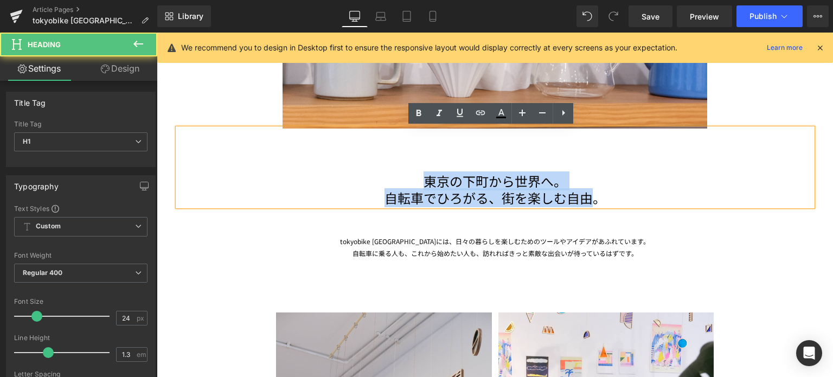
drag, startPoint x: 420, startPoint y: 177, endPoint x: 588, endPoint y: 193, distance: 168.3
click at [588, 193] on div "東京の下町から世界へ。 自転車でひろがる、街を楽しむ自由。" at bounding box center [495, 168] width 635 height 78
click at [423, 184] on h1 "東京の下町から世界へ。" at bounding box center [495, 180] width 635 height 17
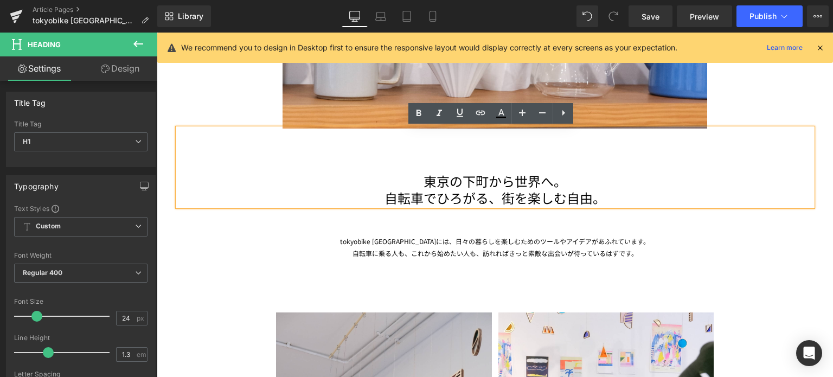
click at [377, 201] on h1 "自転車でひろがる、街を楽しむ自由。" at bounding box center [495, 197] width 635 height 17
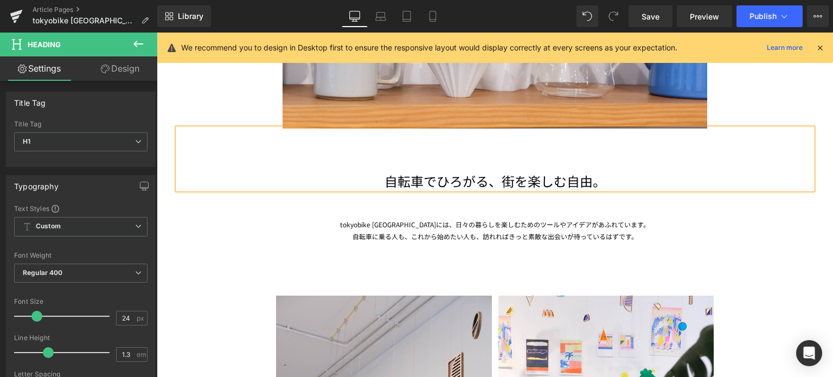
click at [605, 181] on h1 "自転車でひろがる、街を楽しむ自由。" at bounding box center [495, 180] width 635 height 17
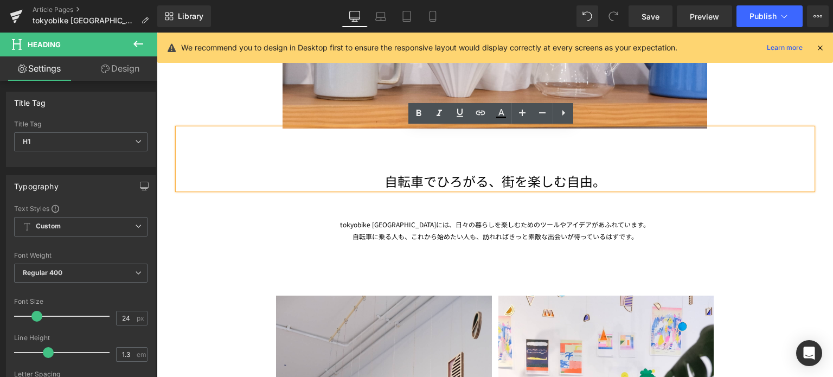
click at [526, 184] on span "自転車でひろがる、街を楽しむ自由。" at bounding box center [495, 180] width 221 height 19
drag, startPoint x: 598, startPoint y: 177, endPoint x: 500, endPoint y: 174, distance: 97.7
click at [500, 174] on span "自転車でひろがる、街を楽しむ自由。" at bounding box center [495, 180] width 221 height 19
click at [497, 180] on span "自転車でひろがる、街を楽しむ自由。" at bounding box center [495, 180] width 221 height 19
drag, startPoint x: 588, startPoint y: 178, endPoint x: 428, endPoint y: 180, distance: 159.5
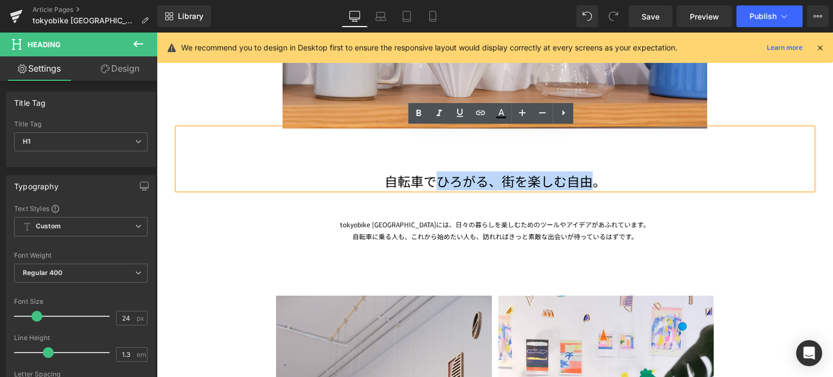
click at [428, 180] on span "自転車でひろがる、街を楽しむ自由。" at bounding box center [495, 180] width 221 height 19
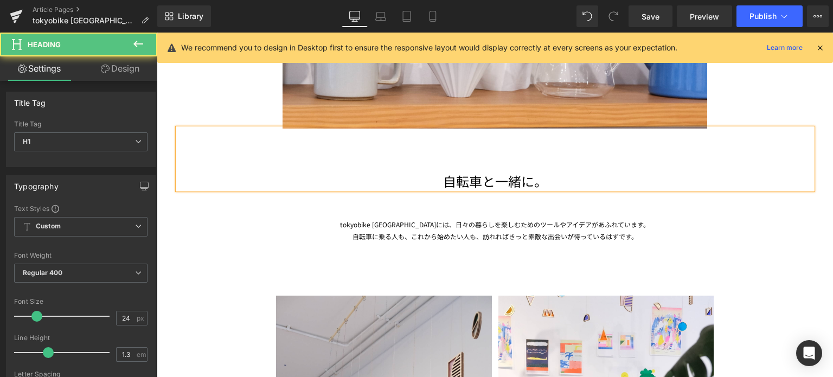
click at [433, 182] on h1 "自転車と一緒に。" at bounding box center [495, 180] width 635 height 17
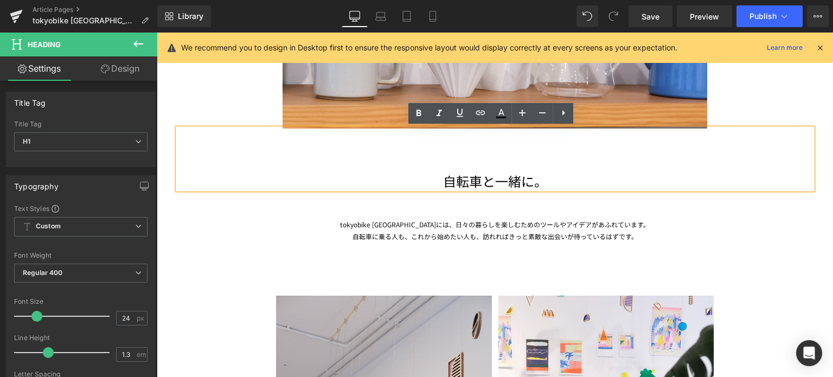
click at [492, 189] on div "tokyobike [GEOGRAPHIC_DATA]には、日々の暮らしを楽しむためのツールやアイデアがあふれています。 自転車に乗る人も、これから始めたい人…" at bounding box center [495, 221] width 635 height 65
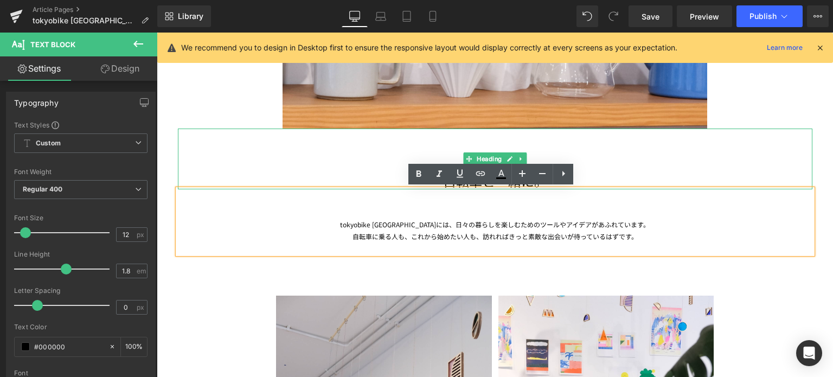
click at [588, 169] on div "自転車と一緒に。" at bounding box center [495, 159] width 635 height 61
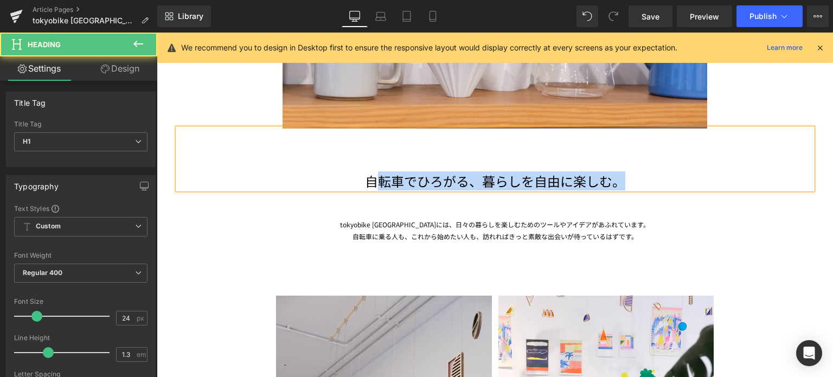
click at [369, 175] on span "自転車でひろがる、暮らしを自由に楽しむ。" at bounding box center [495, 180] width 260 height 19
click at [462, 183] on span "自転車でひろがる、暮らしを自由に楽しむ。" at bounding box center [495, 180] width 260 height 19
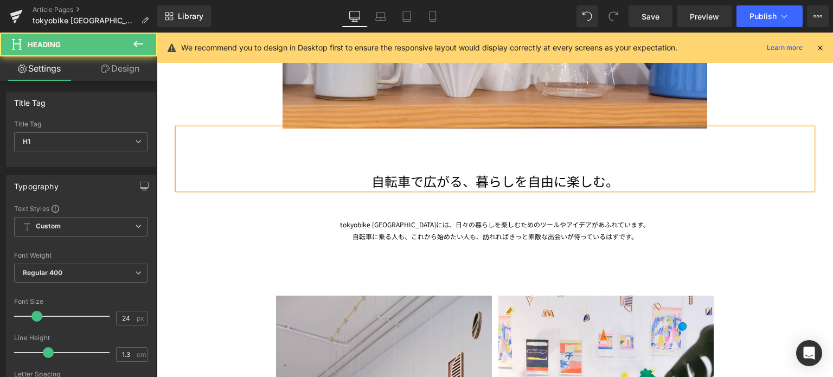
click at [354, 183] on h1 "自転車で広がる、暮らしを自由に楽しむ。" at bounding box center [495, 180] width 635 height 17
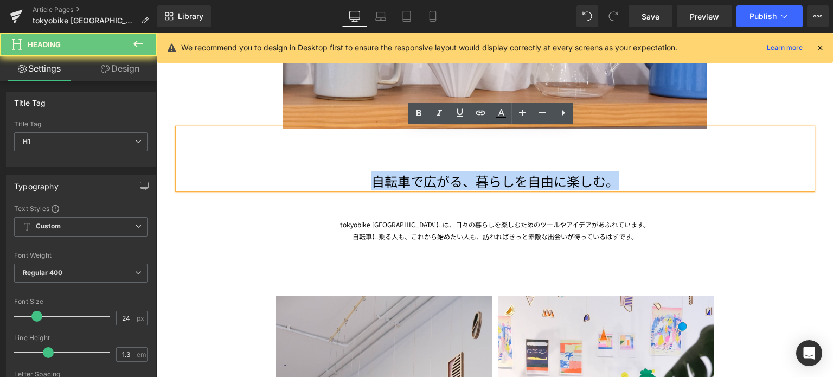
drag, startPoint x: 354, startPoint y: 183, endPoint x: 665, endPoint y: 185, distance: 311.9
click at [665, 185] on h1 "自転車で広がる、暮らしを自由に楽しむ。" at bounding box center [495, 180] width 635 height 17
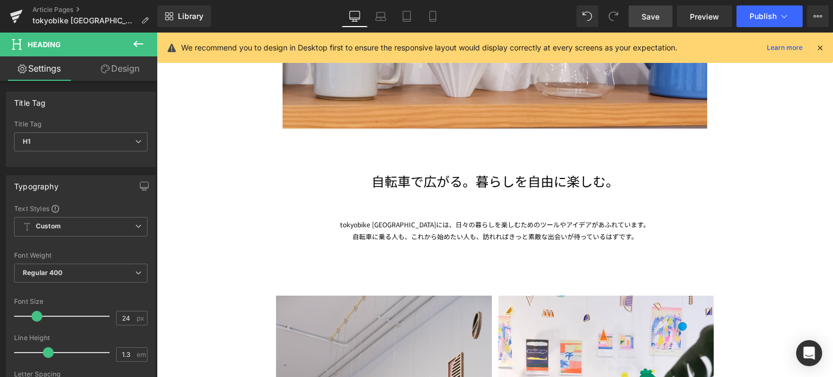
click at [647, 17] on span "Save" at bounding box center [651, 16] width 18 height 11
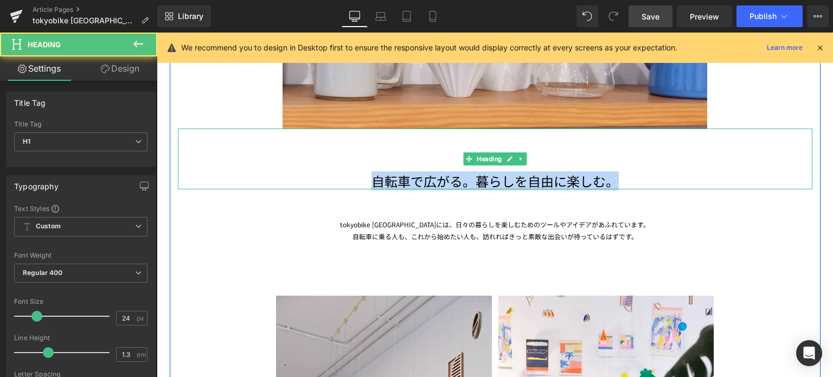
drag, startPoint x: 360, startPoint y: 184, endPoint x: 623, endPoint y: 185, distance: 263.0
click at [623, 185] on h1 "自転車で広がる。暮らしを自由に楽しむ。" at bounding box center [495, 180] width 635 height 17
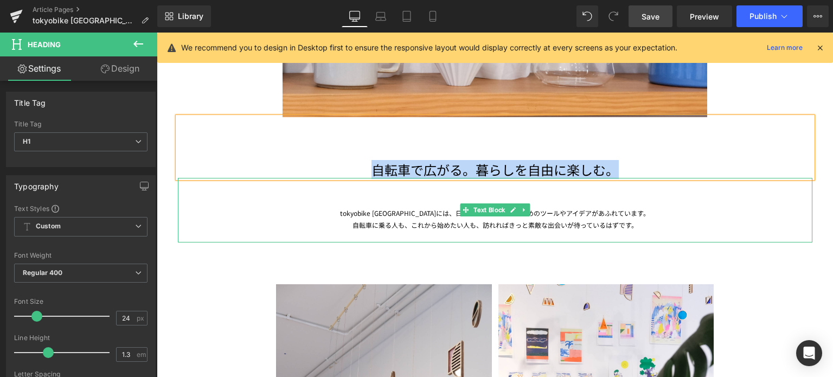
scroll to position [2521, 0]
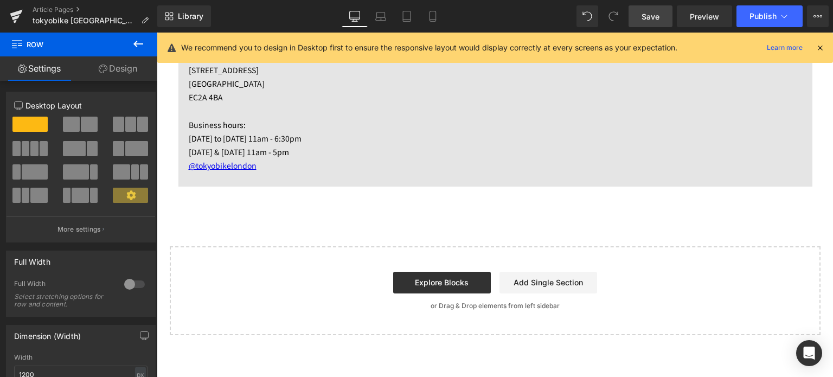
scroll to position [3428, 0]
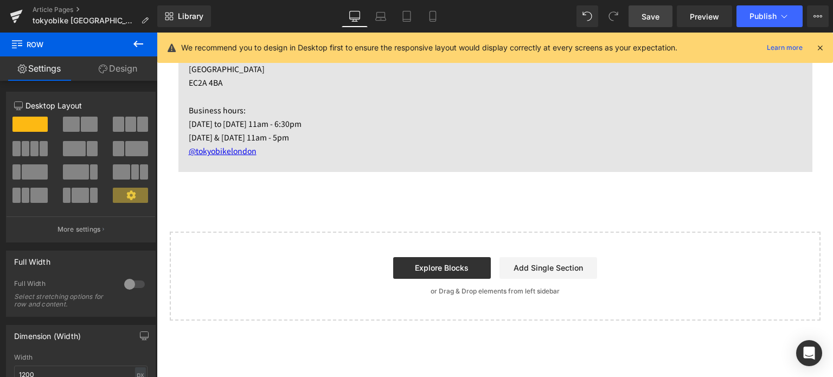
click at [654, 17] on span "Save" at bounding box center [651, 16] width 18 height 11
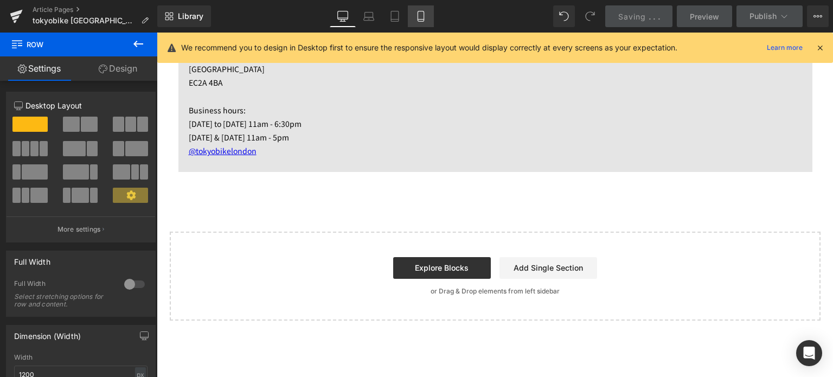
click at [420, 17] on icon at bounding box center [420, 16] width 11 height 11
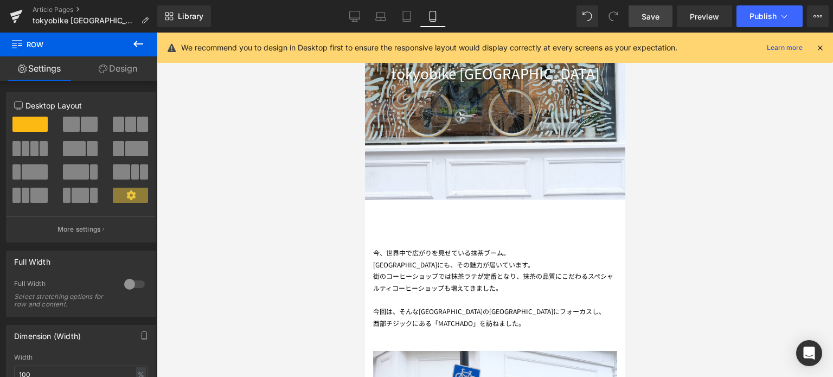
scroll to position [223, 0]
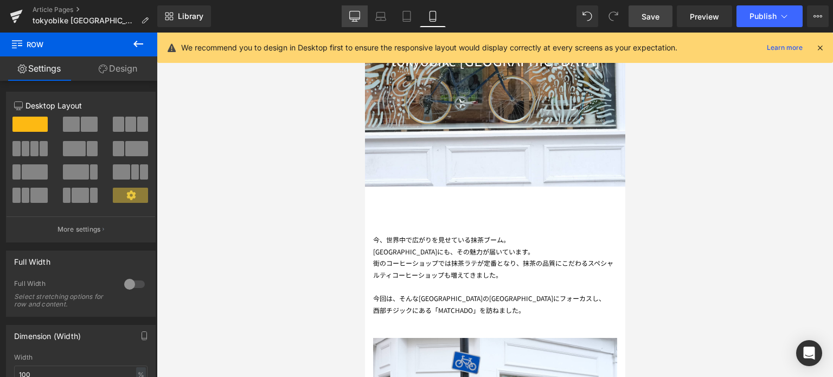
click at [361, 18] on link "Desktop" at bounding box center [355, 16] width 26 height 22
type input "1200"
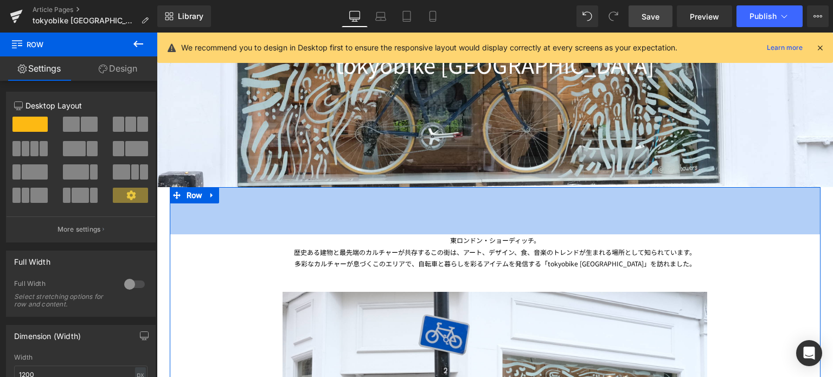
scroll to position [313, 0]
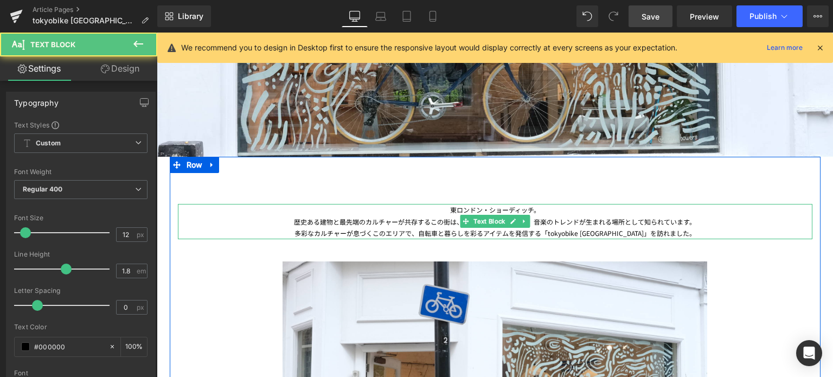
drag, startPoint x: 503, startPoint y: 219, endPoint x: 690, endPoint y: 234, distance: 187.2
click at [690, 234] on div "東ロンドン・ショーディッチ。 歴史ある建物と最先端のカルチャーが共存するこの街は、アート、デザイン、食、音楽のトレンドが生まれる場所として知られています。 多…" at bounding box center [495, 221] width 635 height 35
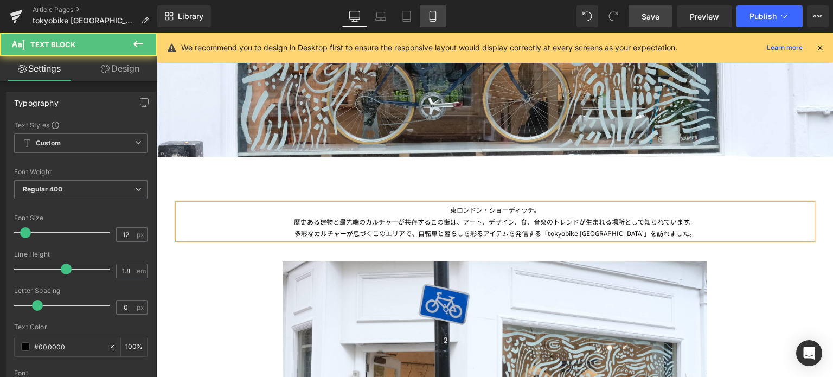
click at [428, 14] on icon at bounding box center [432, 16] width 11 height 11
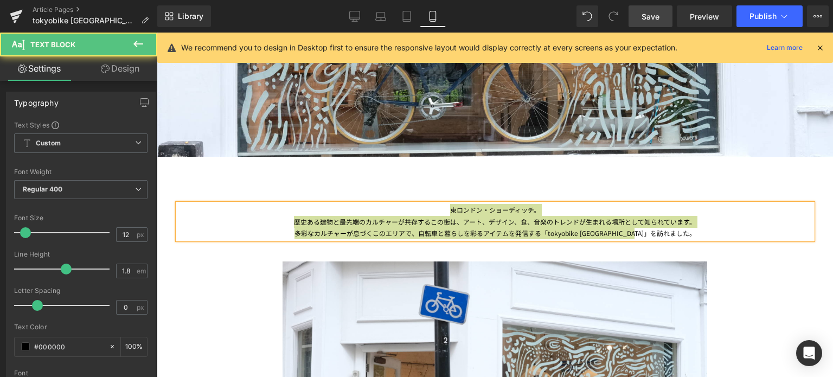
type input "100"
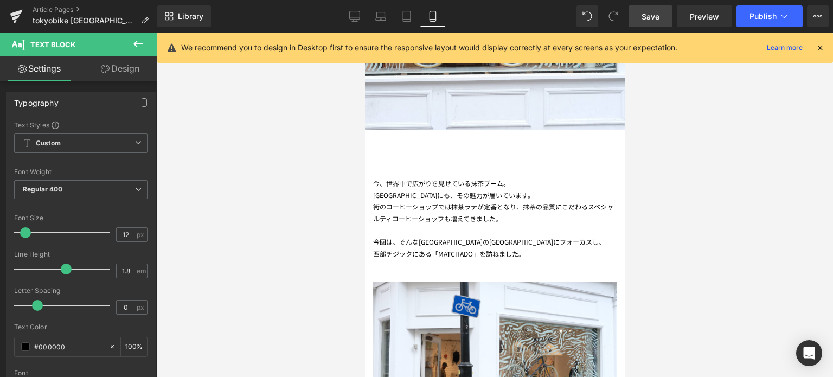
scroll to position [289, 0]
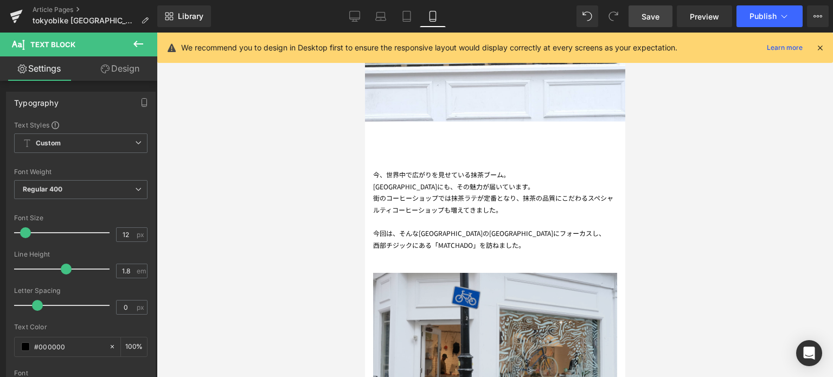
drag, startPoint x: 445, startPoint y: 207, endPoint x: 539, endPoint y: 251, distance: 103.1
click at [445, 207] on span "スペシャルティコーヒーショップも増えてきました。" at bounding box center [493, 203] width 240 height 21
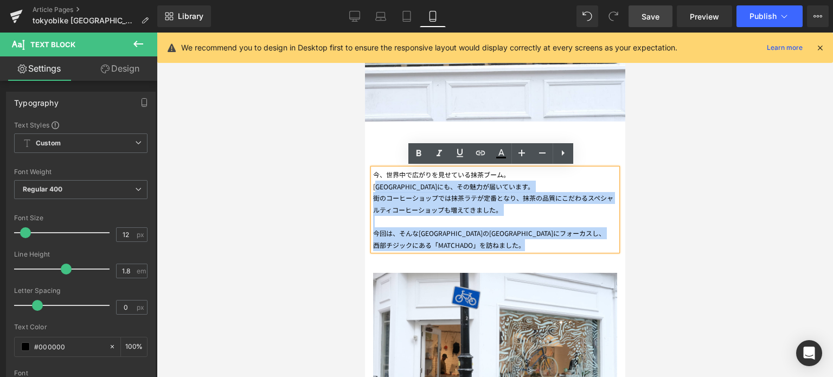
drag, startPoint x: 537, startPoint y: 242, endPoint x: 380, endPoint y: 181, distance: 168.3
click at [380, 181] on div "今、世界中で広がりを見せている抹茶ブーム。 [GEOGRAPHIC_DATA]にも、その魅力が届いています。 街のコーヒーショップでは抹茶ラテが定番となり、 …" at bounding box center [495, 210] width 244 height 82
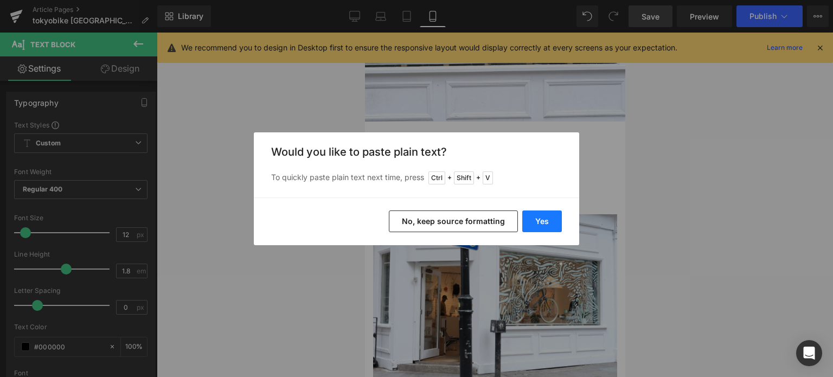
click at [560, 219] on button "Yes" at bounding box center [542, 221] width 40 height 22
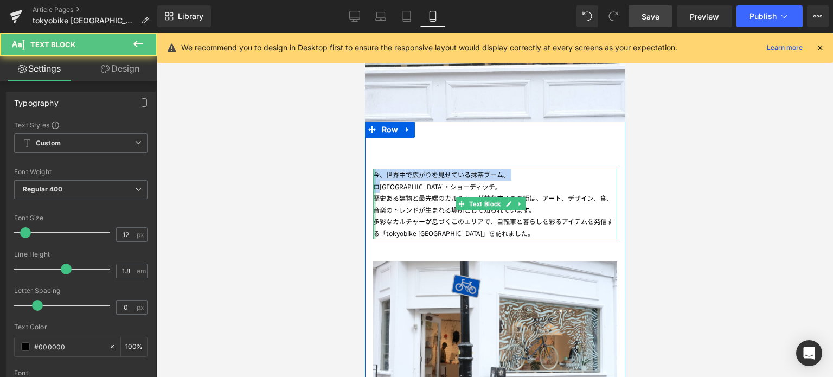
drag, startPoint x: 380, startPoint y: 187, endPoint x: 368, endPoint y: 174, distance: 17.7
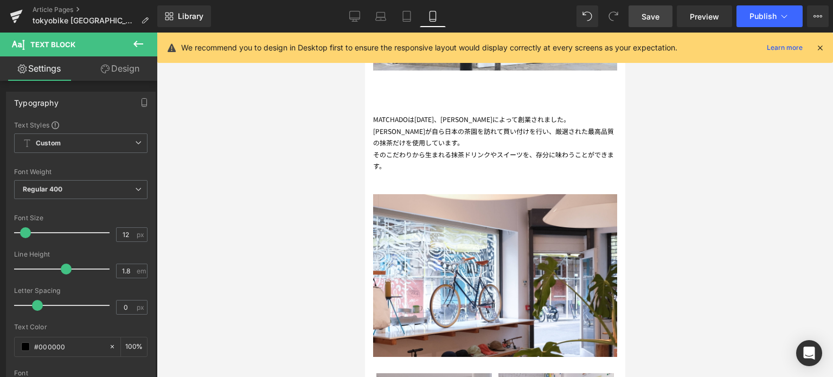
scroll to position [640, 0]
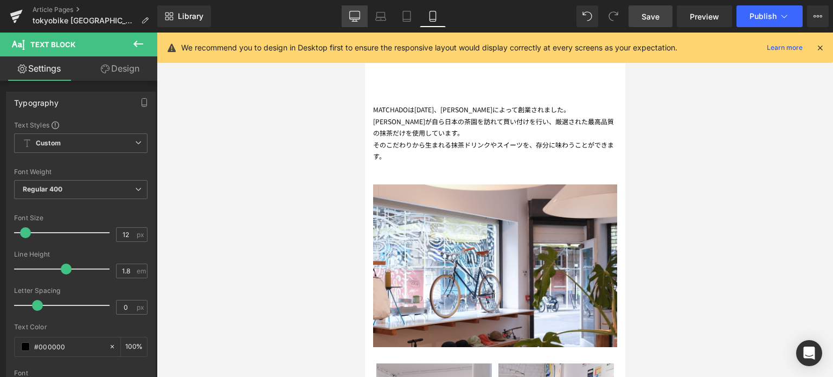
click at [351, 15] on icon at bounding box center [355, 15] width 10 height 8
type input "100"
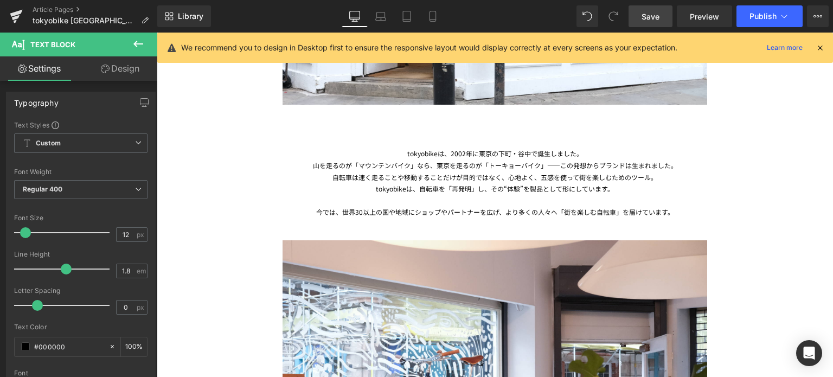
scroll to position [754, 0]
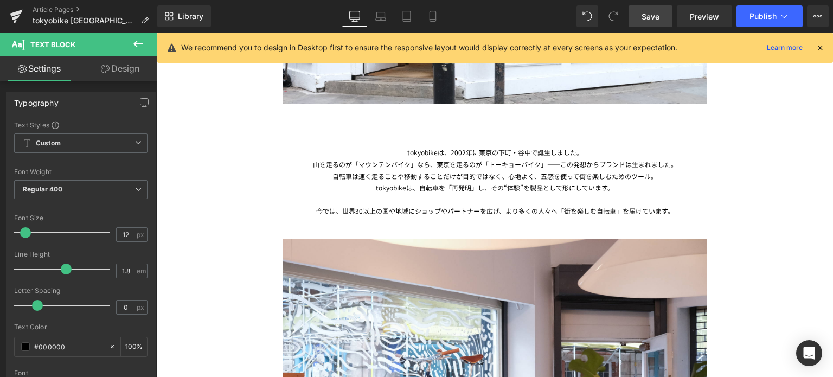
click at [405, 162] on div "山を走るのが「マウンテンバイク」なら、東京を走るのが「トーキョーバイク」――この発想からブランドは生まれました。" at bounding box center [495, 164] width 635 height 12
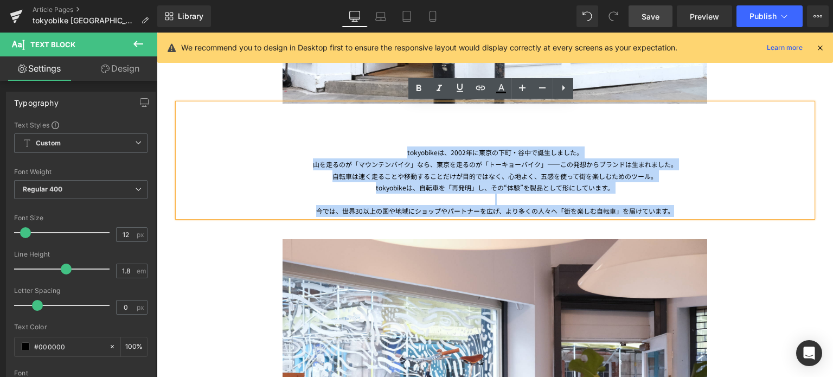
drag, startPoint x: 403, startPoint y: 149, endPoint x: 734, endPoint y: 211, distance: 337.1
click at [734, 211] on div "tokyobikeは、[DATE]に東京の下町・[GEOGRAPHIC_DATA]で誕生しました。 山を走るのが「マウンテンバイク」なら、東京を走るのが「トー…" at bounding box center [495, 160] width 635 height 113
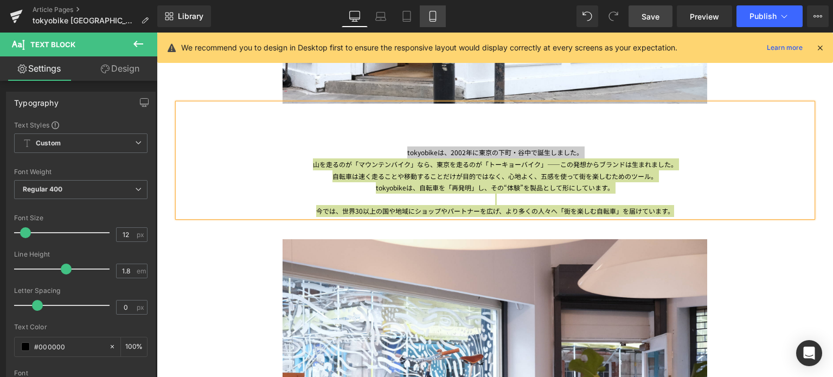
click at [424, 14] on link "Mobile" at bounding box center [433, 16] width 26 height 22
type input "100"
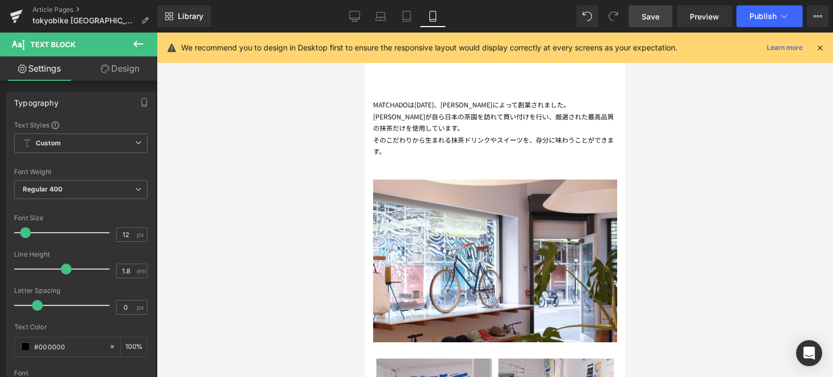
scroll to position [649, 0]
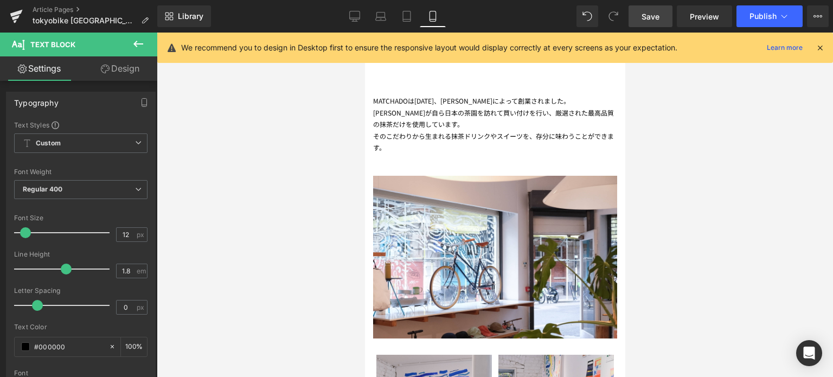
click at [397, 136] on div "そのこだわりから生まれる抹茶ドリンクやスイーツを、 存分に味わうことが できます。" at bounding box center [495, 141] width 244 height 23
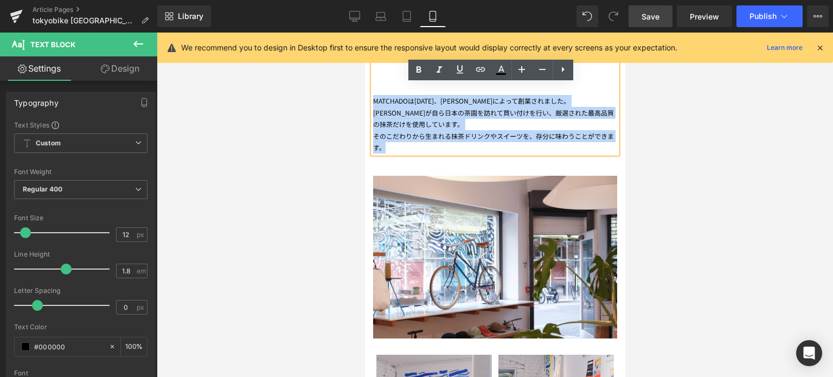
drag, startPoint x: 389, startPoint y: 143, endPoint x: 362, endPoint y: 88, distance: 60.6
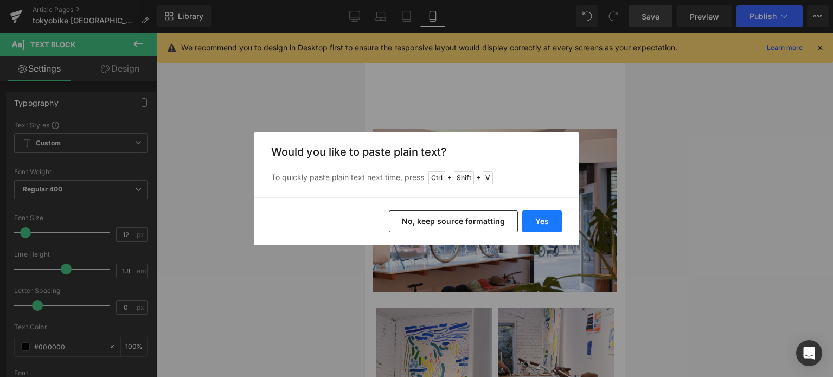
click at [543, 221] on button "Yes" at bounding box center [542, 221] width 40 height 22
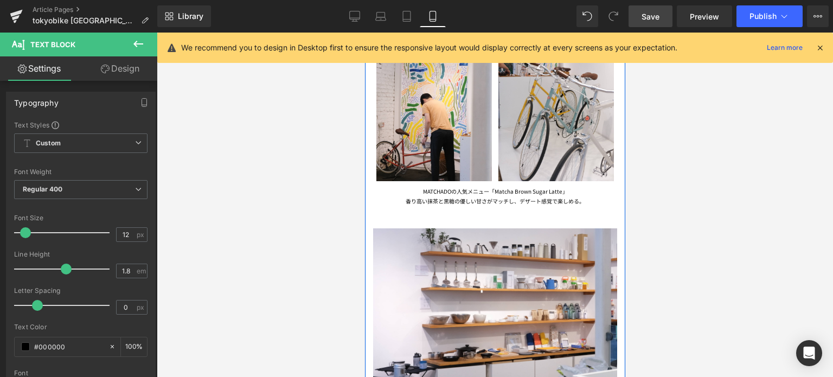
scroll to position [1031, 0]
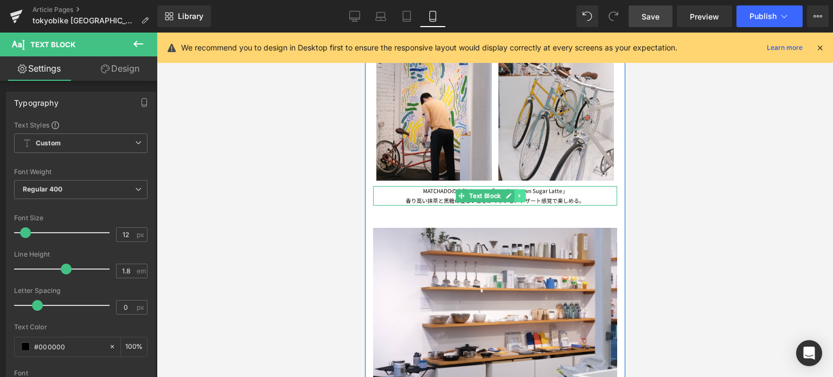
click at [516, 191] on link at bounding box center [519, 195] width 11 height 13
click at [526, 193] on icon at bounding box center [525, 196] width 6 height 6
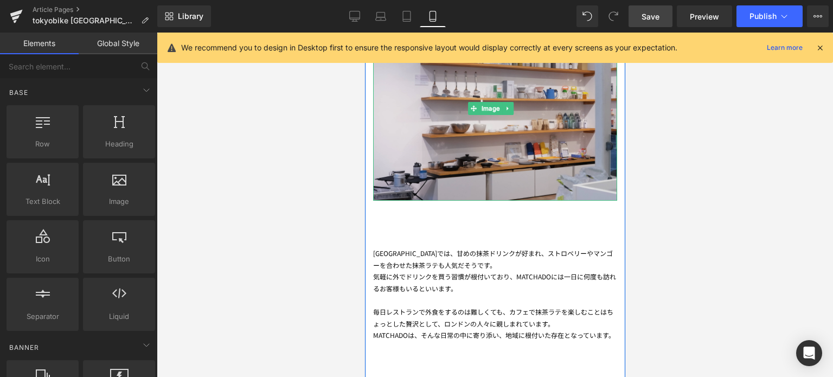
scroll to position [1202, 0]
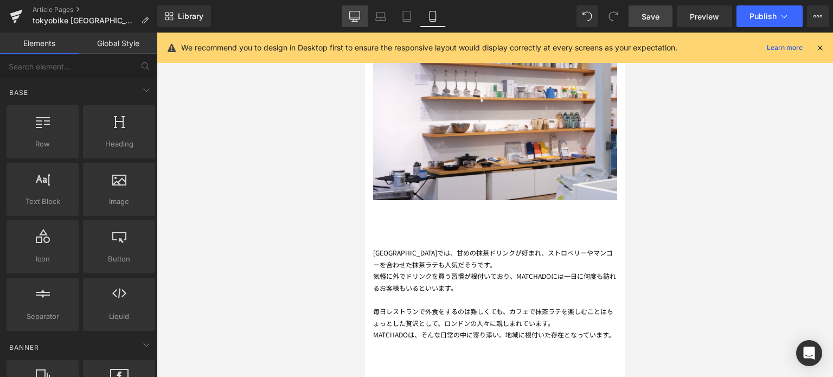
click at [362, 19] on link "Desktop" at bounding box center [355, 16] width 26 height 22
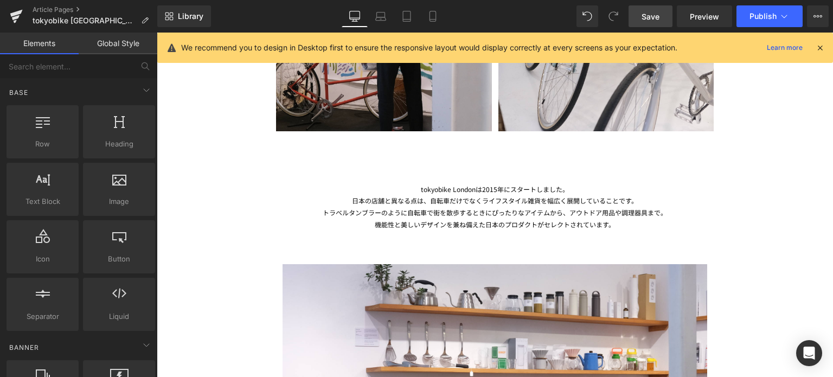
scroll to position [1435, 0]
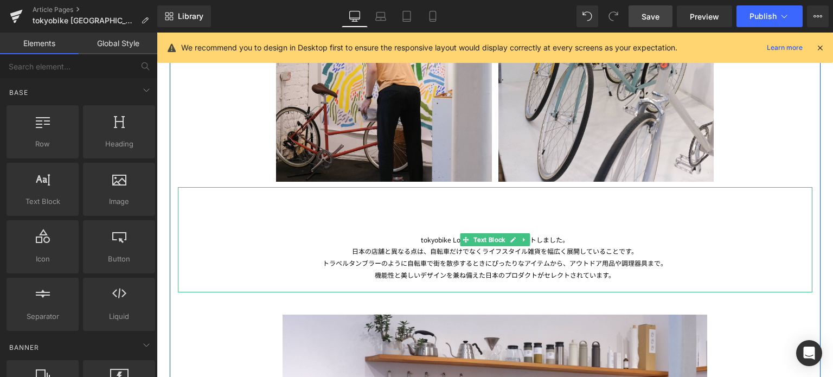
drag, startPoint x: 418, startPoint y: 240, endPoint x: 637, endPoint y: 275, distance: 221.9
click at [637, 275] on div "tokyobike Londonは2015年にスタートしました。 日本の店舗と異なる点は、自転車だけでなくライフスタイル雑貨を幅広く展開していることです。 ト…" at bounding box center [495, 239] width 635 height 105
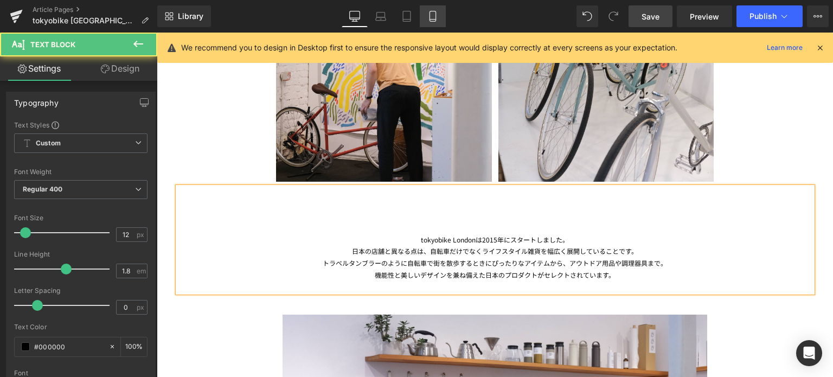
click at [434, 15] on icon at bounding box center [432, 16] width 11 height 11
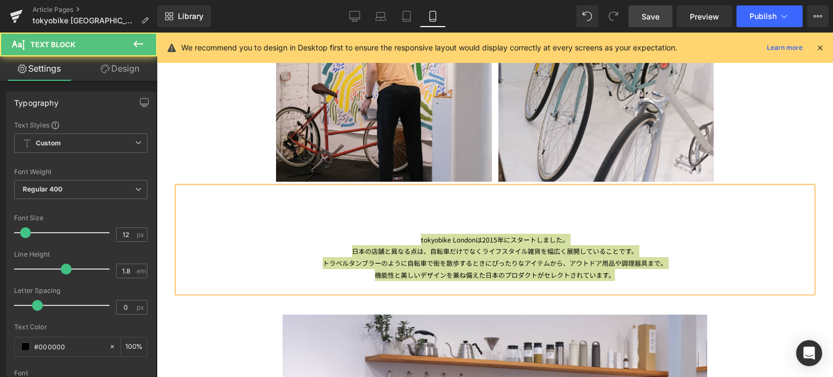
type input "100"
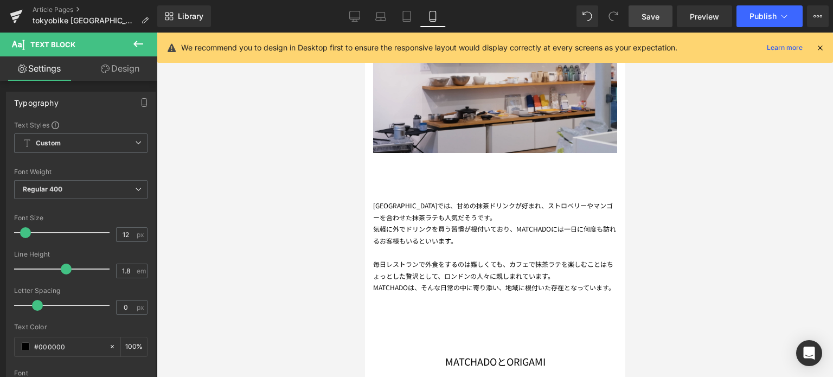
scroll to position [1201, 0]
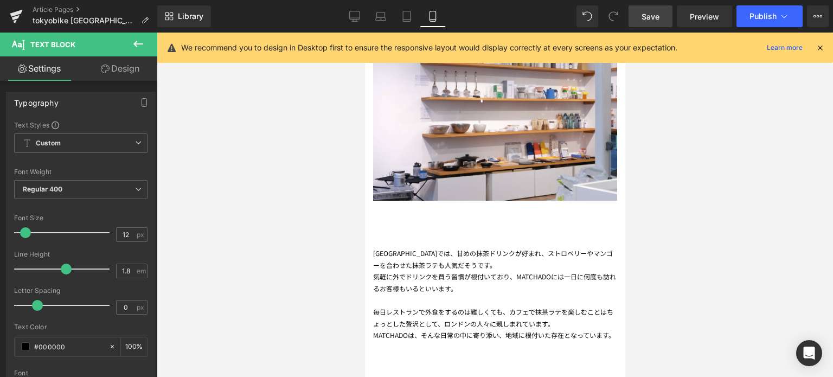
click at [431, 271] on div "気軽に外でドリンクを買う習慣が根付いており、MATCHADOには一日に 何度も訪れるお客様もいるといいます。" at bounding box center [495, 282] width 244 height 23
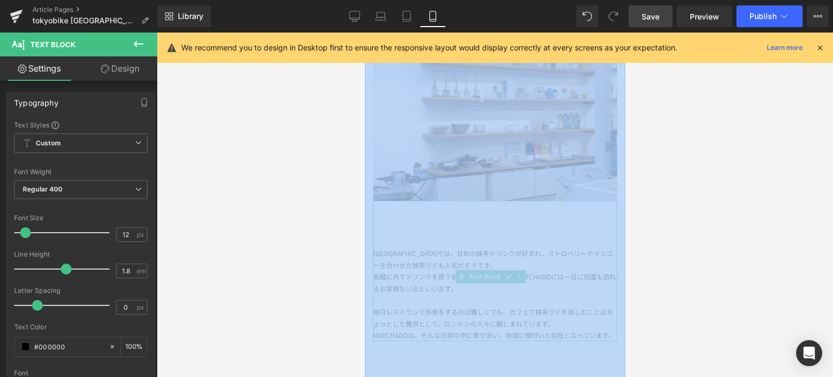
drag, startPoint x: 755, startPoint y: 370, endPoint x: 381, endPoint y: 243, distance: 395.3
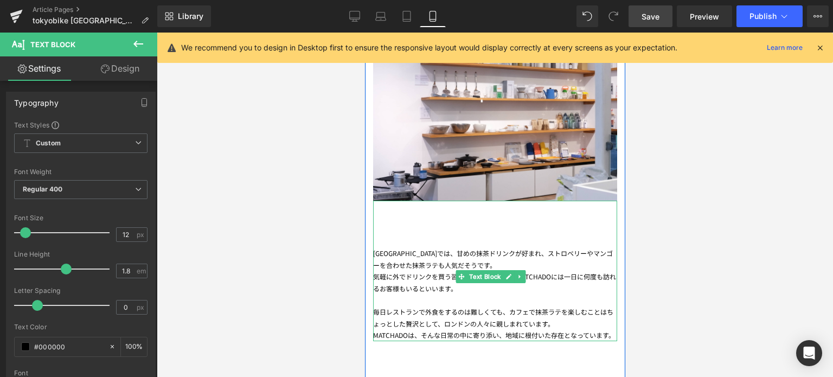
click at [381, 243] on div "[GEOGRAPHIC_DATA]では、甘めの抹茶ドリンクが好まれ、ストロベリーやマンゴーを 合わせた抹茶ラテも人気だそうです。 気軽に外でドリンクを買う習慣…" at bounding box center [495, 271] width 244 height 140
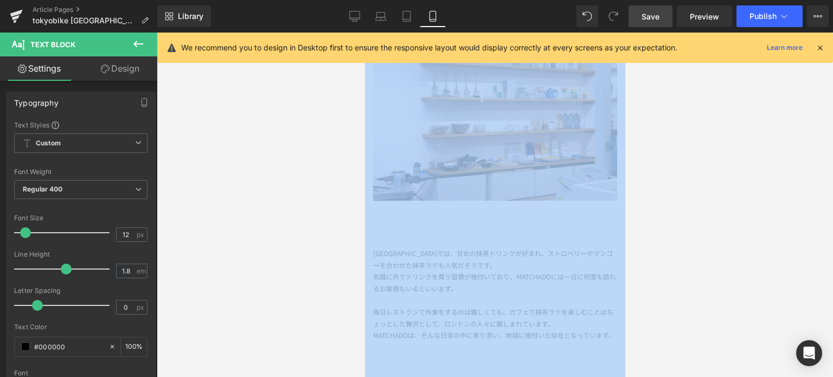
drag, startPoint x: 751, startPoint y: 367, endPoint x: 385, endPoint y: 253, distance: 383.0
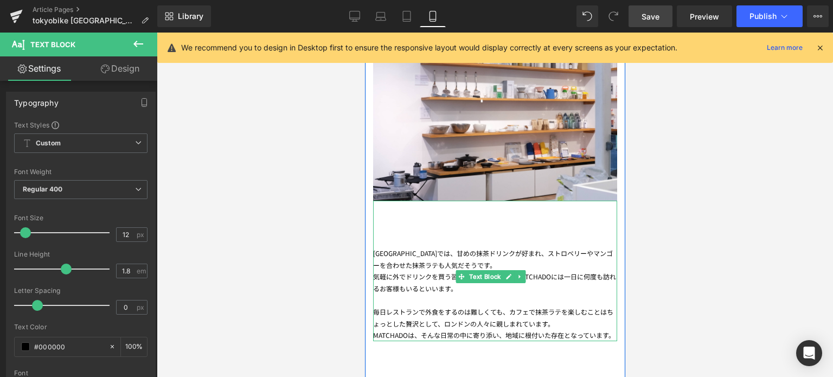
click at [386, 260] on span "合わせた抹茶ラテも人気だそうです。" at bounding box center [441, 264] width 110 height 9
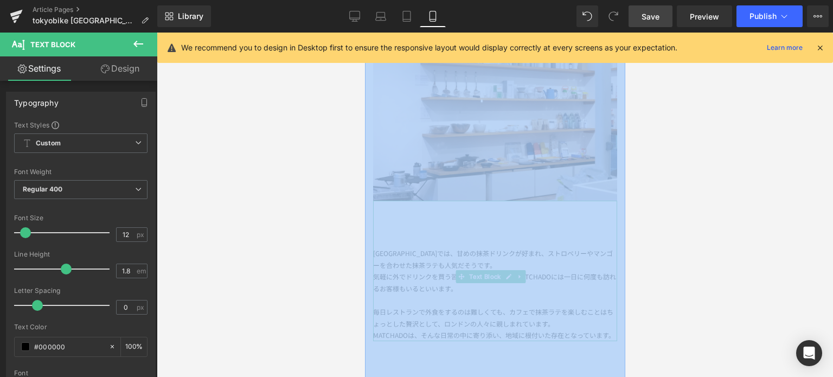
drag, startPoint x: 751, startPoint y: 367, endPoint x: 385, endPoint y: 258, distance: 382.0
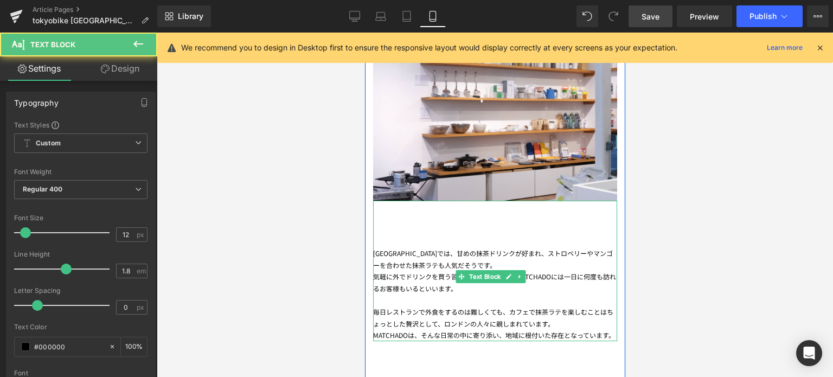
click at [385, 258] on div "[GEOGRAPHIC_DATA]では、甘めの抹茶ドリンクが好まれ、ストロベリーやマンゴーを 合わせた抹茶ラテも人気だそうです。 気軽に外でドリンクを買う習慣…" at bounding box center [495, 271] width 244 height 140
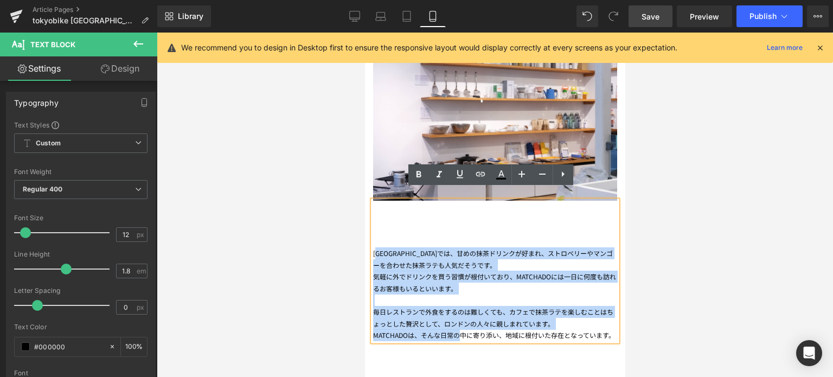
drag, startPoint x: 380, startPoint y: 245, endPoint x: 462, endPoint y: 323, distance: 112.8
click at [462, 323] on div "[GEOGRAPHIC_DATA]では、甘めの抹茶ドリンクが好まれ、ストロベリーやマンゴーを 合わせた抹茶ラテも人気だそうです。 気軽に外でドリンクを買う習慣…" at bounding box center [495, 271] width 244 height 140
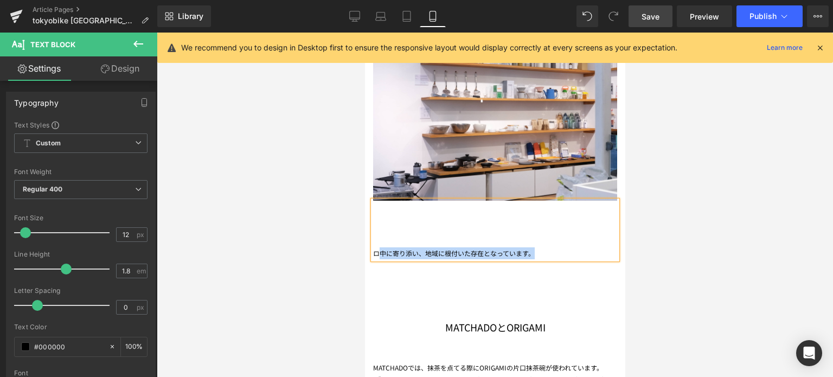
click at [547, 238] on div "ロ 中に寄り添い、地域に根付いた存在となって います。" at bounding box center [495, 230] width 244 height 59
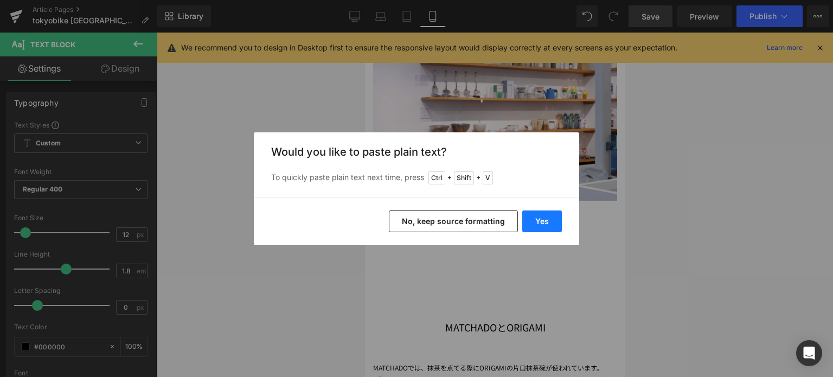
click at [548, 224] on button "Yes" at bounding box center [542, 221] width 40 height 22
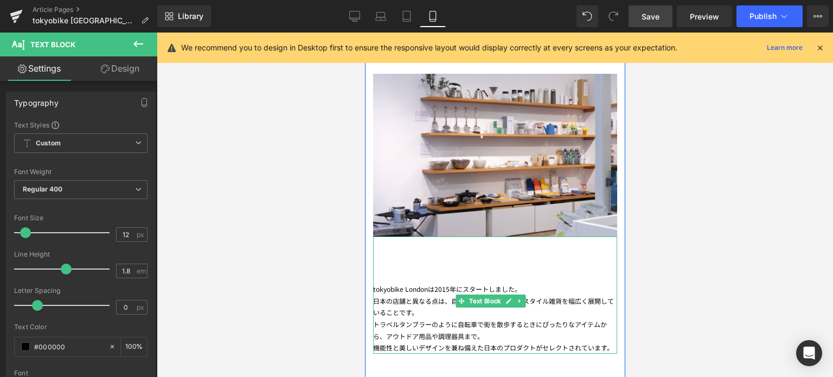
scroll to position [1165, 0]
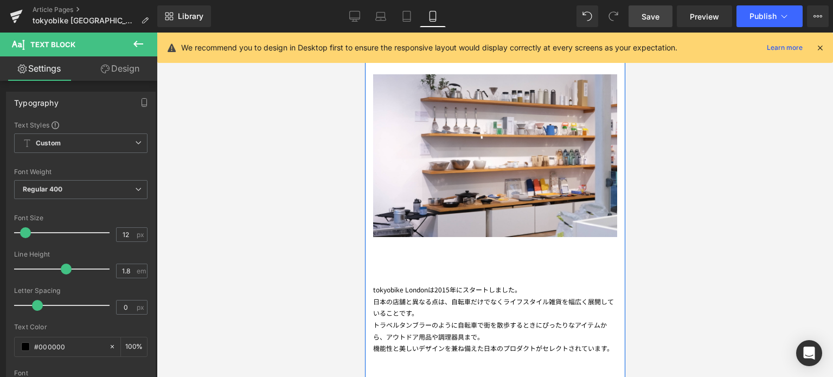
click at [447, 319] on div "トラベルタンブラーのように自転車で街を散歩するときにぴったりなアイテムから、アウトドア用品や調理器具まで。" at bounding box center [495, 330] width 244 height 23
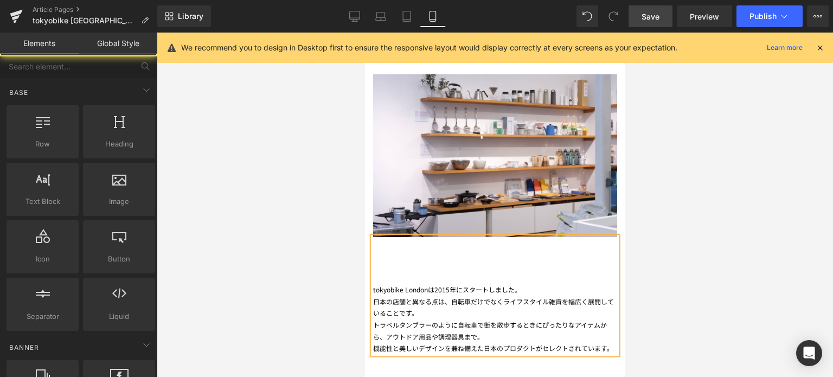
click at [276, 291] on div at bounding box center [495, 205] width 676 height 344
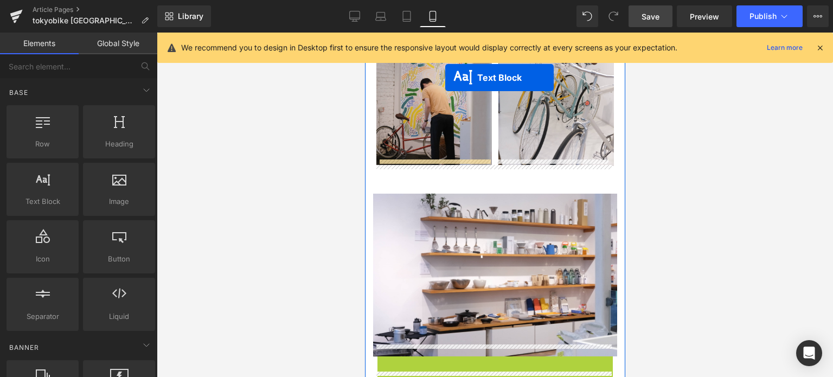
scroll to position [1013, 0]
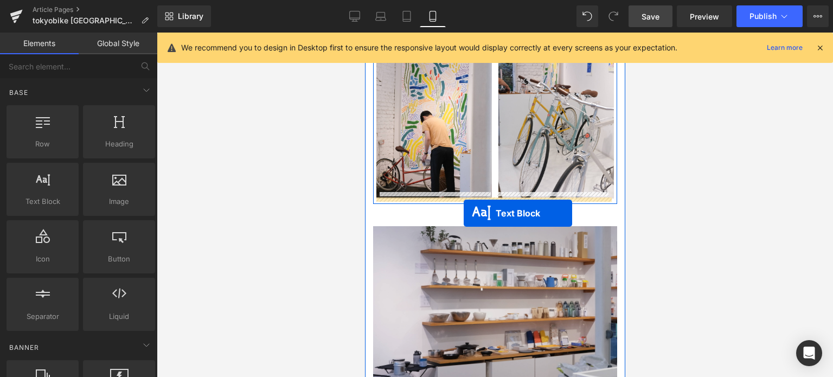
drag, startPoint x: 459, startPoint y: 288, endPoint x: 463, endPoint y: 212, distance: 76.0
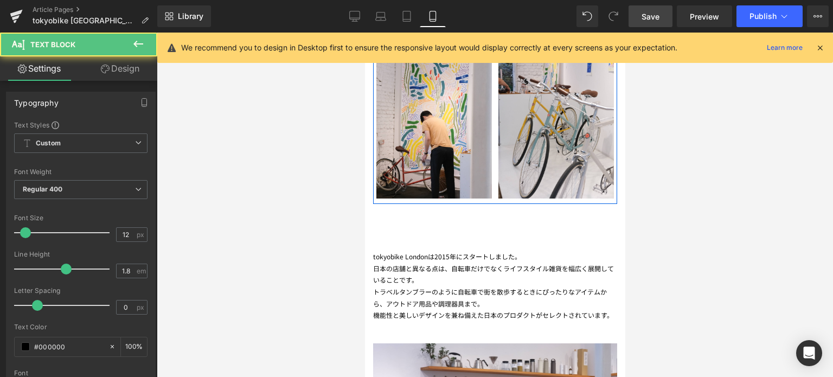
click at [686, 251] on div at bounding box center [495, 205] width 676 height 344
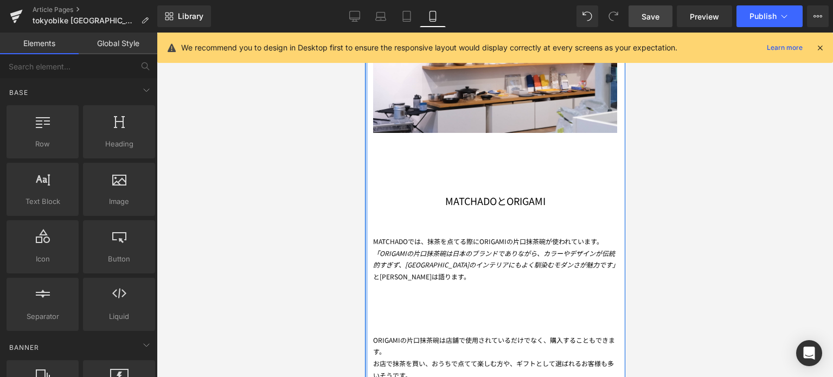
scroll to position [1387, 0]
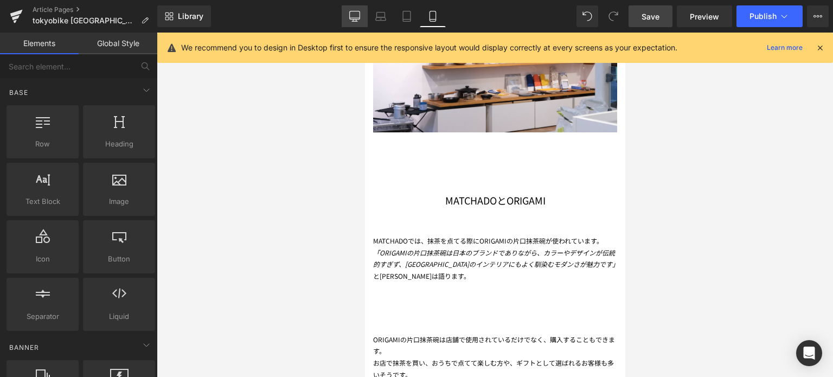
click at [359, 12] on icon at bounding box center [354, 16] width 11 height 11
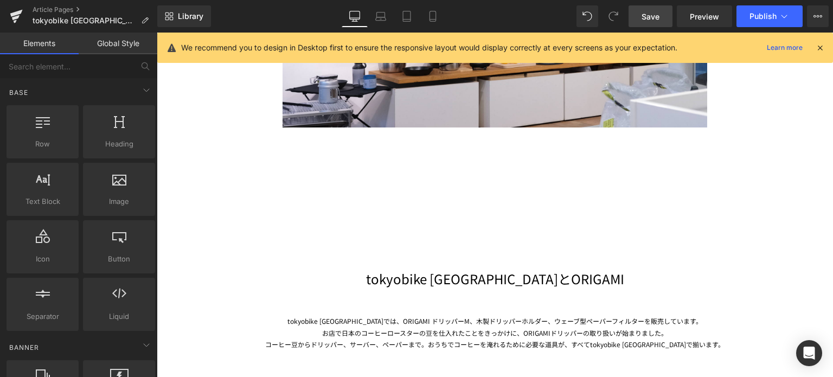
scroll to position [1910, 0]
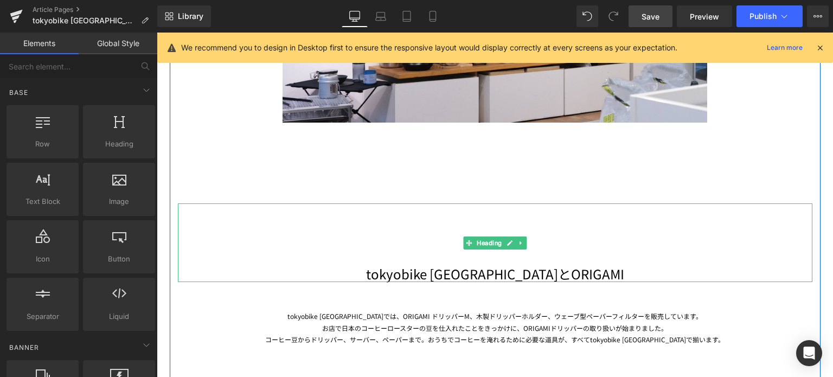
click at [404, 273] on h1 "tokyobike [GEOGRAPHIC_DATA]とORIGAMI" at bounding box center [495, 273] width 635 height 17
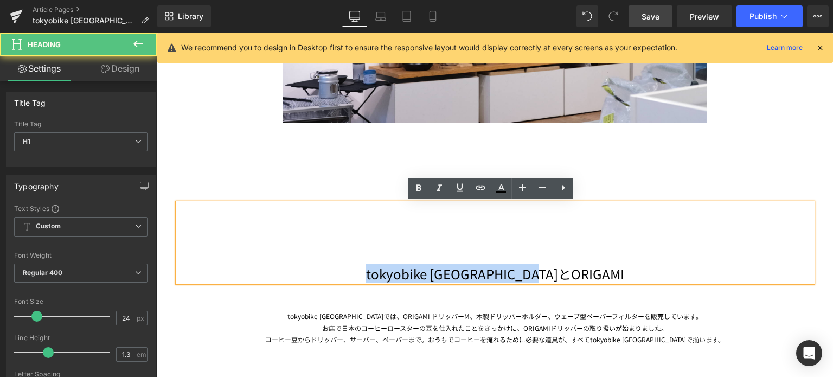
drag, startPoint x: 591, startPoint y: 274, endPoint x: 386, endPoint y: 275, distance: 205.0
click at [386, 275] on h1 "tokyobike [GEOGRAPHIC_DATA]とORIGAMI" at bounding box center [495, 273] width 635 height 17
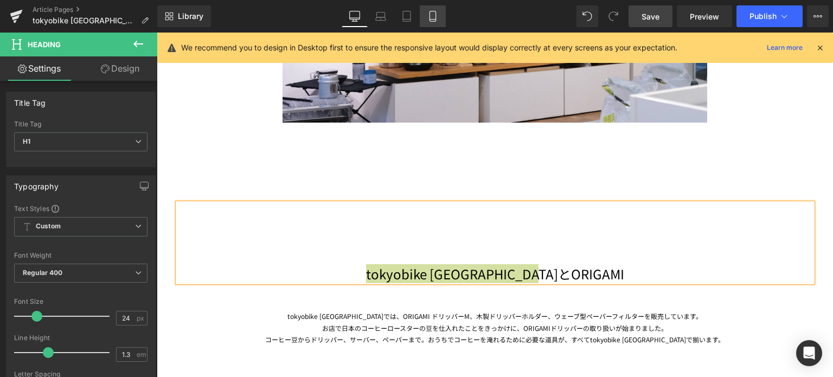
click at [432, 10] on link "Mobile" at bounding box center [433, 16] width 26 height 22
type input "100"
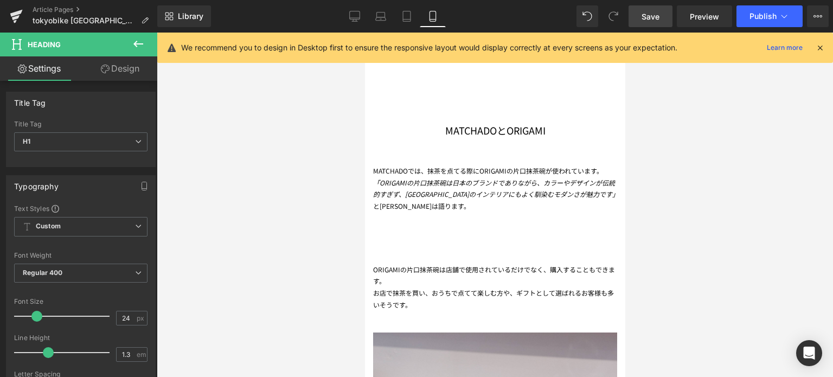
scroll to position [1398, 0]
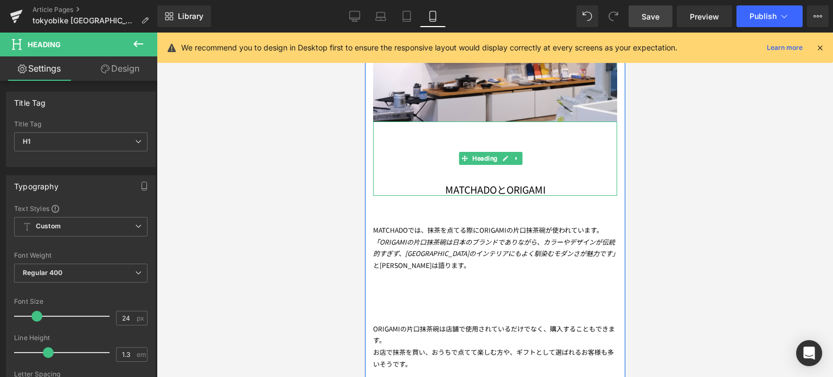
click at [459, 188] on h1 "MATCHADOとORIGAMI" at bounding box center [495, 189] width 244 height 12
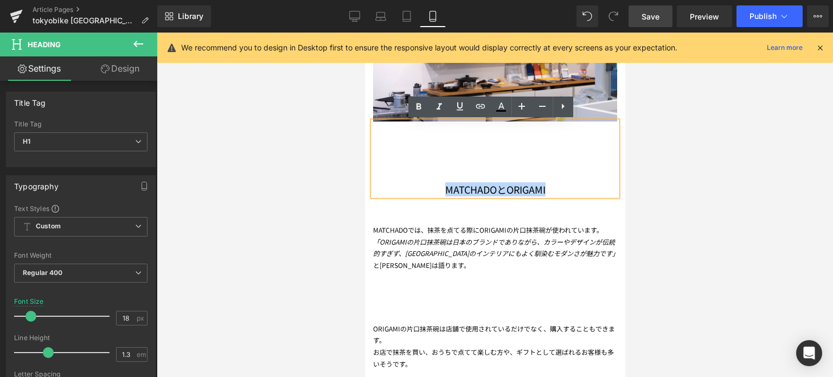
drag, startPoint x: 564, startPoint y: 188, endPoint x: 440, endPoint y: 188, distance: 123.7
click at [440, 188] on h1 "MATCHADOとORIGAMI" at bounding box center [495, 189] width 244 height 12
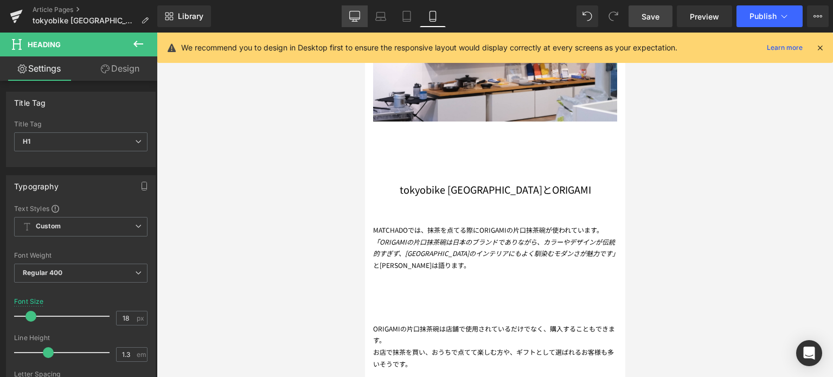
click at [350, 22] on link "Desktop" at bounding box center [355, 16] width 26 height 22
type input "24"
type input "100"
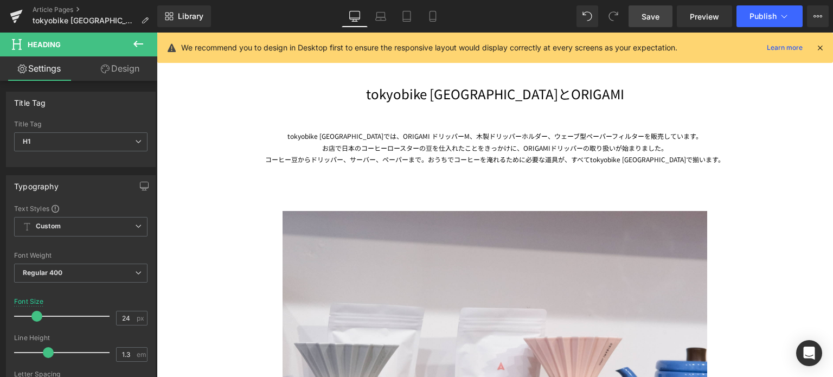
scroll to position [2099, 0]
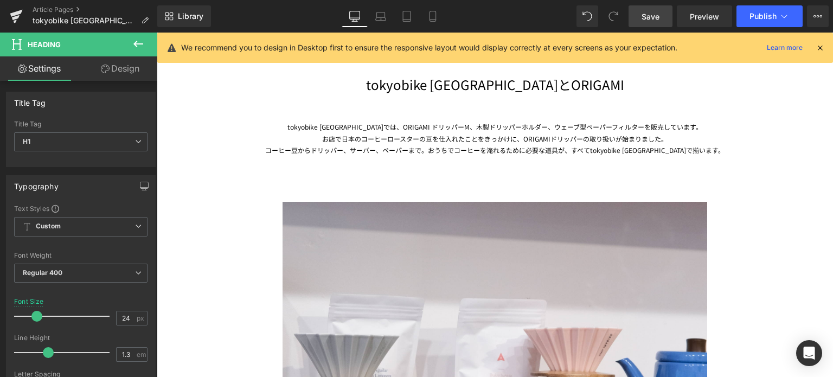
click at [393, 146] on div "コーヒー豆からドリッパー、サーバー、ペーパーまで。おうちでコーヒーを淹れるために必要な道具が、すべてtokyobike [GEOGRAPHIC_DATA]で揃…" at bounding box center [495, 150] width 635 height 12
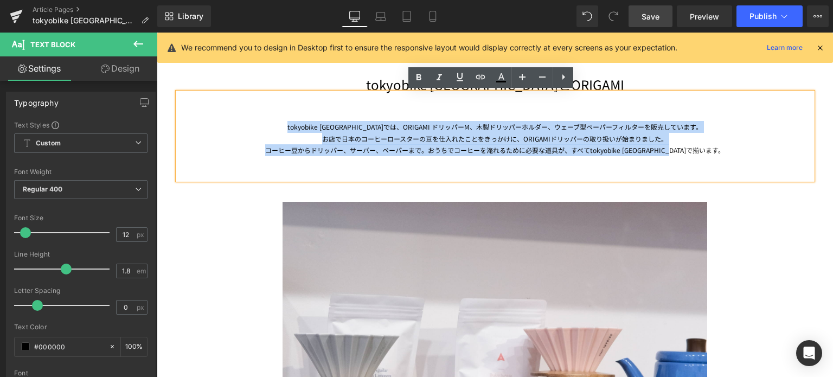
drag, startPoint x: 710, startPoint y: 149, endPoint x: 240, endPoint y: 114, distance: 471.0
click at [240, 114] on div "tokyobike [GEOGRAPHIC_DATA]では、ORIGAMI ドリッパーM、木製ドリッパーホルダー、ウェーブ型ペーパーフィルターを販売しています…" at bounding box center [495, 136] width 635 height 87
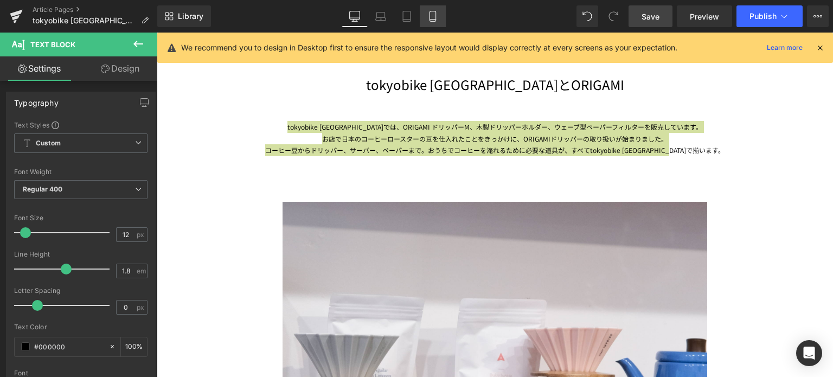
click at [427, 14] on icon at bounding box center [432, 16] width 11 height 11
type input "100"
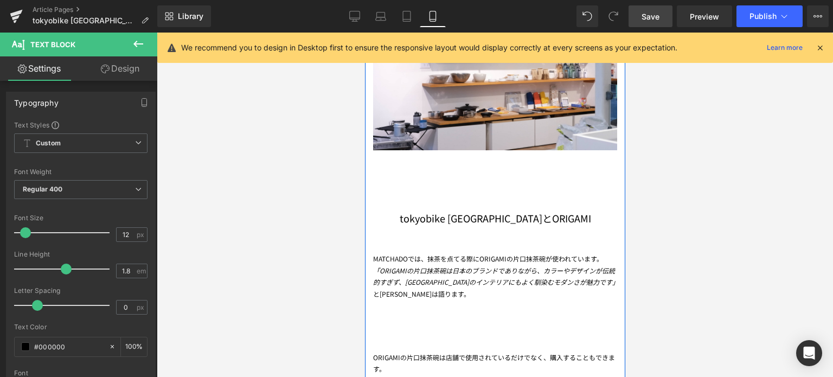
scroll to position [1380, 0]
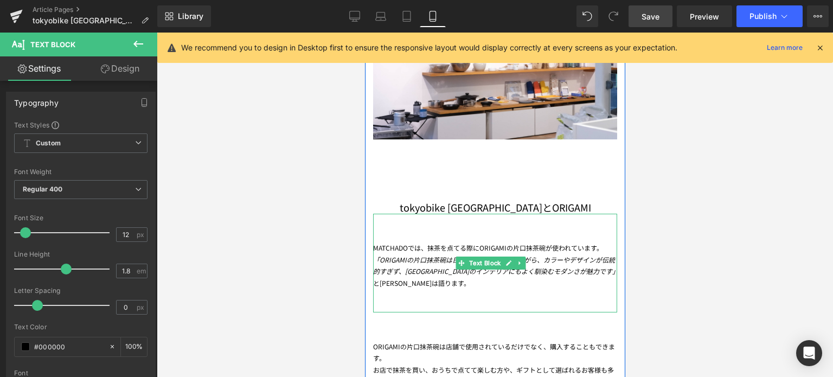
click at [385, 248] on div "MATCHADOでは、抹茶を点てる際にORIGAMIの片口抹茶碗が使われています。" at bounding box center [495, 248] width 244 height 12
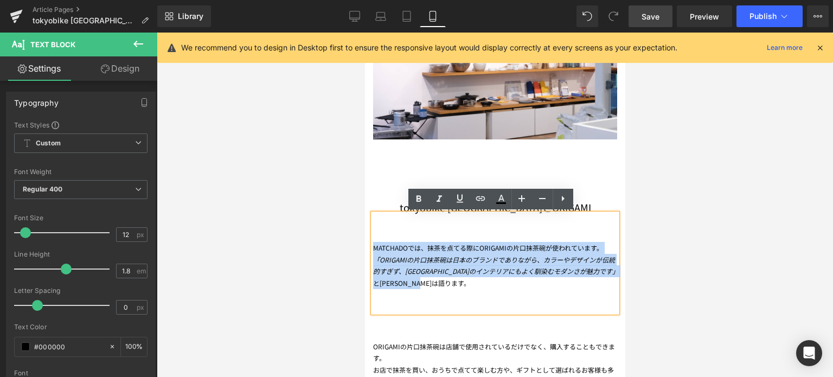
drag, startPoint x: 451, startPoint y: 286, endPoint x: 374, endPoint y: 247, distance: 86.3
click at [374, 247] on div "MATCHADOでは、抹茶を点てる際にORIGAMIの片口抹茶碗が使われています。 「ORIGAMIの片口抹茶碗は日本のブランドでありながら、カラーやデザイン…" at bounding box center [495, 263] width 244 height 99
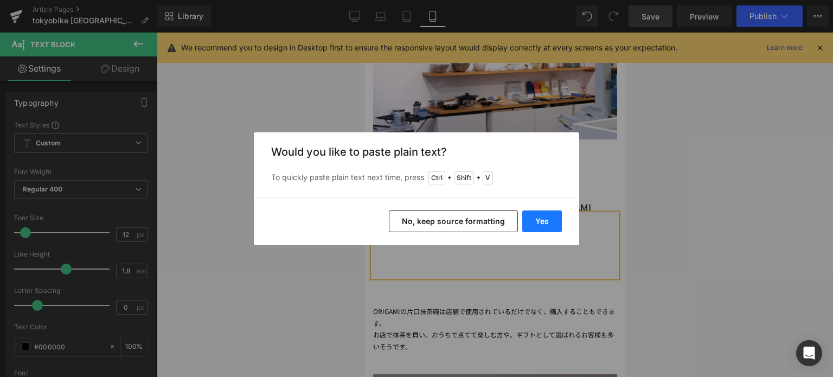
click at [545, 215] on button "Yes" at bounding box center [542, 221] width 40 height 22
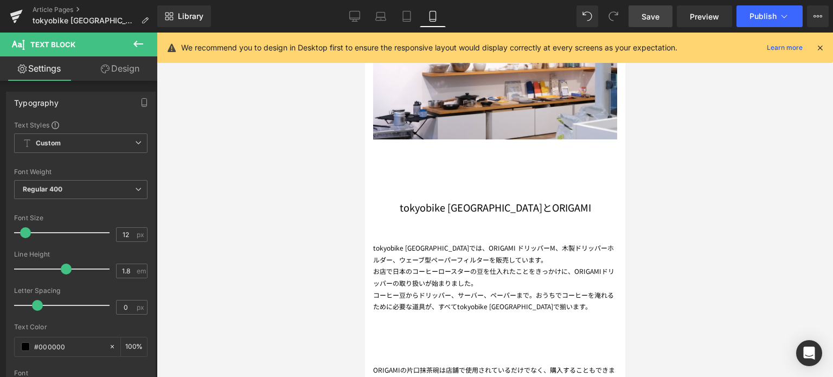
click at [712, 222] on div at bounding box center [495, 205] width 676 height 344
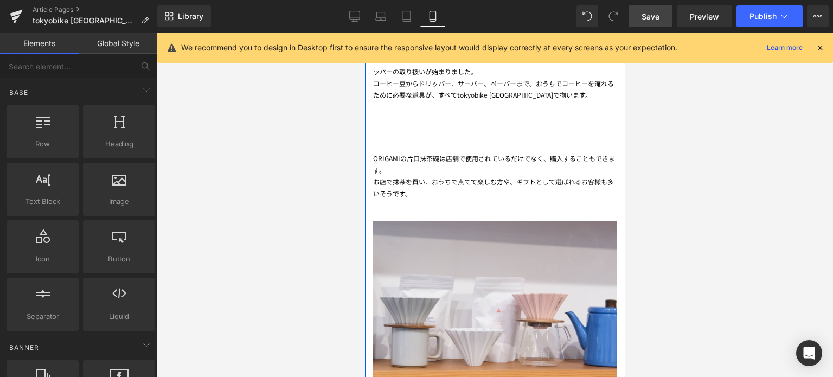
scroll to position [1601, 0]
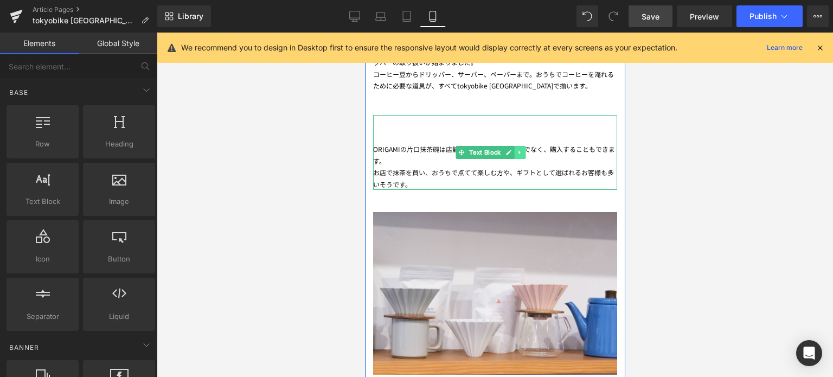
click at [520, 157] on link at bounding box center [519, 152] width 11 height 13
click at [523, 156] on icon at bounding box center [525, 152] width 6 height 7
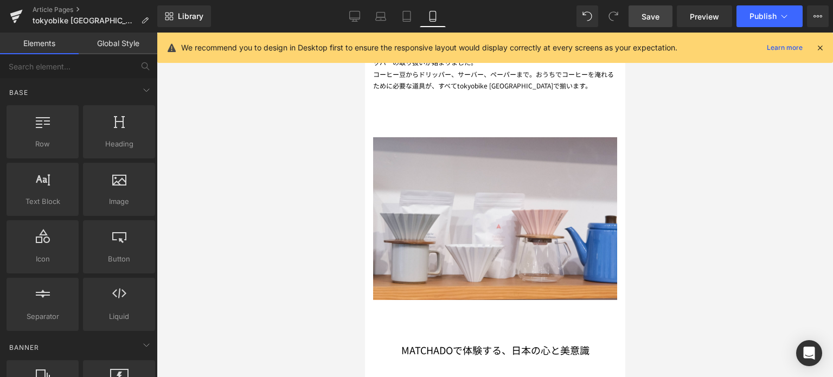
click at [650, 21] on span "Save" at bounding box center [651, 16] width 18 height 11
